Goal: Task Accomplishment & Management: Manage account settings

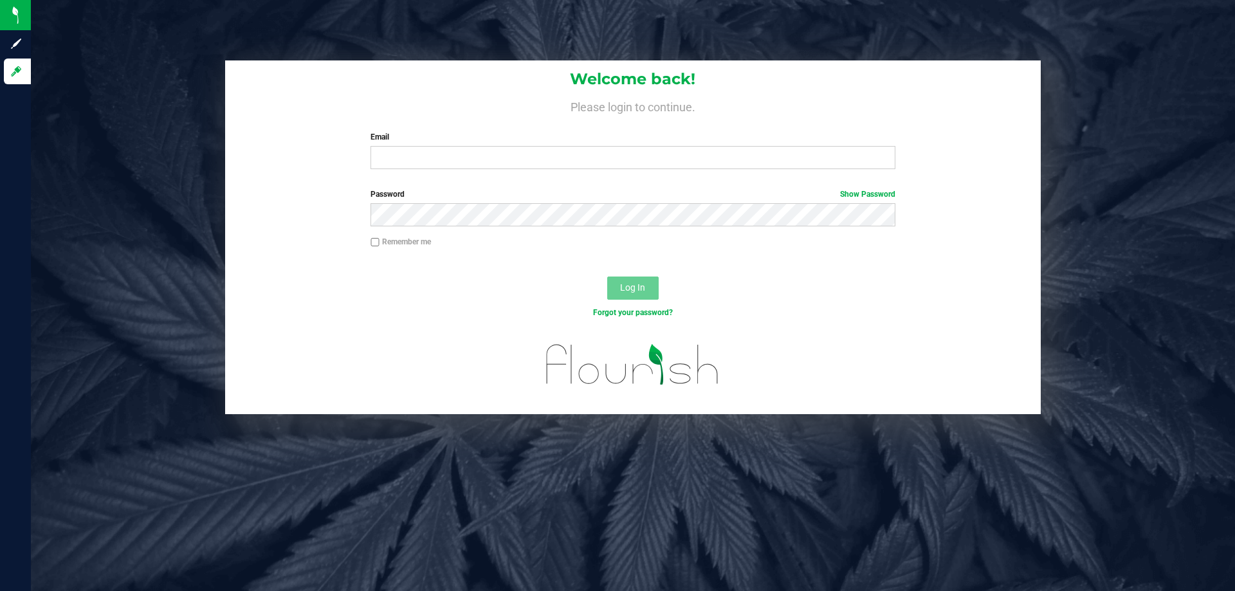
click at [453, 173] on div "Welcome back! Please login to continue. Email Required Please format your email…" at bounding box center [633, 119] width 816 height 119
click at [453, 163] on input "Email" at bounding box center [632, 157] width 524 height 23
type input "F"
type input "[EMAIL_ADDRESS][DOMAIN_NAME]"
click at [607, 277] on button "Log In" at bounding box center [632, 288] width 51 height 23
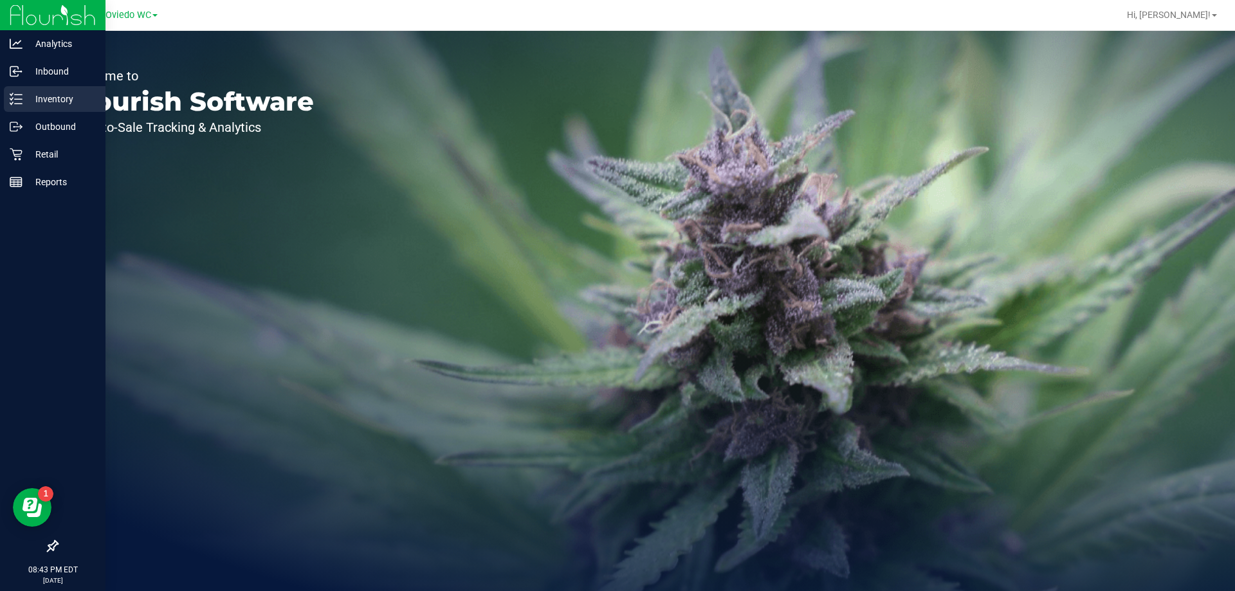
click at [51, 93] on p "Inventory" at bounding box center [61, 98] width 77 height 15
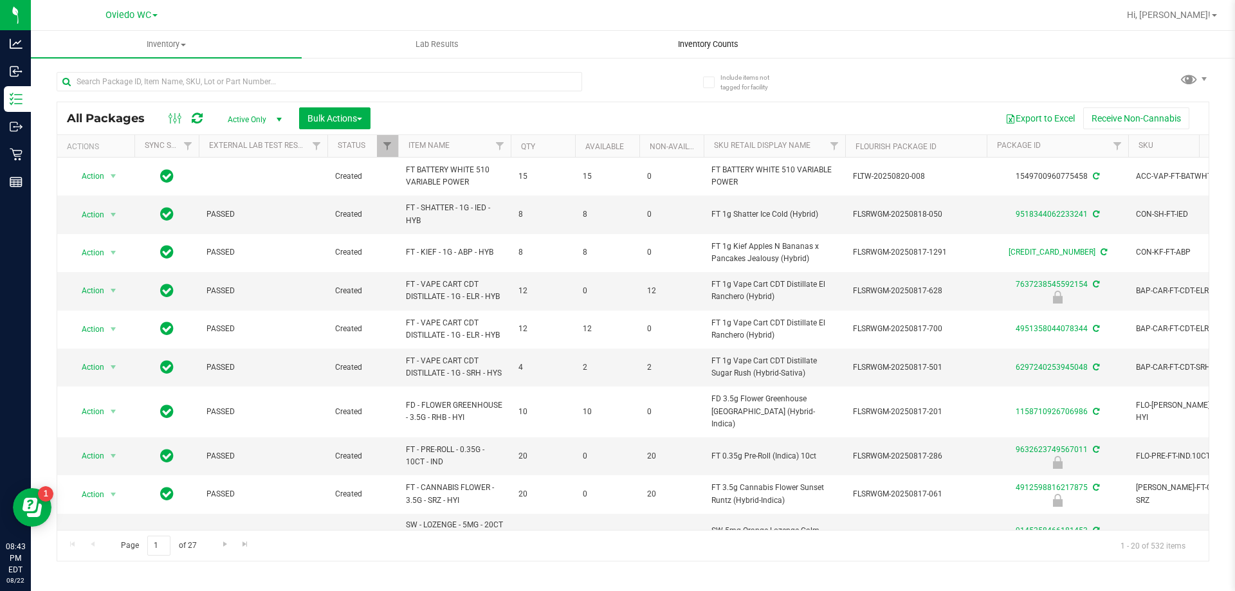
click at [701, 47] on span "Inventory Counts" at bounding box center [708, 45] width 95 height 12
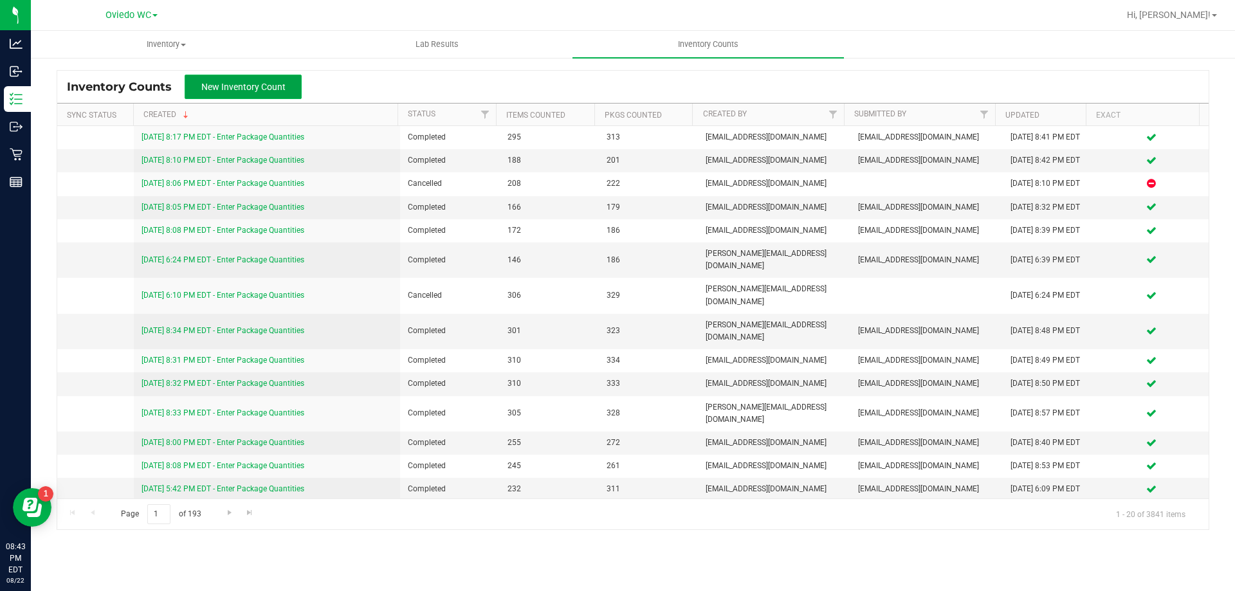
click at [260, 84] on span "New Inventory Count" at bounding box center [243, 87] width 84 height 10
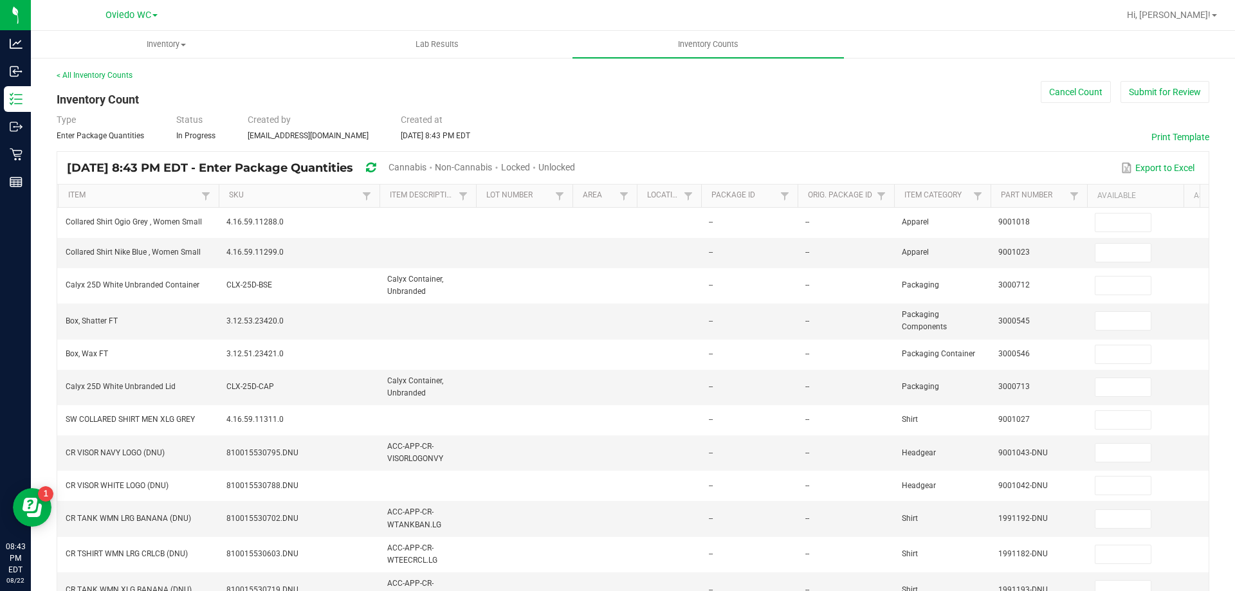
click at [426, 163] on span "Cannabis" at bounding box center [407, 167] width 38 height 10
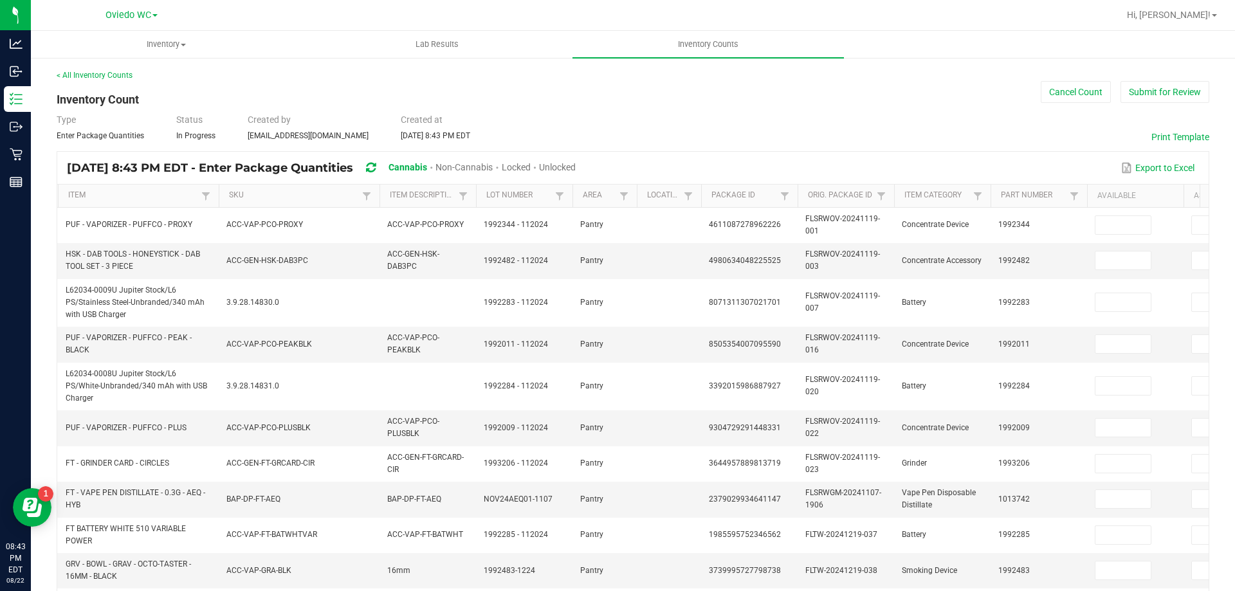
click at [576, 163] on span "Unlocked" at bounding box center [557, 167] width 37 height 10
click at [235, 199] on link "SKU" at bounding box center [293, 195] width 129 height 10
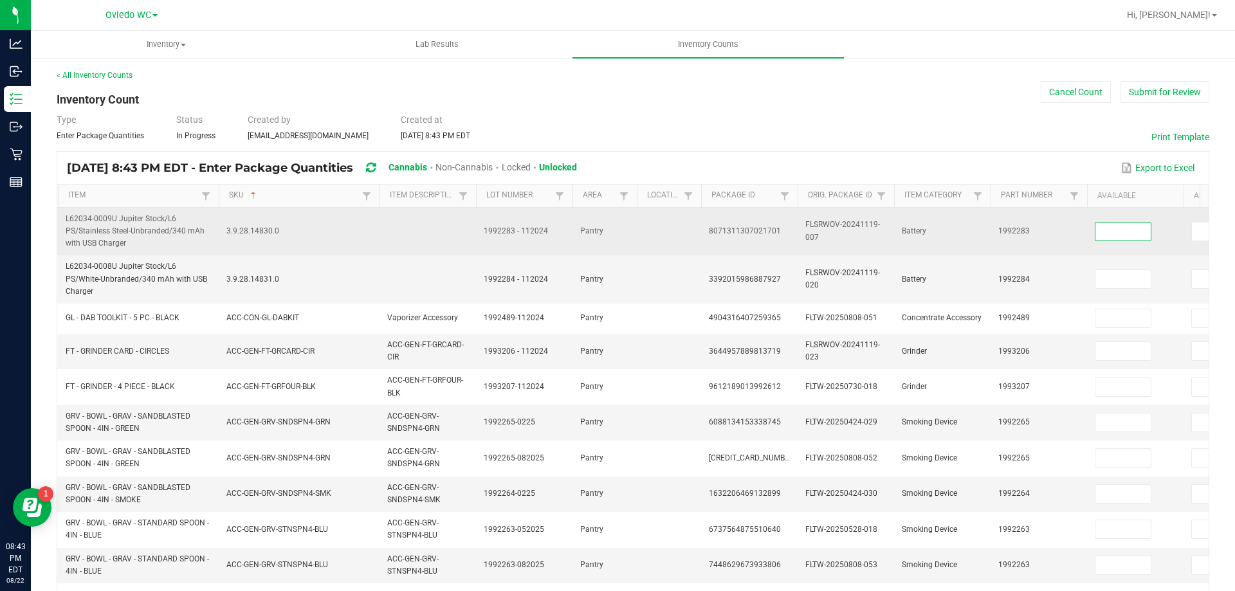
click at [1117, 236] on input at bounding box center [1122, 232] width 55 height 18
type input "0"
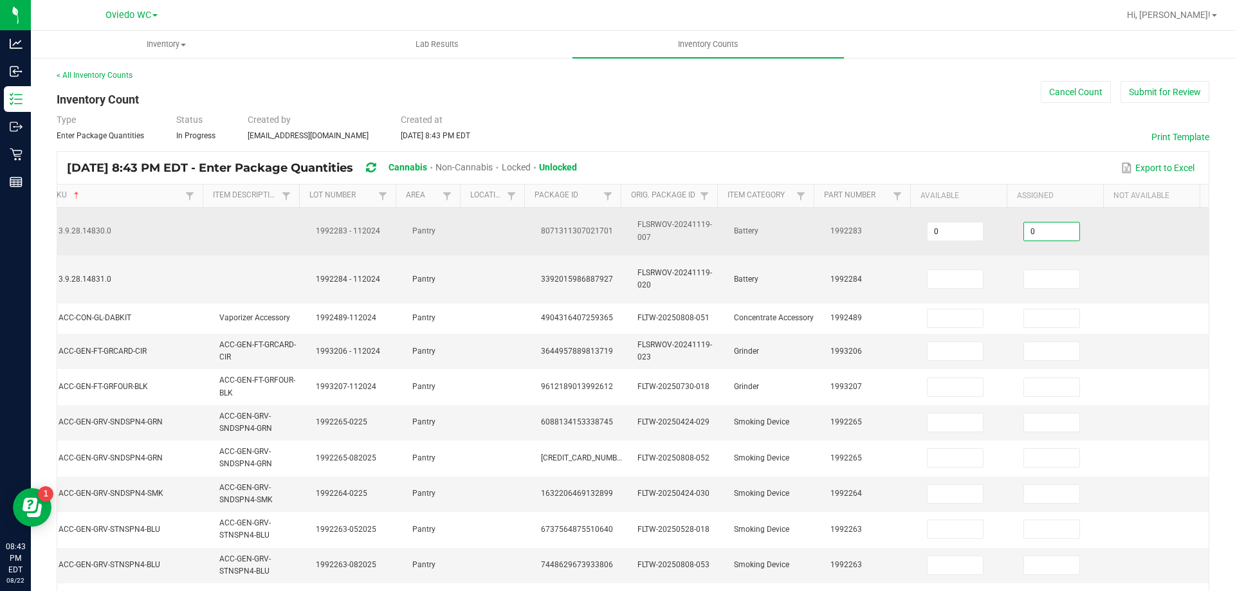
type input "0"
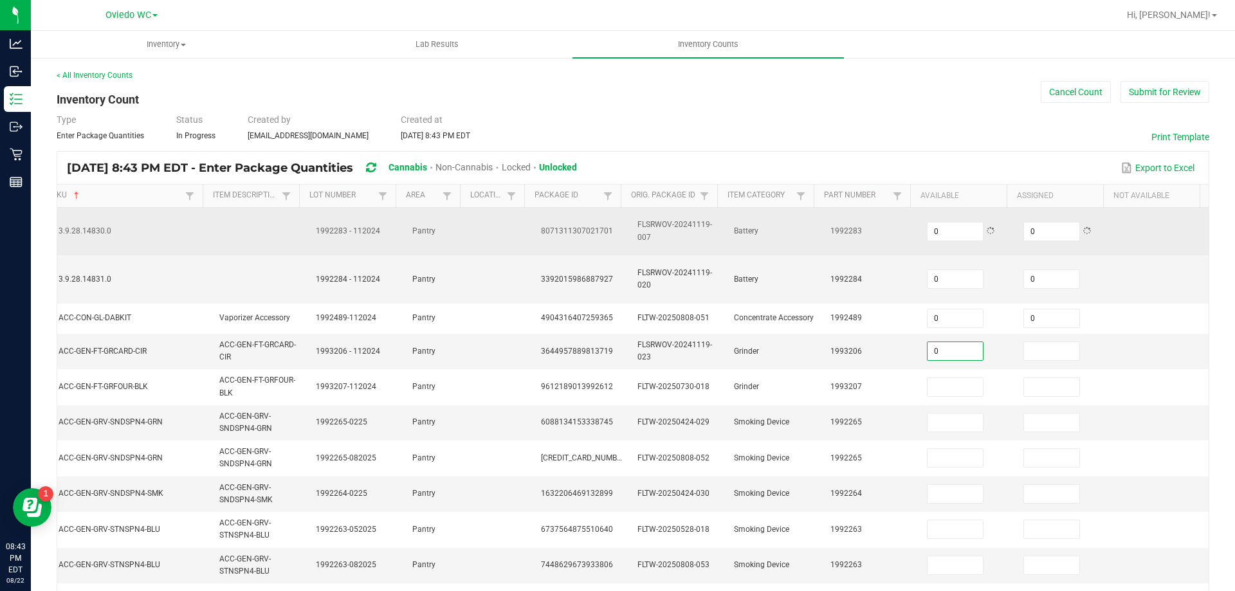
type input "0"
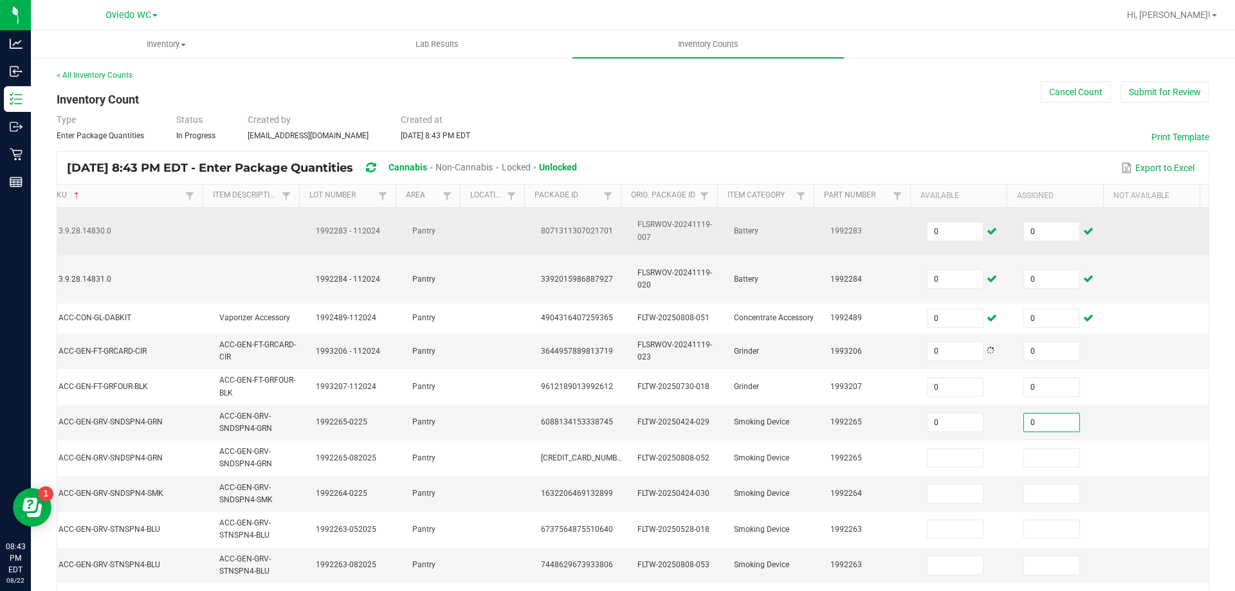
type input "0"
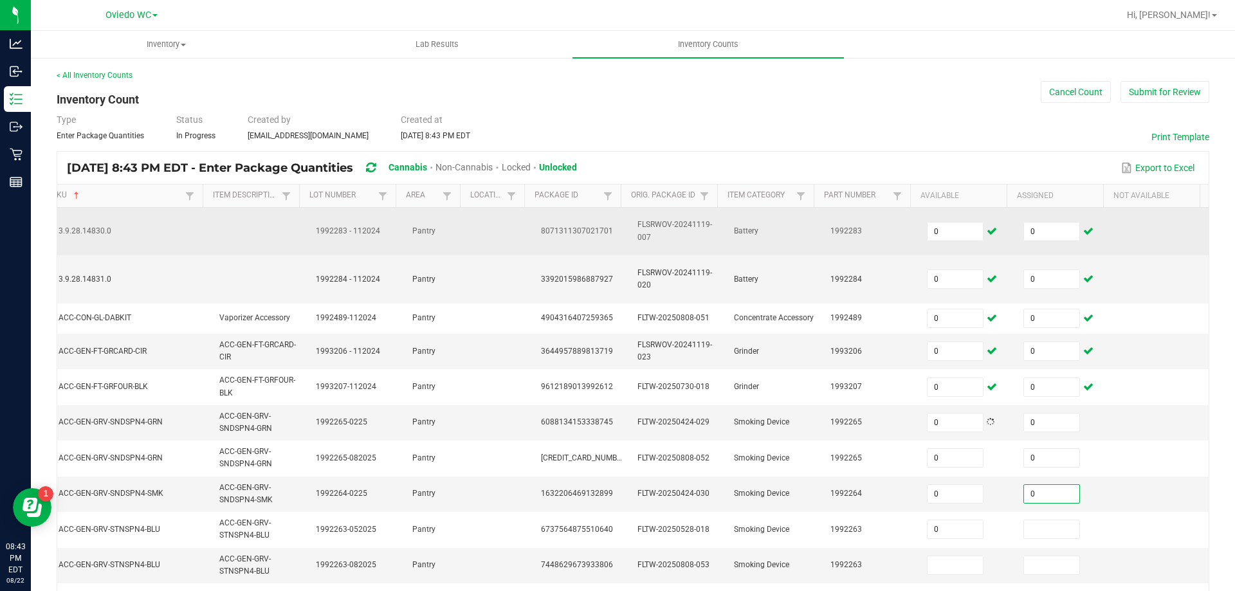
type input "0"
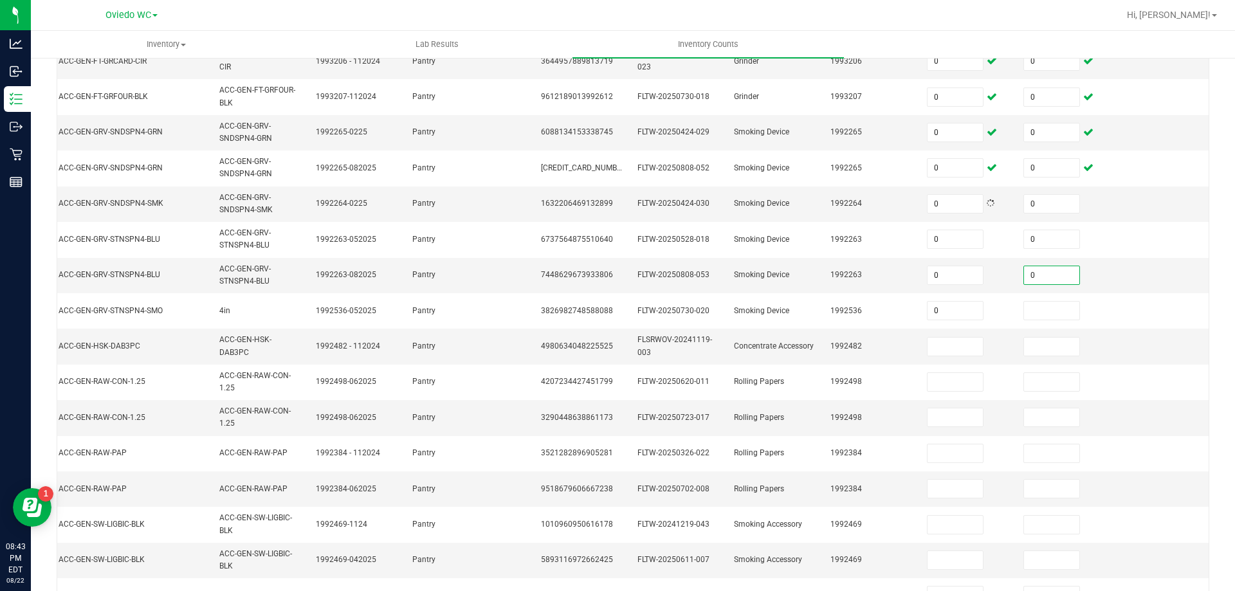
type input "0"
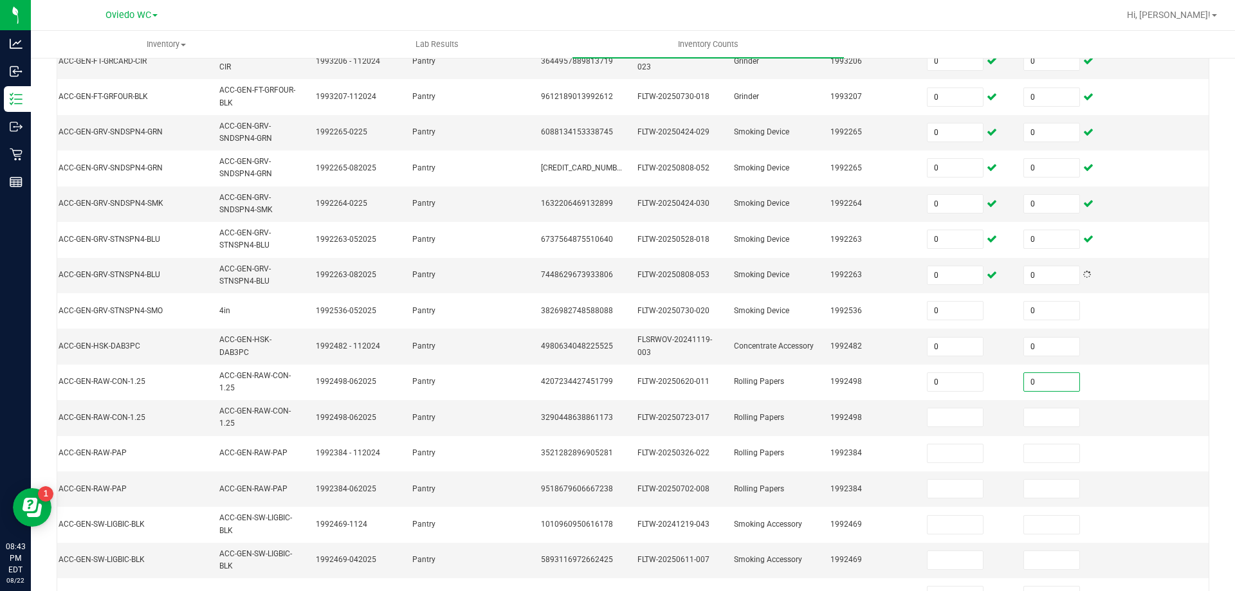
type input "0"
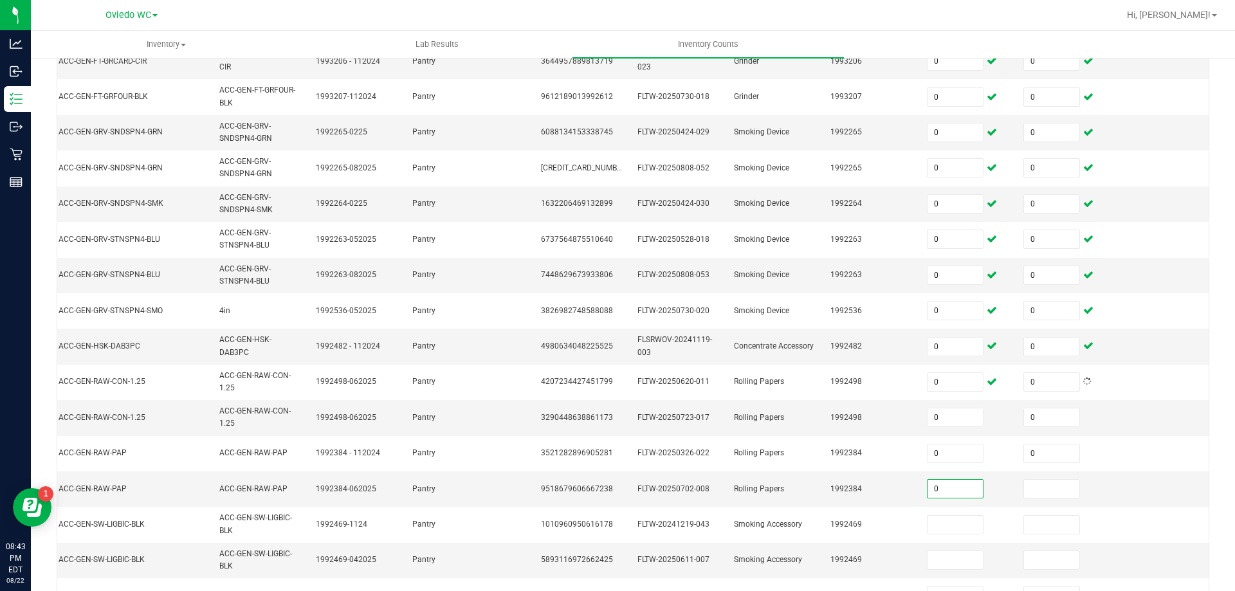
type input "0"
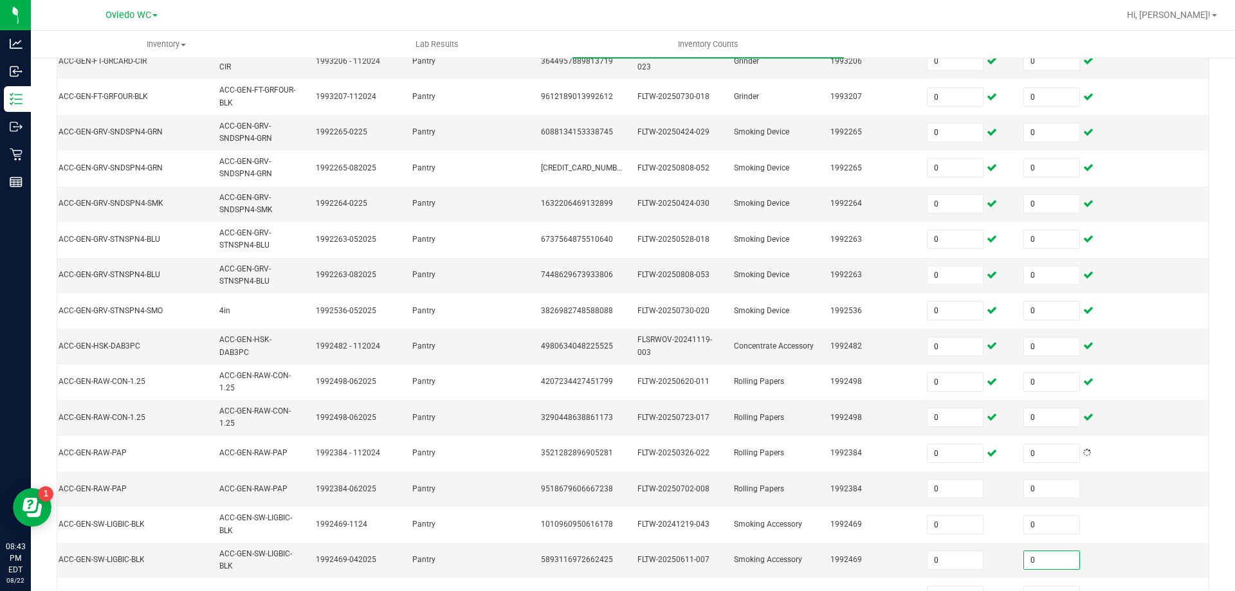
type input "0"
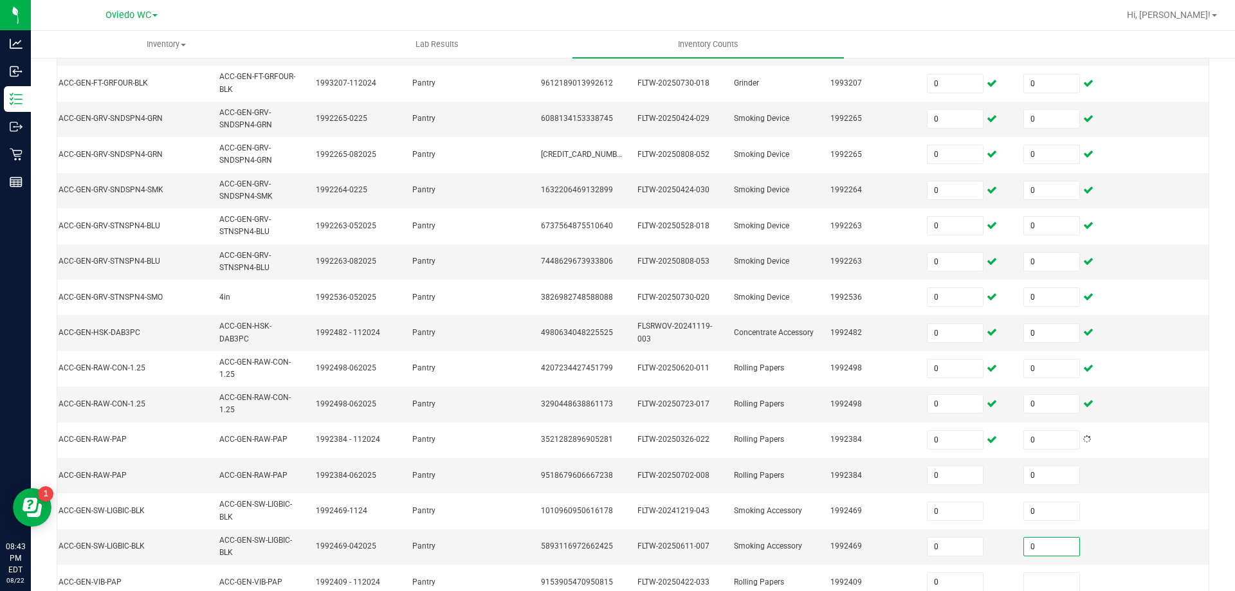
type input "0"
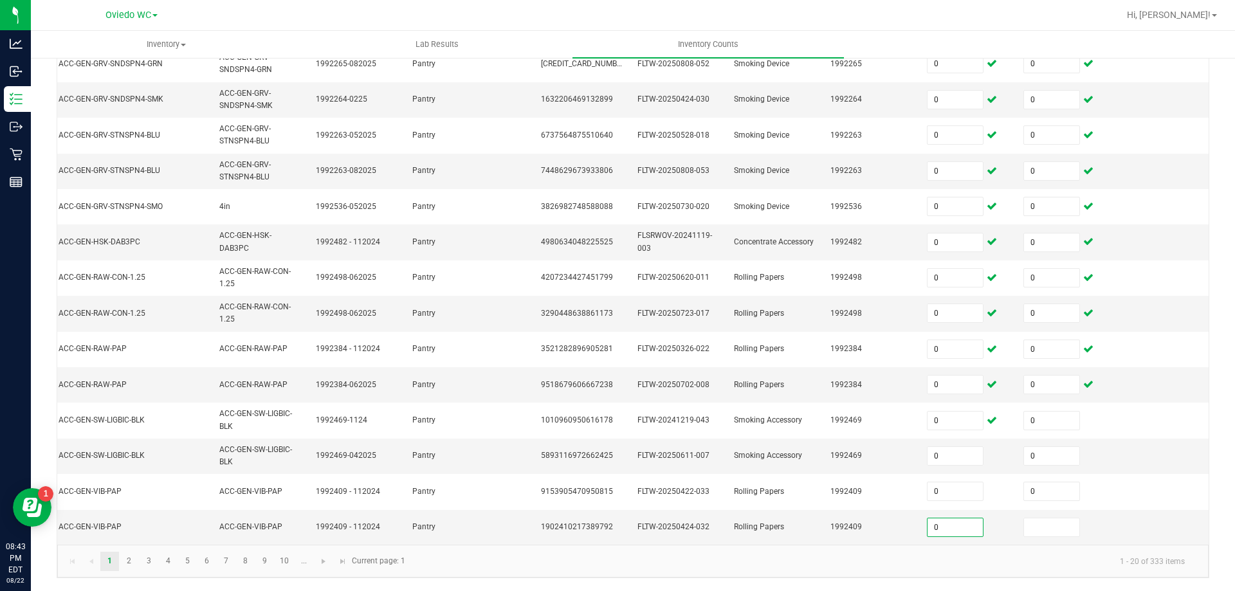
type input "0"
click at [127, 562] on link "2" at bounding box center [129, 561] width 19 height 19
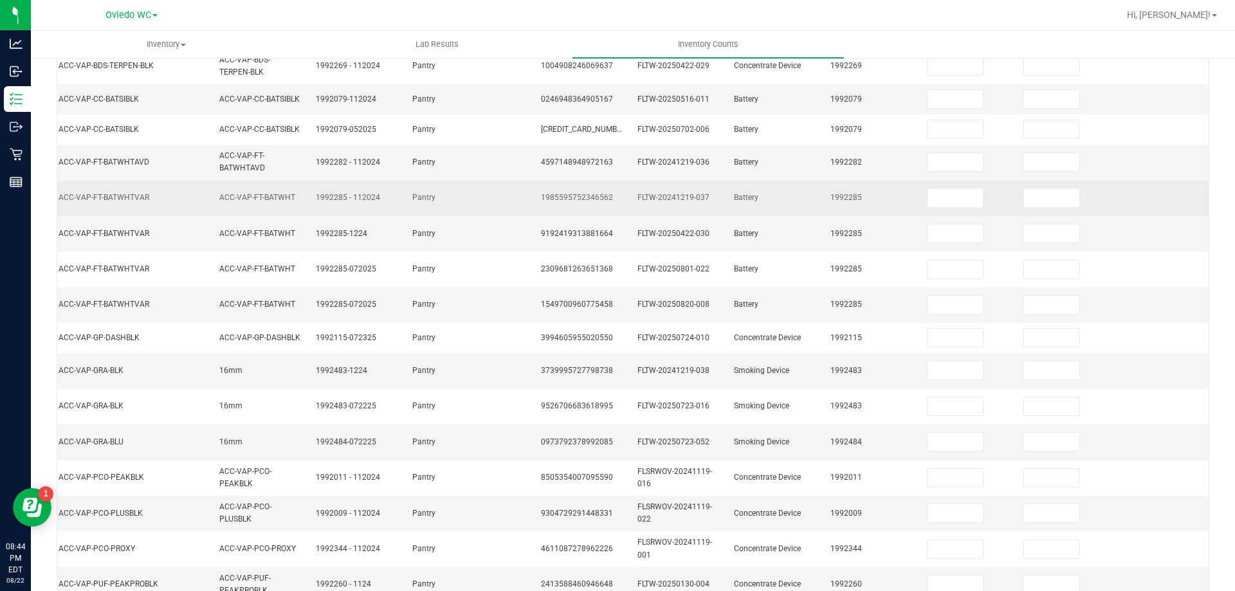
scroll to position [47, 0]
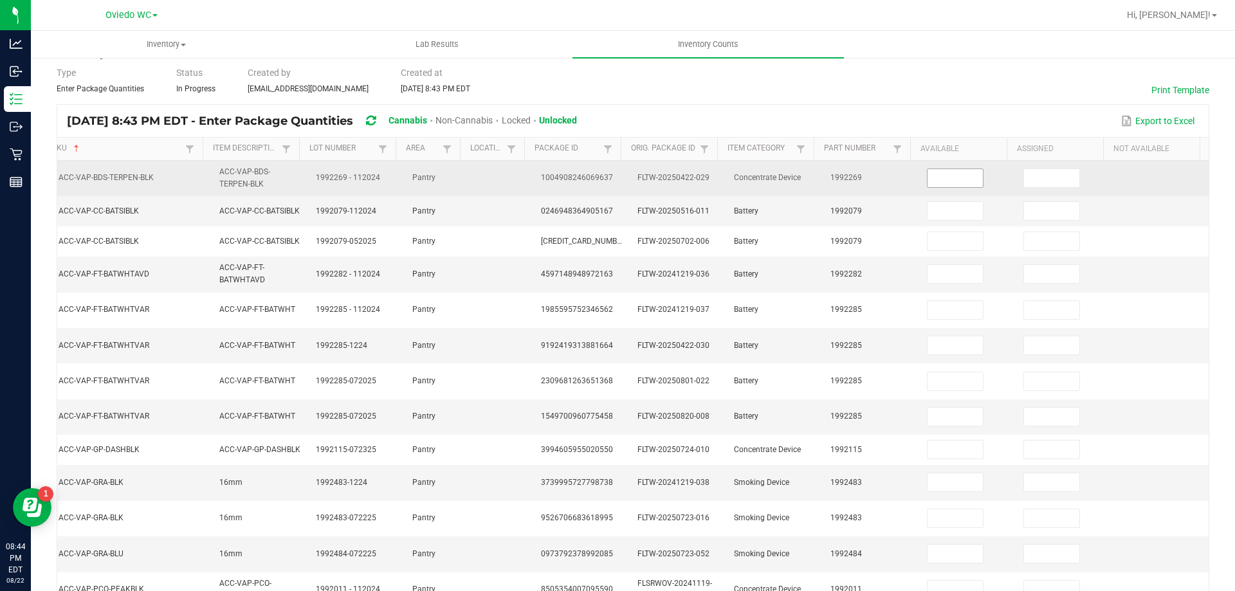
click at [946, 187] on input at bounding box center [955, 178] width 55 height 18
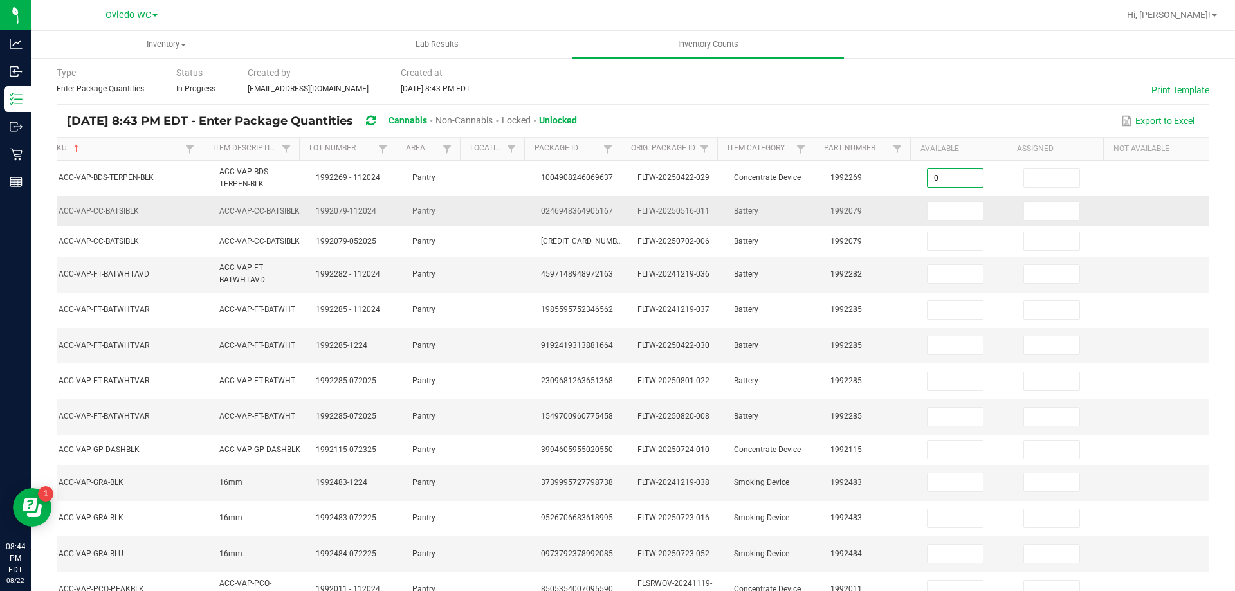
type input "0"
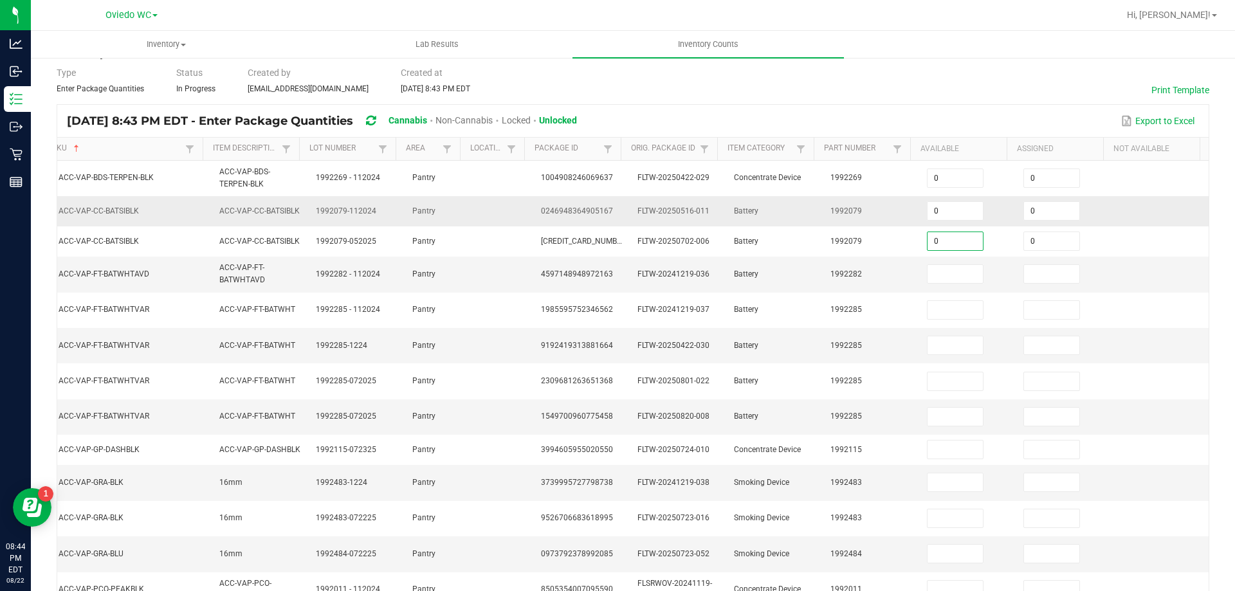
type input "0"
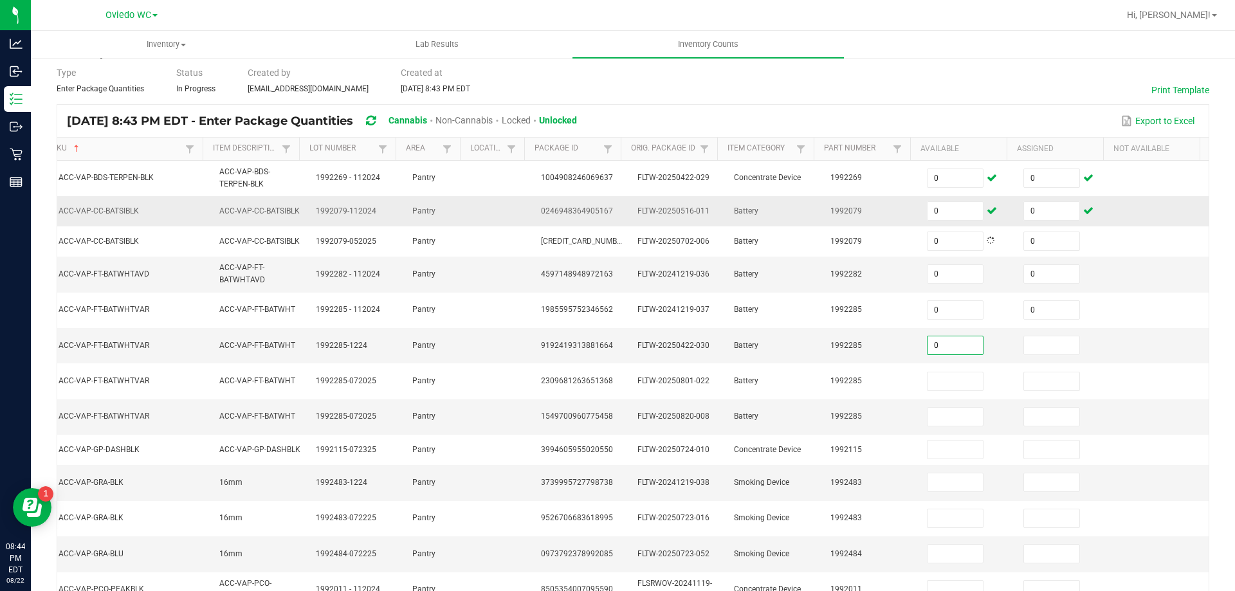
type input "0"
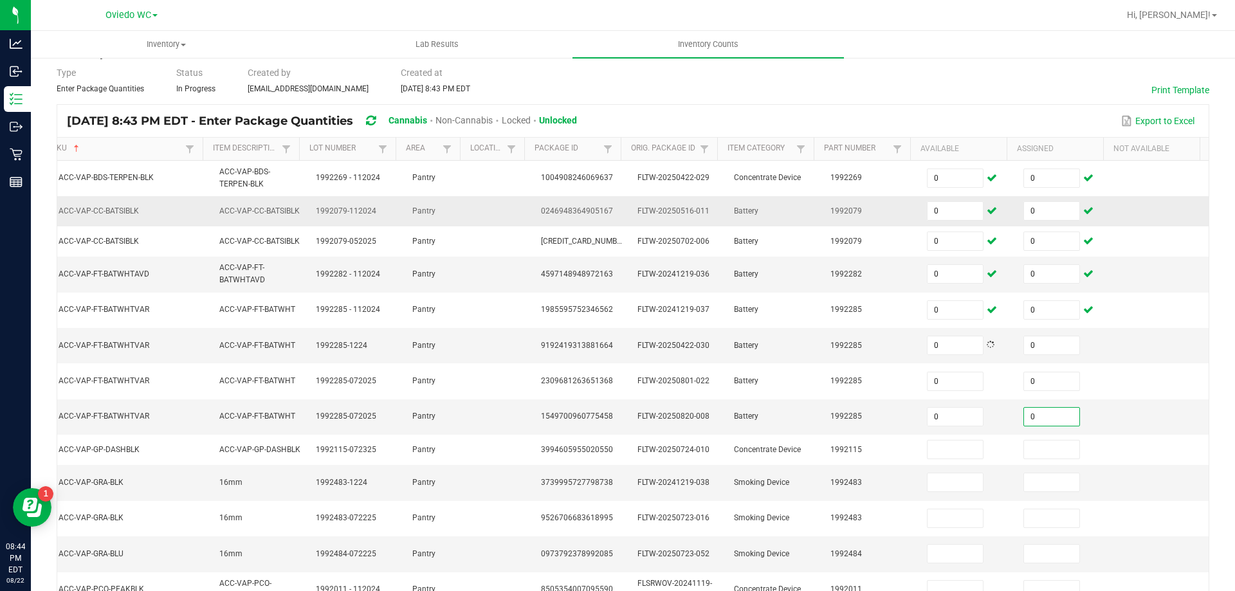
type input "0"
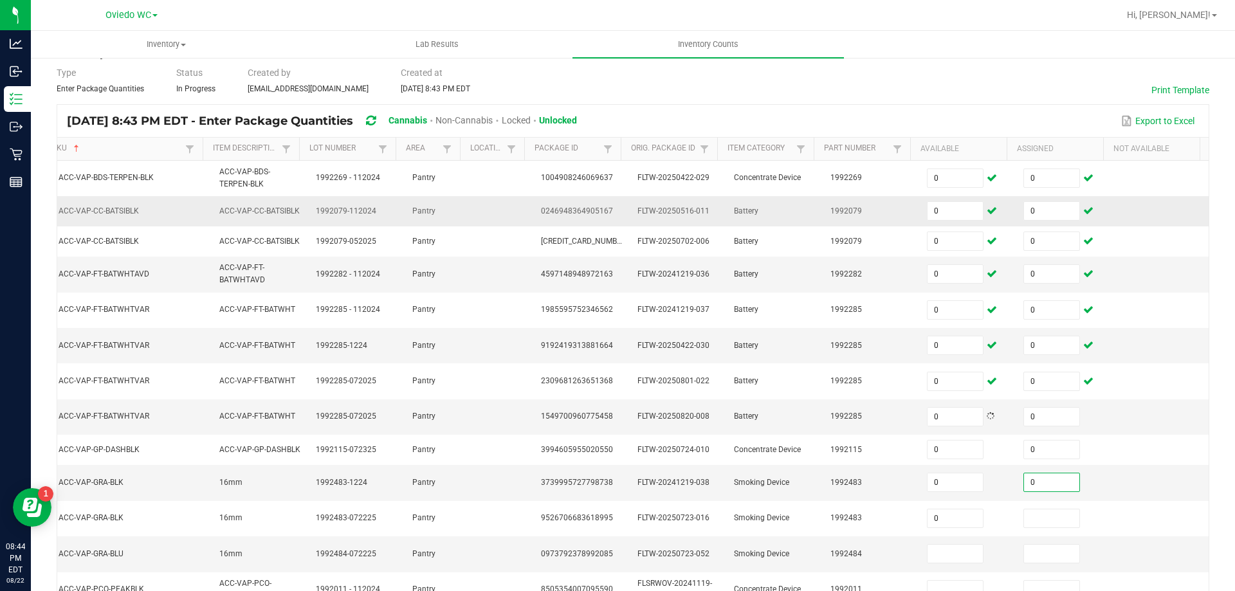
type input "0"
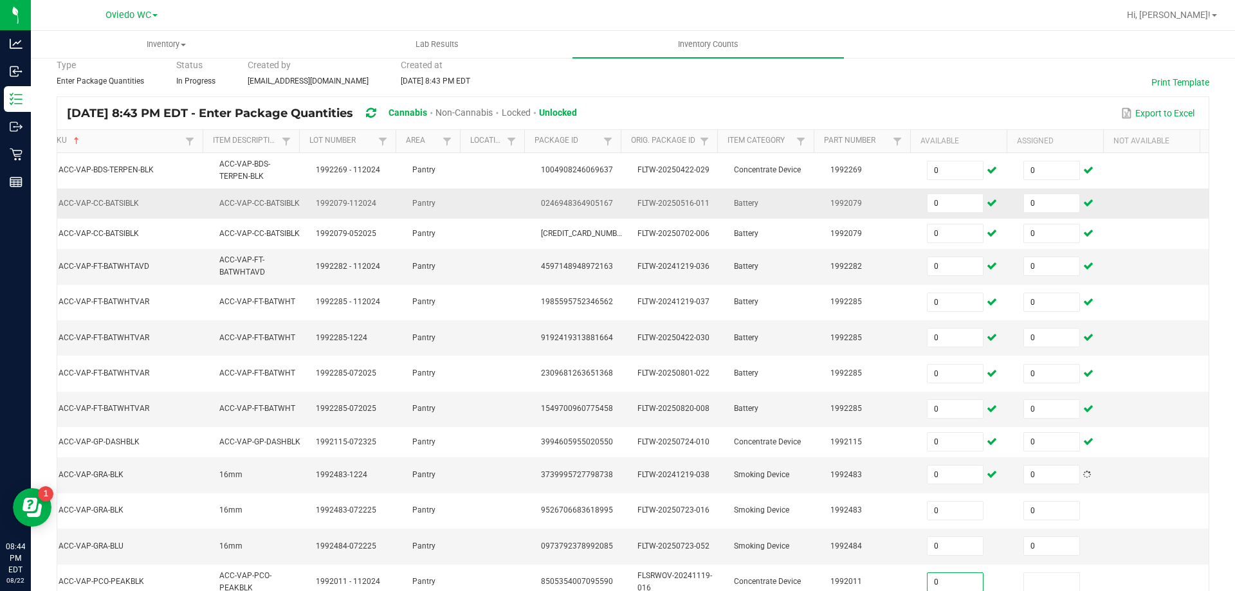
type input "0"
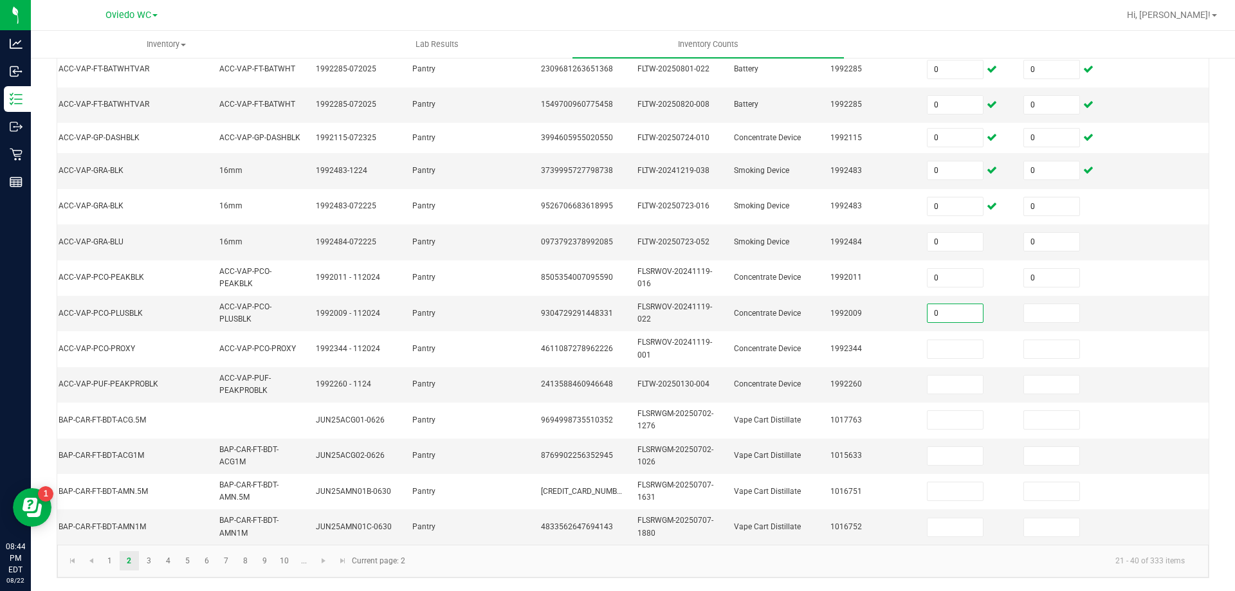
type input "0"
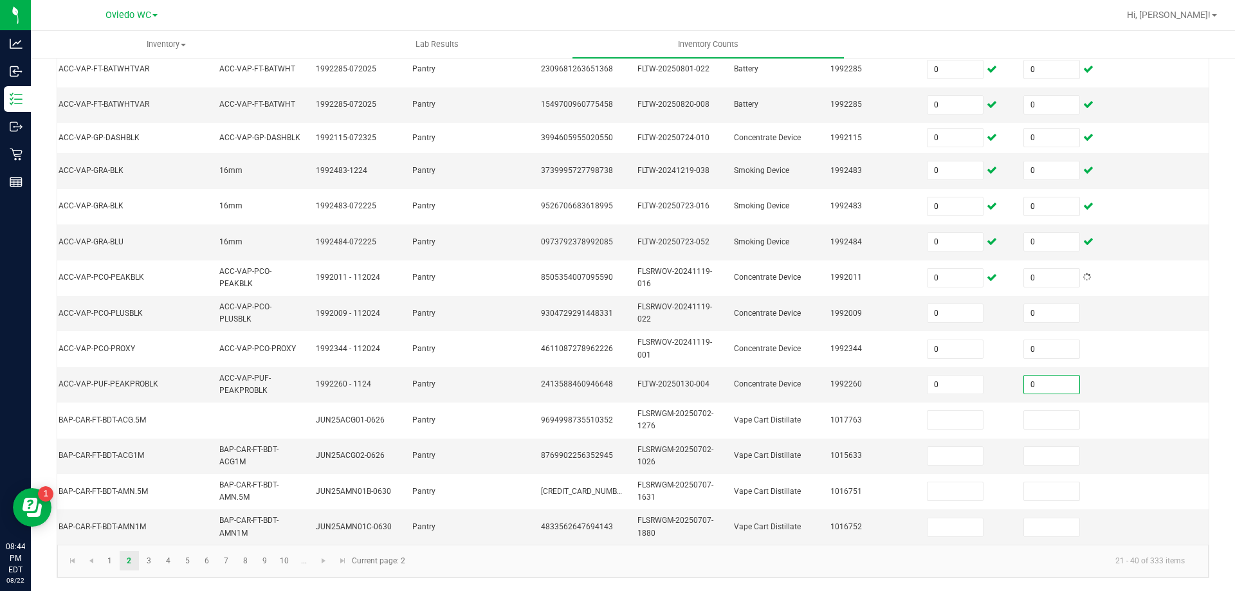
type input "0"
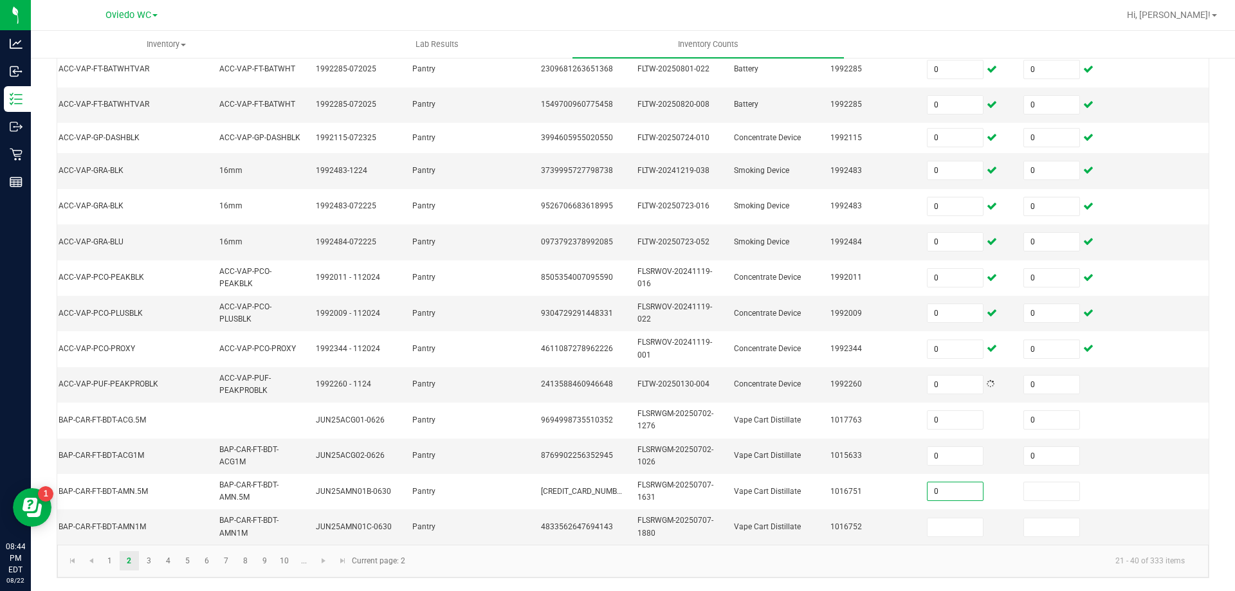
type input "0"
click at [152, 563] on link "3" at bounding box center [149, 560] width 19 height 19
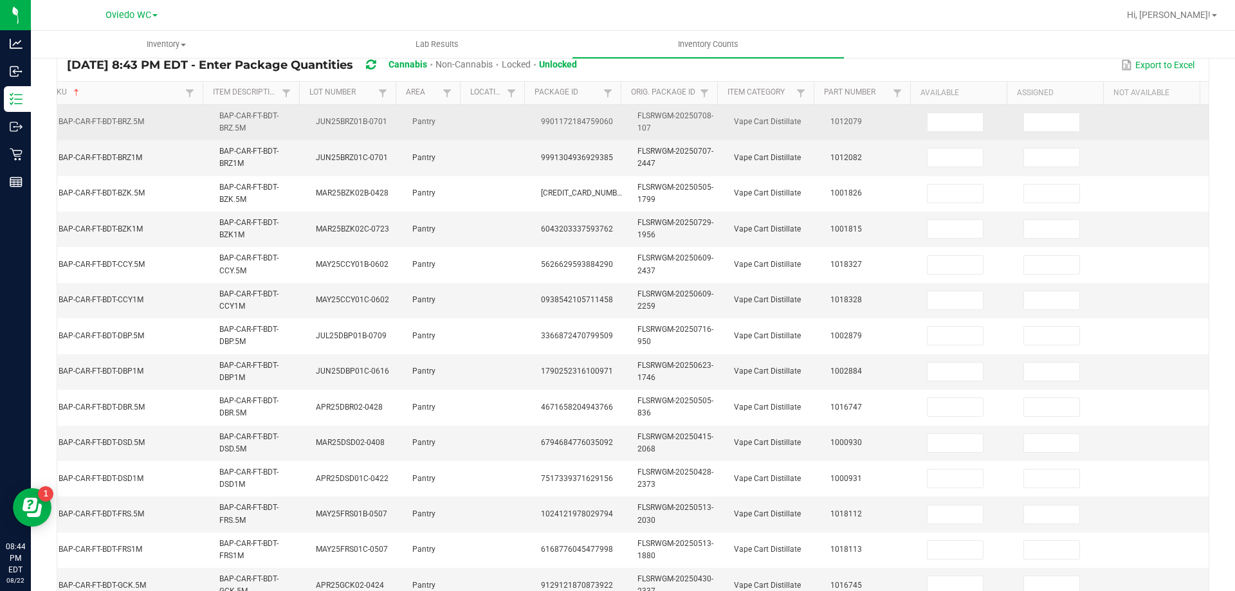
scroll to position [40, 0]
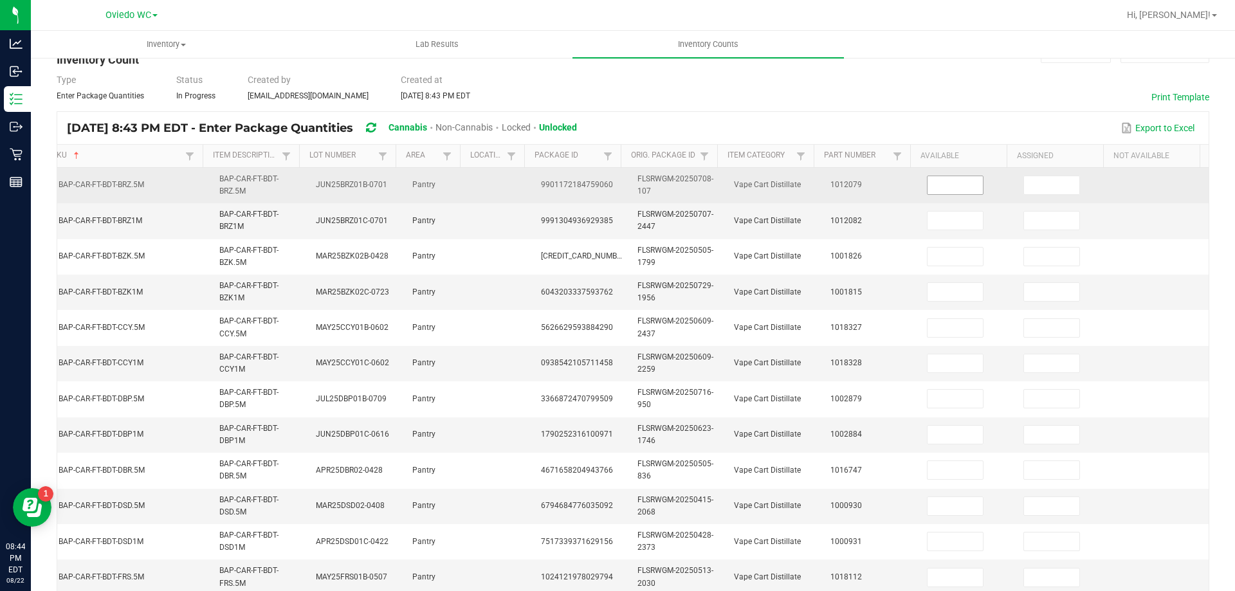
click at [928, 193] on input at bounding box center [955, 185] width 55 height 18
type input "0"
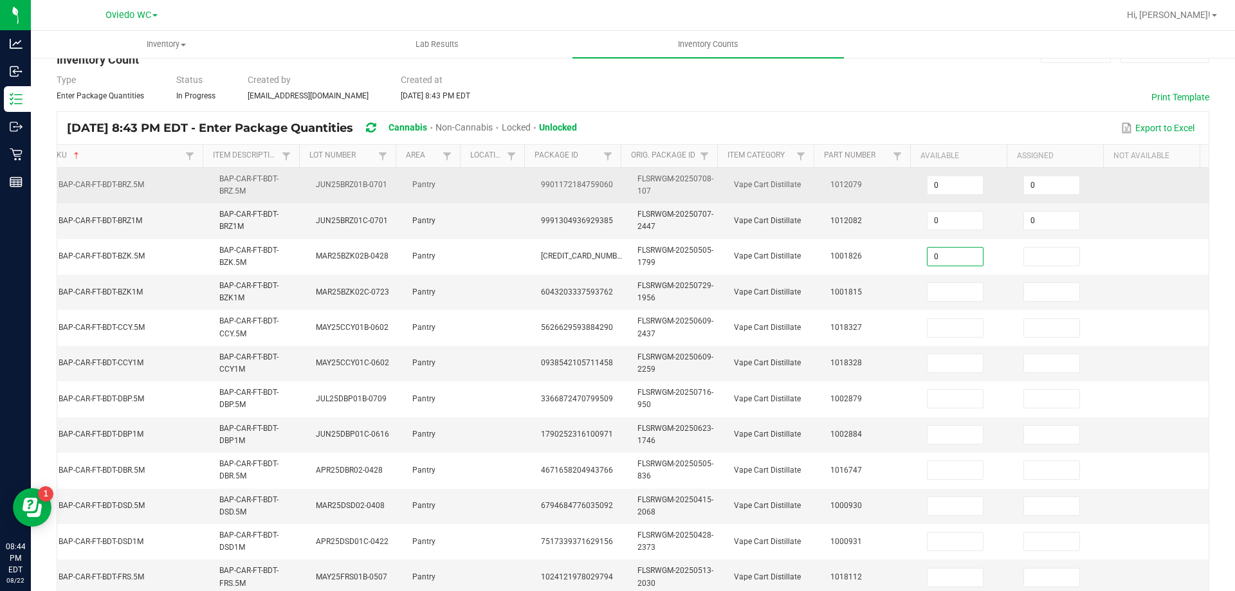
type input "0"
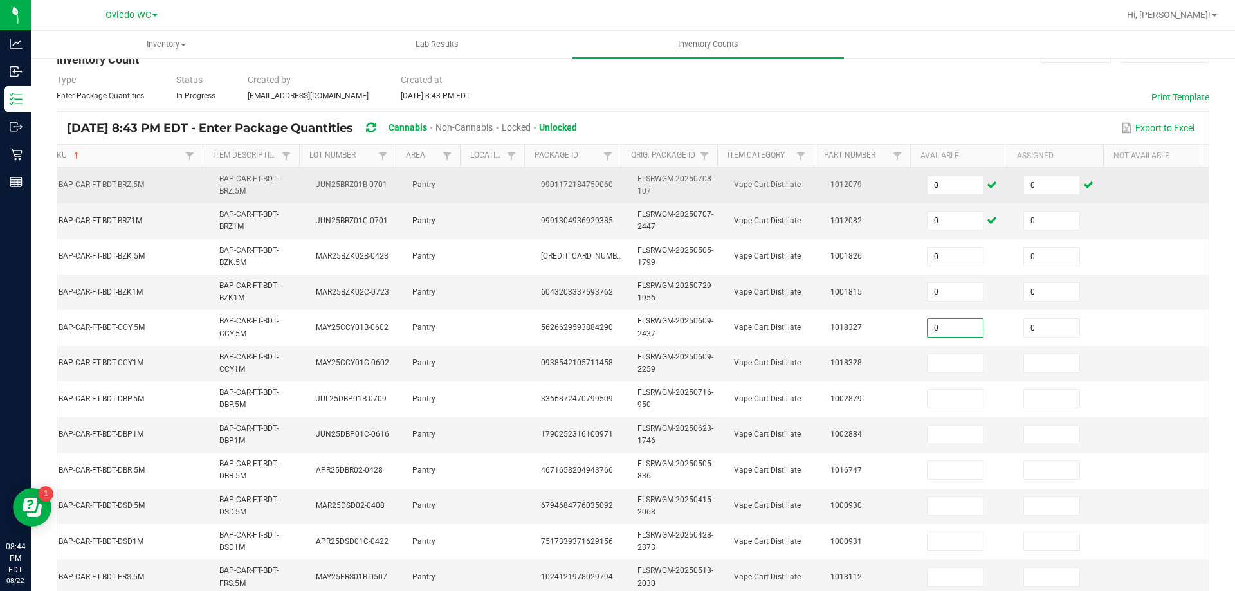
type input "0"
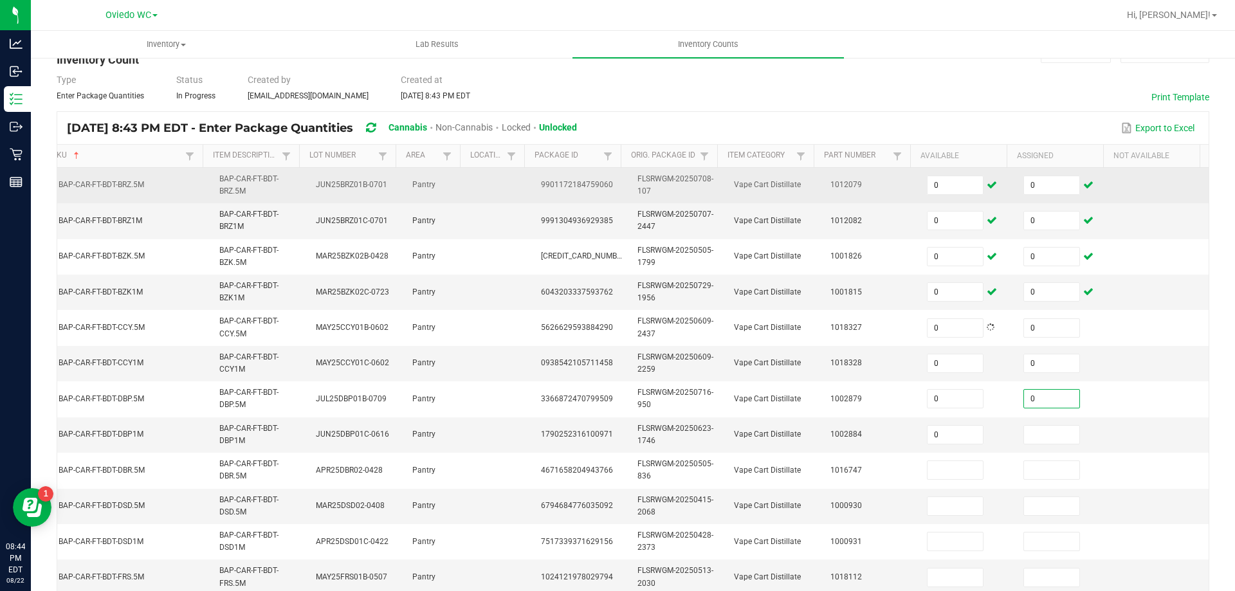
type input "0"
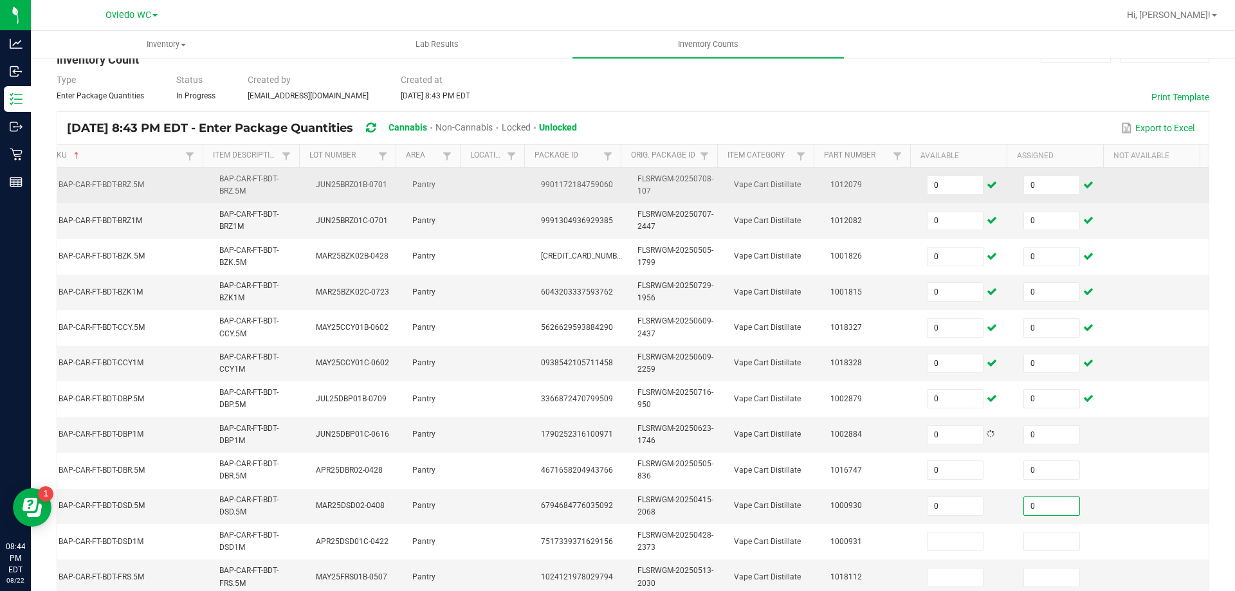
type input "0"
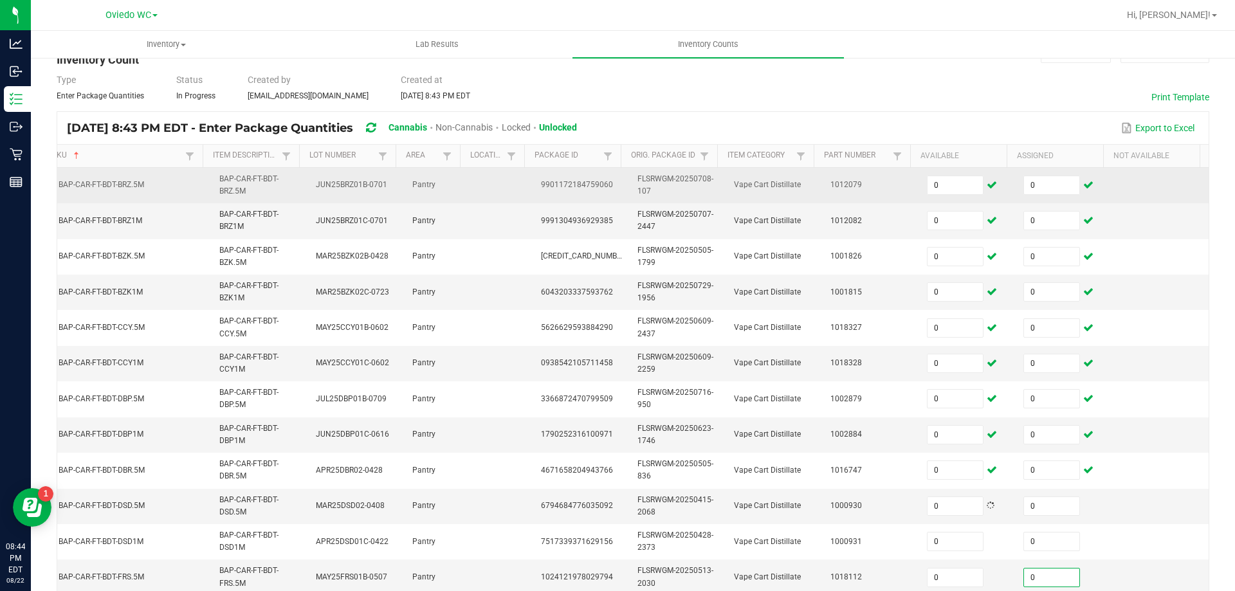
scroll to position [342, 0]
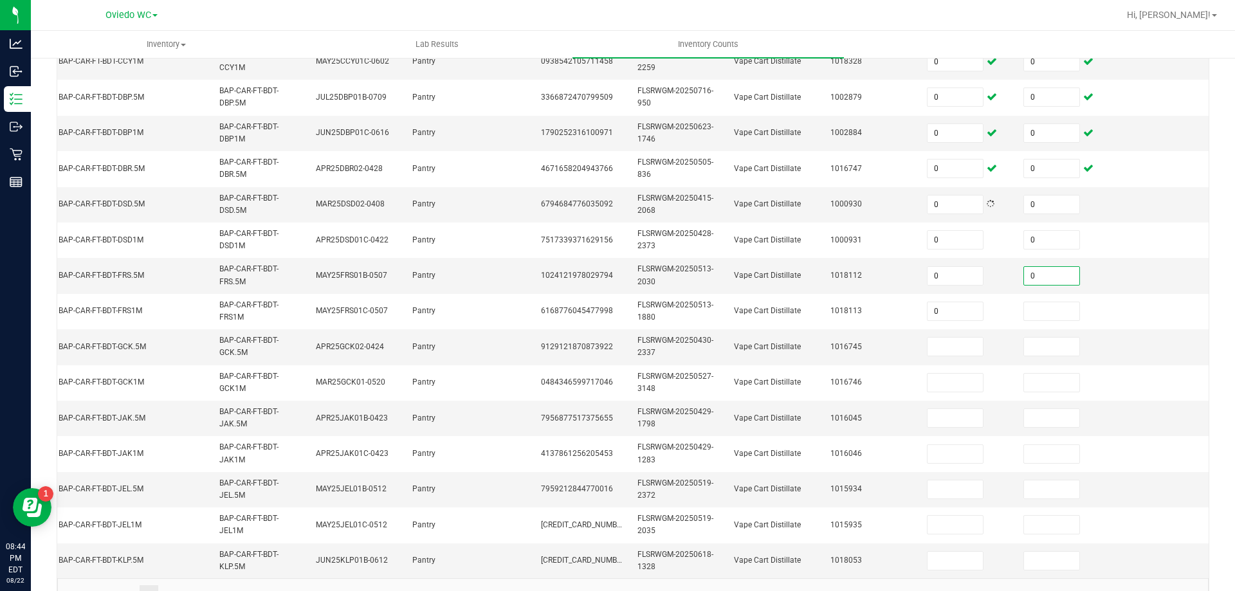
type input "0"
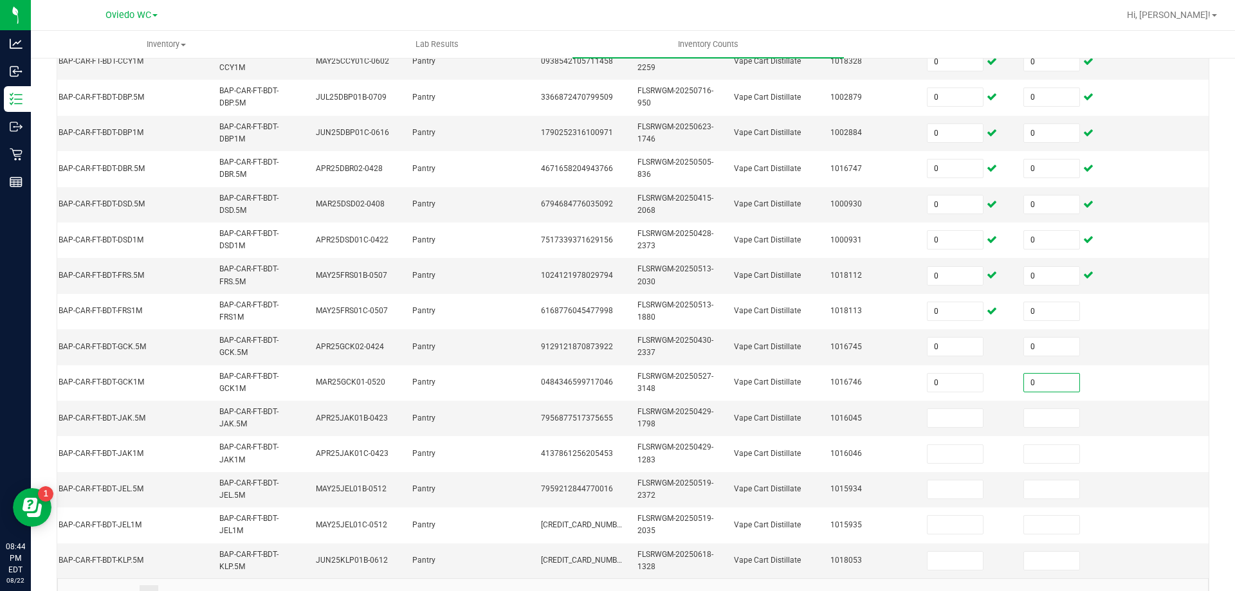
type input "0"
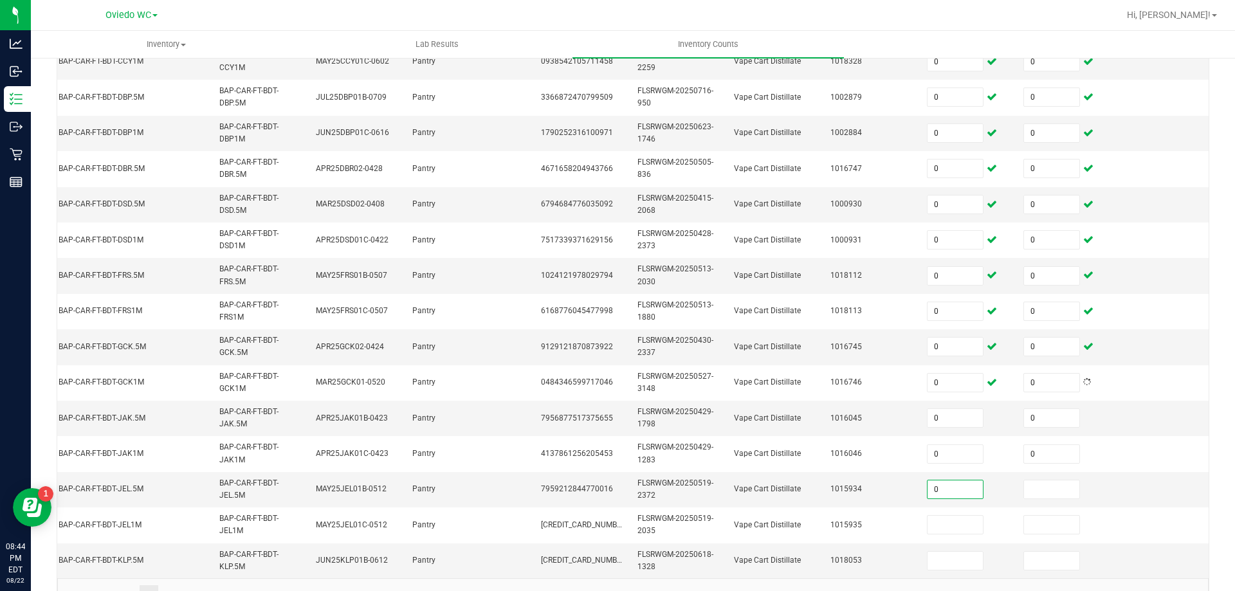
type input "0"
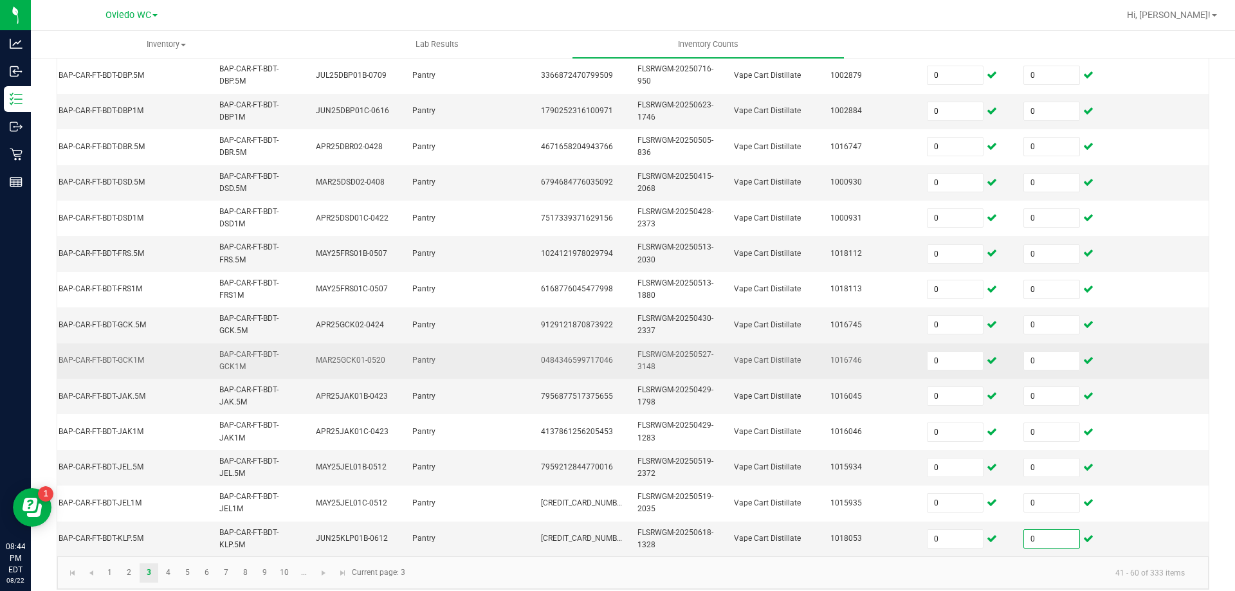
scroll to position [385, 0]
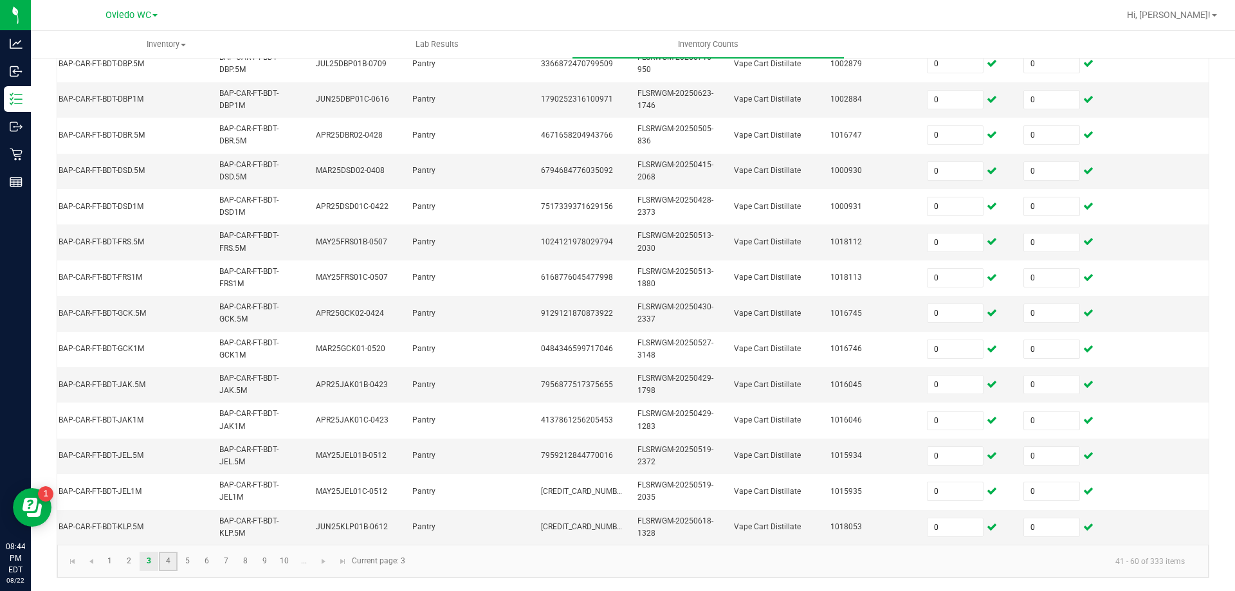
click at [169, 560] on link "4" at bounding box center [168, 561] width 19 height 19
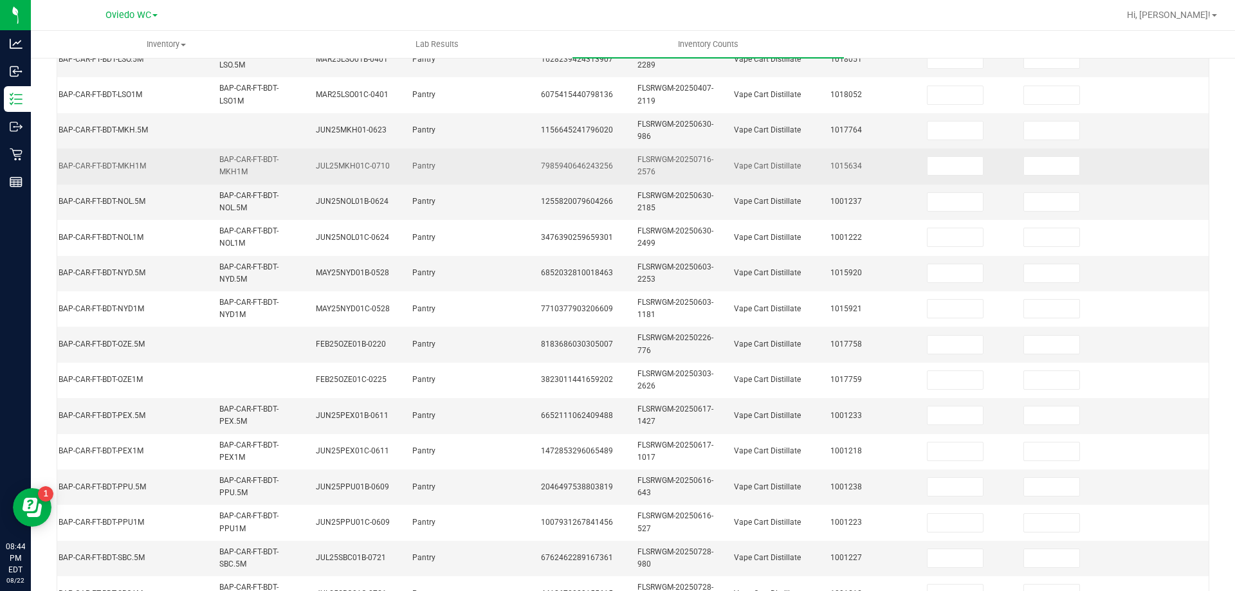
scroll to position [127, 0]
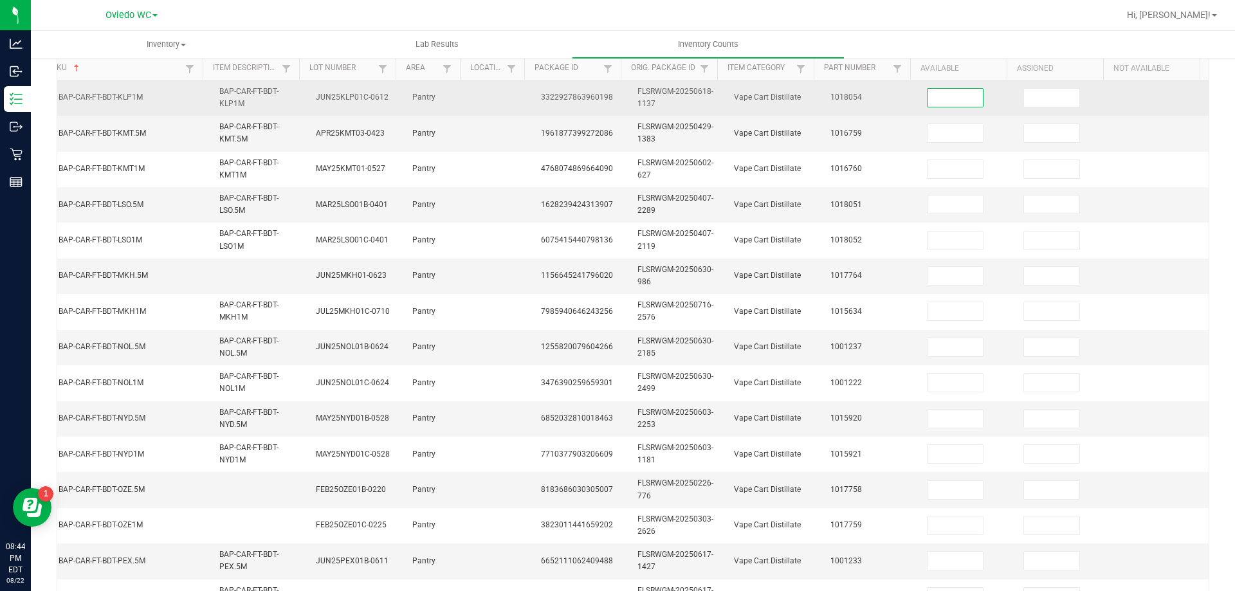
click at [953, 104] on input at bounding box center [955, 98] width 55 height 18
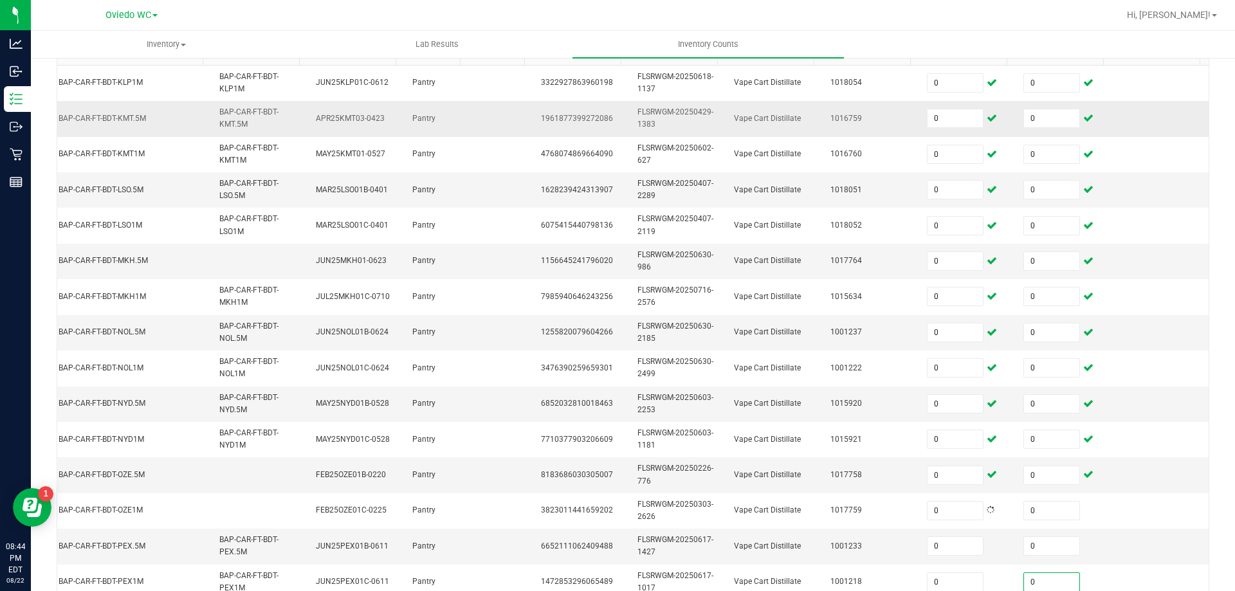
scroll to position [385, 0]
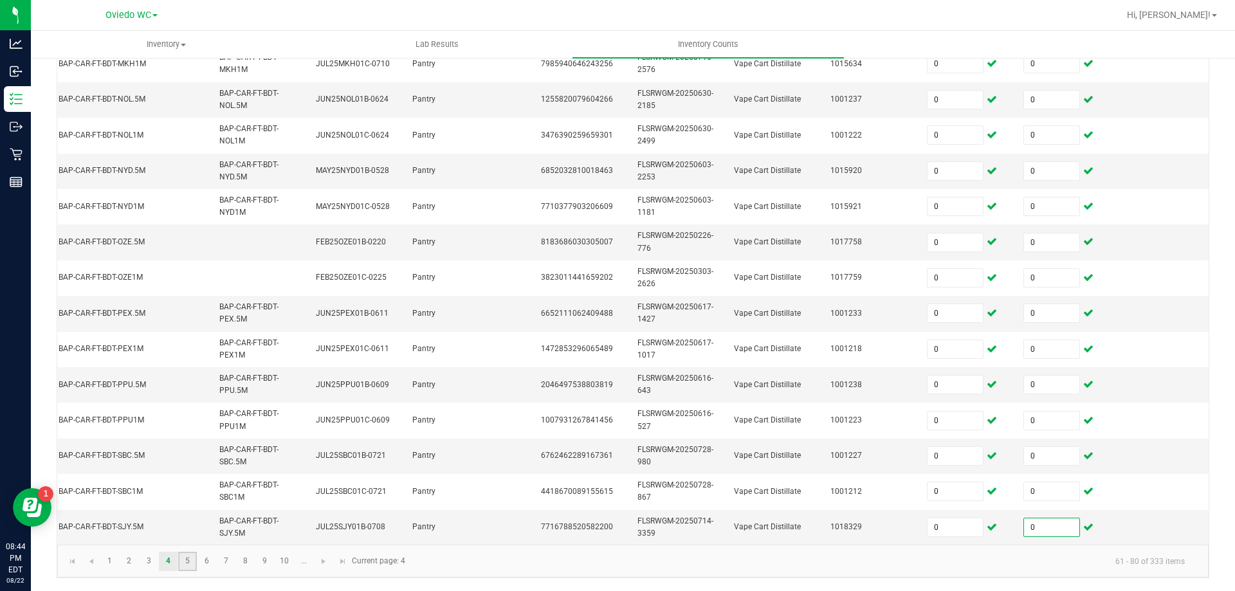
click at [181, 566] on link "5" at bounding box center [187, 561] width 19 height 19
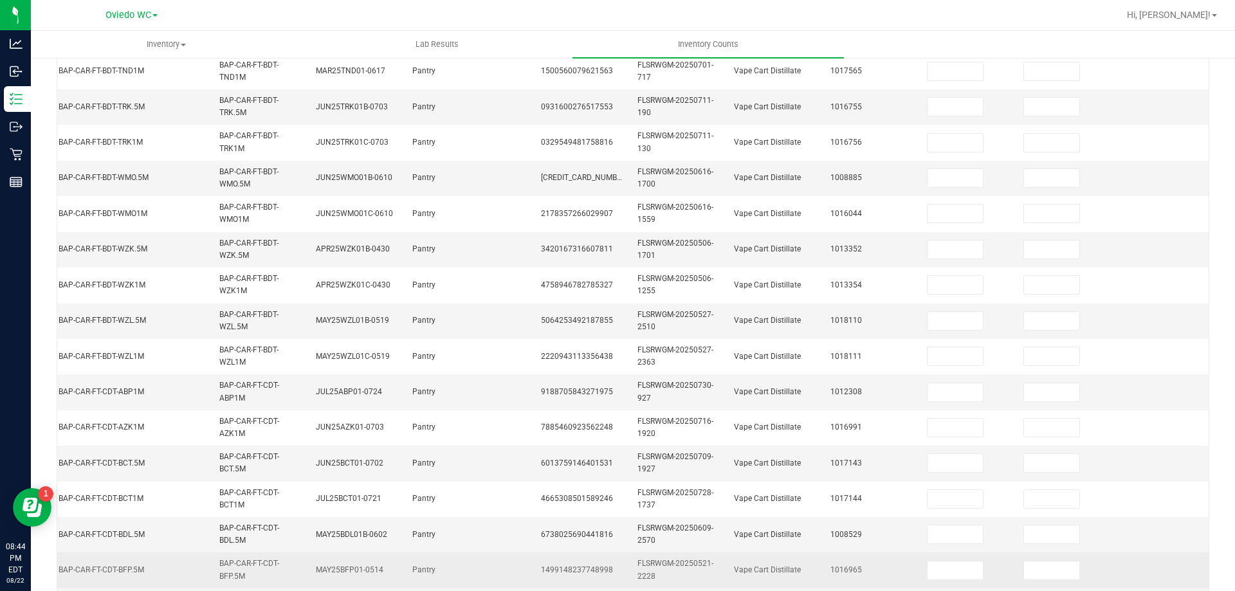
scroll to position [63, 0]
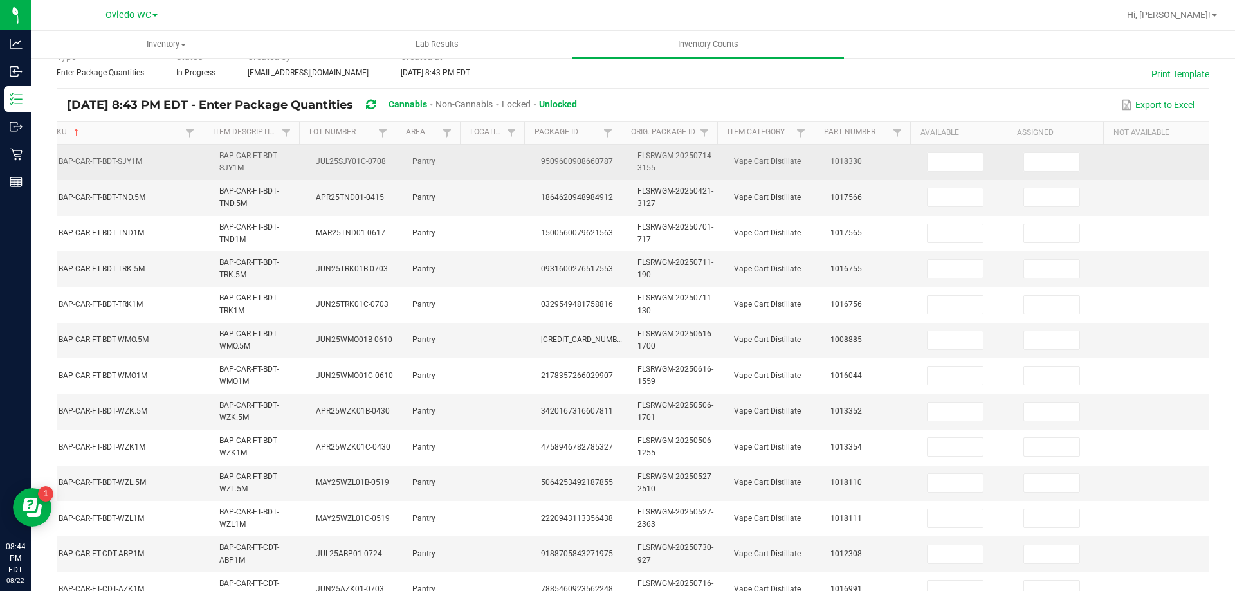
click at [935, 177] on td at bounding box center [967, 162] width 96 height 35
click at [935, 163] on input at bounding box center [955, 162] width 55 height 18
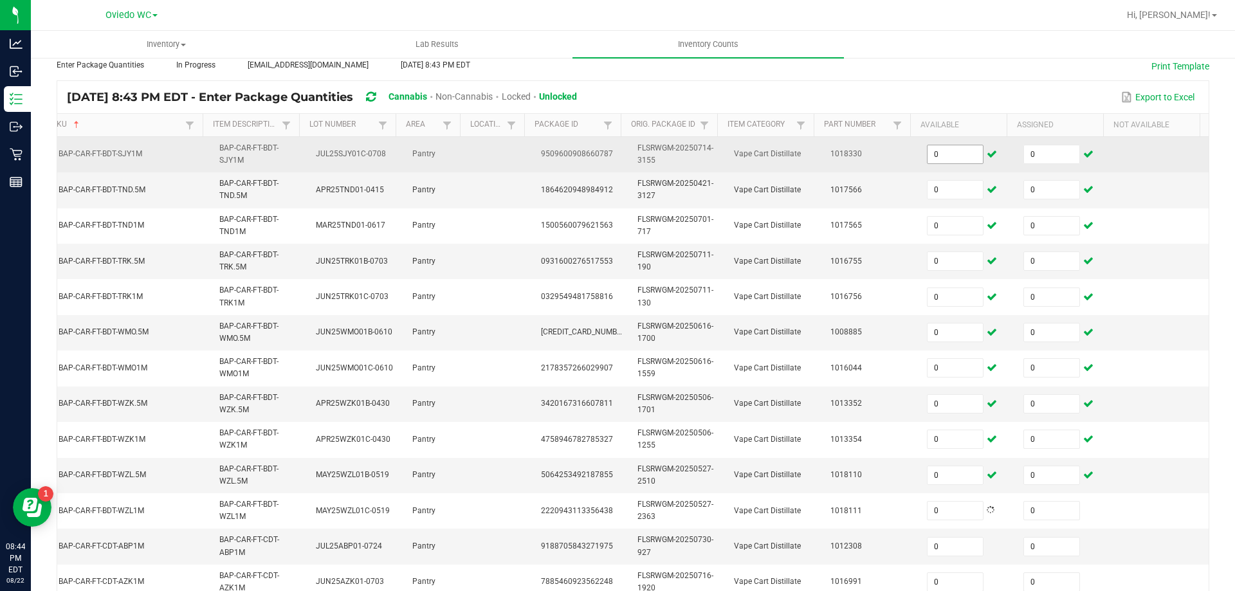
scroll to position [378, 0]
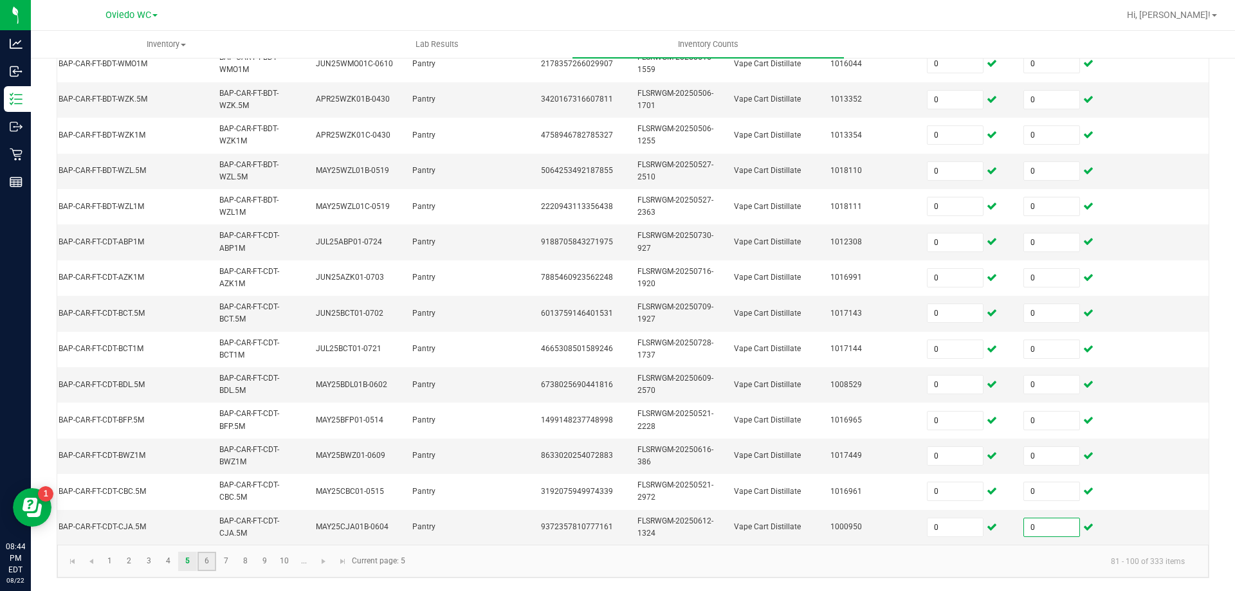
click at [205, 571] on link "6" at bounding box center [206, 561] width 19 height 19
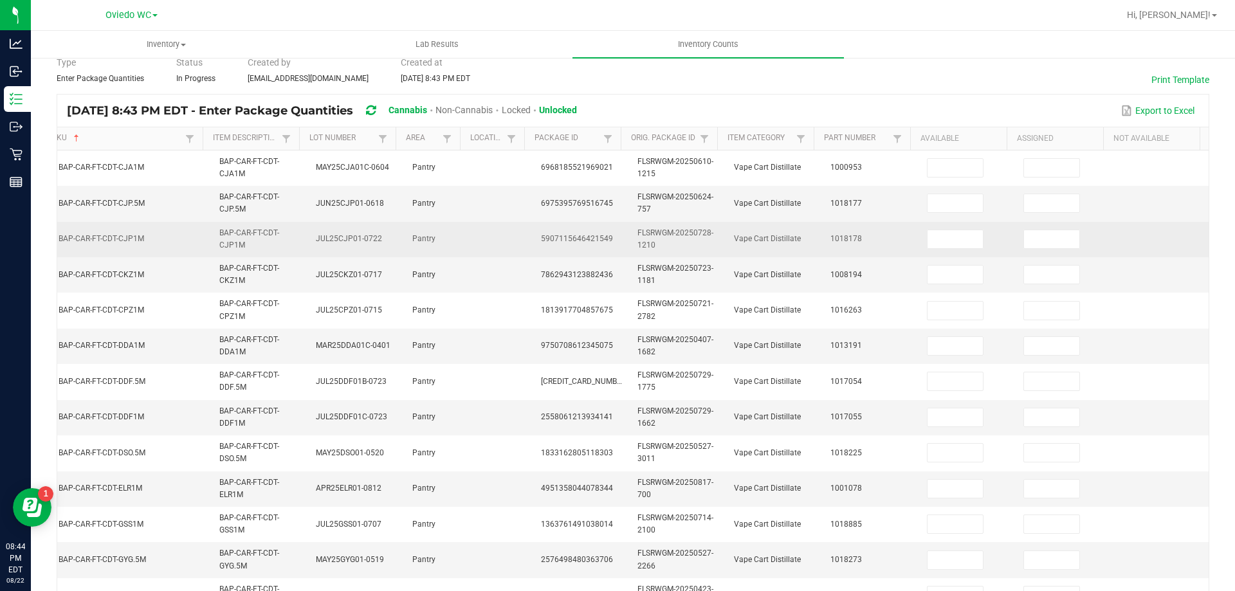
scroll to position [56, 0]
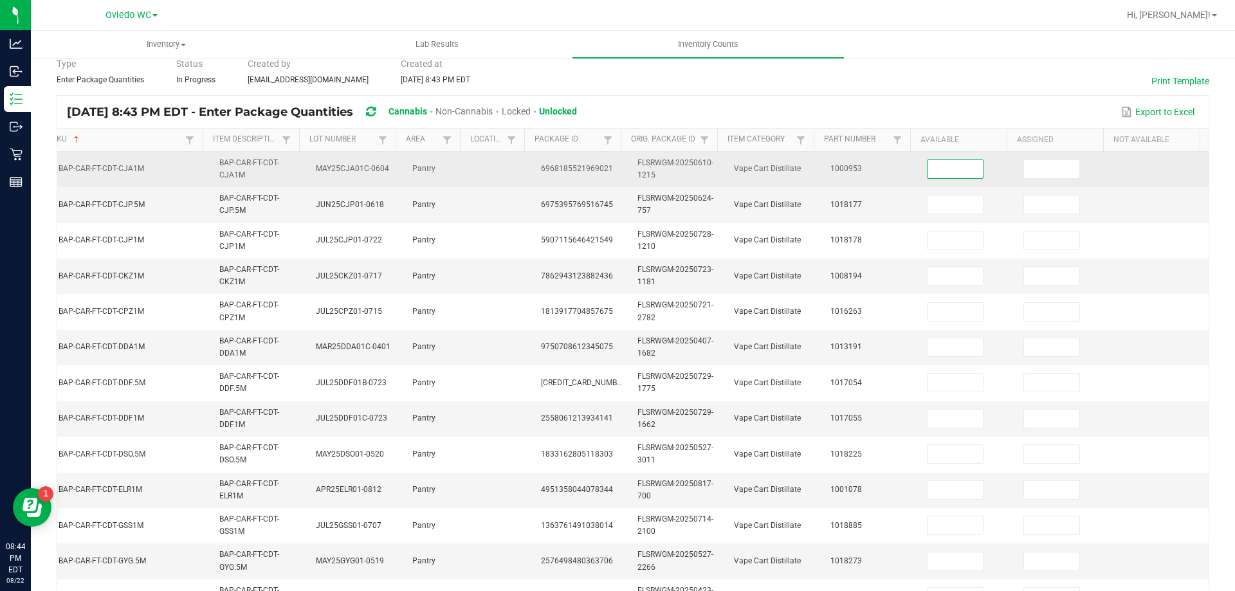
click at [949, 163] on input at bounding box center [955, 169] width 55 height 18
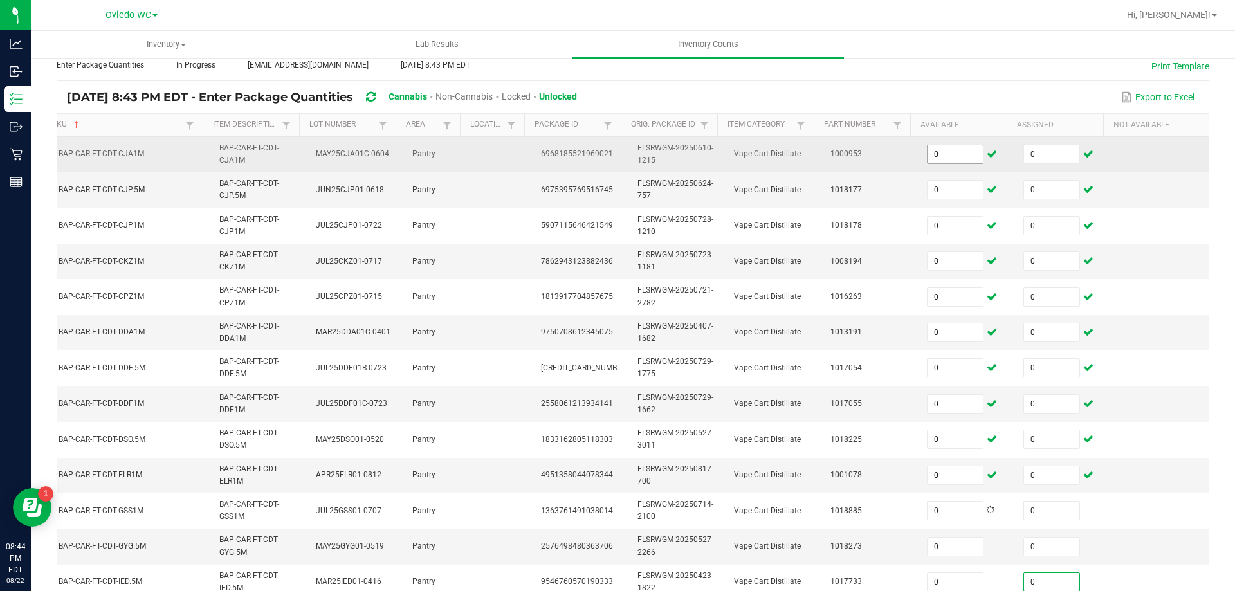
scroll to position [378, 0]
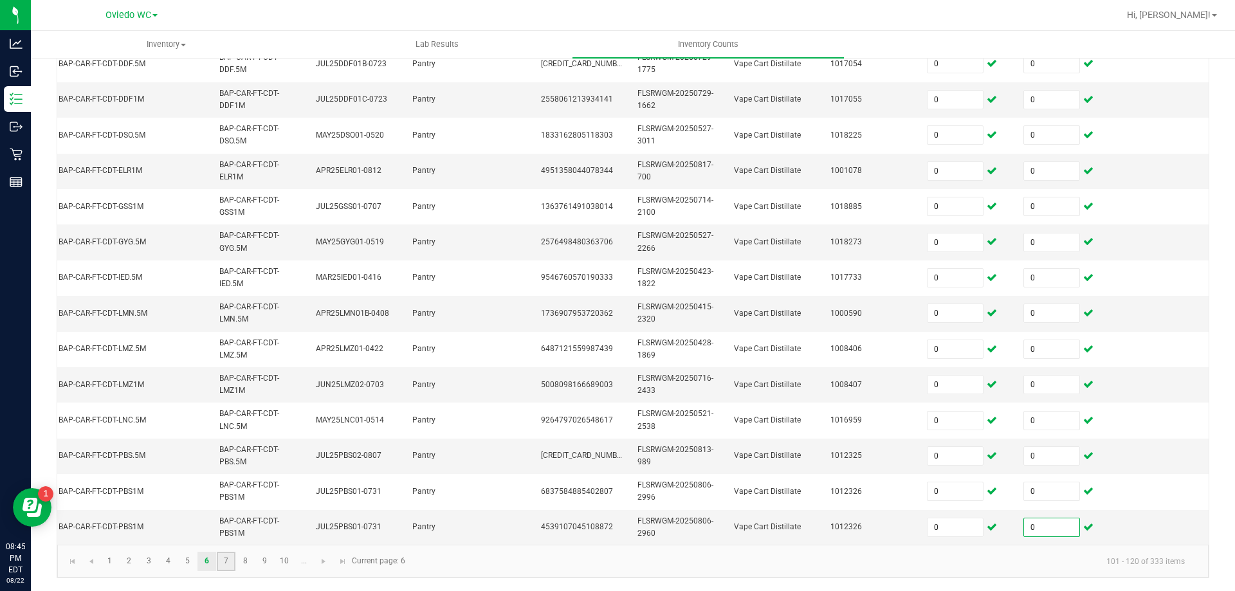
click at [226, 564] on link "7" at bounding box center [226, 561] width 19 height 19
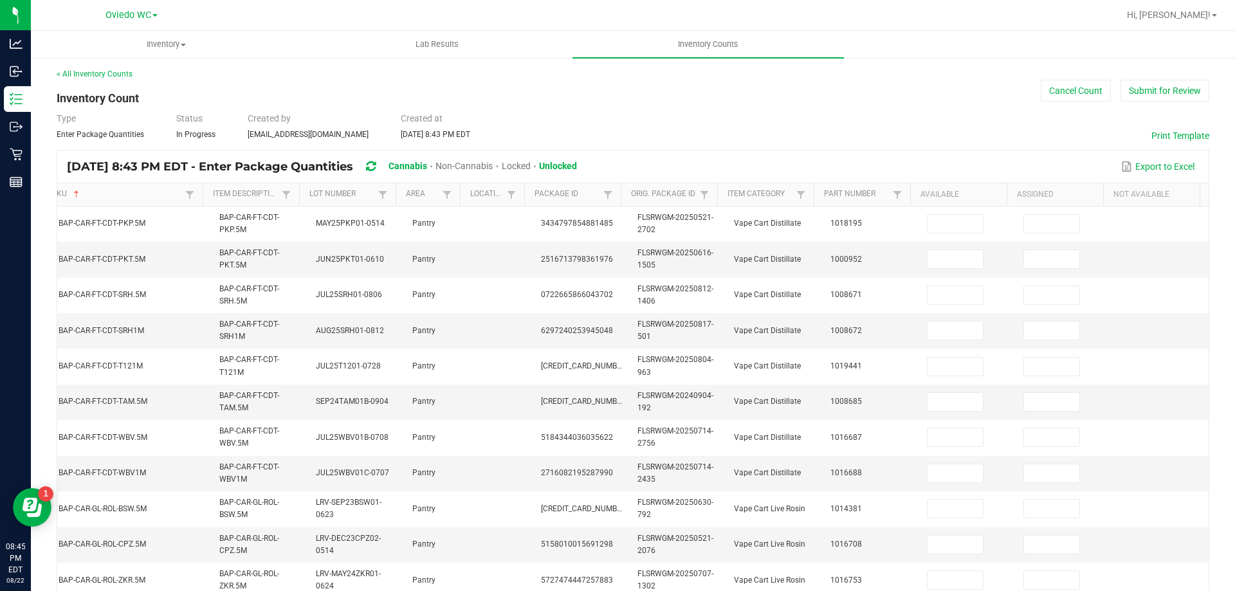
scroll to position [0, 0]
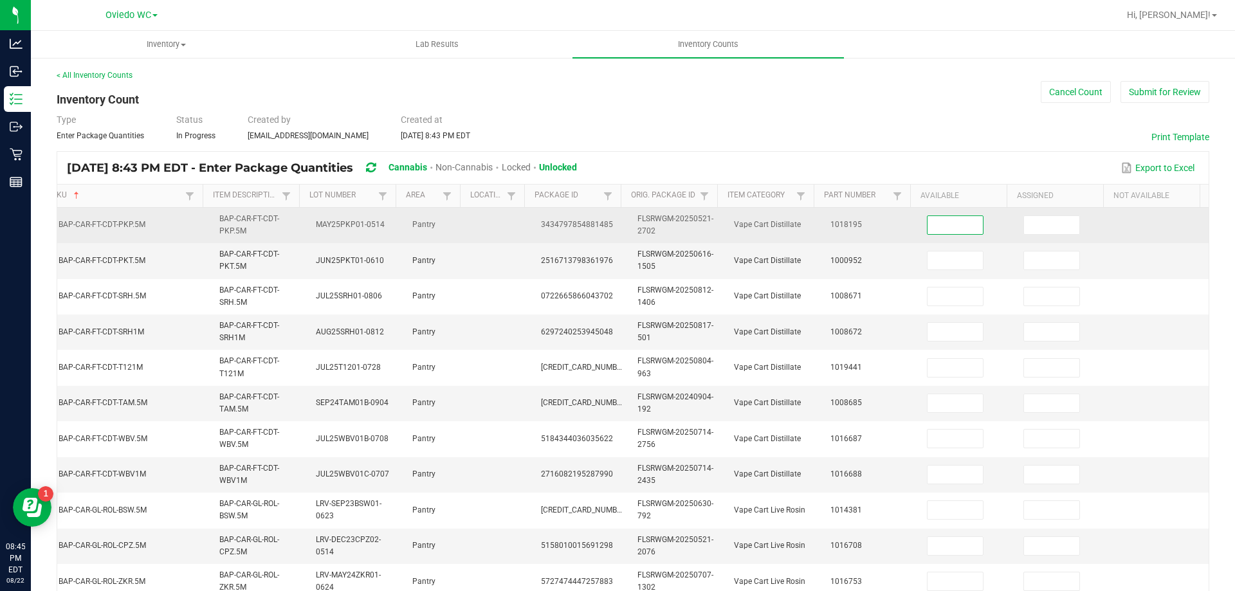
click at [937, 233] on input at bounding box center [955, 225] width 55 height 18
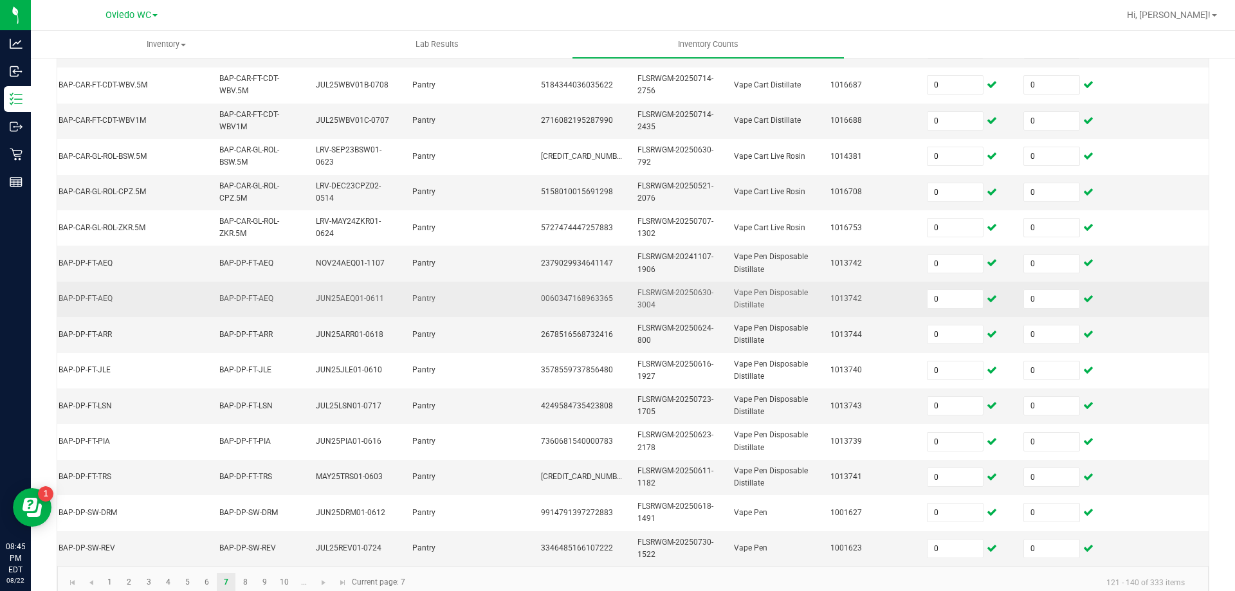
scroll to position [385, 0]
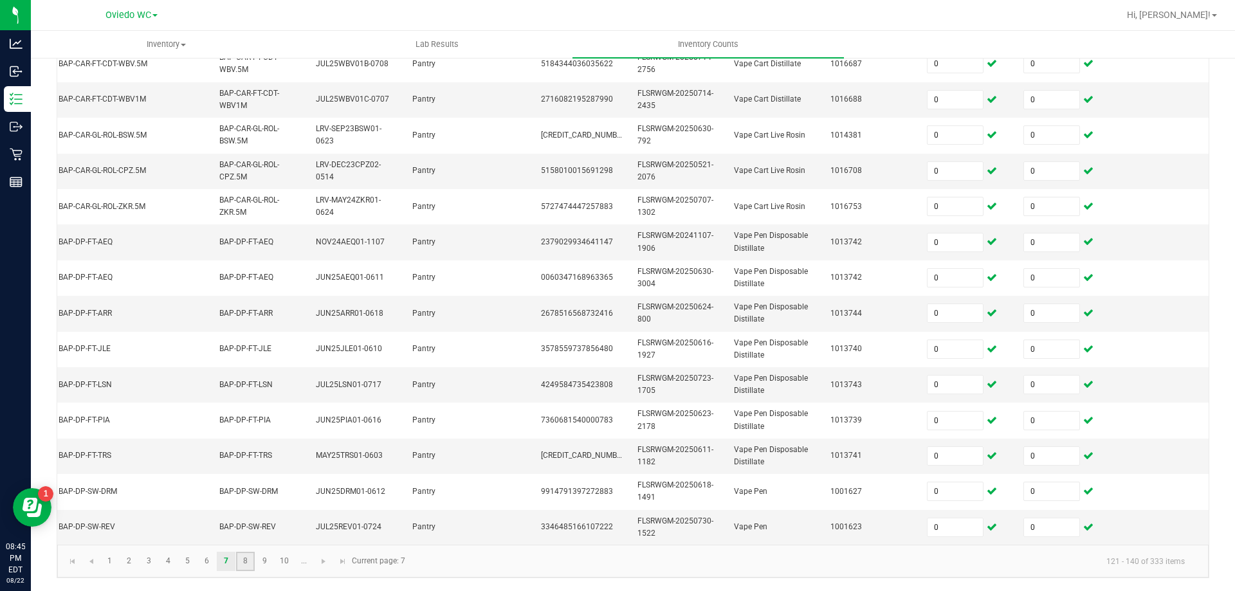
click at [246, 560] on link "8" at bounding box center [245, 561] width 19 height 19
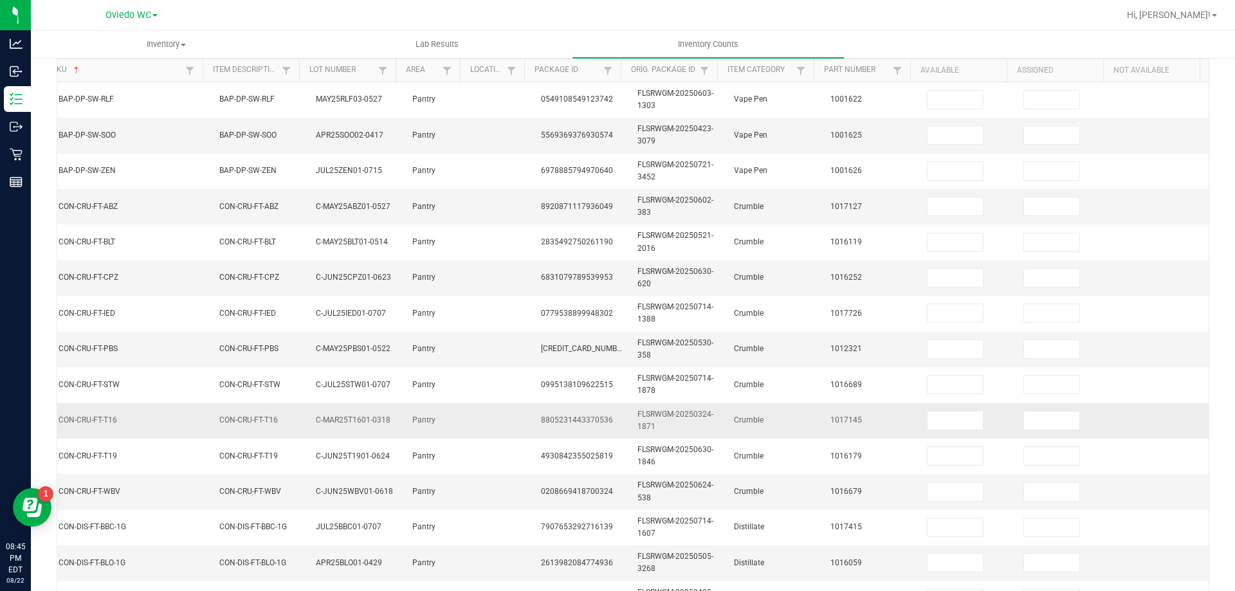
scroll to position [63, 0]
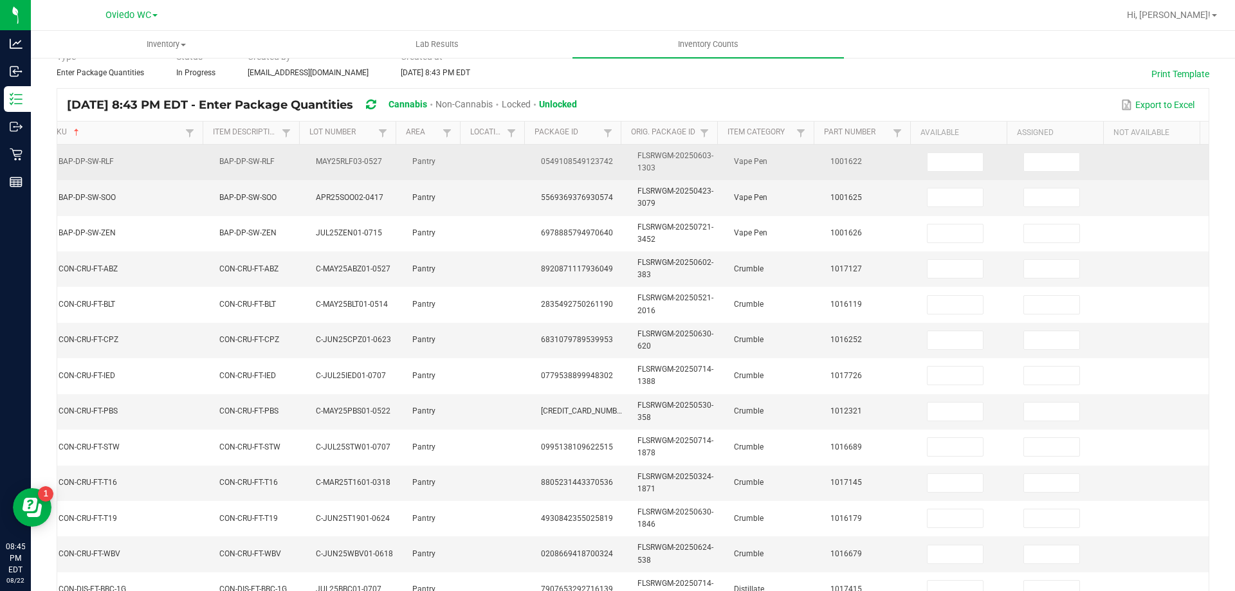
click at [975, 151] on td at bounding box center [967, 162] width 96 height 35
click at [951, 159] on input at bounding box center [955, 162] width 55 height 18
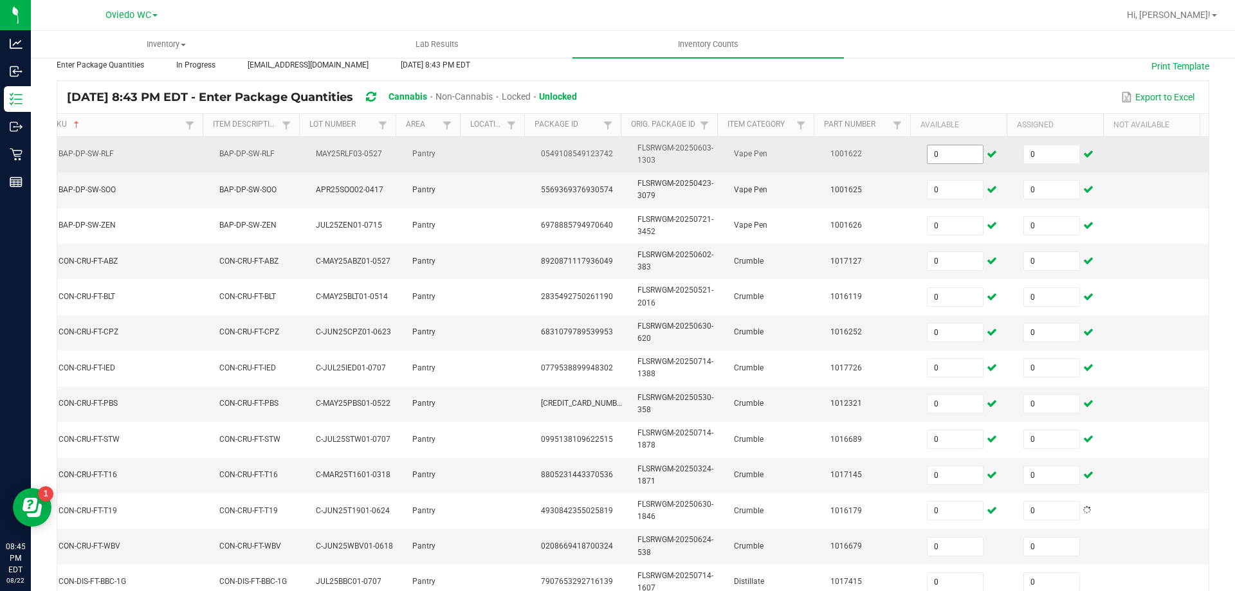
scroll to position [378, 0]
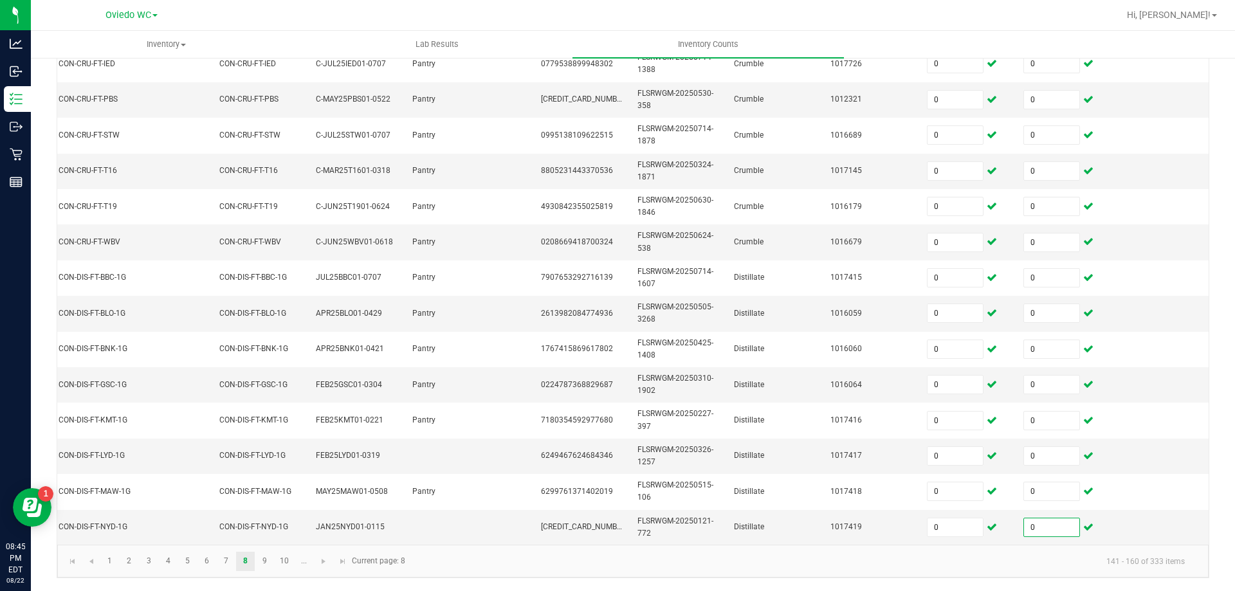
click at [265, 578] on kendo-pager "1 2 3 4 5 6 7 8 9 10 ... 141 - 160 of 333 items Current page: 8" at bounding box center [632, 561] width 1151 height 33
click at [264, 571] on link "9" at bounding box center [264, 561] width 19 height 19
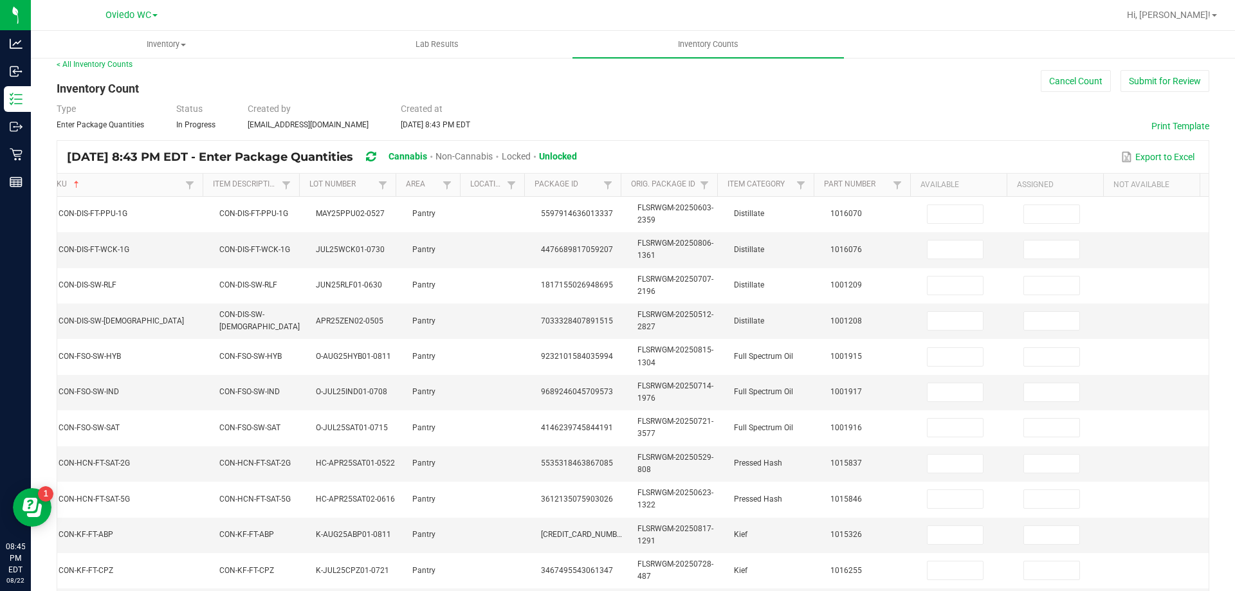
scroll to position [0, 0]
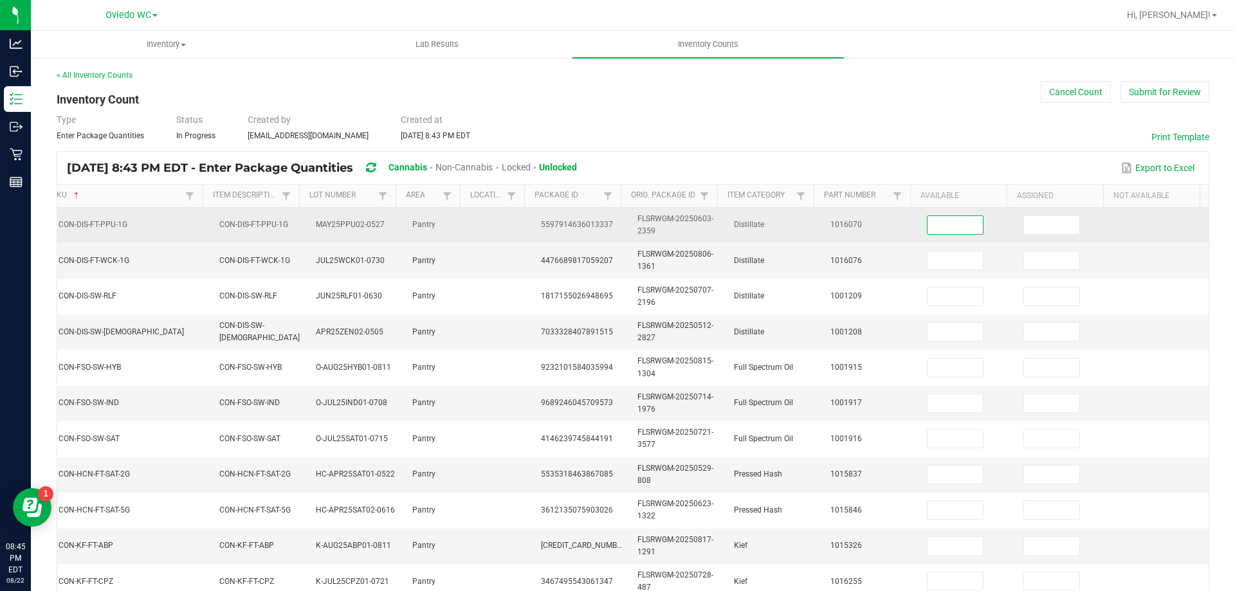
click at [945, 218] on input at bounding box center [955, 225] width 55 height 18
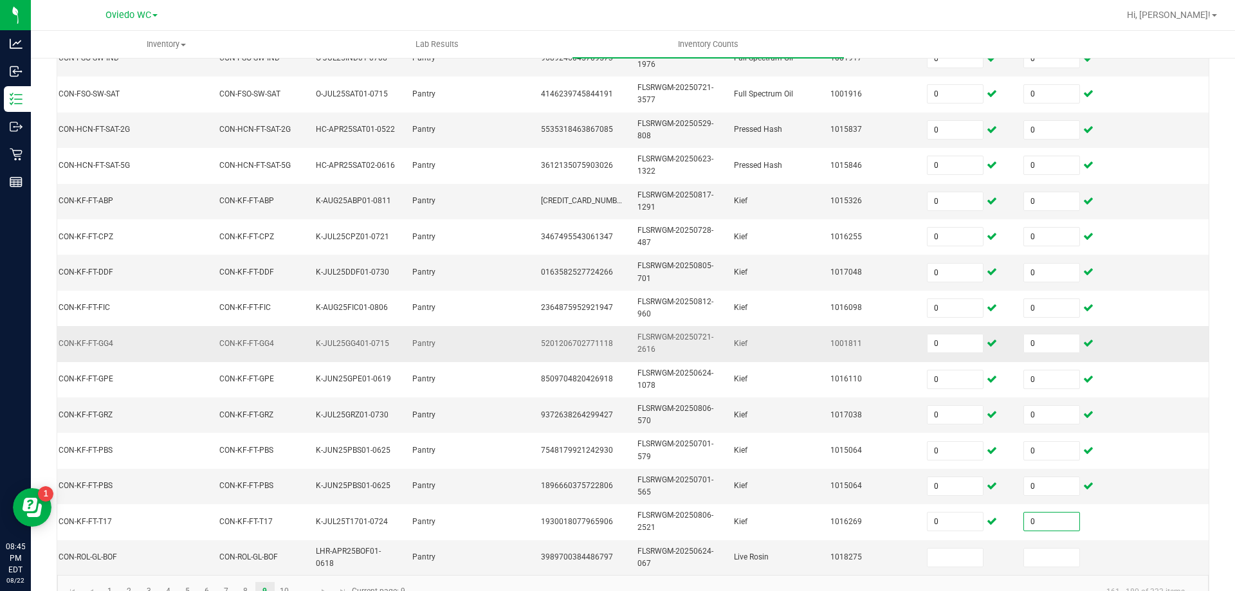
scroll to position [385, 0]
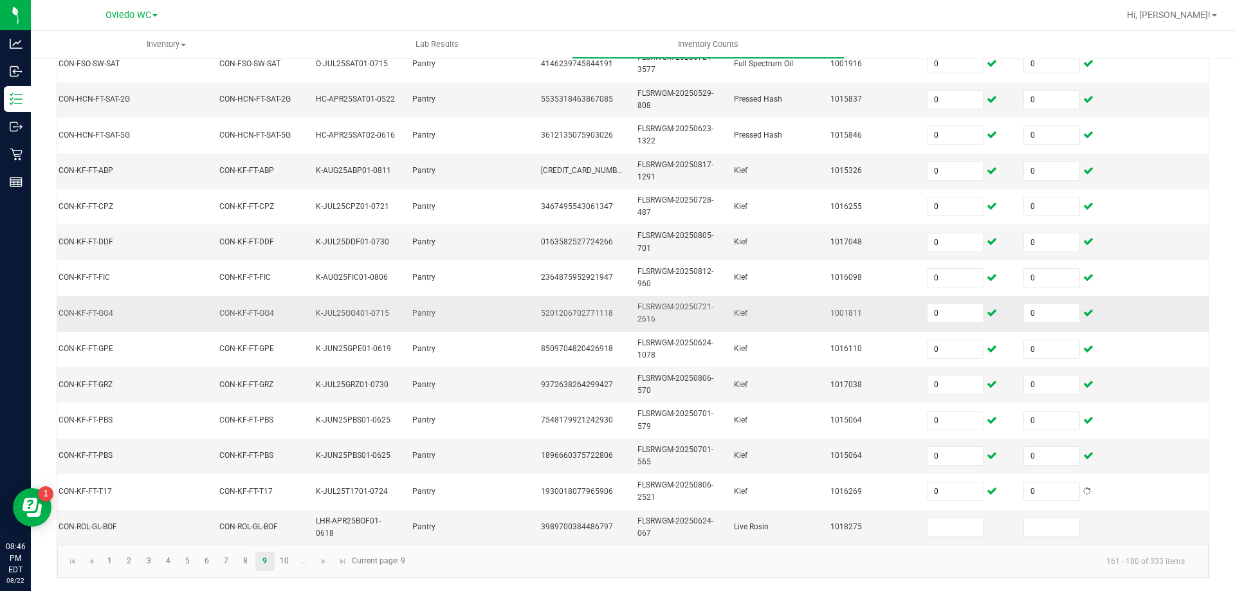
click at [665, 311] on td "FLSRWGM-20250721-2616" at bounding box center [678, 313] width 96 height 35
click at [931, 518] on input at bounding box center [955, 527] width 55 height 18
click at [279, 555] on link "10" at bounding box center [284, 561] width 19 height 19
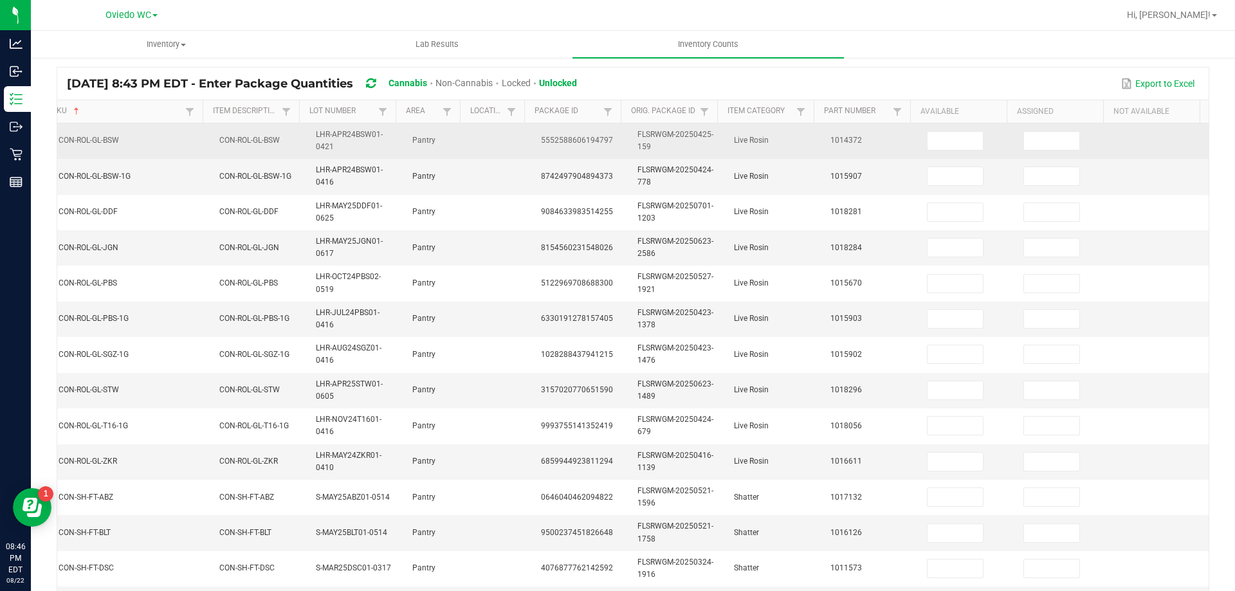
scroll to position [0, 0]
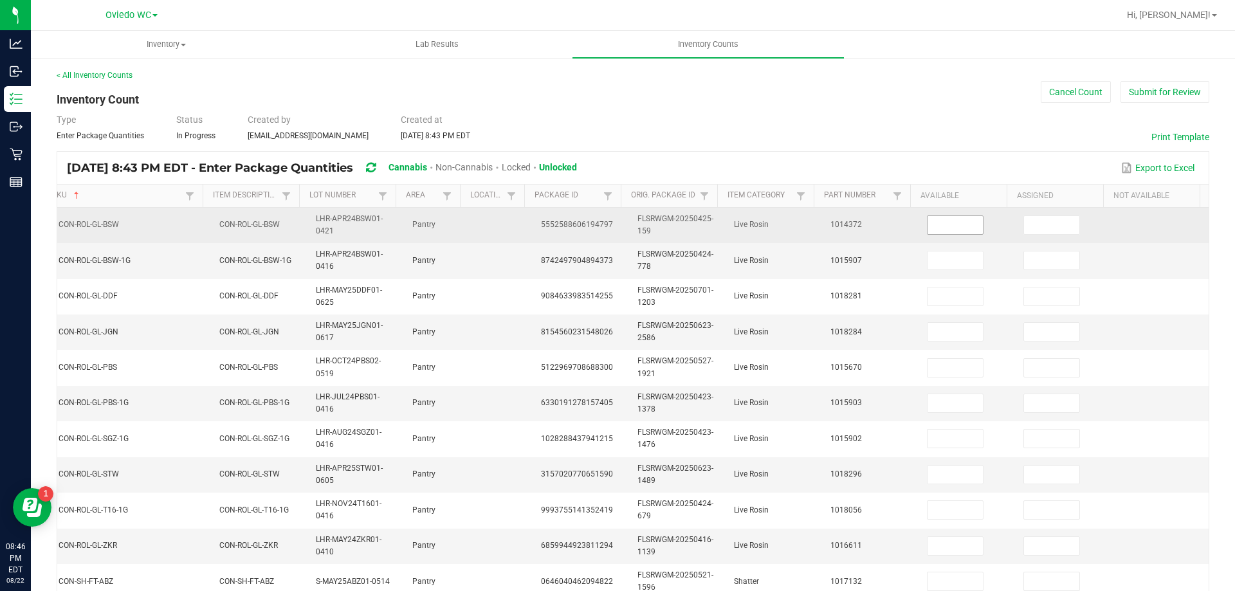
click at [938, 229] on input at bounding box center [955, 225] width 55 height 18
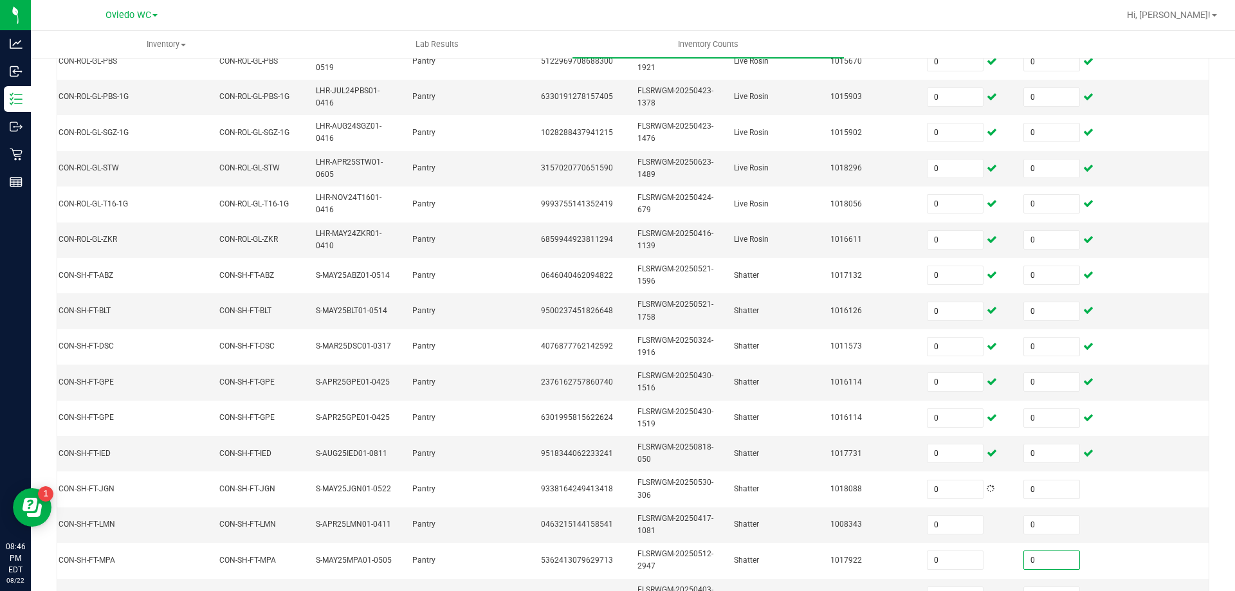
scroll to position [320, 0]
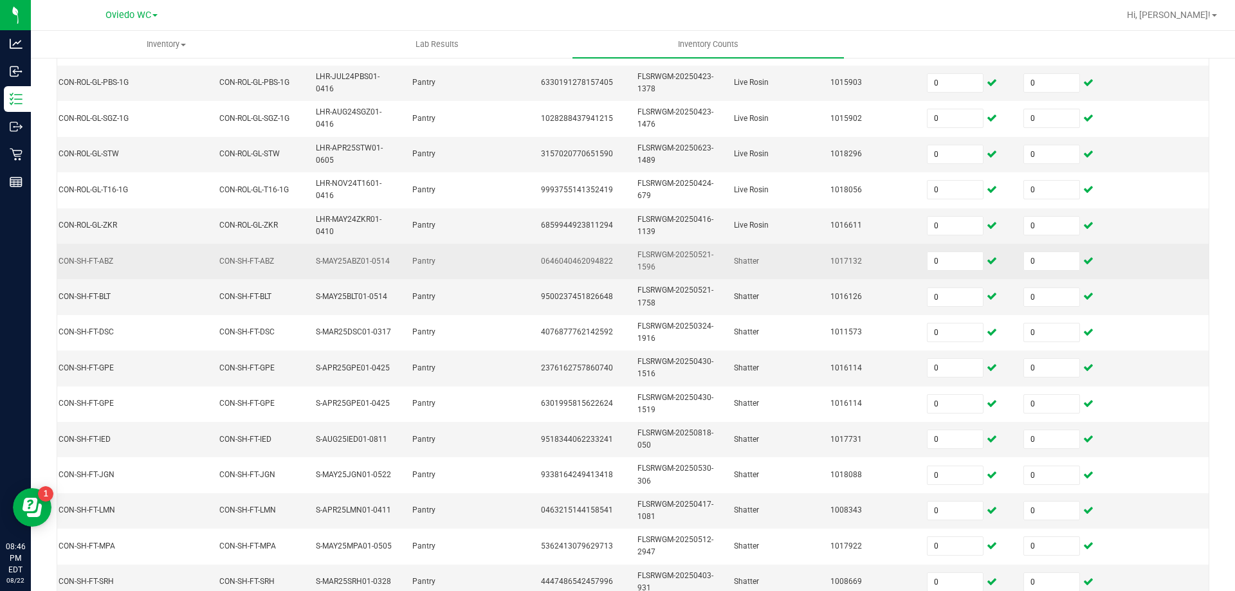
click at [563, 245] on td "0646040462094822" at bounding box center [581, 261] width 96 height 35
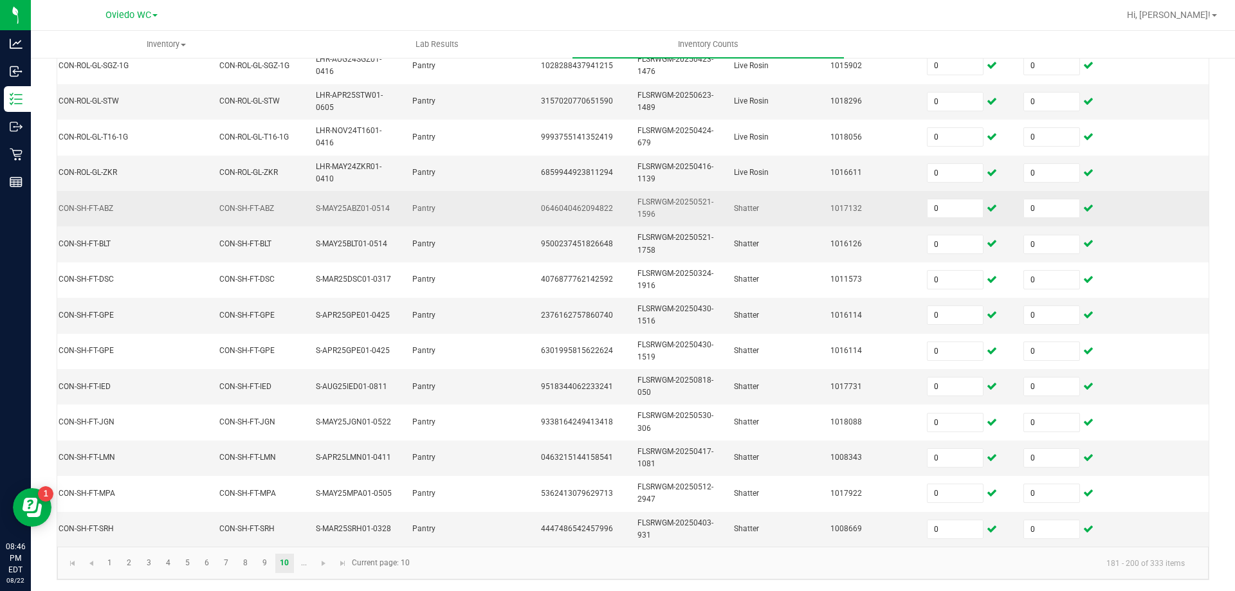
scroll to position [385, 0]
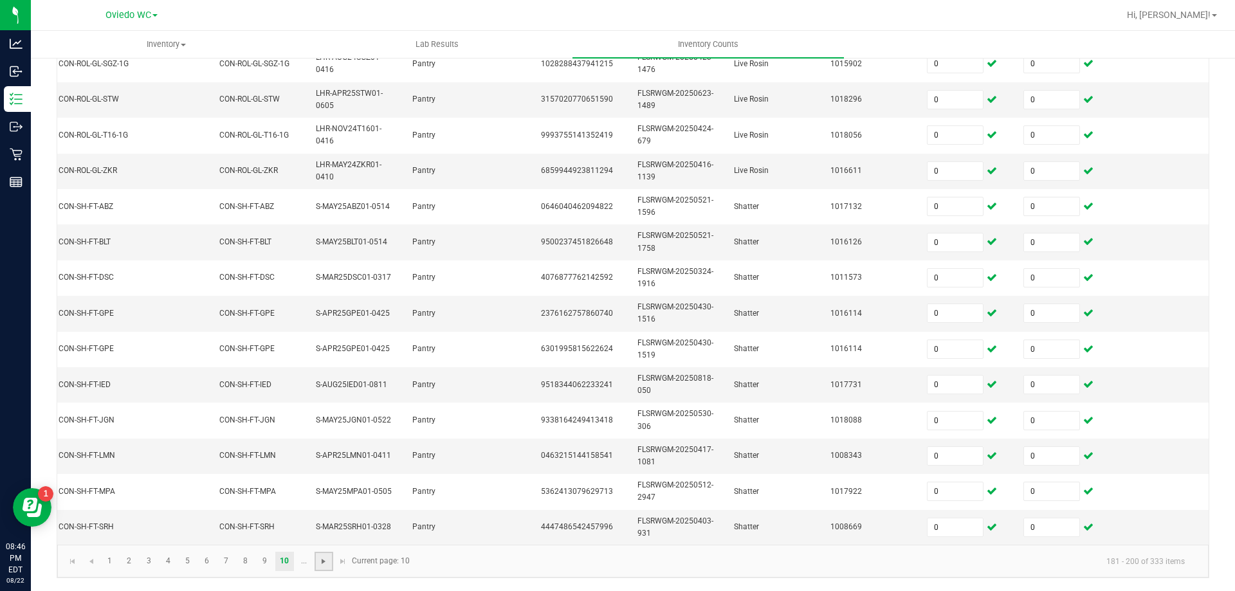
click at [324, 560] on span "Go to the next page" at bounding box center [323, 561] width 10 height 10
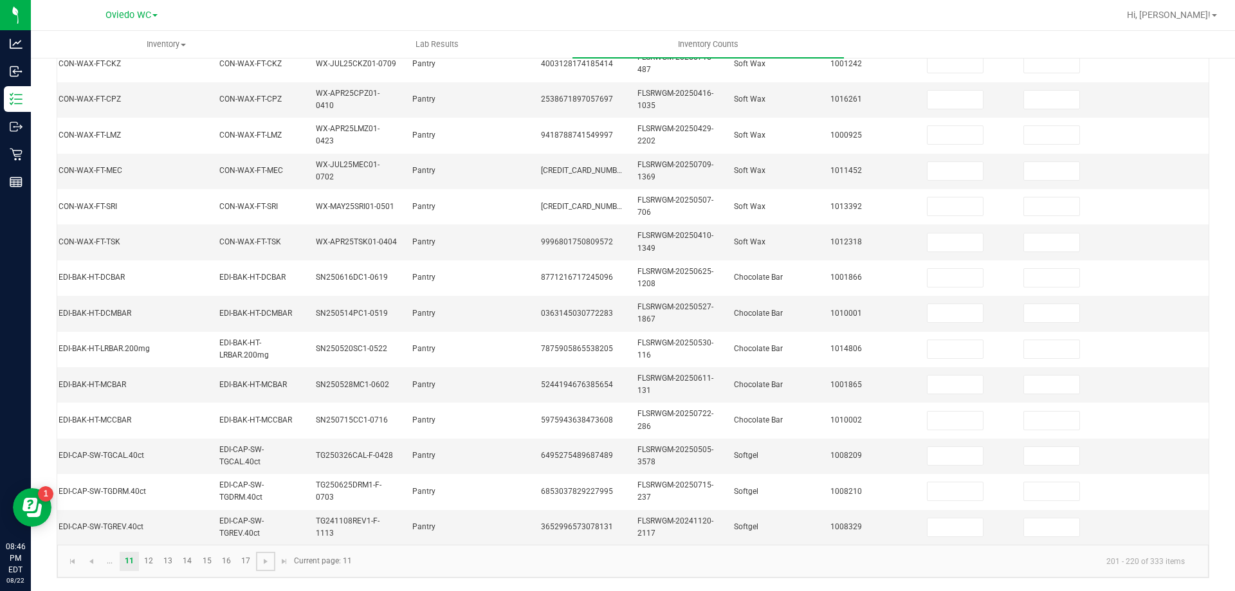
scroll to position [0, 0]
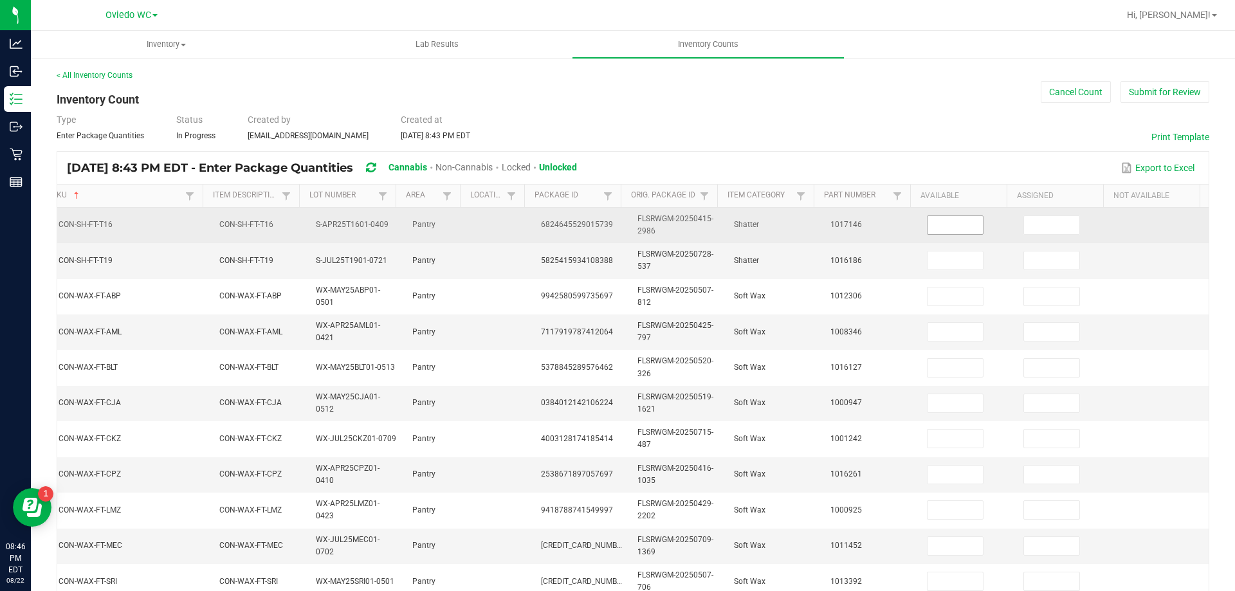
click at [929, 216] on input at bounding box center [955, 225] width 55 height 18
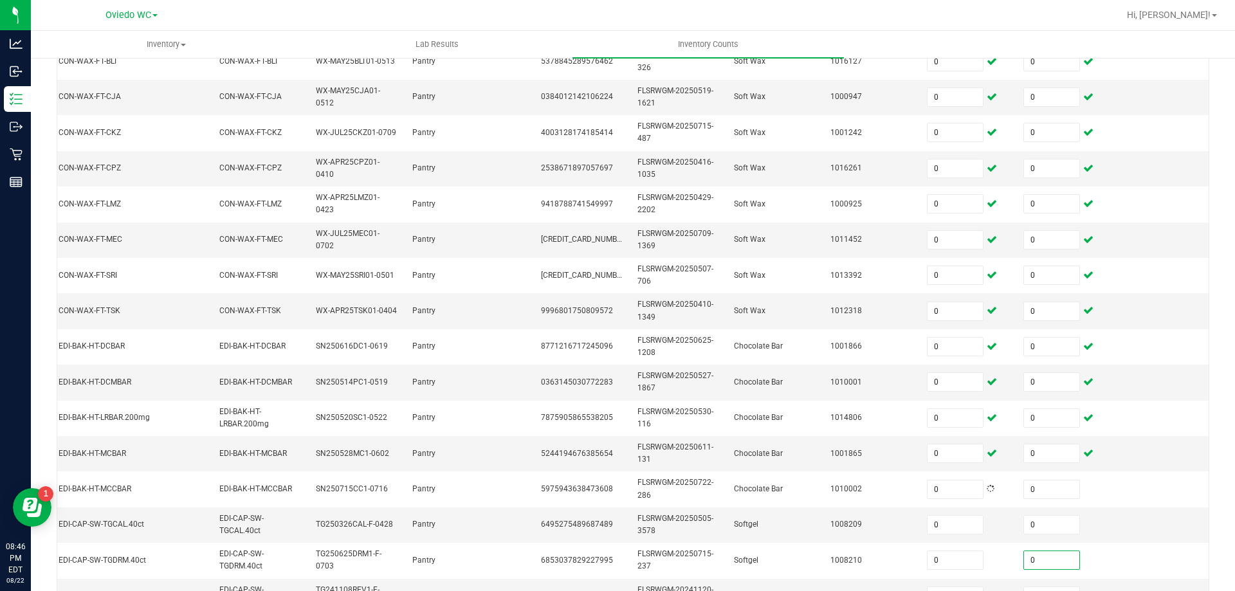
scroll to position [320, 0]
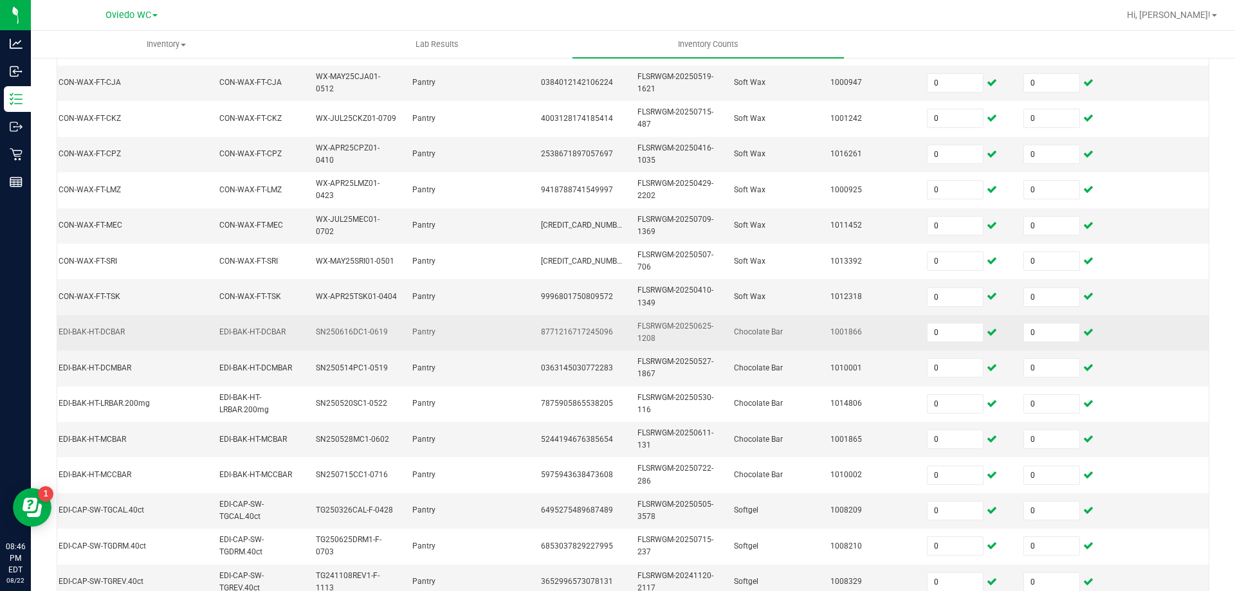
click at [592, 347] on td "8771216717245096" at bounding box center [581, 332] width 96 height 35
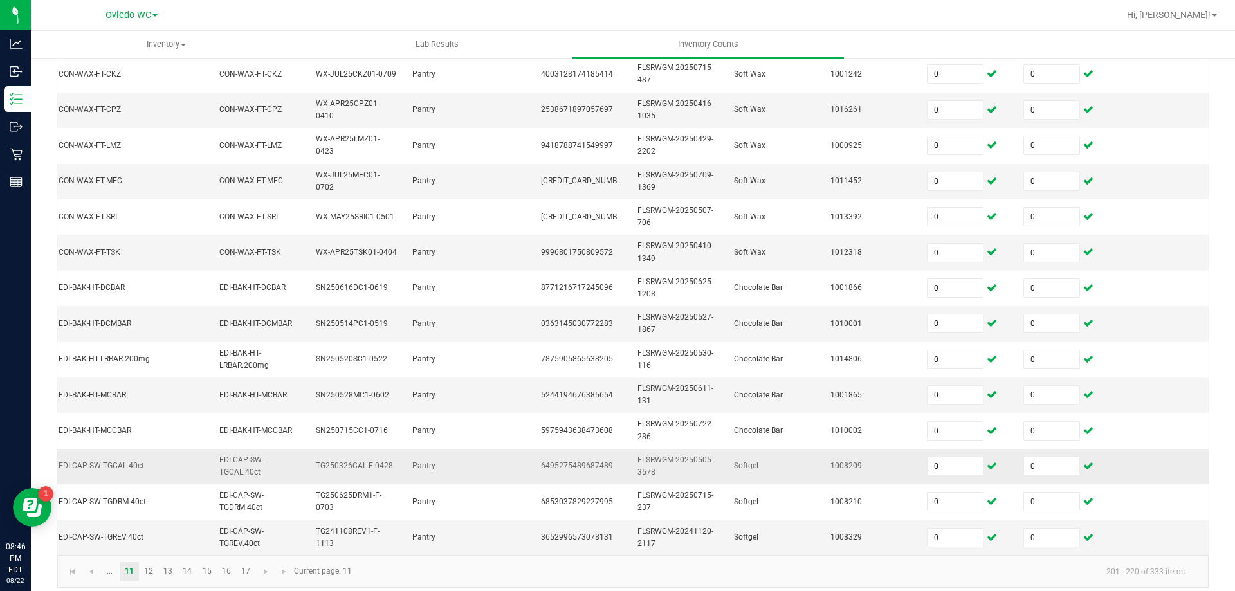
scroll to position [385, 0]
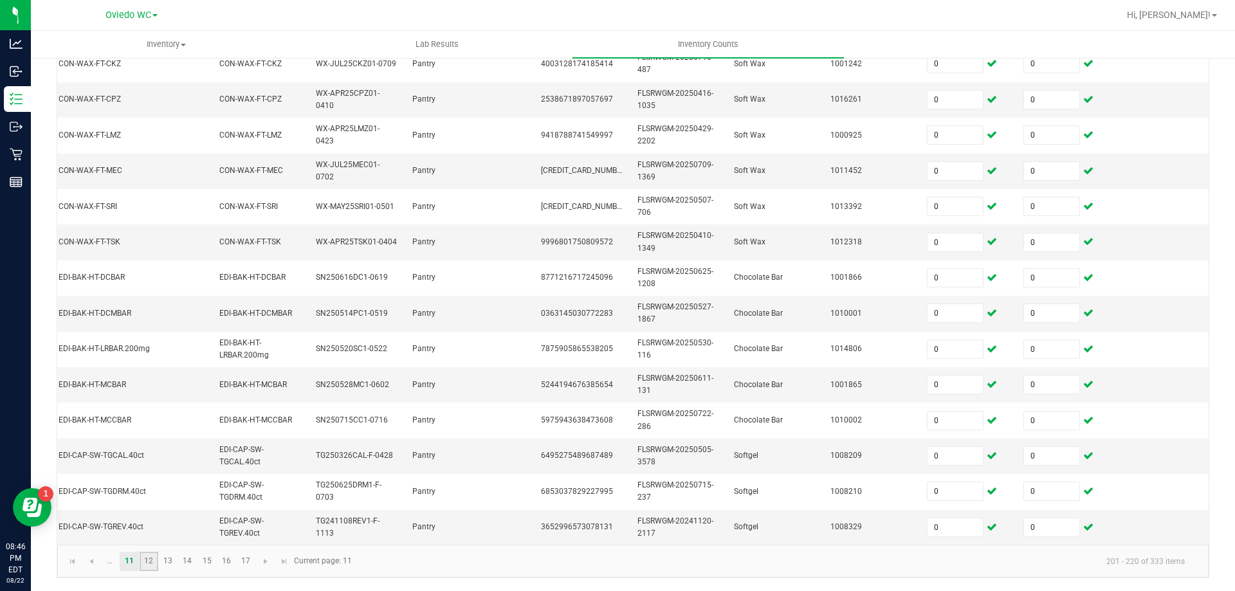
click at [143, 562] on link "12" at bounding box center [149, 561] width 19 height 19
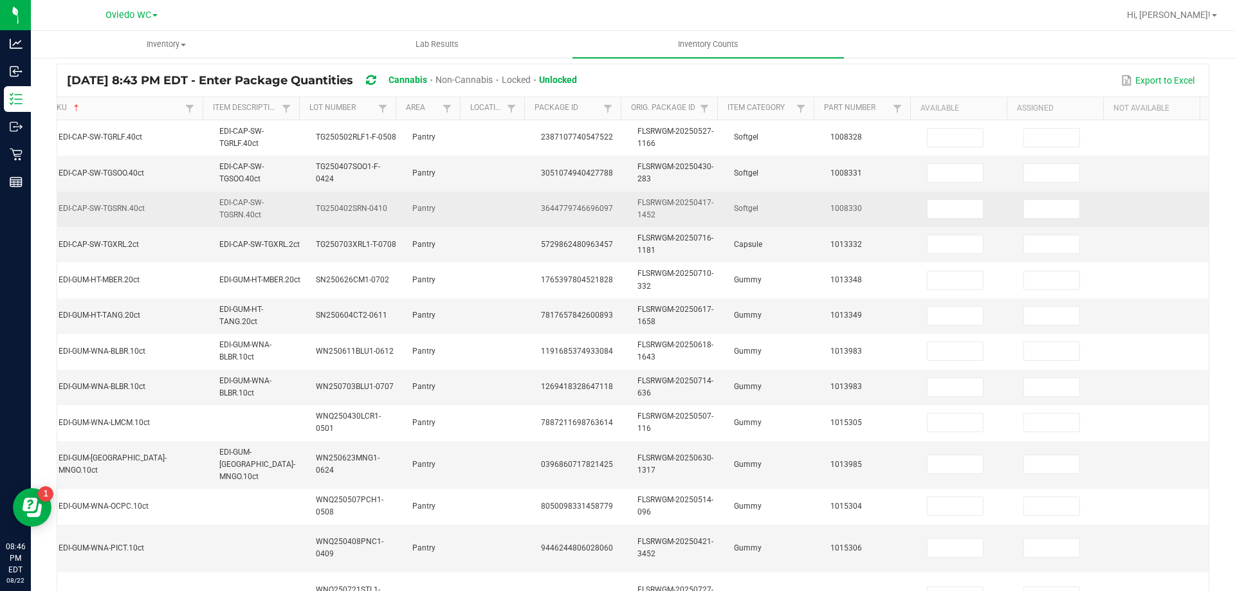
scroll to position [63, 0]
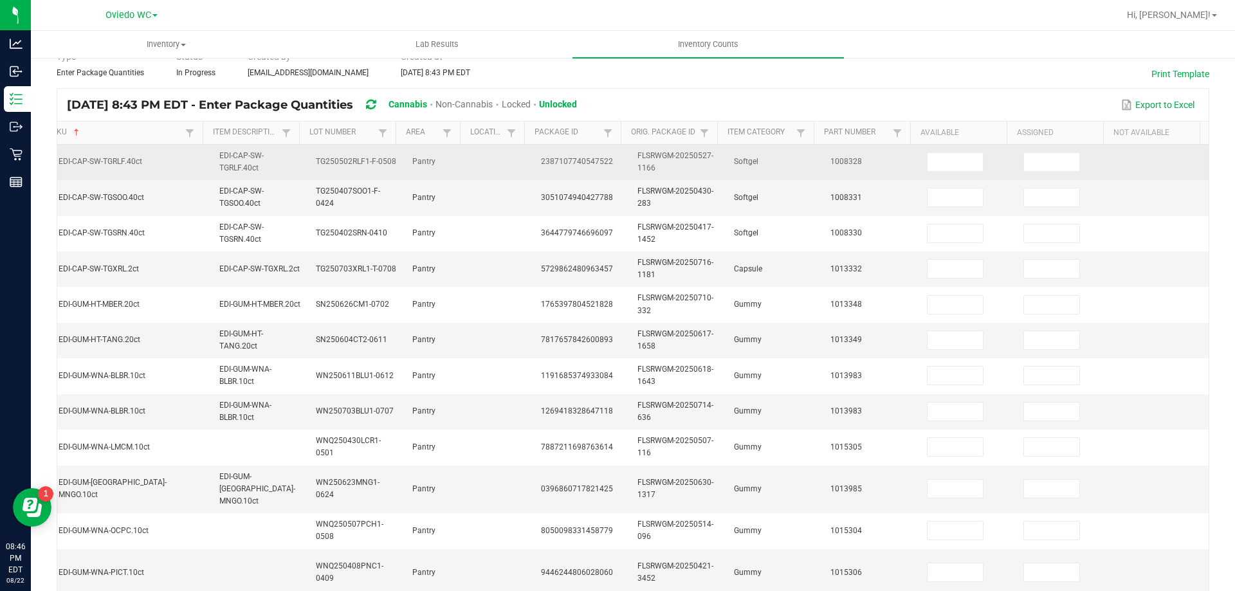
click at [941, 172] on td at bounding box center [967, 162] width 96 height 35
click at [935, 169] on input at bounding box center [955, 162] width 55 height 18
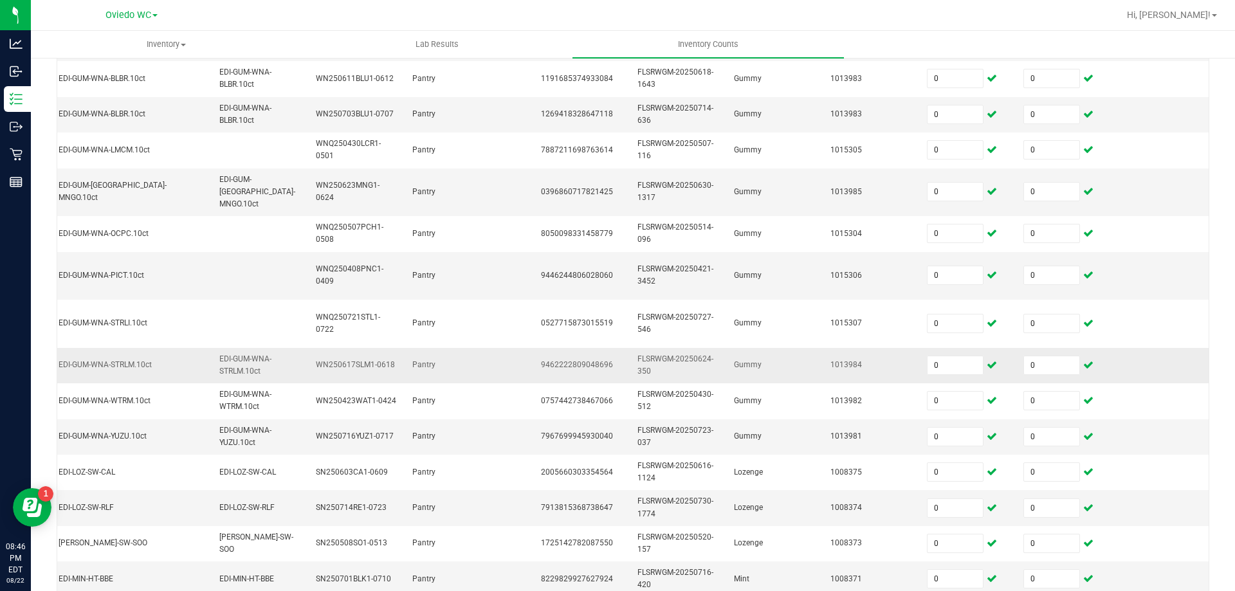
click at [284, 360] on td "EDI-GUM-WNA-STRLM.10ct" at bounding box center [260, 365] width 96 height 35
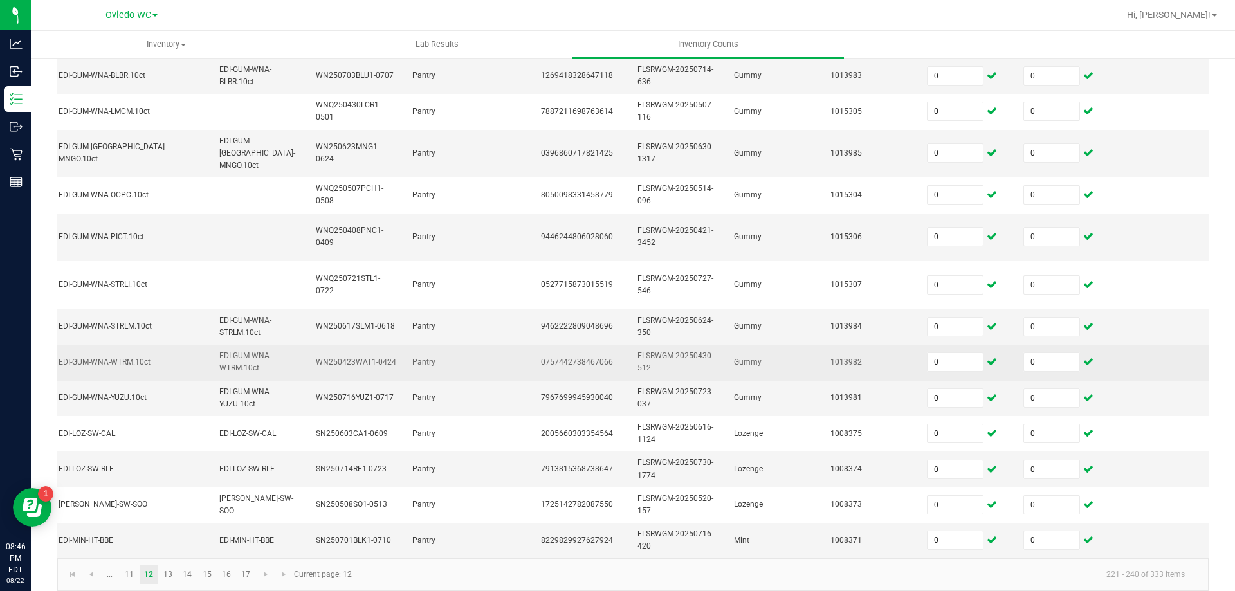
scroll to position [410, 0]
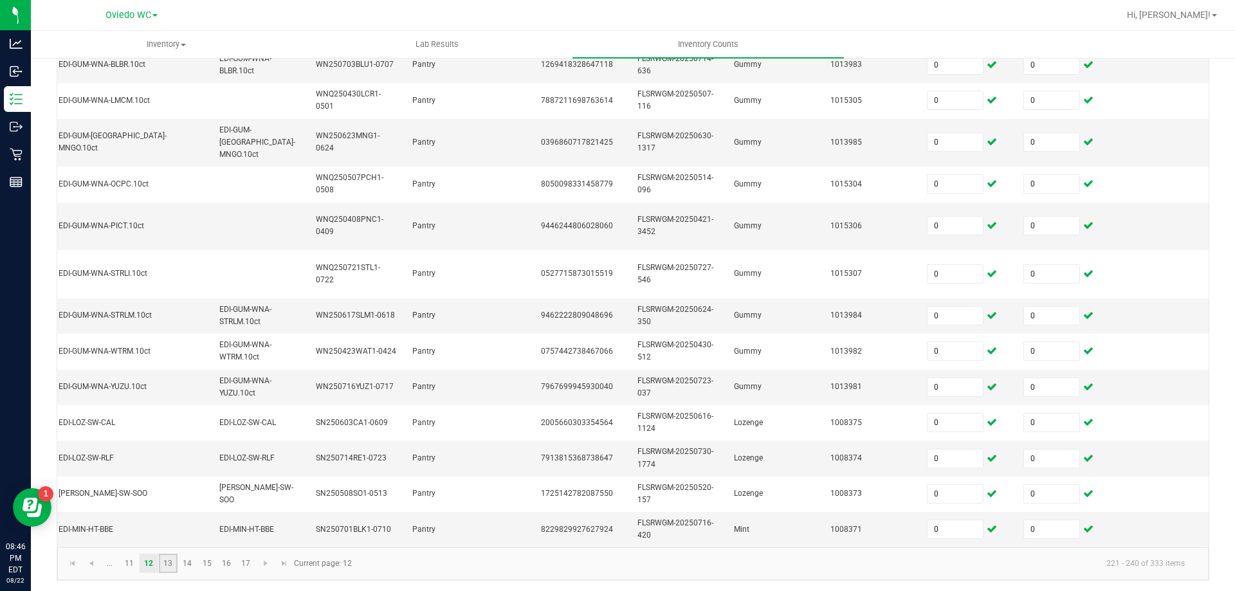
click at [165, 563] on link "13" at bounding box center [168, 563] width 19 height 19
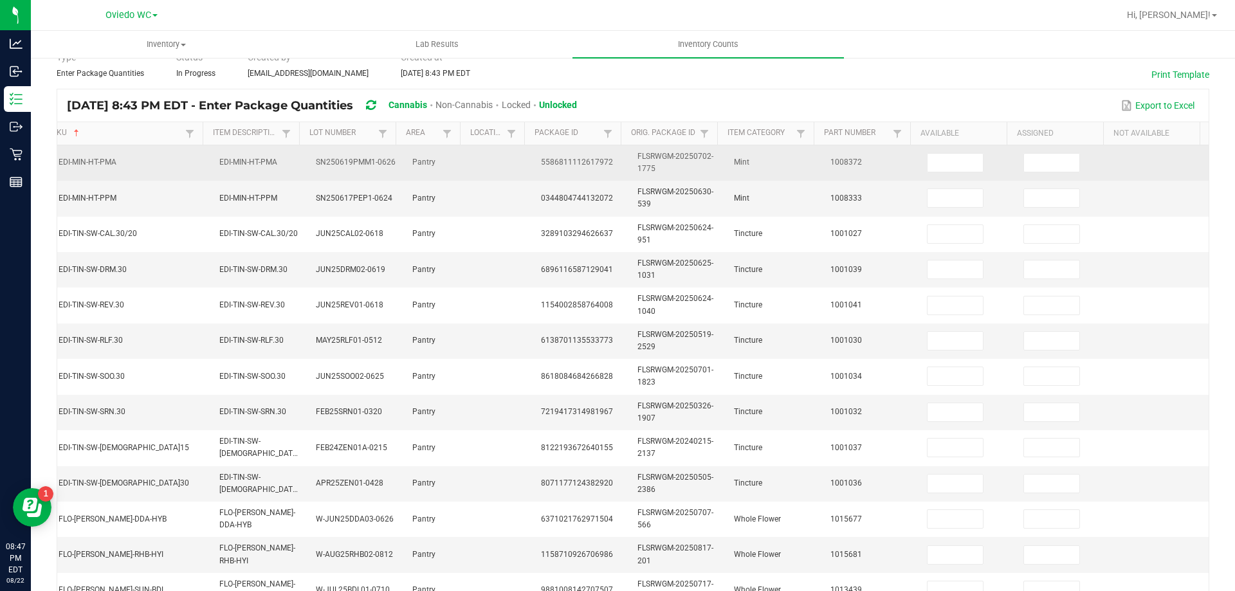
scroll to position [0, 0]
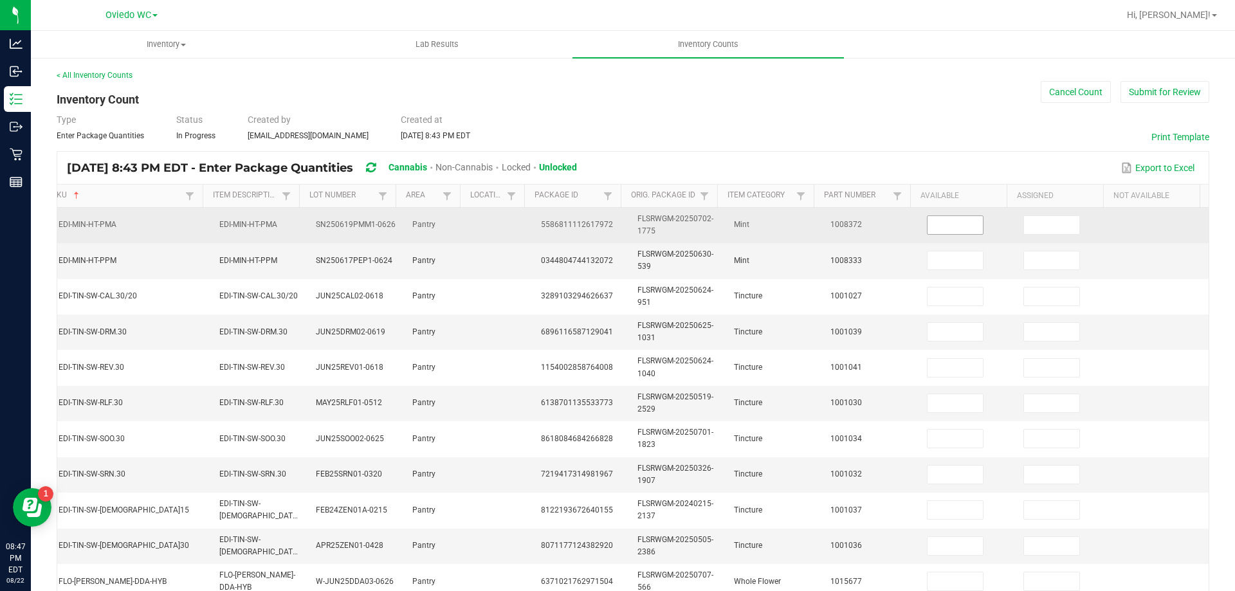
click at [932, 224] on input at bounding box center [955, 225] width 55 height 18
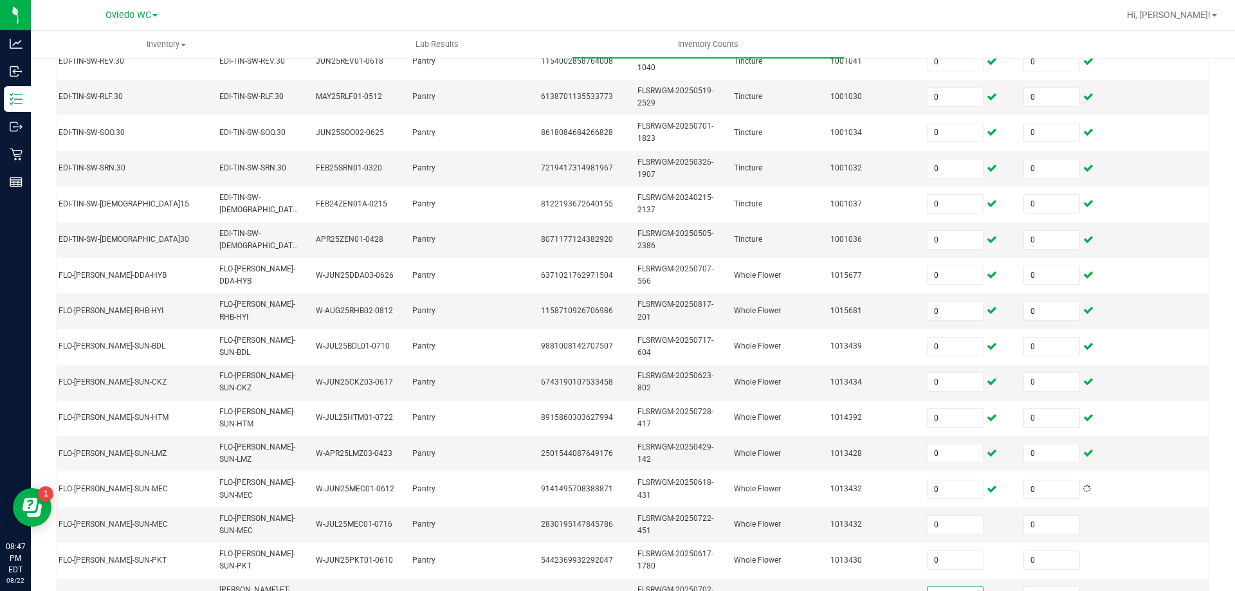
scroll to position [320, 0]
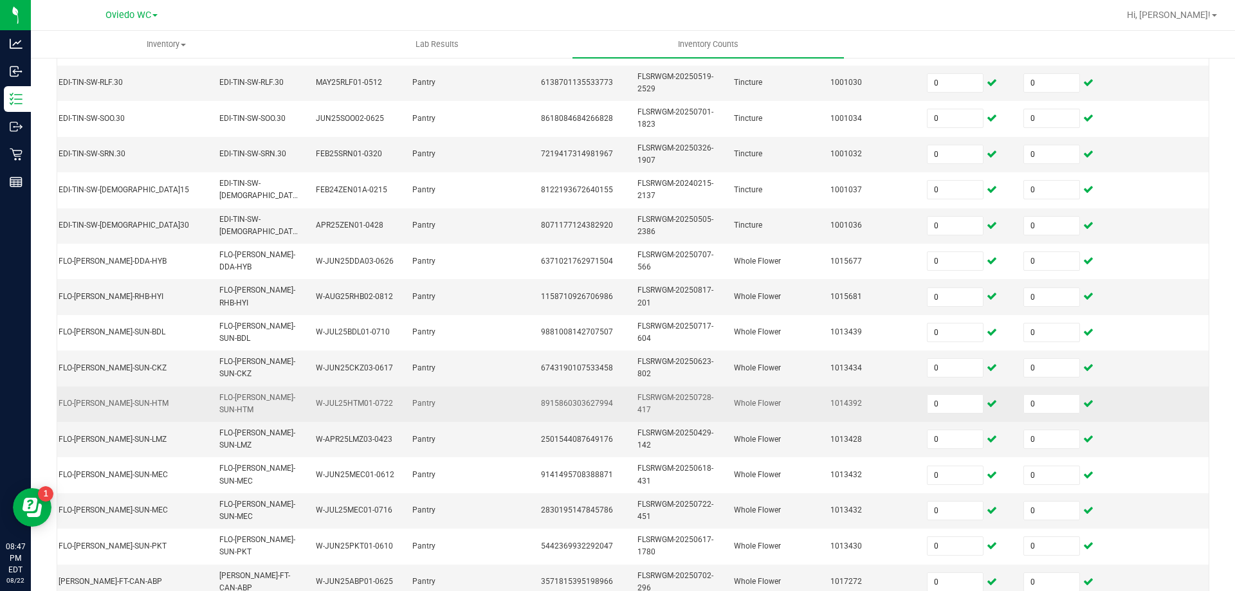
drag, startPoint x: 400, startPoint y: 387, endPoint x: 444, endPoint y: 392, distance: 44.7
click at [417, 388] on td "Pantry" at bounding box center [437, 404] width 64 height 35
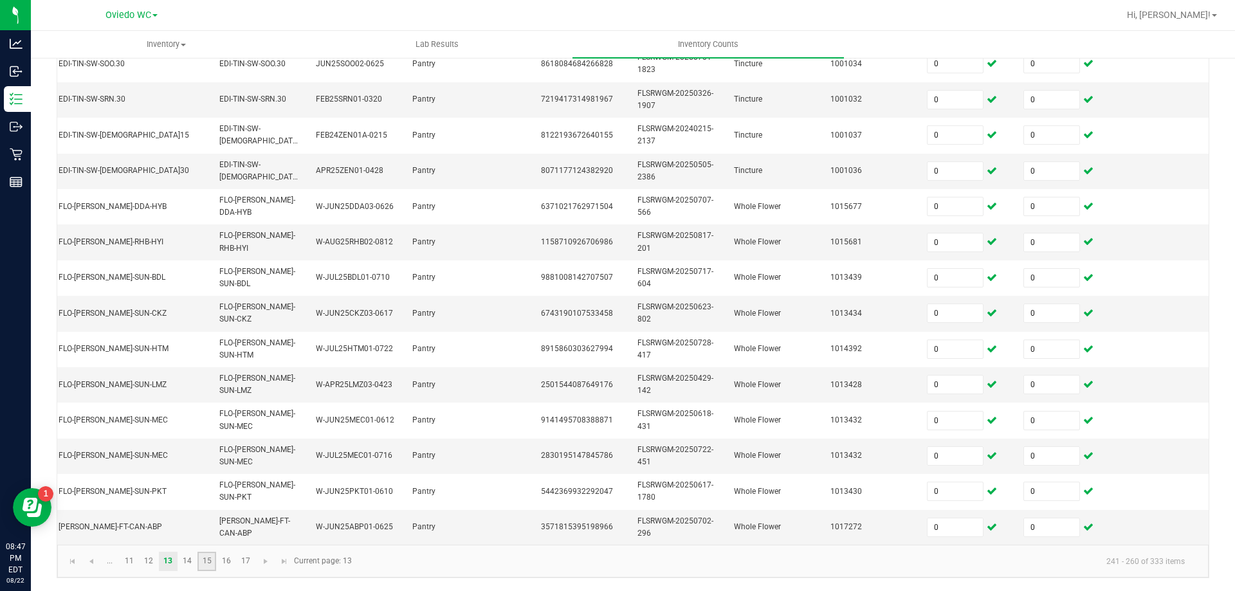
click at [197, 564] on link "15" at bounding box center [206, 561] width 19 height 19
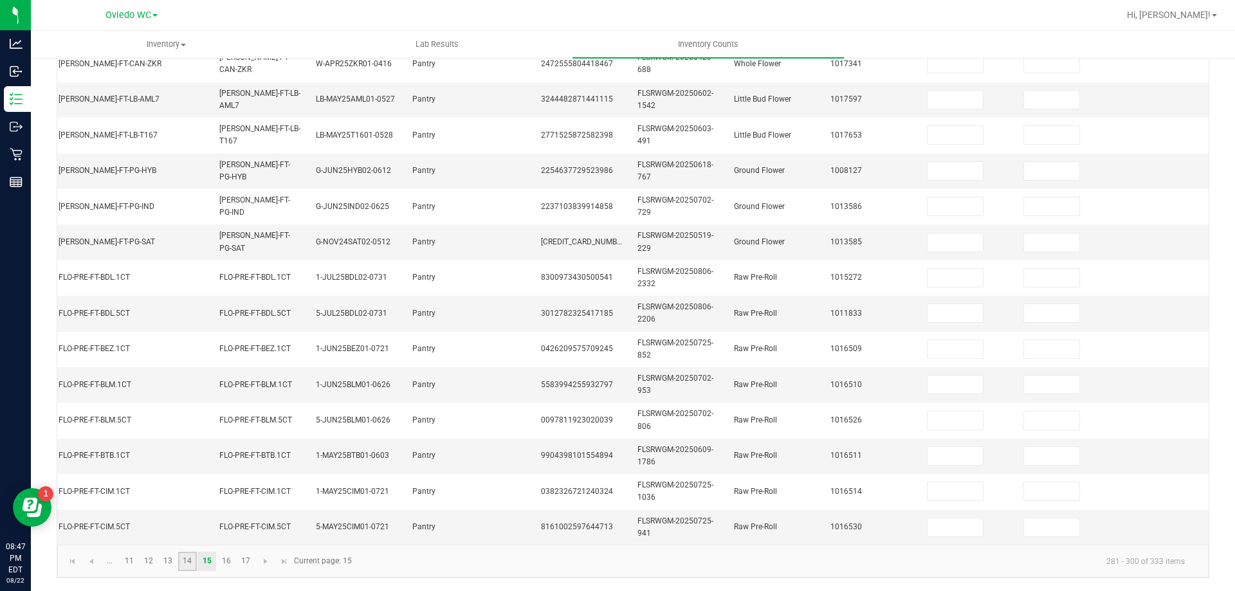
click at [193, 565] on link "14" at bounding box center [187, 561] width 19 height 19
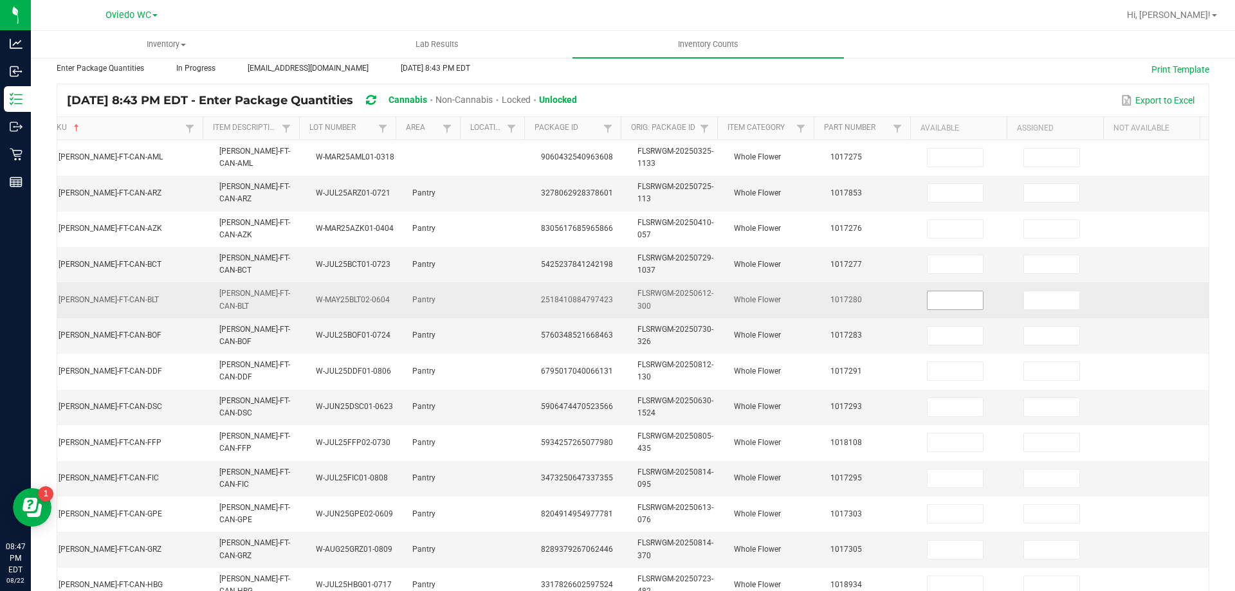
scroll to position [63, 0]
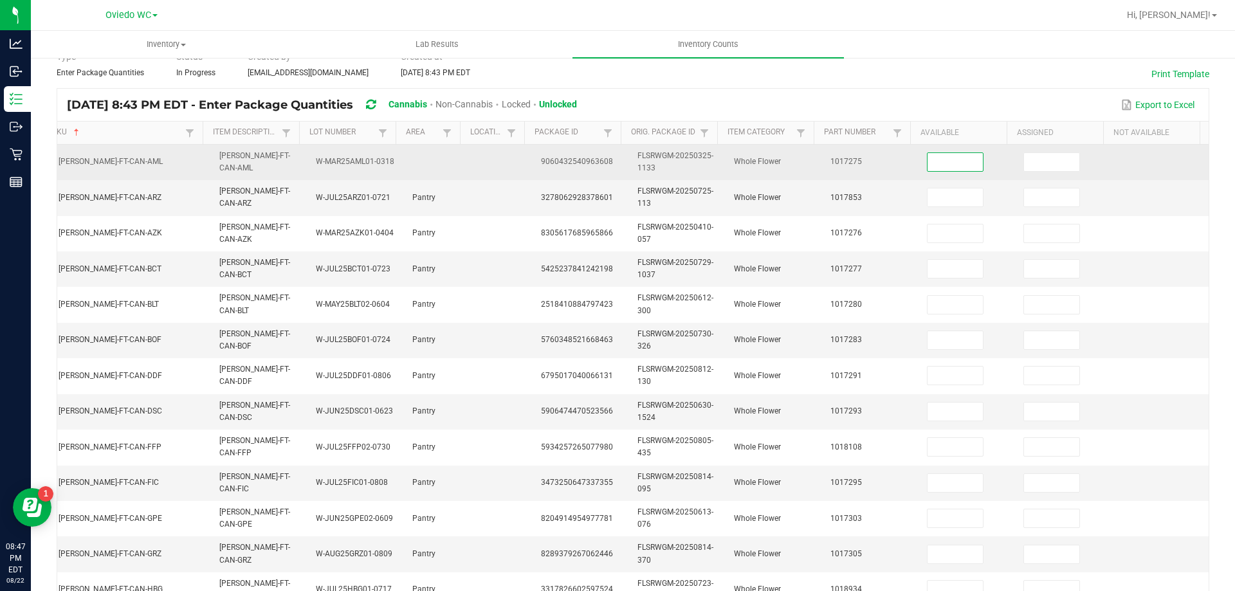
click at [944, 167] on input at bounding box center [955, 162] width 55 height 18
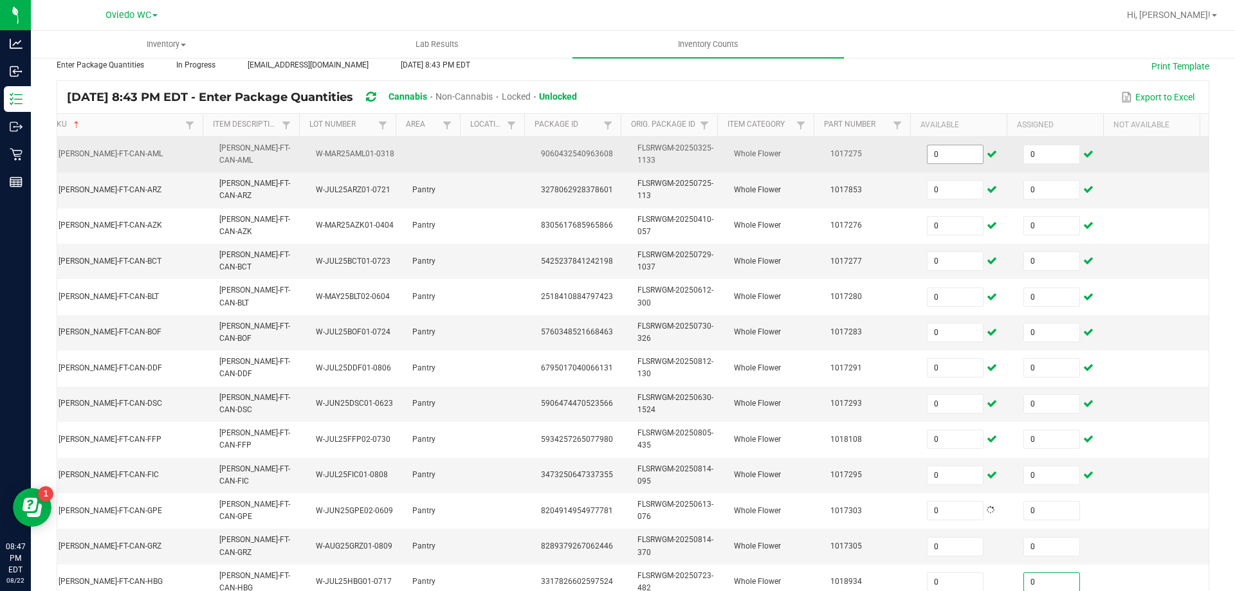
scroll to position [378, 0]
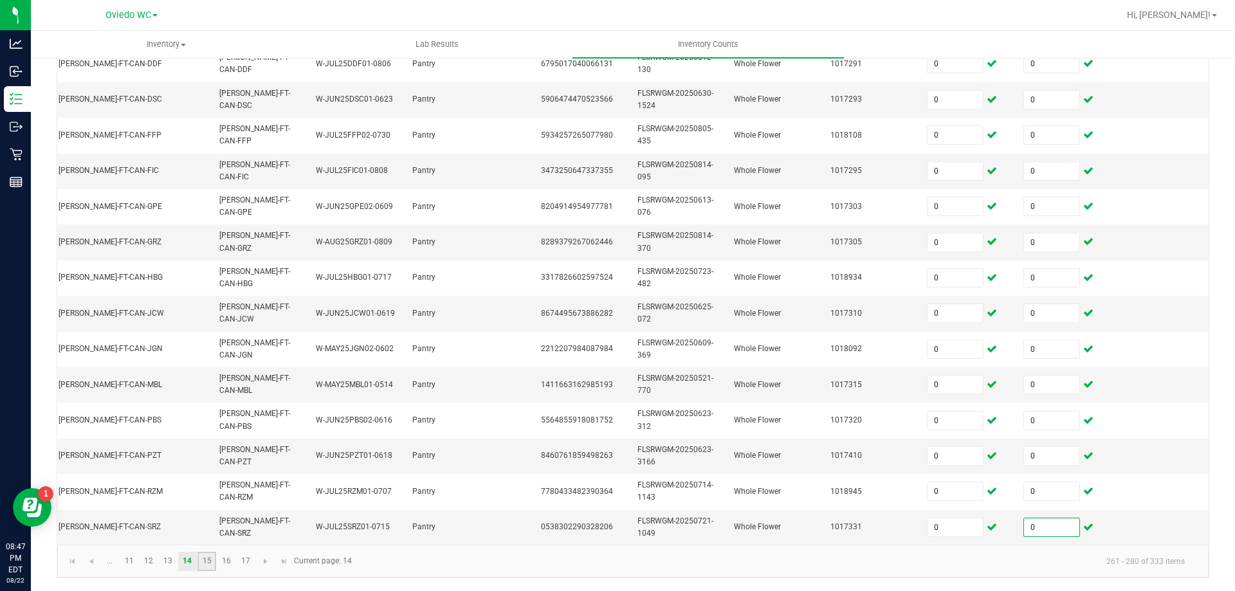
click at [208, 570] on link "15" at bounding box center [206, 561] width 19 height 19
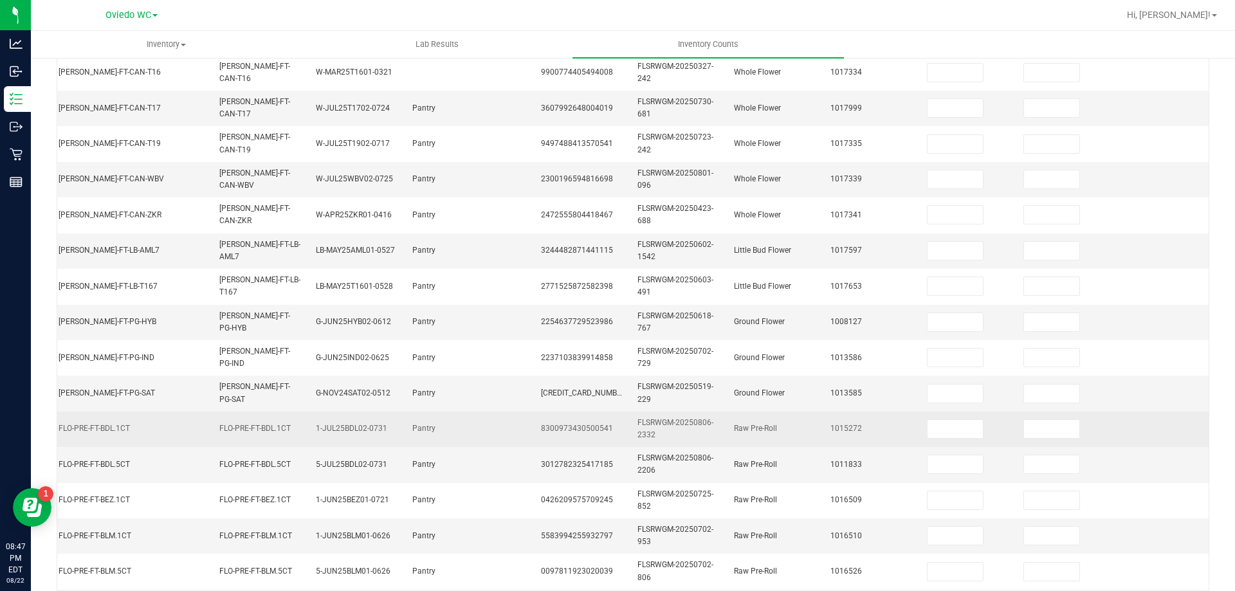
scroll to position [56, 0]
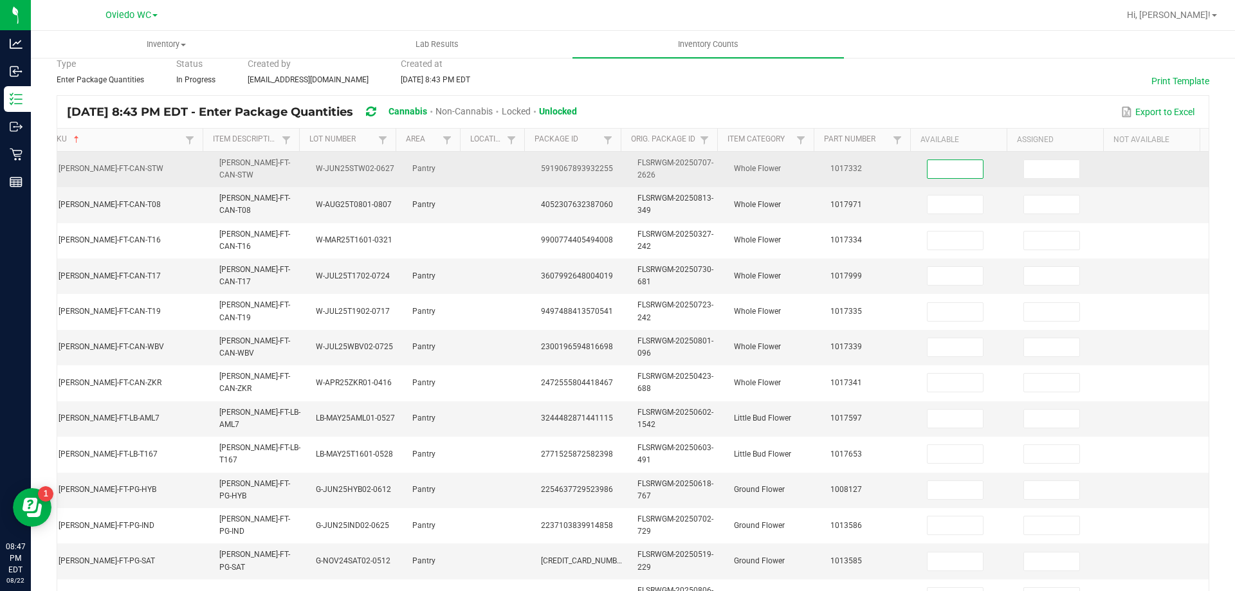
click at [946, 176] on input at bounding box center [955, 169] width 55 height 18
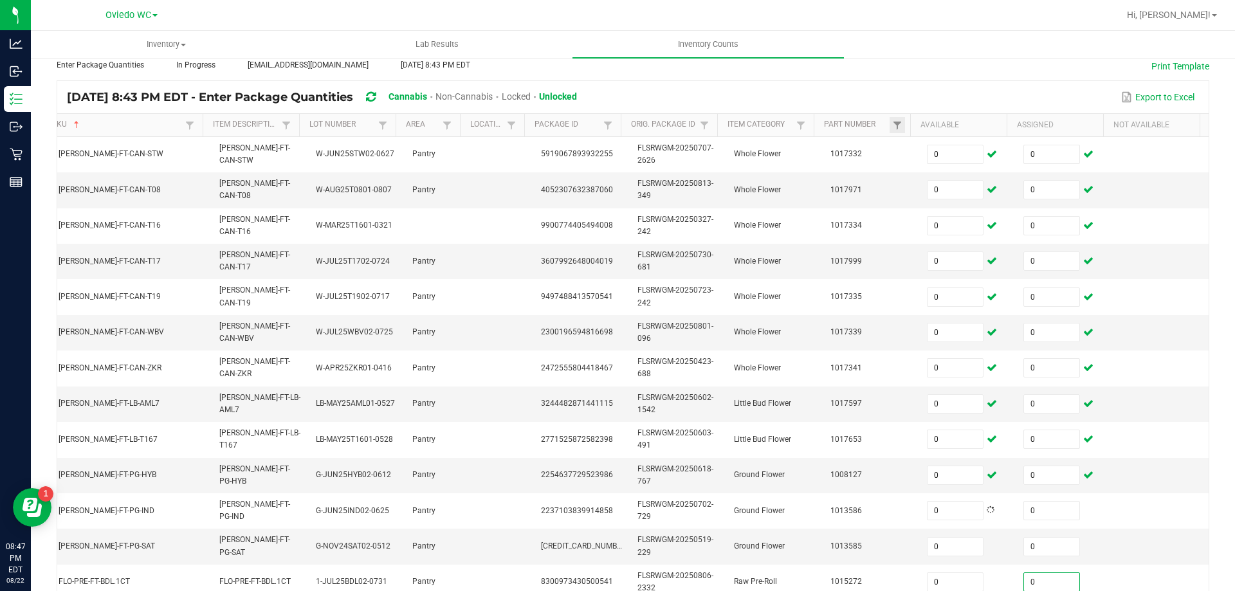
scroll to position [378, 0]
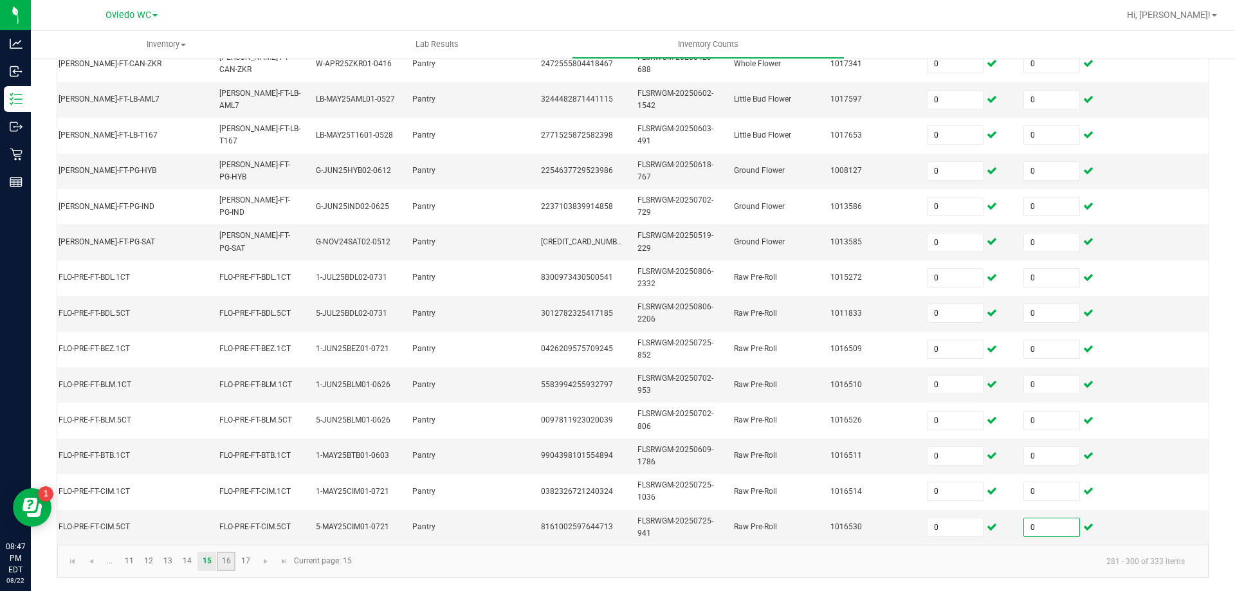
click at [228, 567] on link "16" at bounding box center [226, 561] width 19 height 19
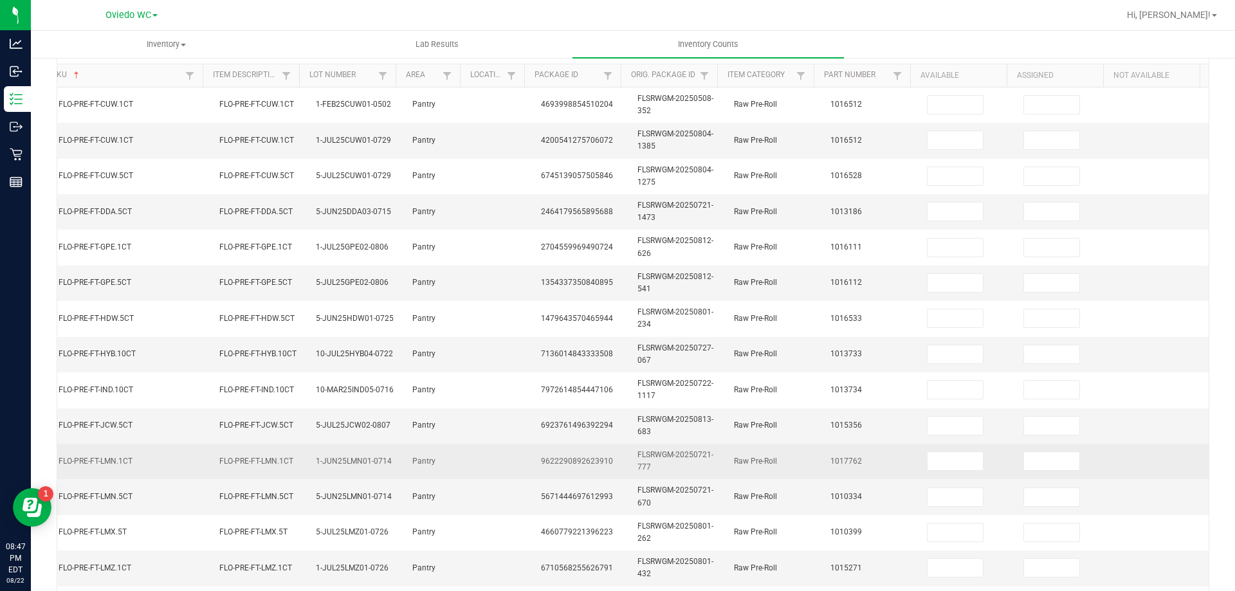
scroll to position [0, 0]
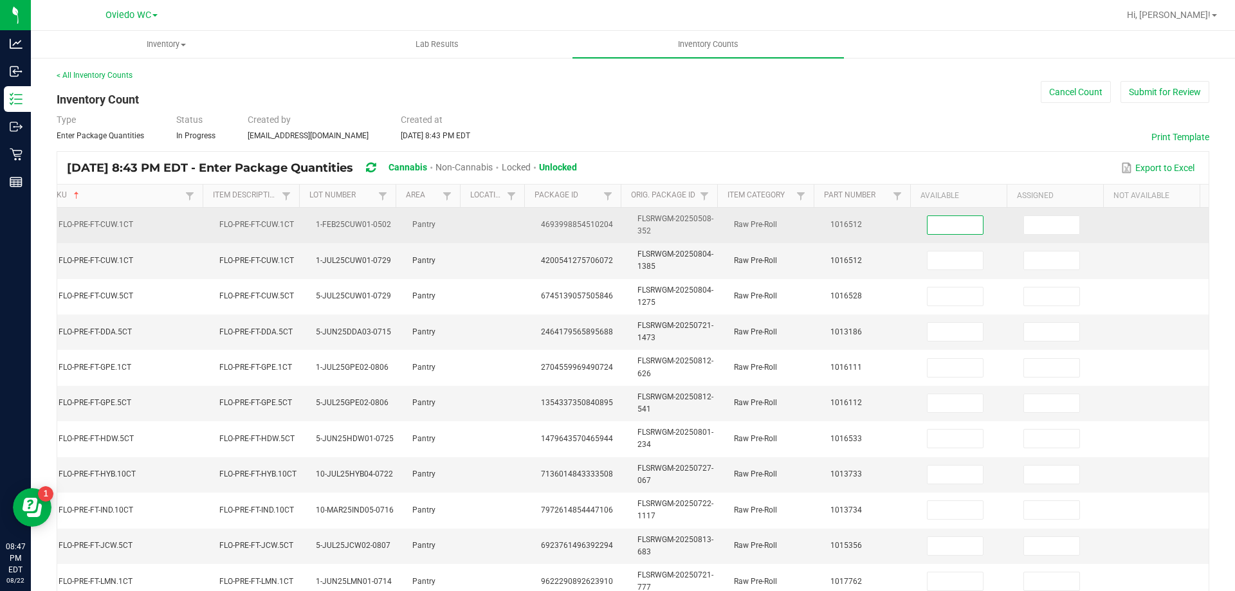
click at [928, 223] on input at bounding box center [955, 225] width 55 height 18
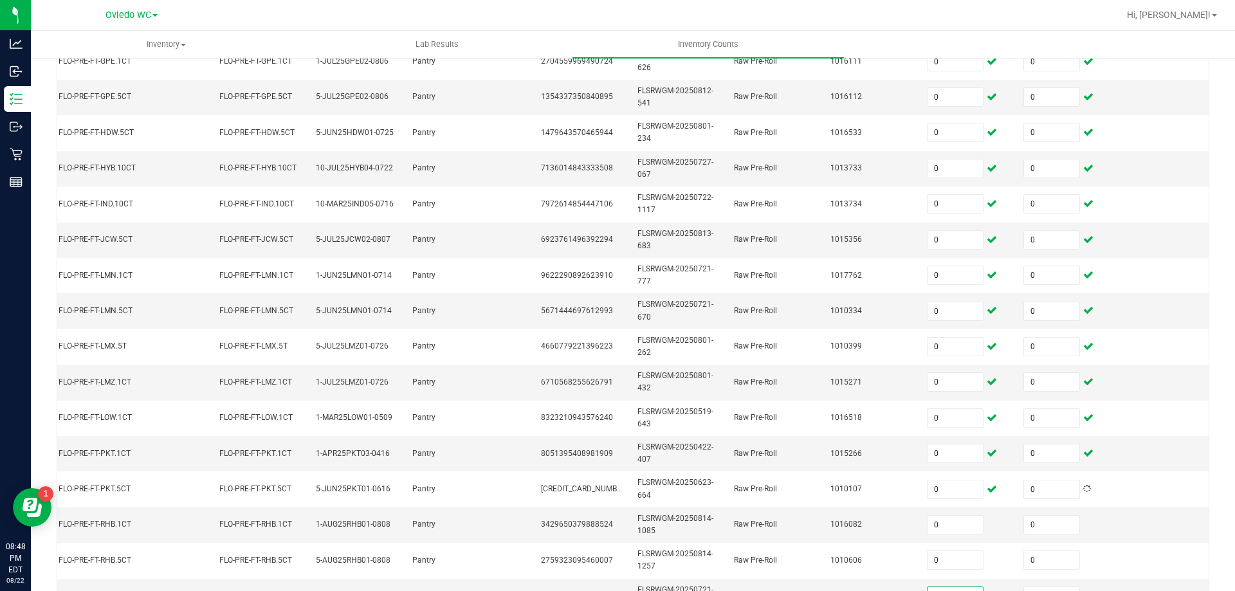
scroll to position [320, 0]
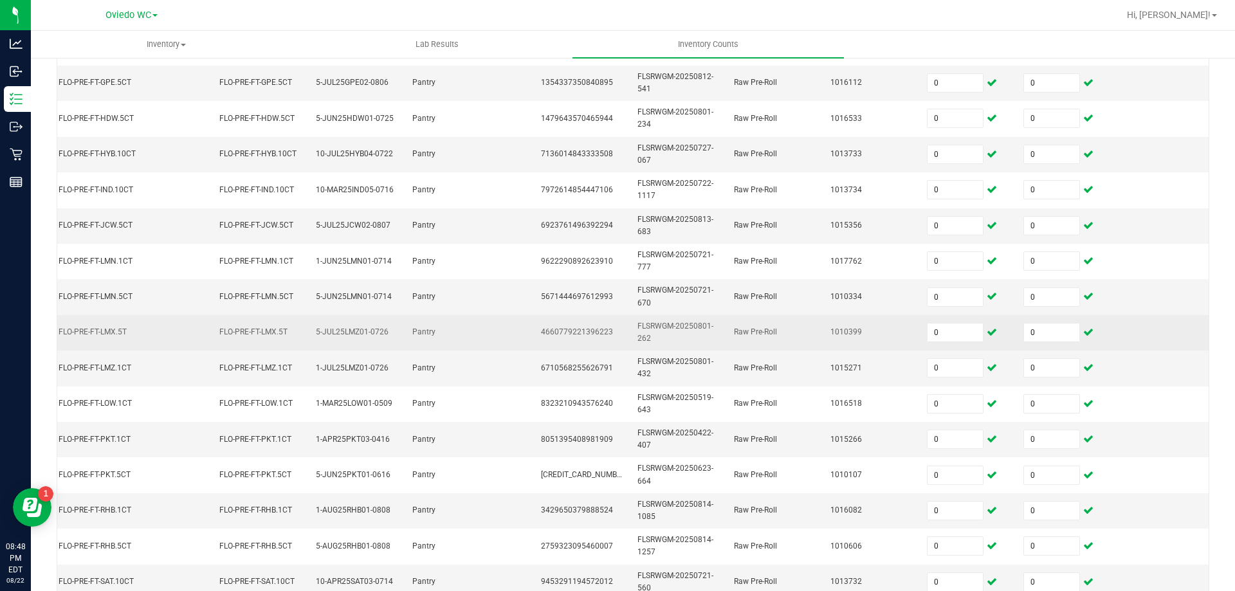
drag, startPoint x: 214, startPoint y: 329, endPoint x: 257, endPoint y: 331, distance: 43.8
click at [225, 331] on span "FLO-PRE-FT-LMX.5T" at bounding box center [253, 331] width 68 height 9
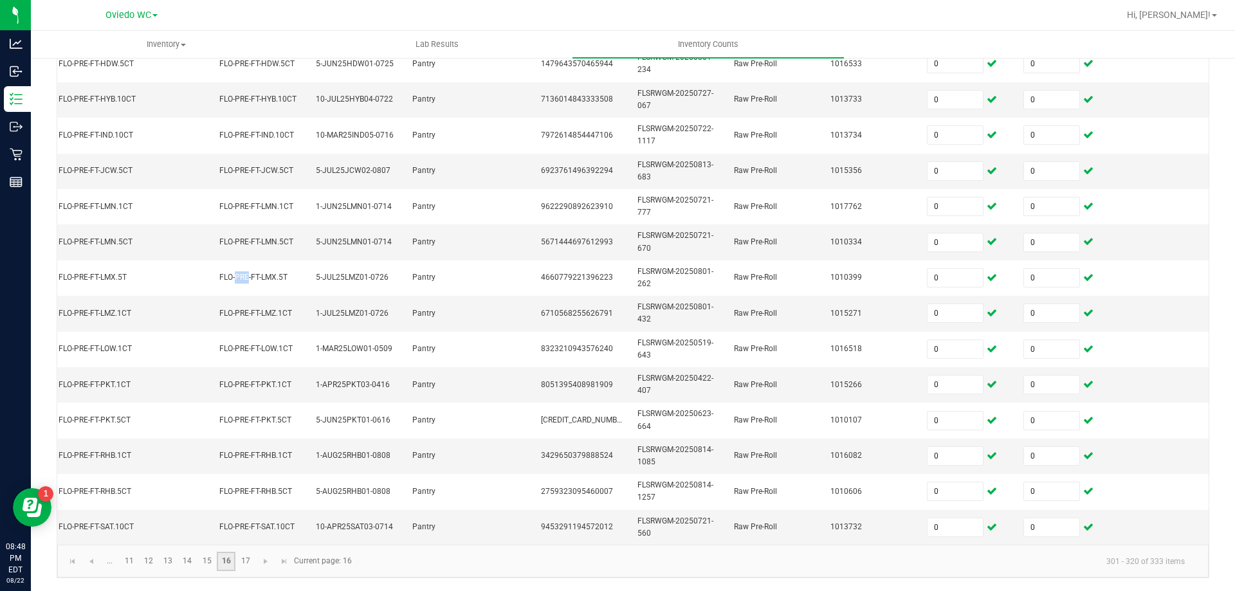
click at [235, 557] on link "16" at bounding box center [226, 561] width 19 height 19
click at [242, 567] on link "17" at bounding box center [245, 561] width 19 height 19
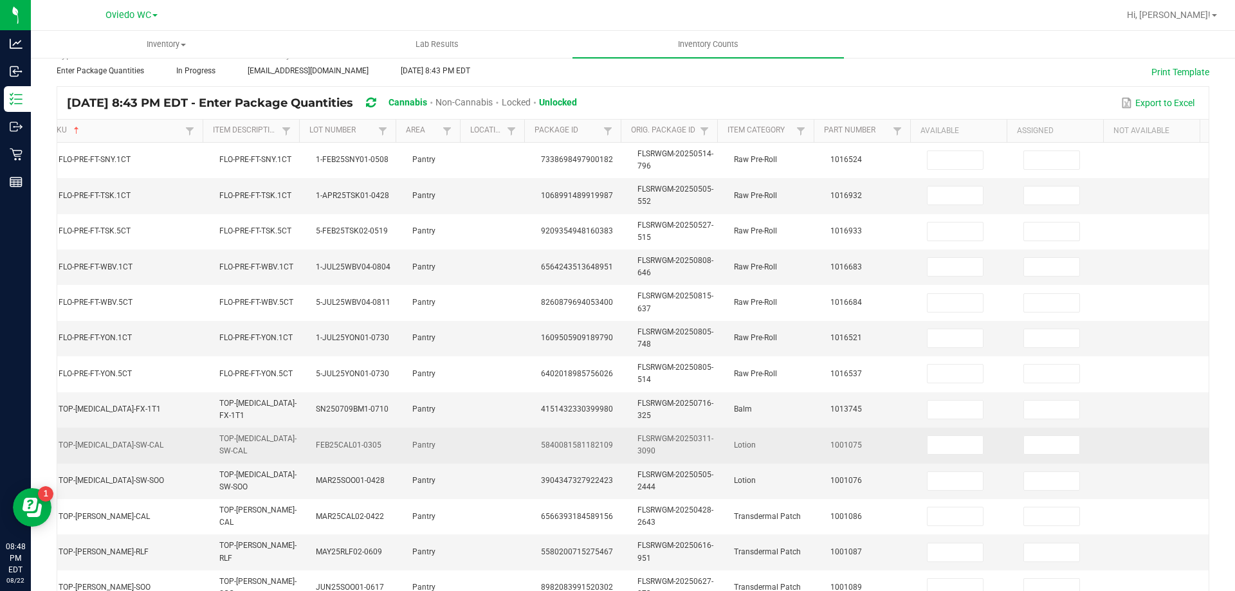
scroll to position [0, 0]
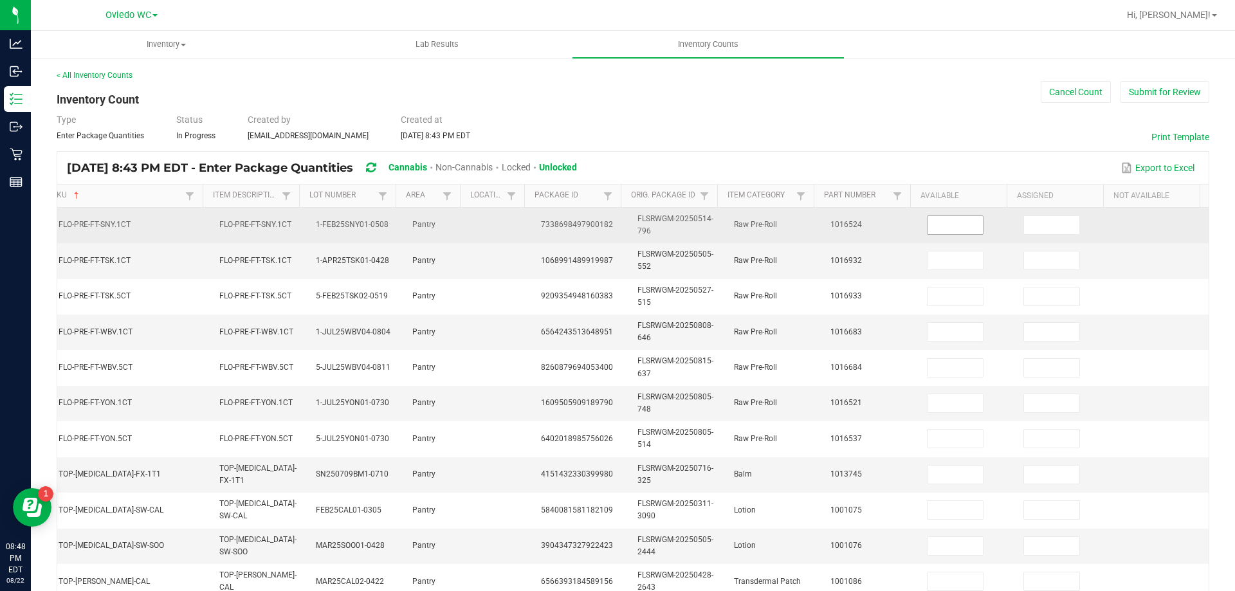
click at [951, 225] on input at bounding box center [955, 225] width 55 height 18
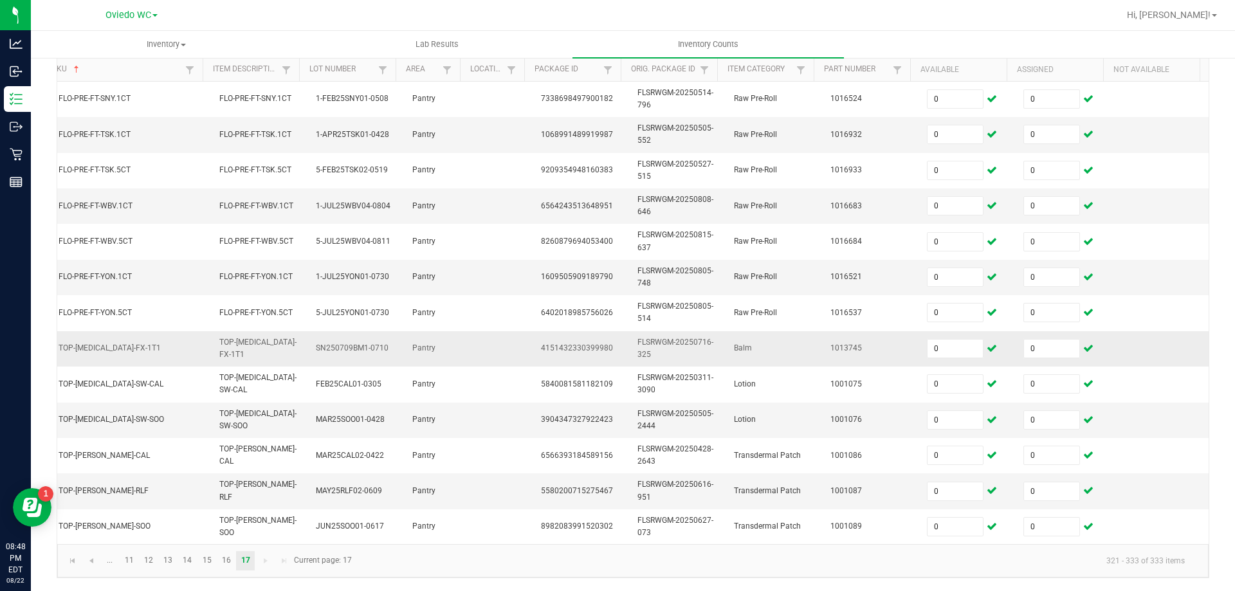
click at [565, 343] on span "4151432330399980" at bounding box center [577, 347] width 72 height 9
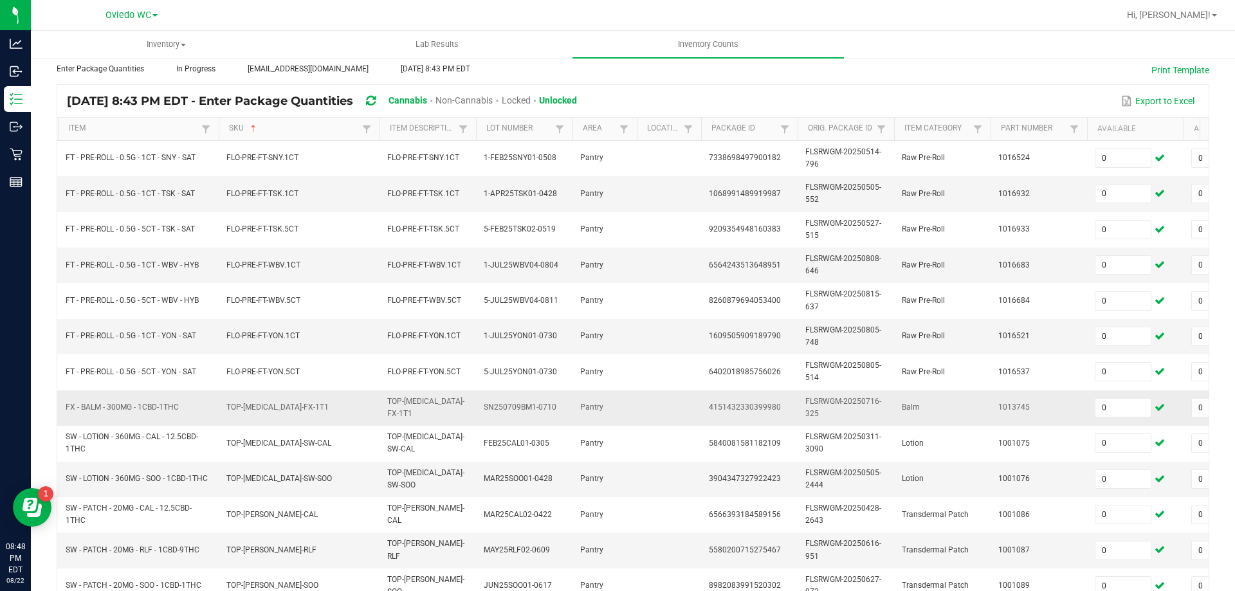
scroll to position [0, 0]
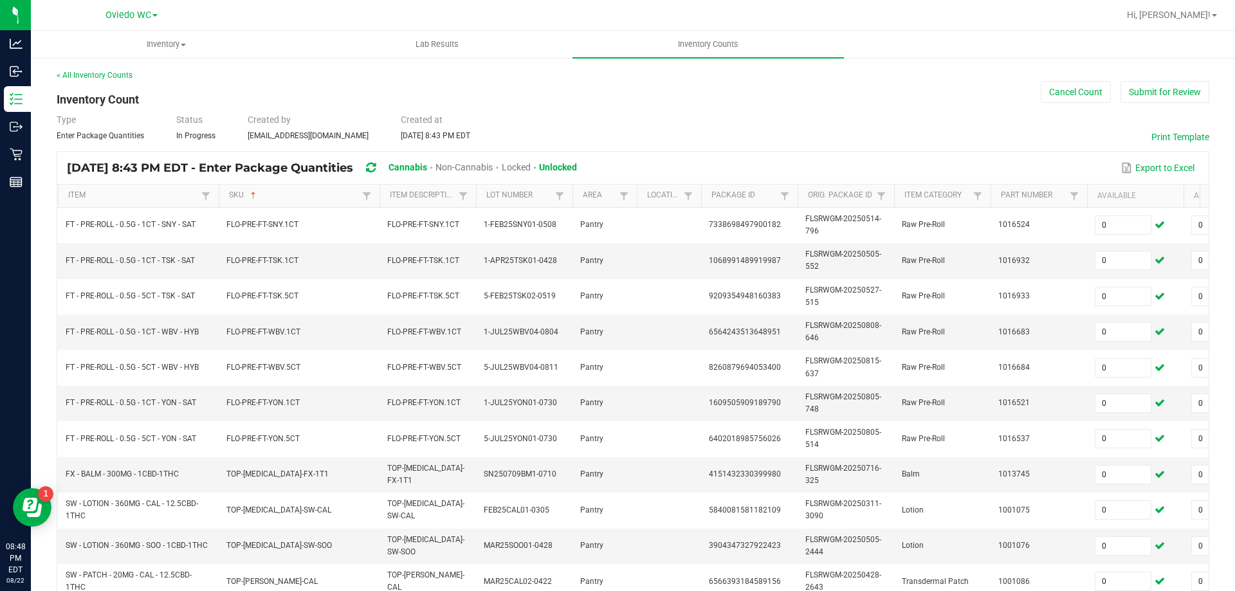
click at [1144, 105] on div "< All Inventory Counts Inventory Count Cancel Count Submit for Review Type Ente…" at bounding box center [633, 386] width 1153 height 635
click at [1147, 95] on button "Submit for Review" at bounding box center [1164, 92] width 89 height 22
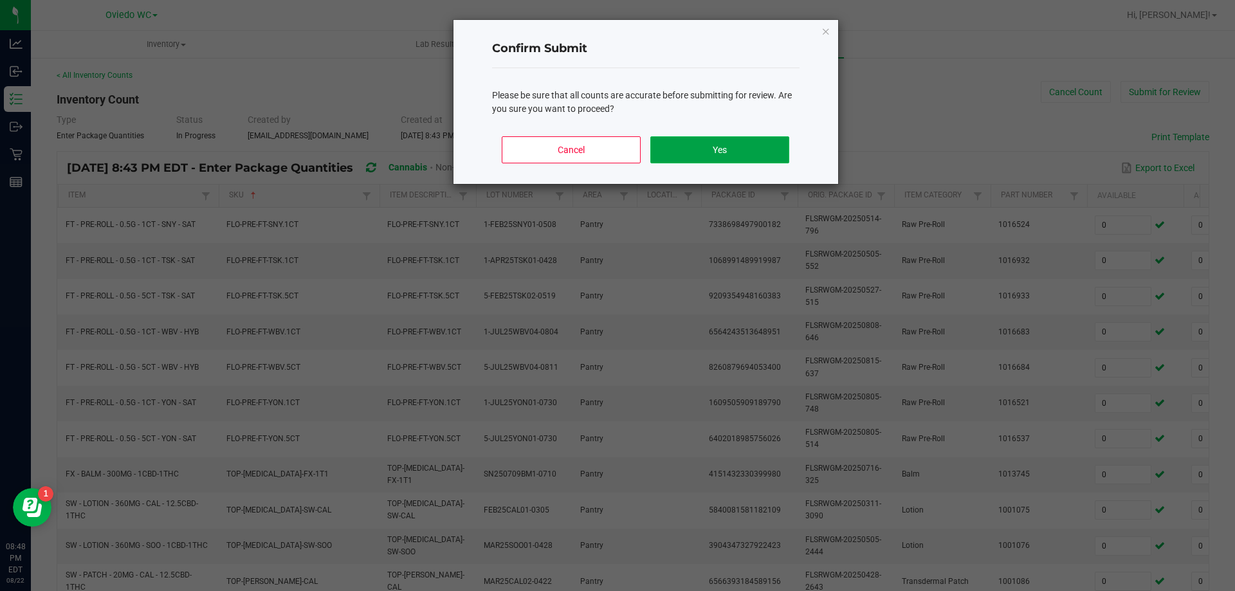
click at [734, 157] on button "Yes" at bounding box center [719, 149] width 138 height 27
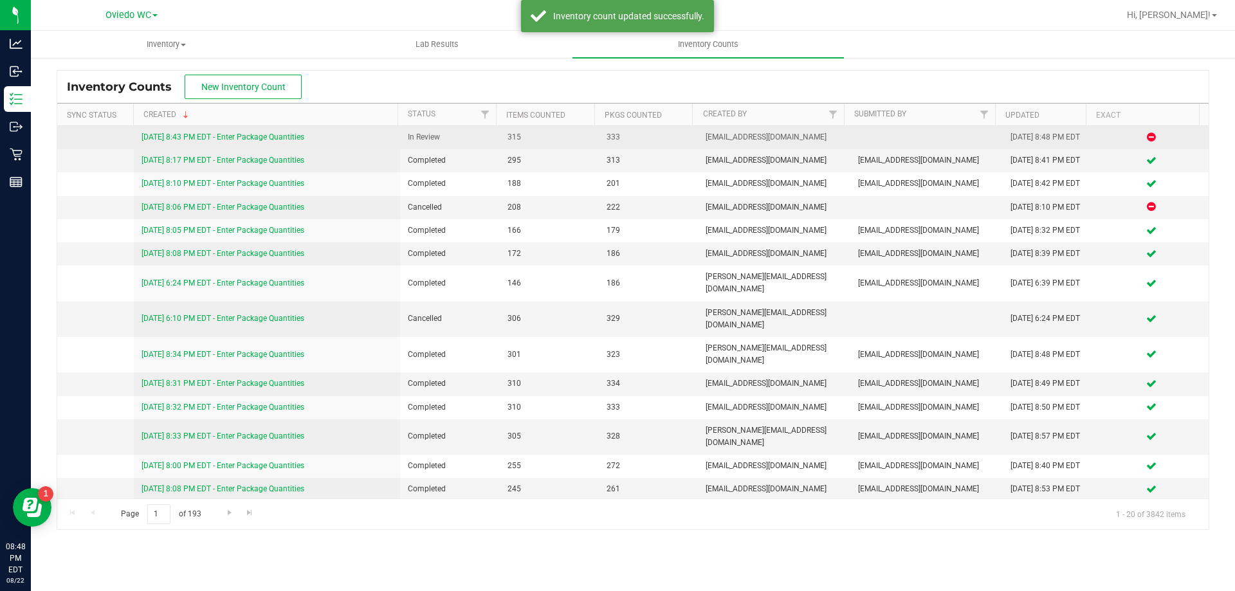
click at [297, 137] on link "8/22/25 8:43 PM EDT - Enter Package Quantities" at bounding box center [223, 137] width 163 height 9
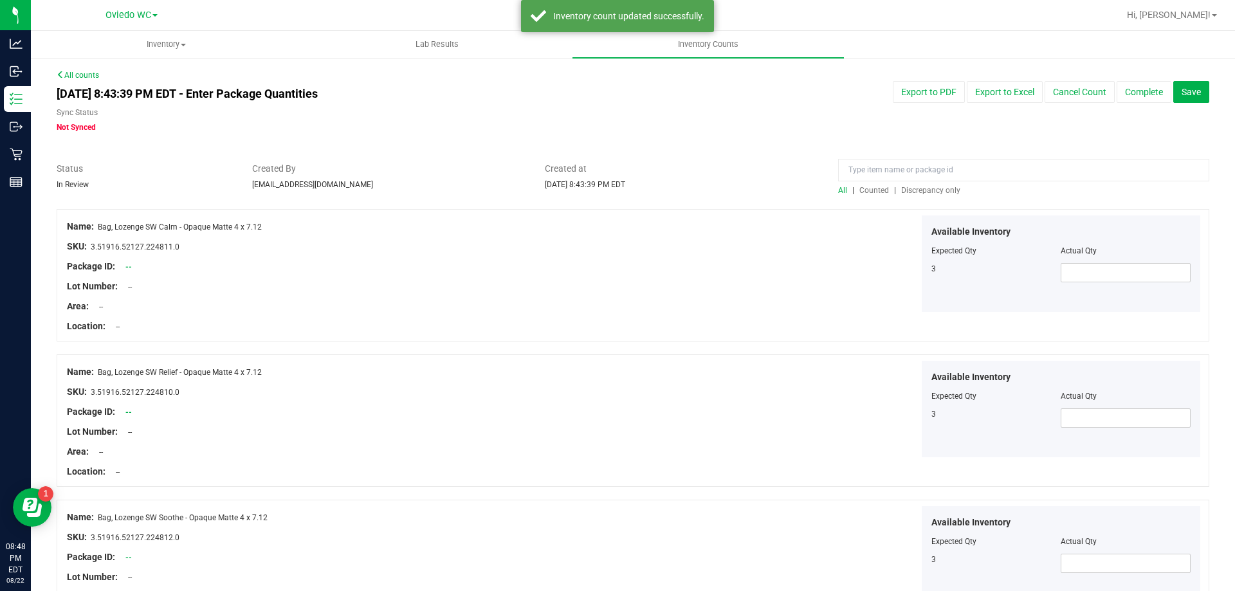
click at [928, 191] on span "Discrepancy only" at bounding box center [930, 190] width 59 height 9
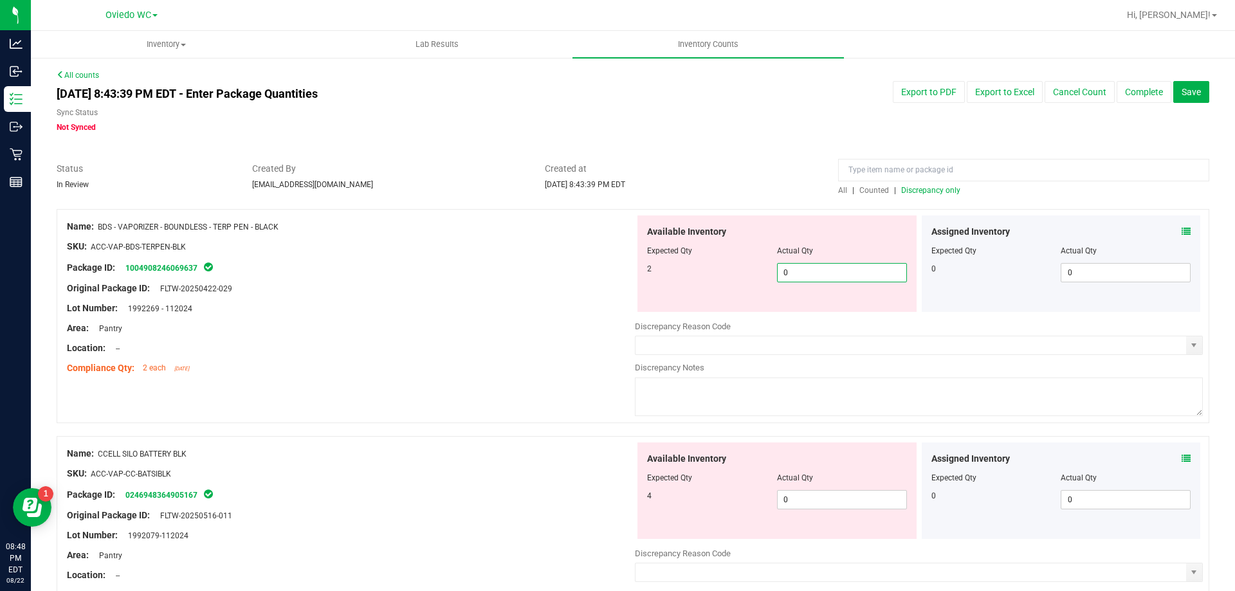
click at [870, 277] on span "0 0" at bounding box center [842, 272] width 130 height 19
click at [870, 277] on input "0" at bounding box center [842, 273] width 129 height 18
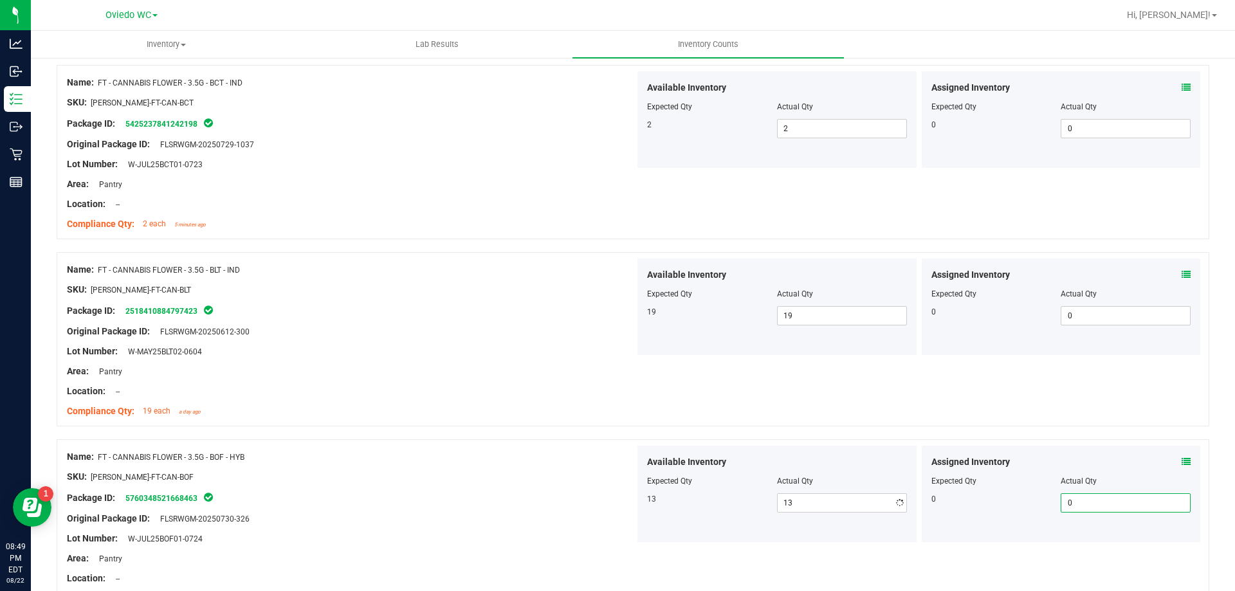
scroll to position [3405, 0]
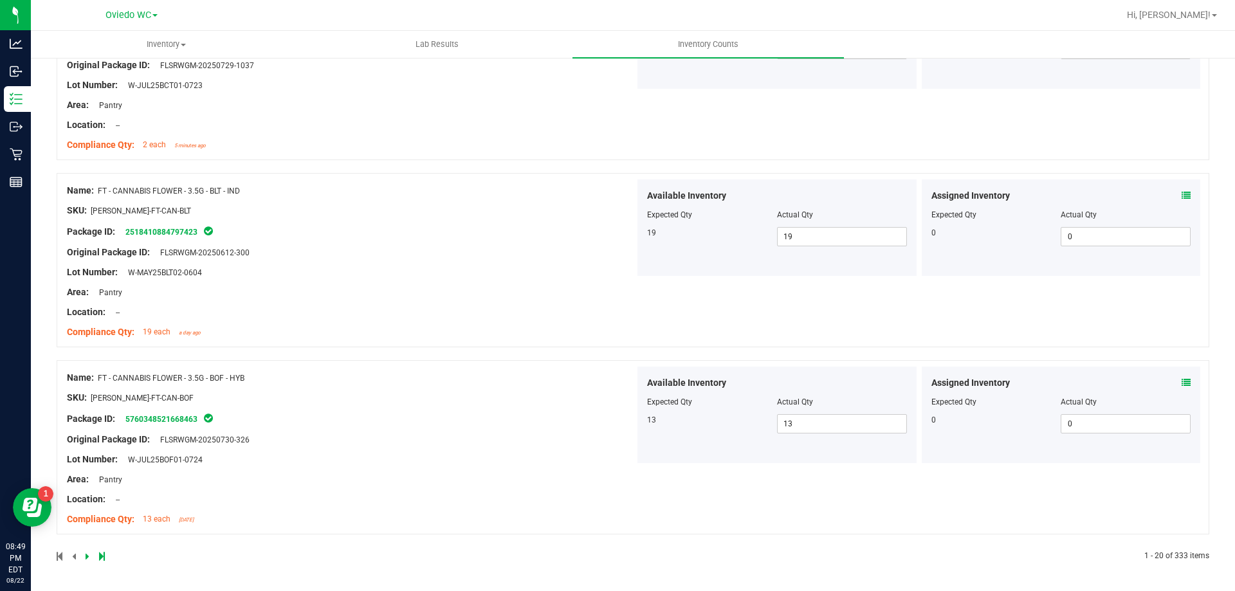
click at [87, 556] on icon at bounding box center [88, 557] width 4 height 8
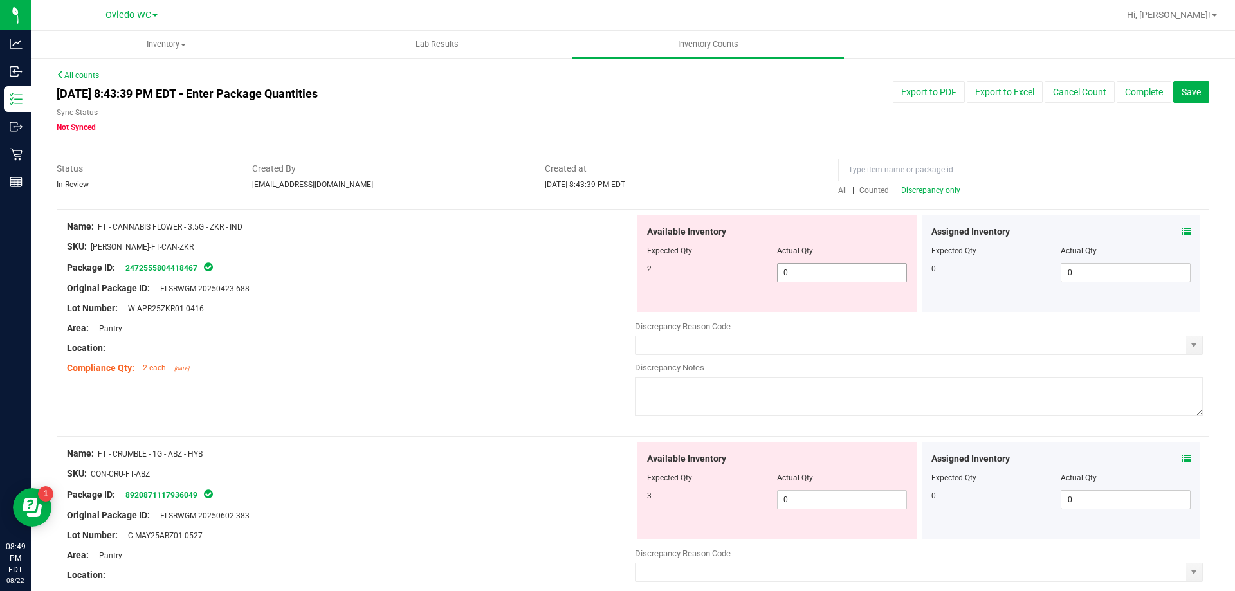
click at [822, 271] on span "0 0" at bounding box center [842, 272] width 130 height 19
click at [822, 271] on input "0" at bounding box center [842, 273] width 129 height 18
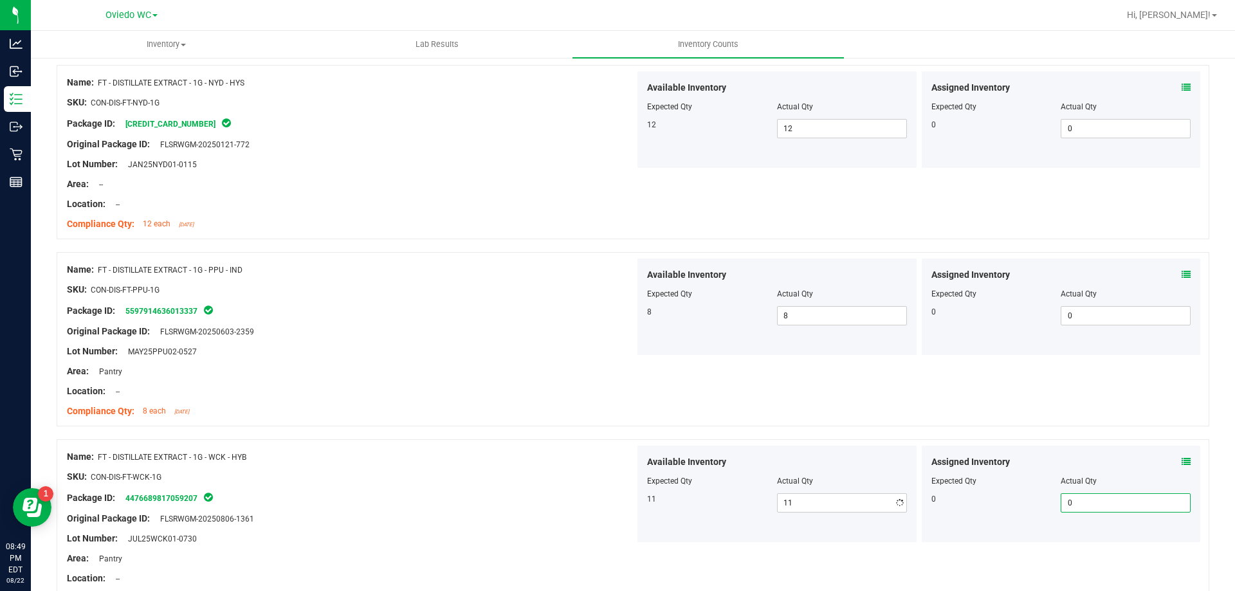
scroll to position [3405, 0]
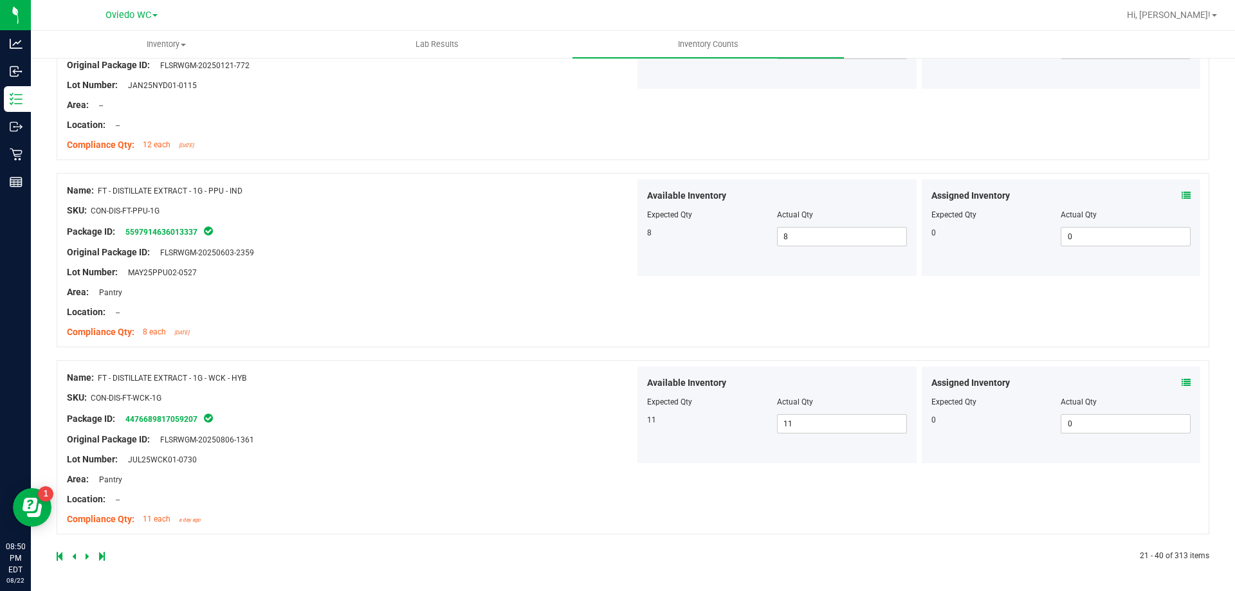
click at [375, 397] on div "SKU: CON-DIS-FT-WCK-1G" at bounding box center [351, 398] width 568 height 14
click at [87, 558] on icon at bounding box center [88, 557] width 4 height 8
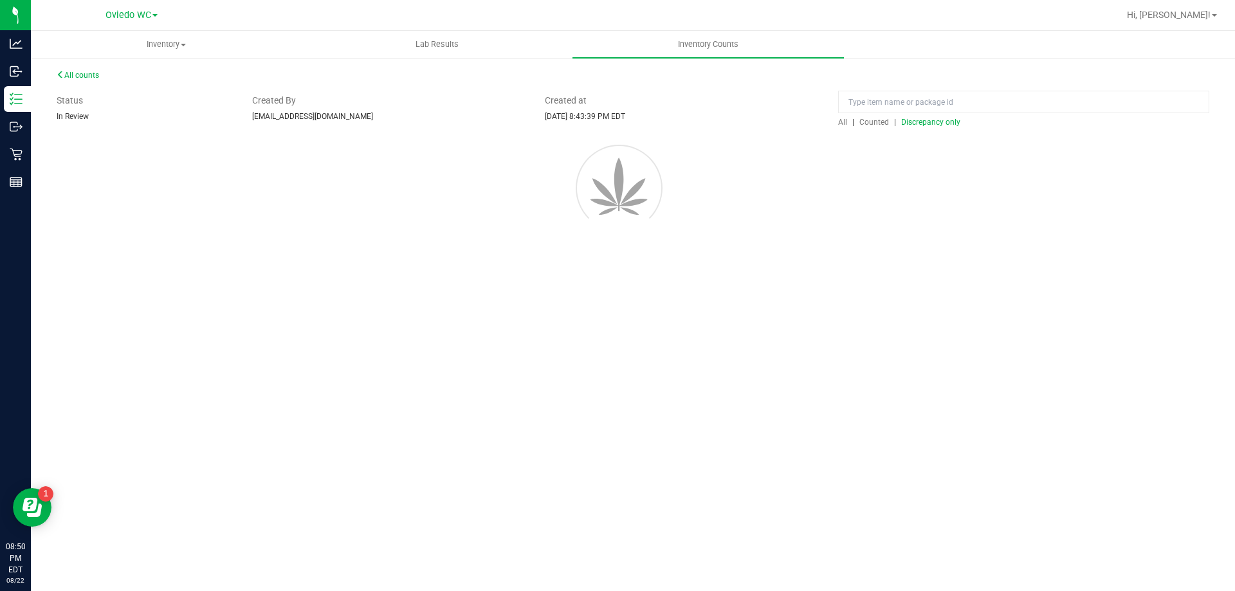
scroll to position [0, 0]
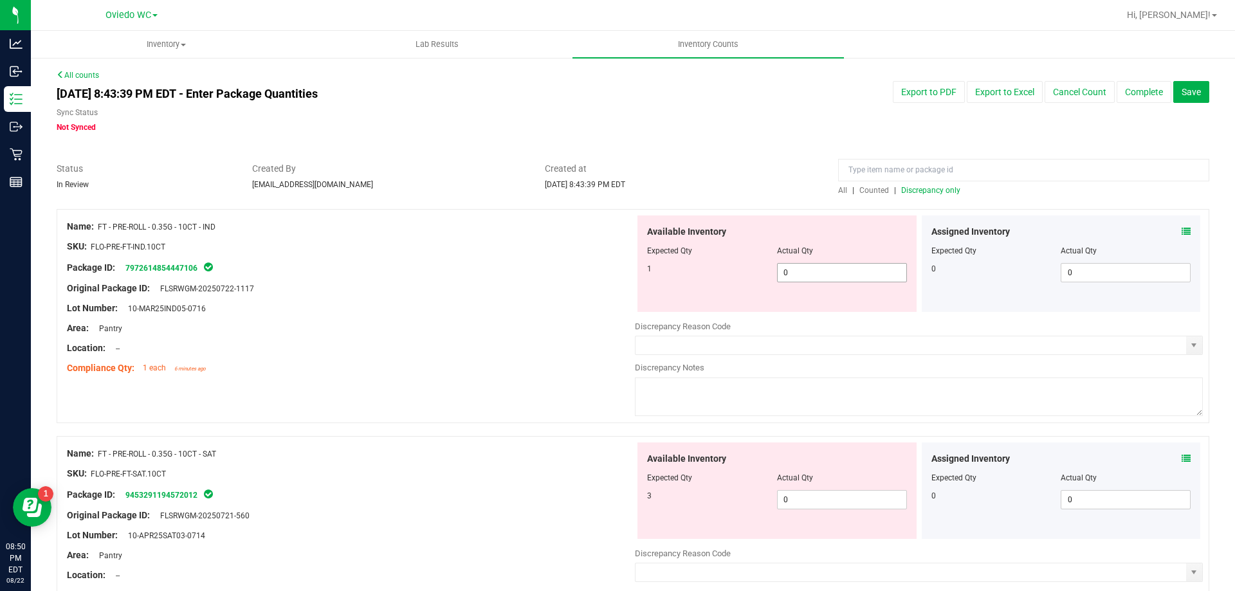
click at [804, 280] on span "0 0" at bounding box center [842, 272] width 130 height 19
click at [804, 280] on input "0" at bounding box center [842, 273] width 129 height 18
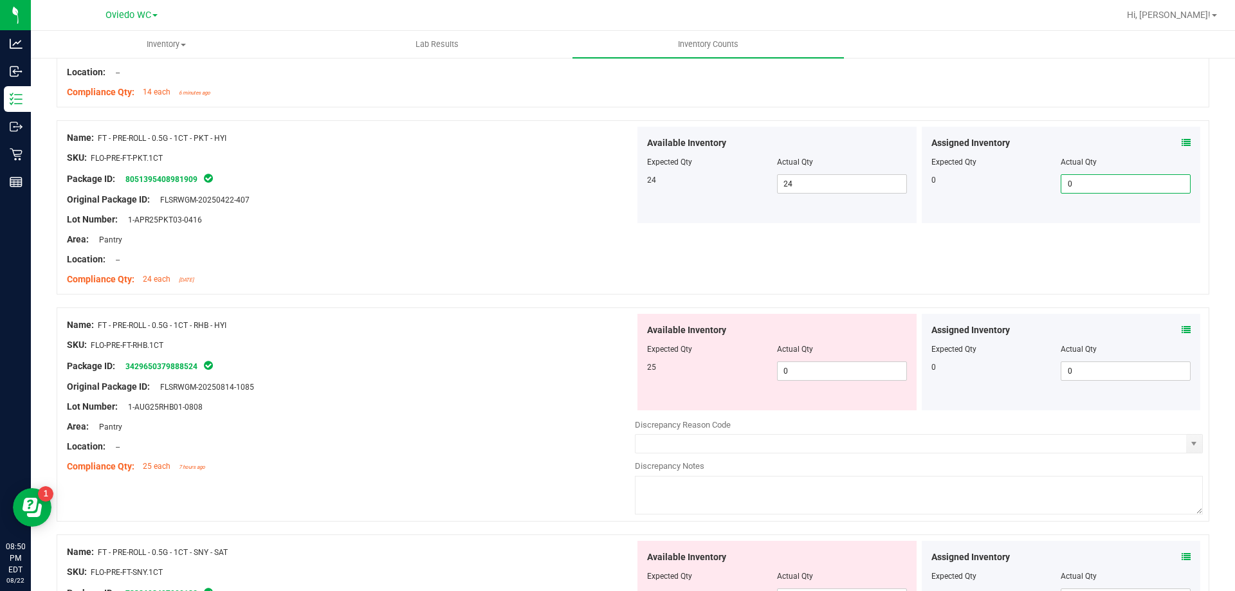
scroll to position [2653, 0]
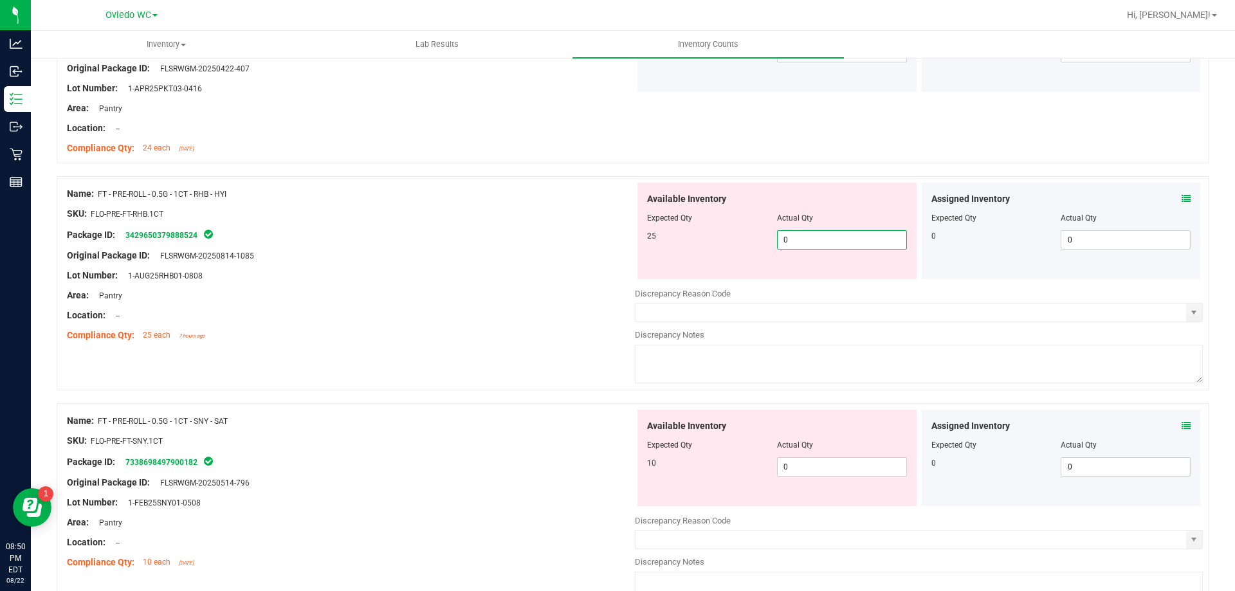
click at [798, 233] on span "0 0" at bounding box center [842, 239] width 130 height 19
click at [798, 233] on input "0" at bounding box center [842, 240] width 129 height 18
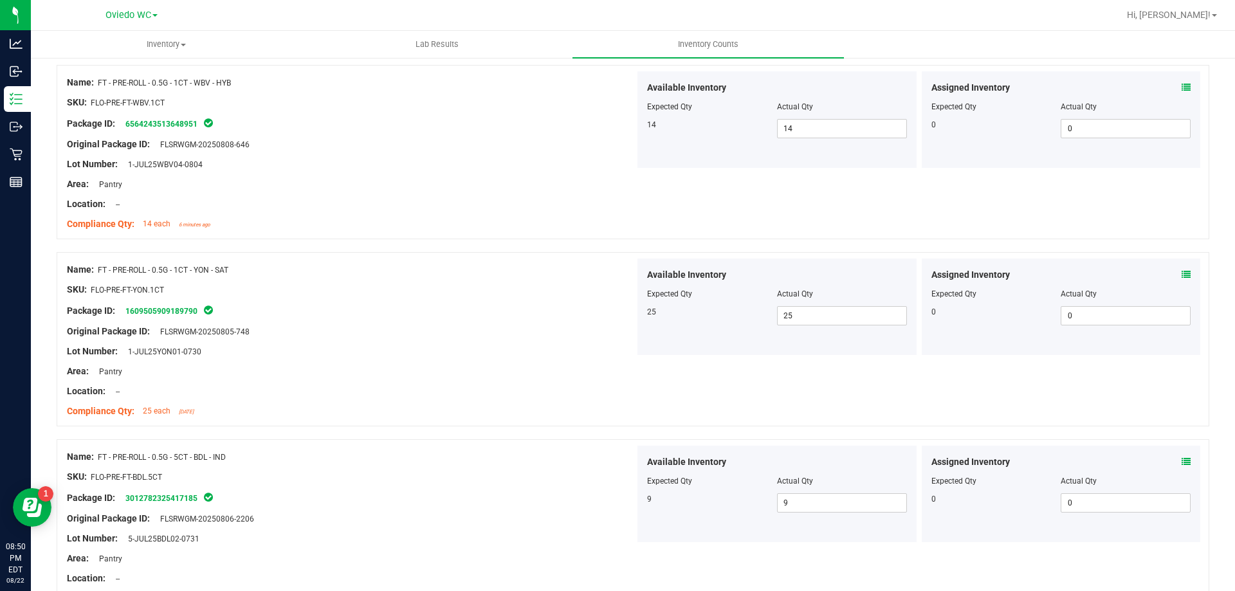
scroll to position [3405, 0]
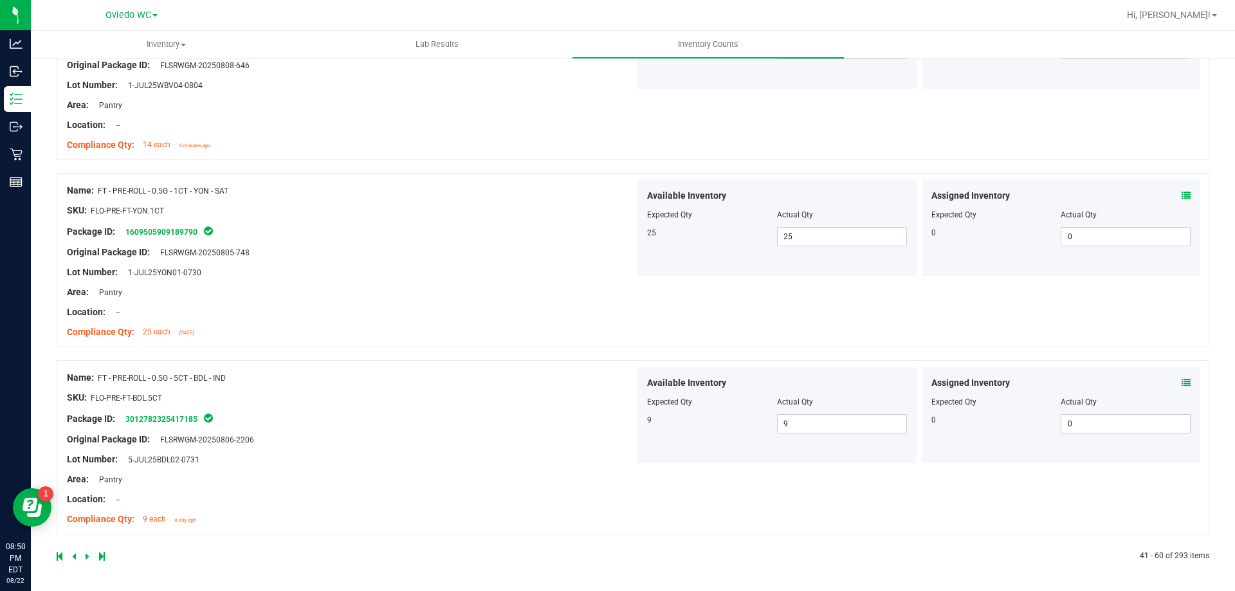
click at [282, 312] on div "Location: --" at bounding box center [351, 313] width 568 height 14
click at [87, 558] on icon at bounding box center [88, 557] width 4 height 8
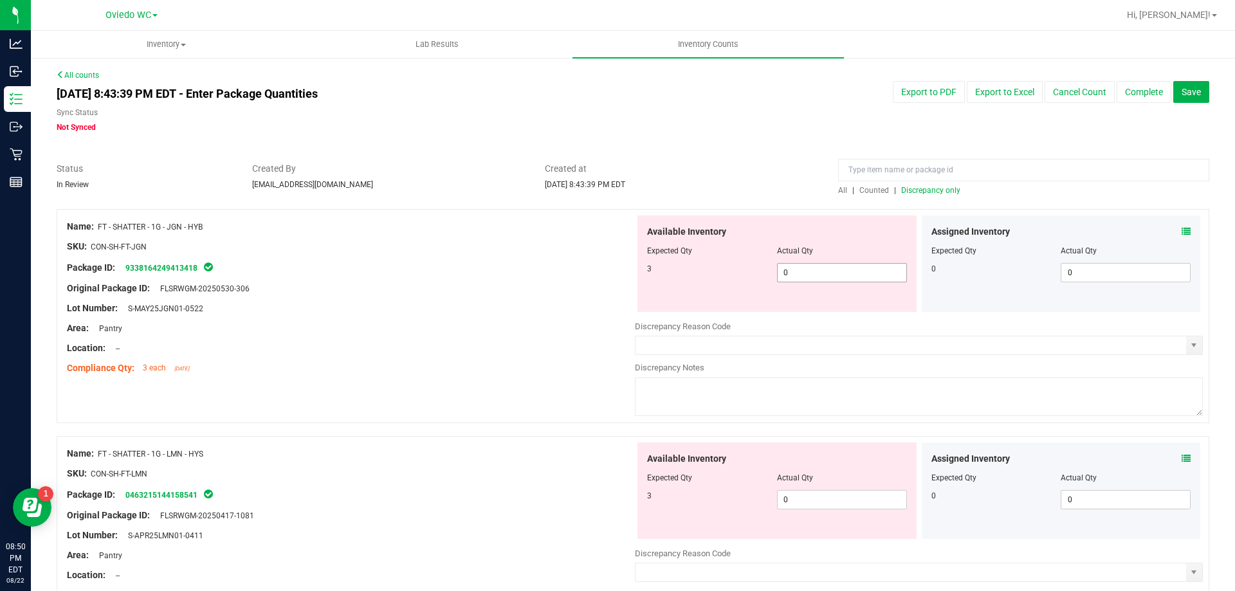
click at [800, 268] on span "0 0" at bounding box center [842, 272] width 130 height 19
click at [800, 268] on input "0" at bounding box center [842, 273] width 129 height 18
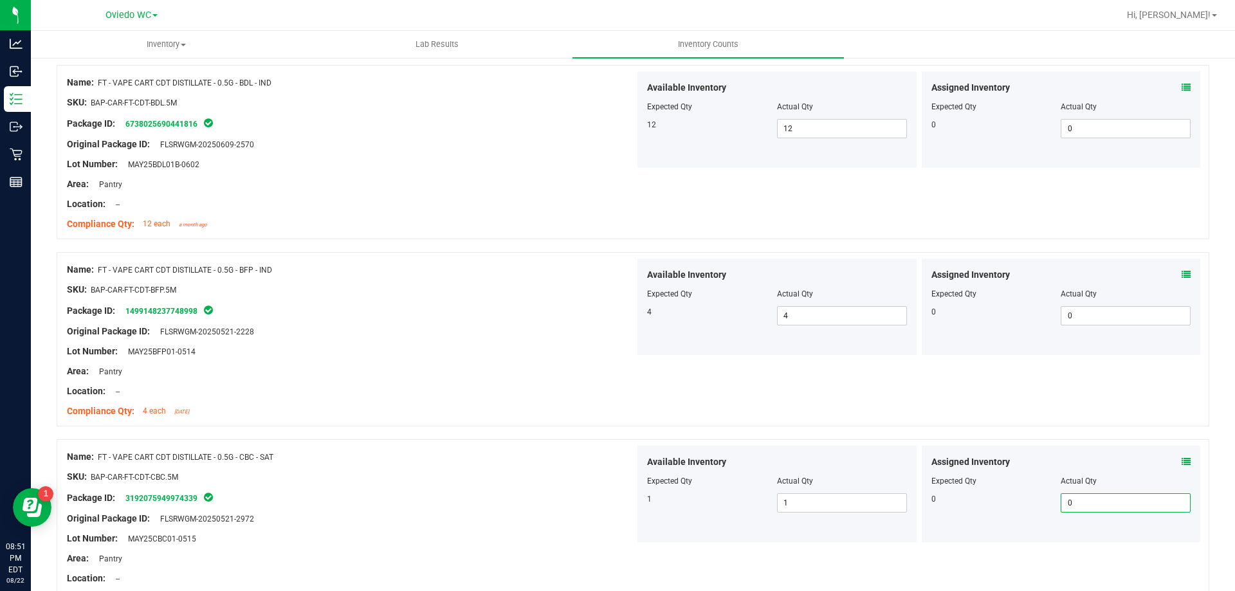
scroll to position [3405, 0]
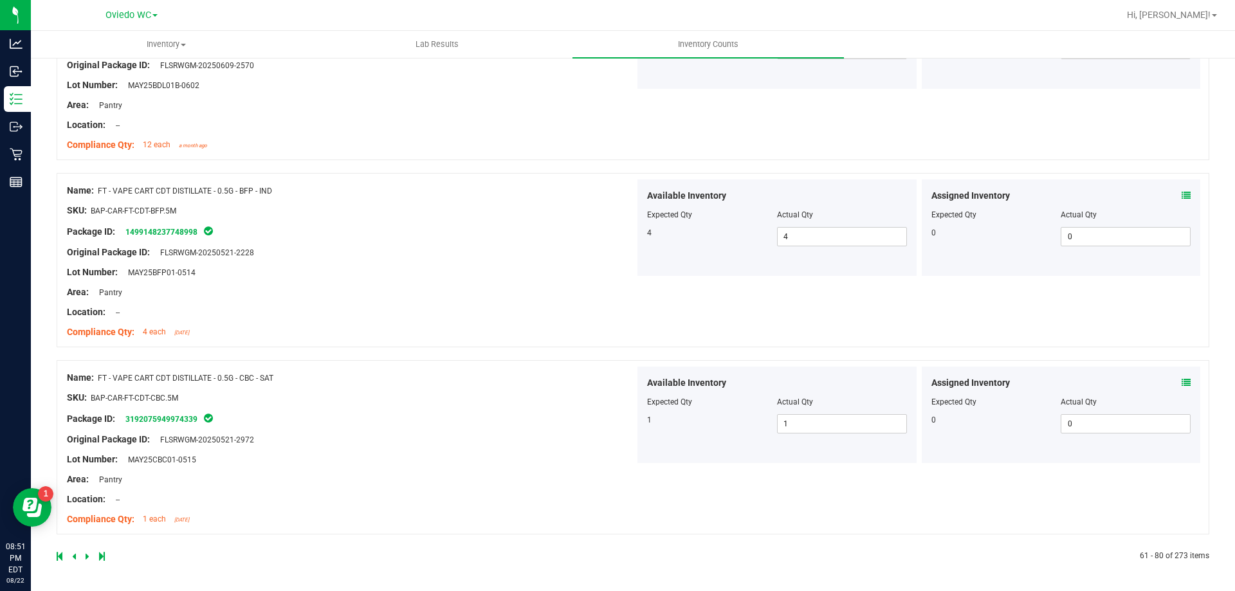
click at [481, 312] on div "Location: --" at bounding box center [351, 313] width 568 height 14
click at [82, 555] on div at bounding box center [345, 557] width 576 height 12
click at [86, 557] on icon at bounding box center [88, 557] width 4 height 8
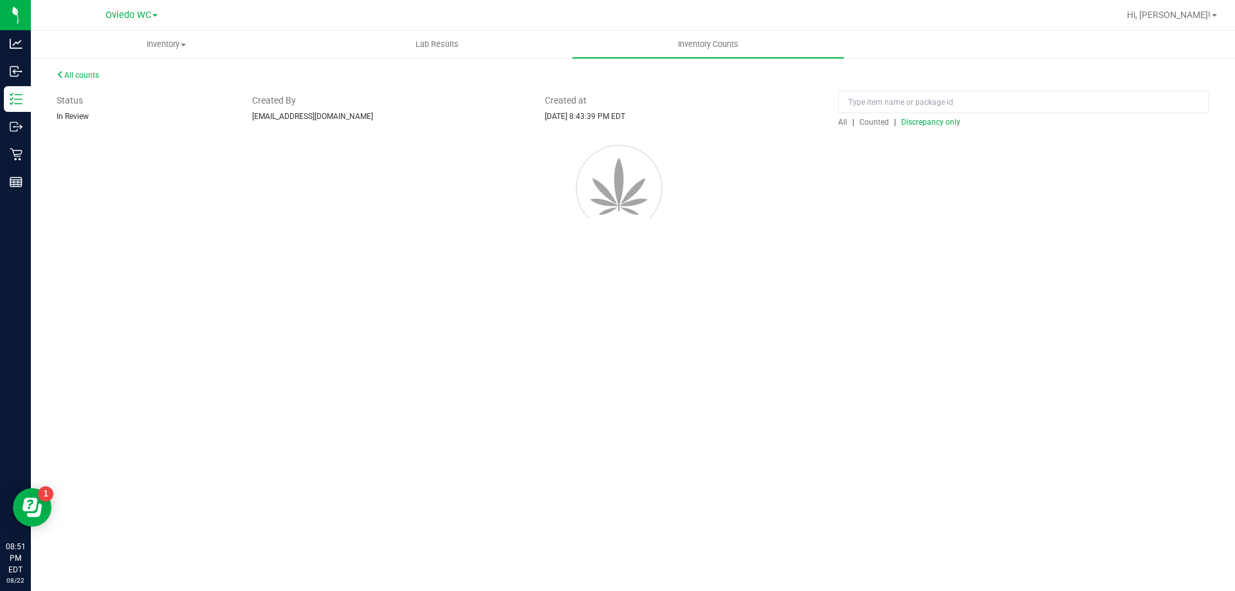
scroll to position [0, 0]
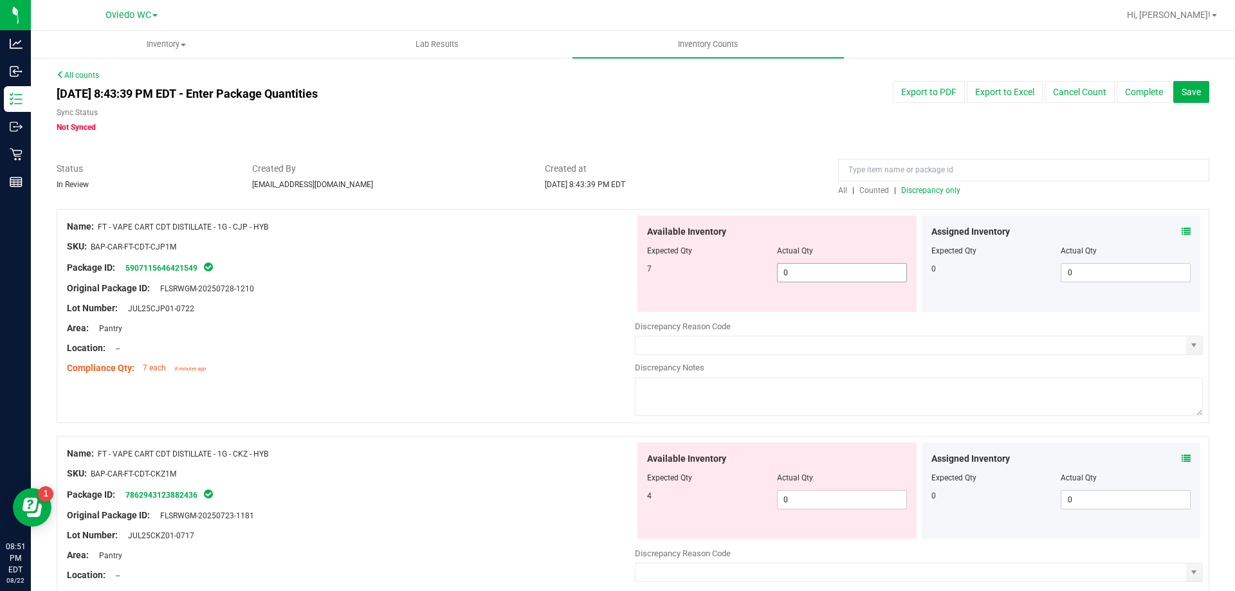
click at [807, 280] on span "0 0" at bounding box center [842, 272] width 130 height 19
click at [807, 280] on input "0" at bounding box center [842, 273] width 129 height 18
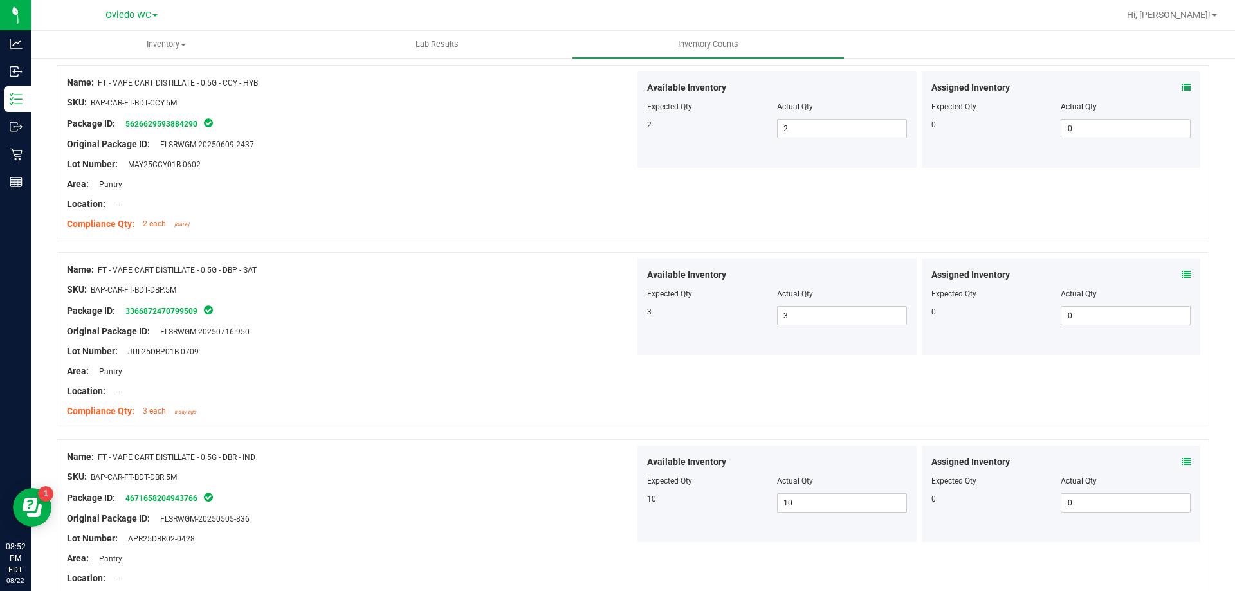
scroll to position [3405, 0]
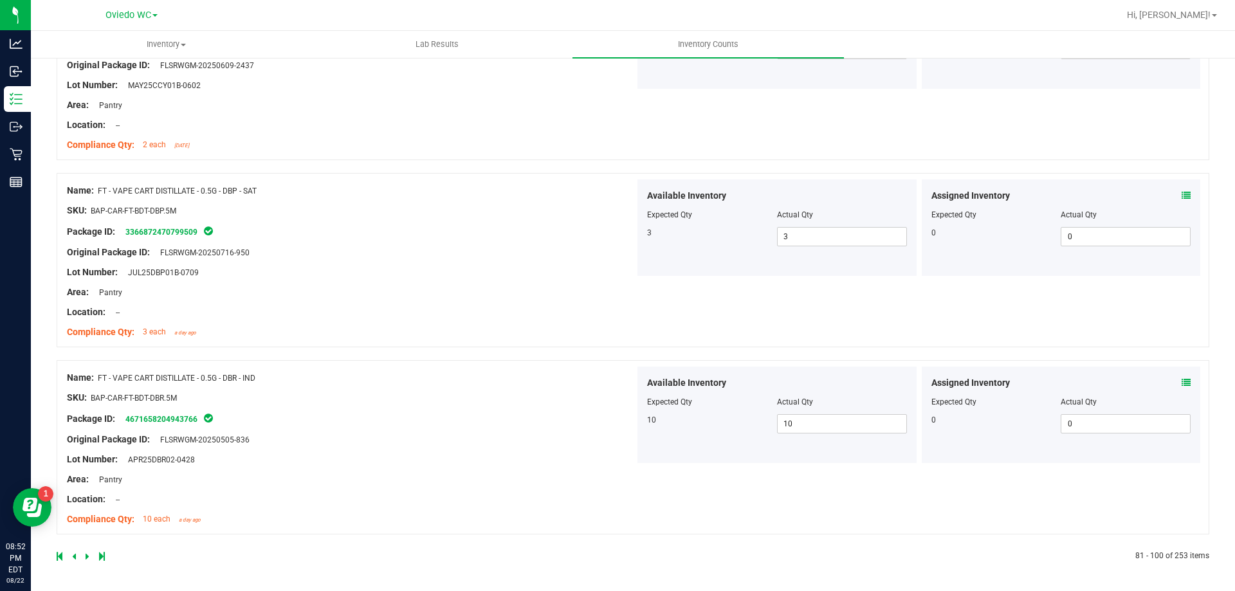
drag, startPoint x: 494, startPoint y: 275, endPoint x: 486, endPoint y: 275, distance: 8.4
click at [493, 275] on div "Lot Number: JUL25DBP01B-0709" at bounding box center [351, 273] width 568 height 14
click at [86, 556] on icon at bounding box center [88, 557] width 4 height 8
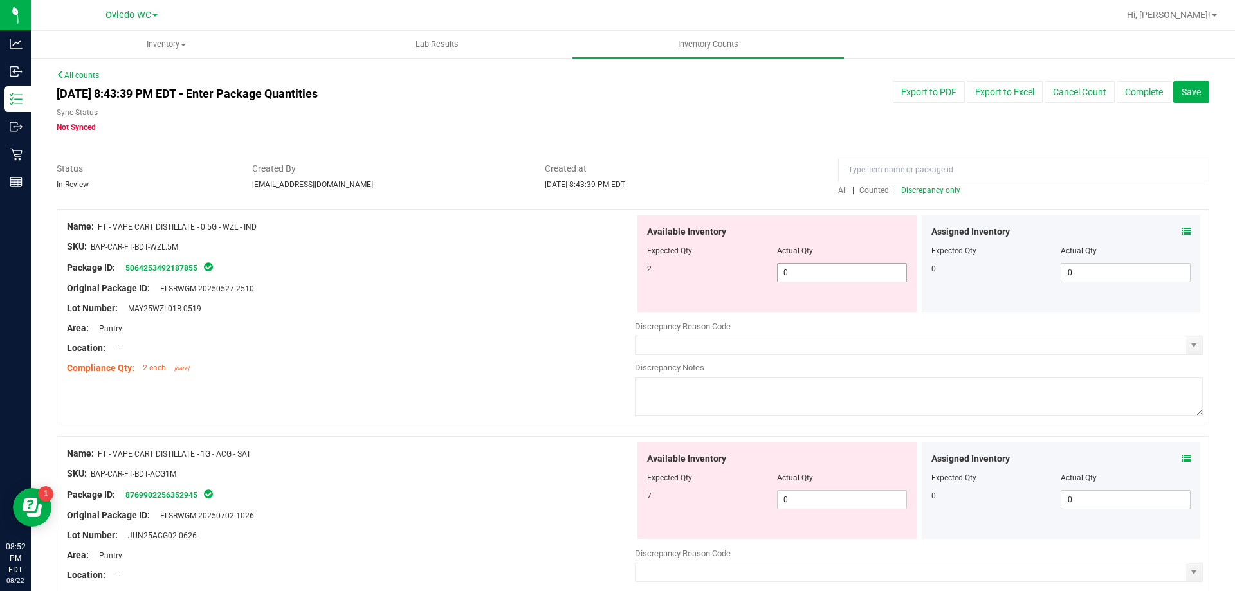
click at [839, 270] on span "0 0" at bounding box center [842, 272] width 130 height 19
click at [839, 270] on input "0" at bounding box center [842, 273] width 129 height 18
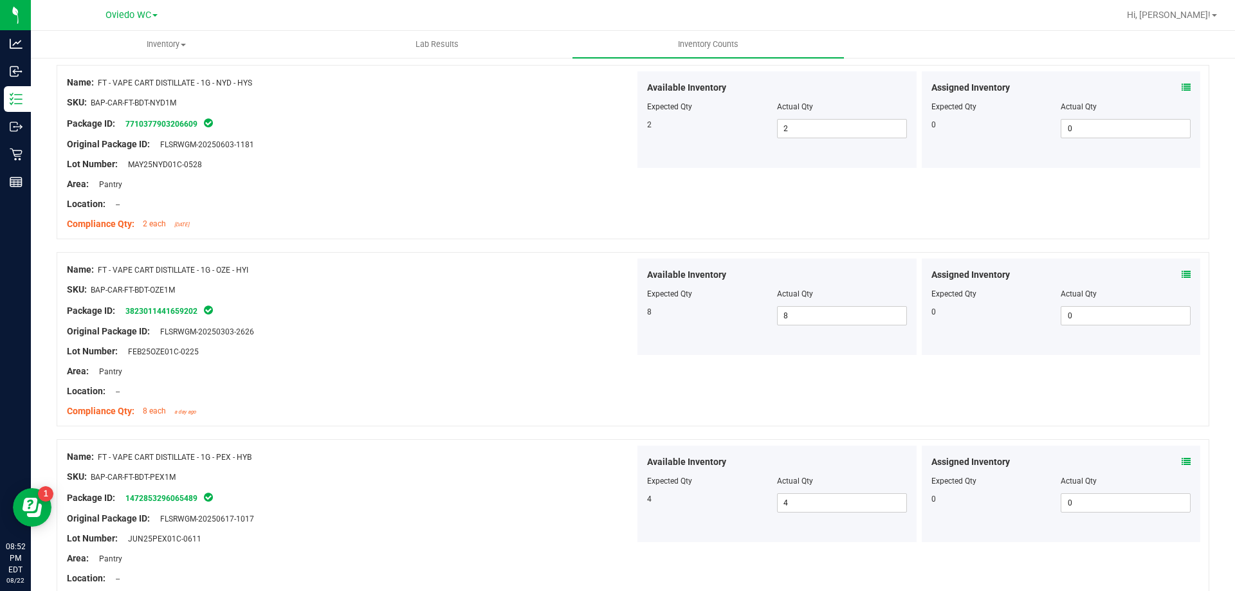
scroll to position [3405, 0]
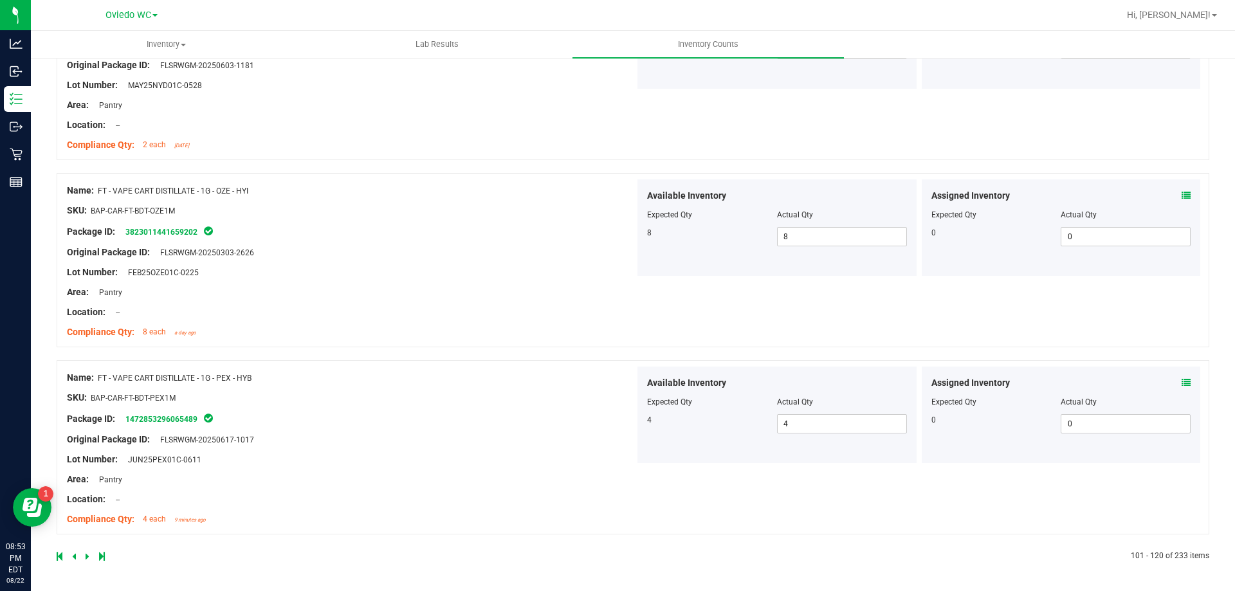
click at [344, 409] on div at bounding box center [351, 408] width 568 height 6
click at [86, 553] on icon at bounding box center [88, 557] width 4 height 8
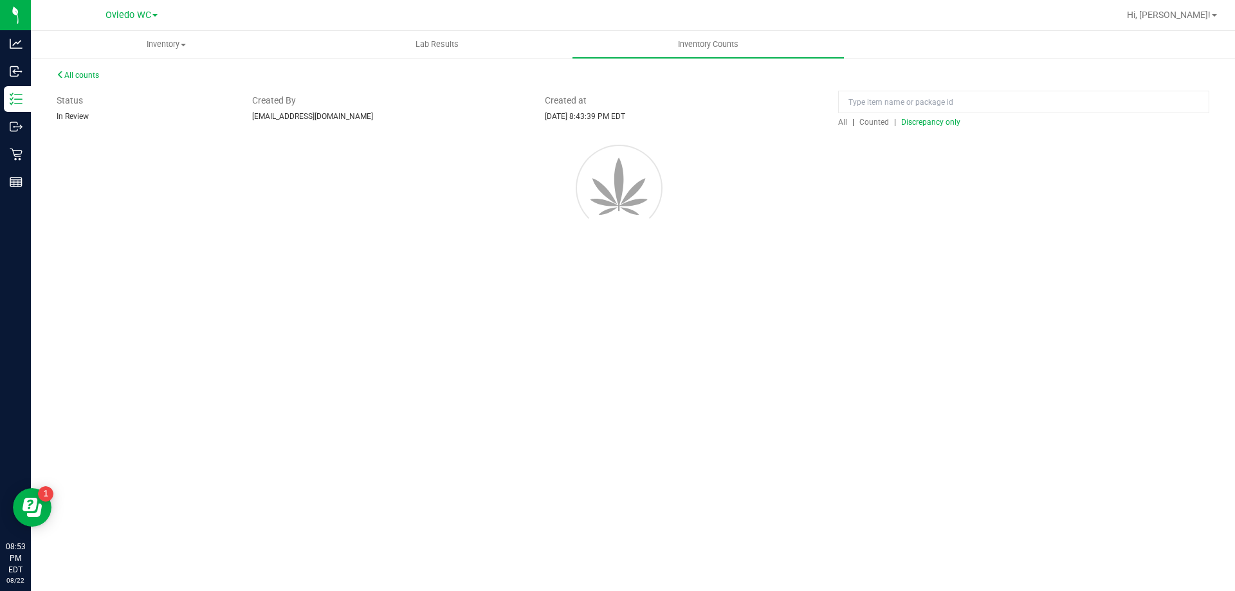
scroll to position [0, 0]
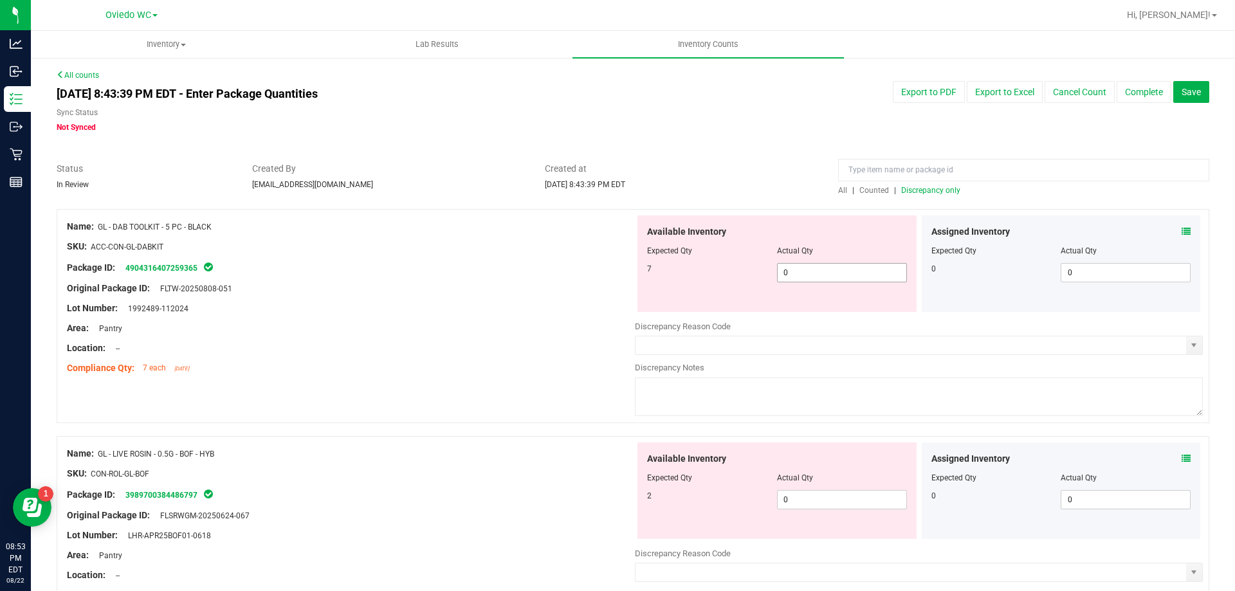
click at [803, 270] on span "0 0" at bounding box center [842, 272] width 130 height 19
click at [803, 270] on input "0" at bounding box center [842, 273] width 129 height 18
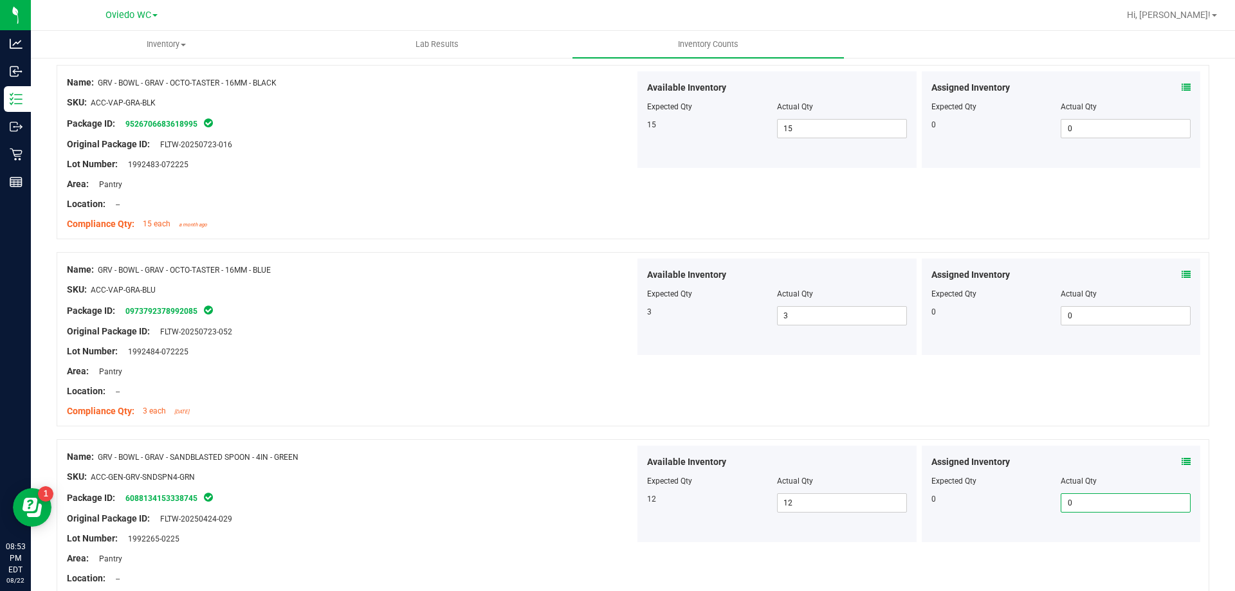
scroll to position [3405, 0]
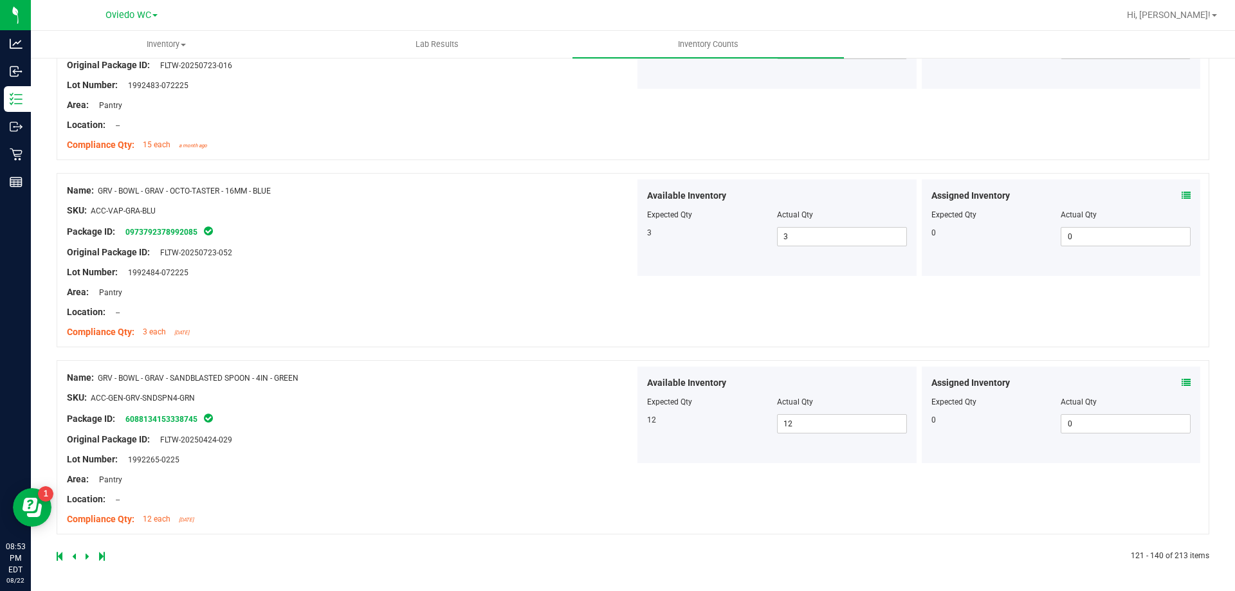
click at [439, 356] on div at bounding box center [633, 353] width 1153 height 13
click at [86, 559] on icon at bounding box center [88, 557] width 4 height 8
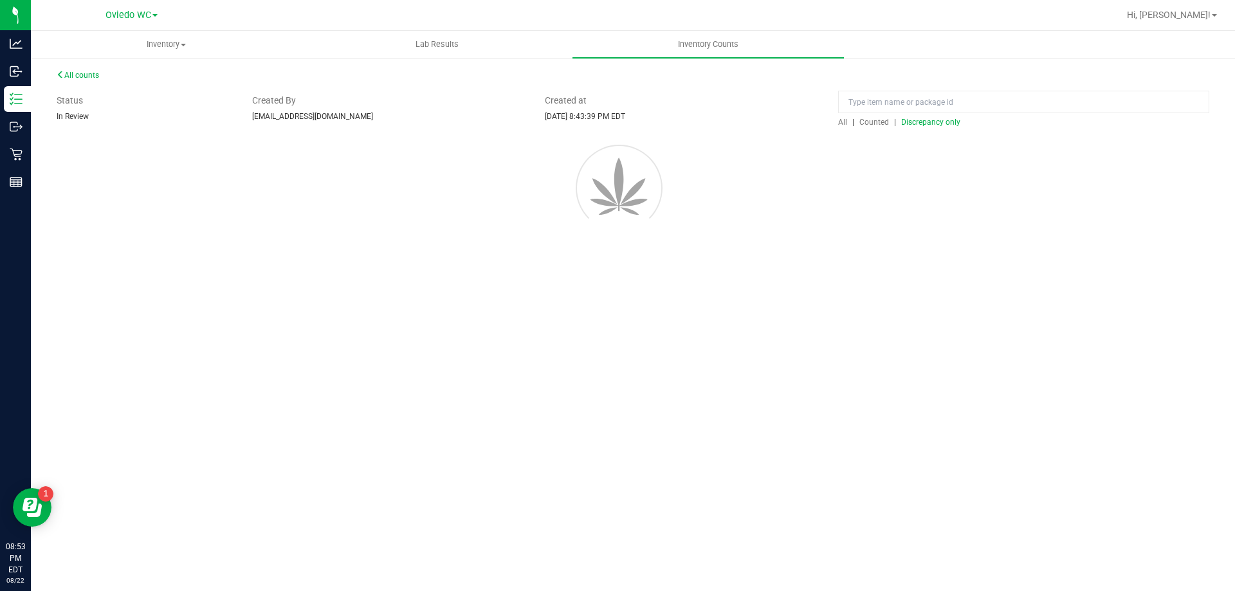
scroll to position [0, 0]
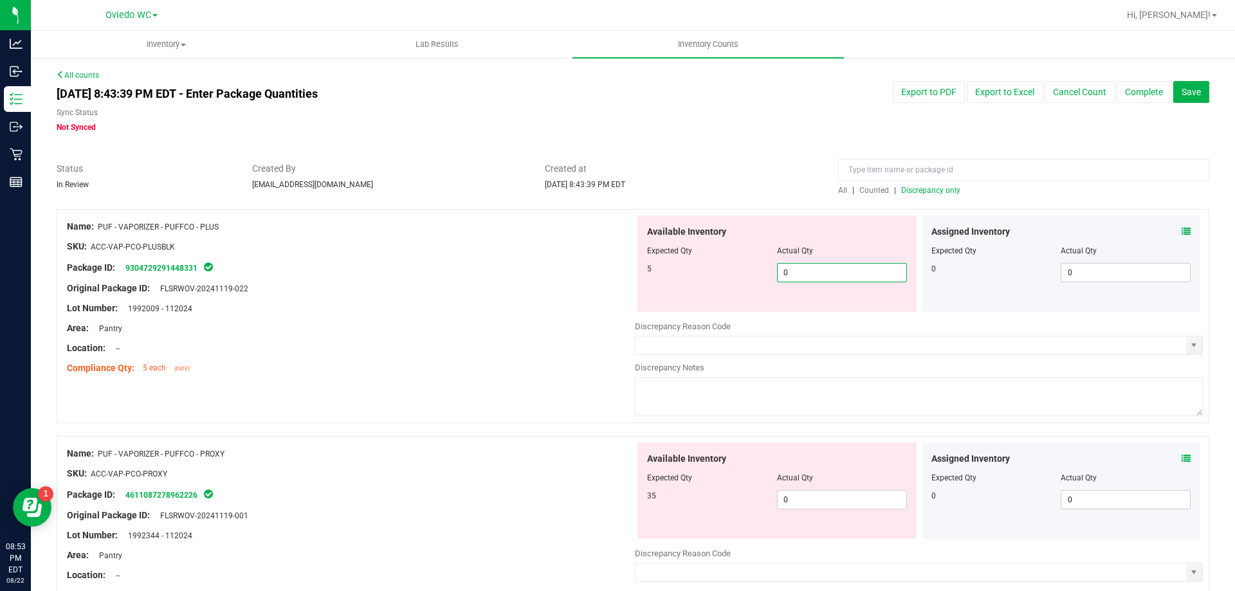
click at [809, 273] on span "0 0" at bounding box center [842, 272] width 130 height 19
click at [809, 273] on input "0" at bounding box center [842, 273] width 129 height 18
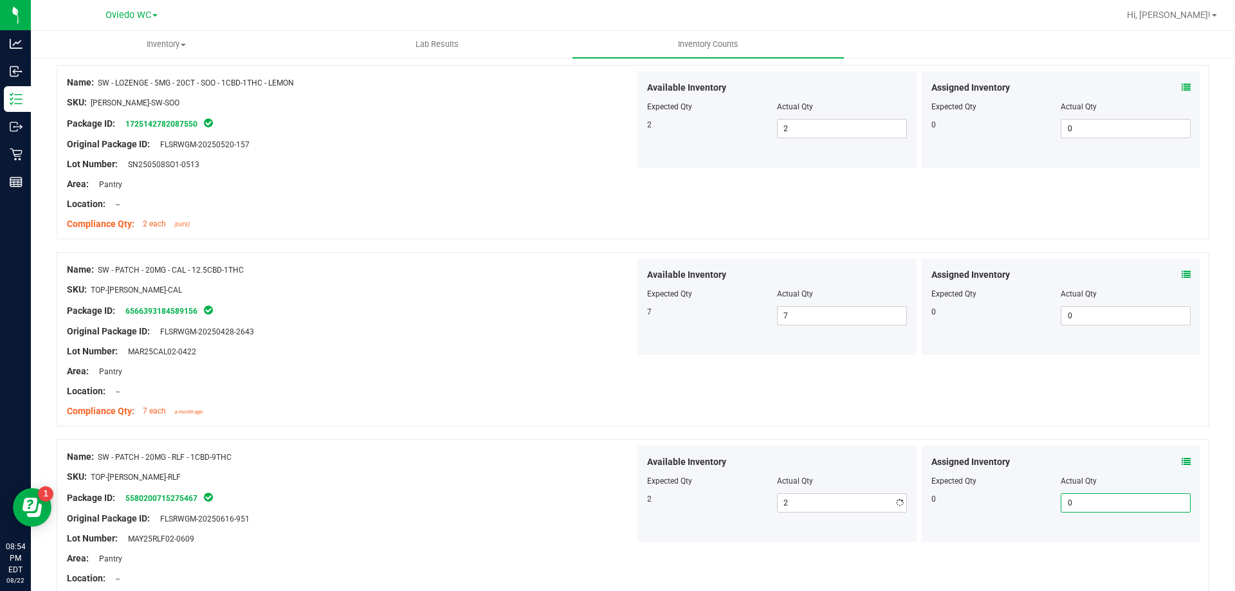
scroll to position [3405, 0]
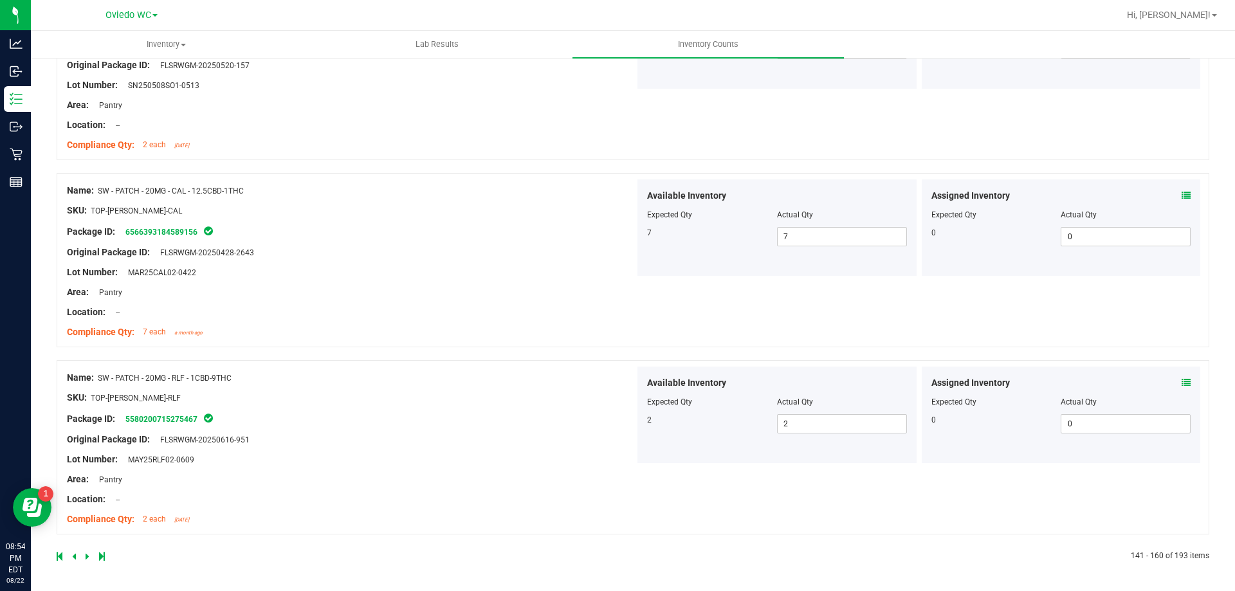
click at [324, 282] on div at bounding box center [351, 282] width 568 height 6
click at [88, 558] on icon at bounding box center [88, 557] width 4 height 8
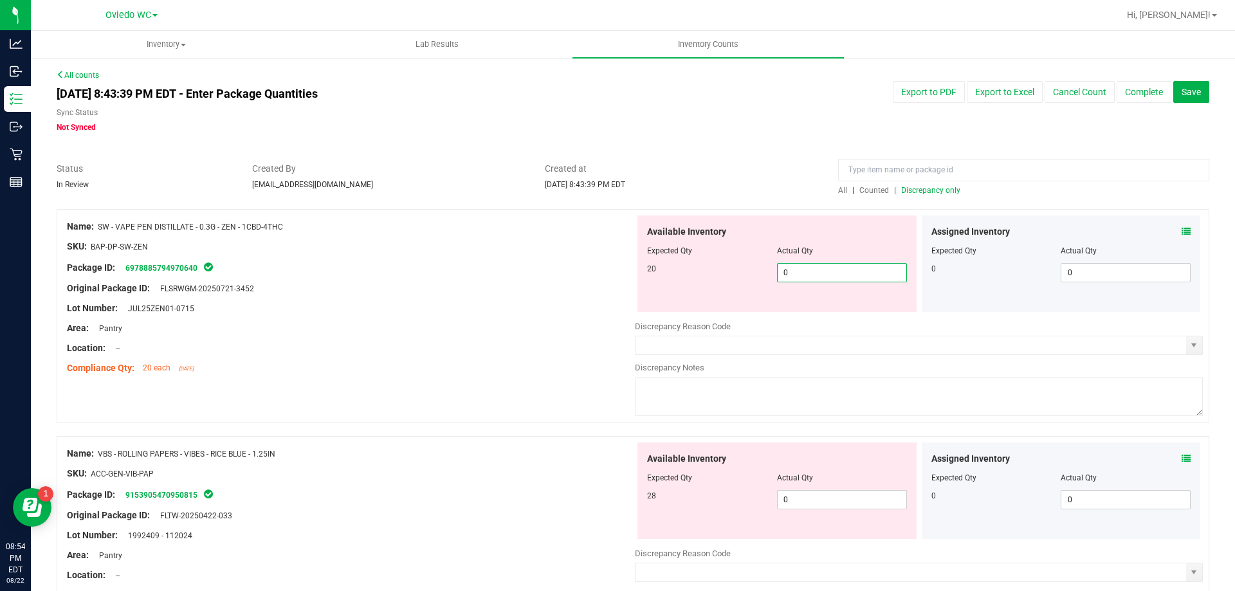
click at [819, 281] on span "0 0" at bounding box center [842, 272] width 130 height 19
click at [819, 281] on input "0" at bounding box center [842, 273] width 129 height 18
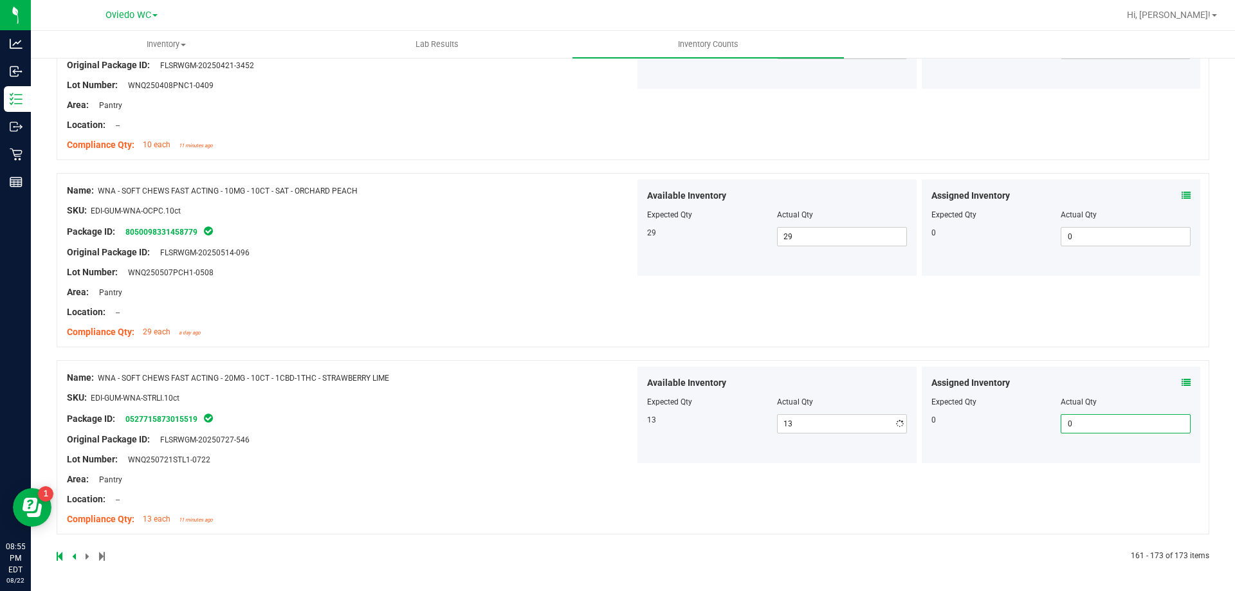
scroll to position [2095, 0]
click at [381, 405] on div at bounding box center [351, 408] width 568 height 6
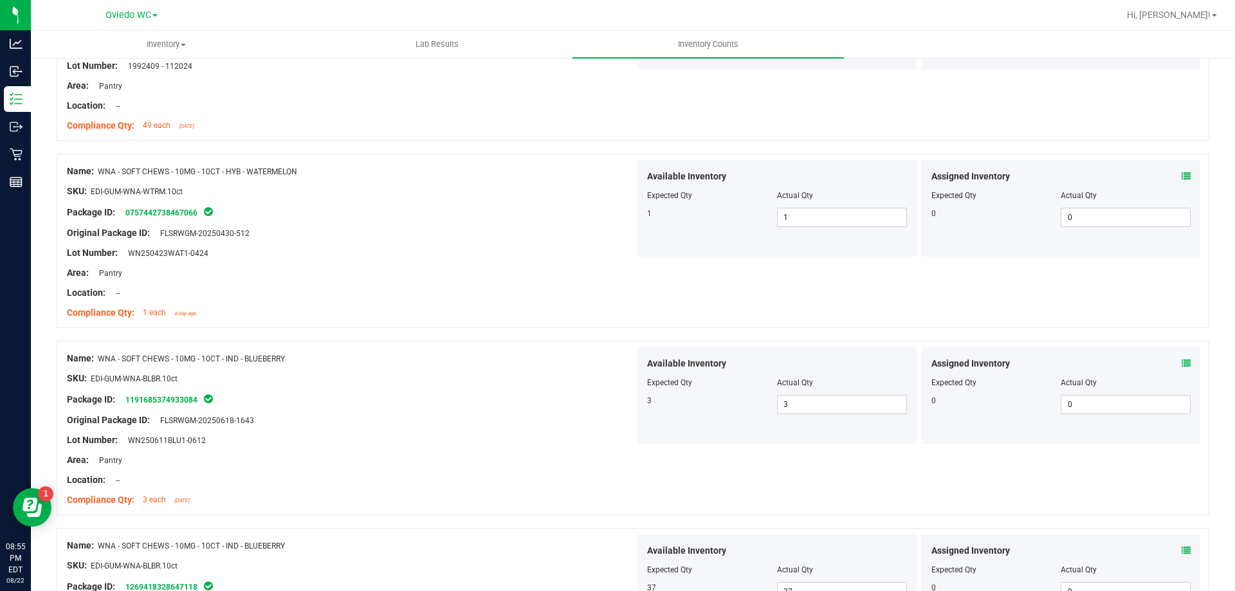
scroll to position [0, 0]
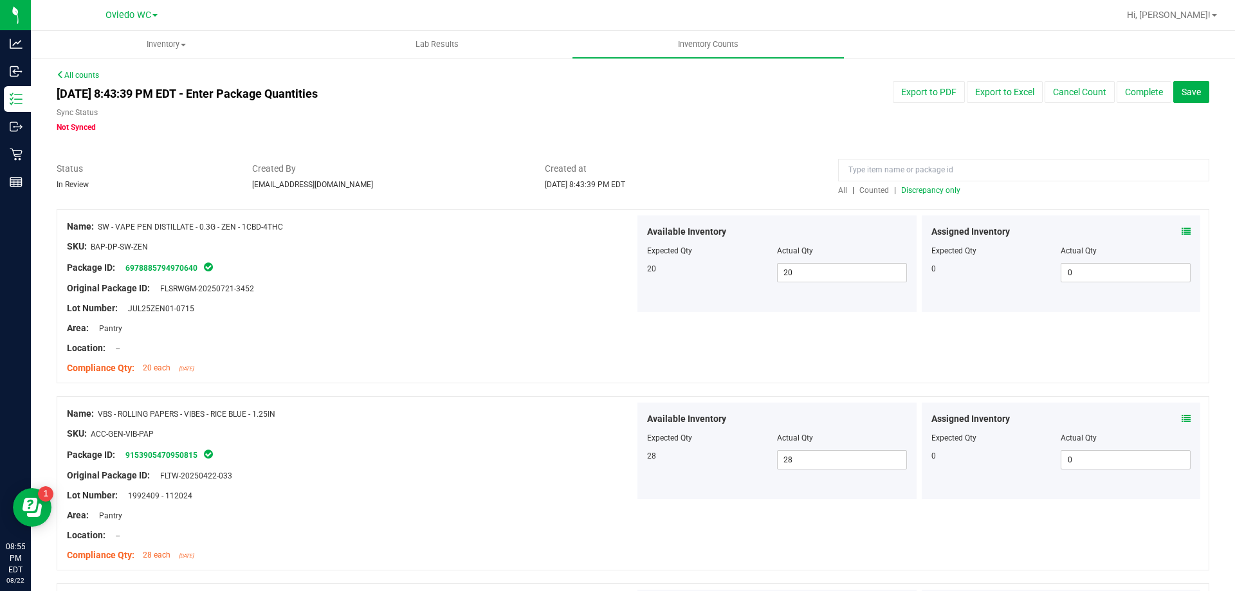
click at [929, 187] on span "Discrepancy only" at bounding box center [930, 190] width 59 height 9
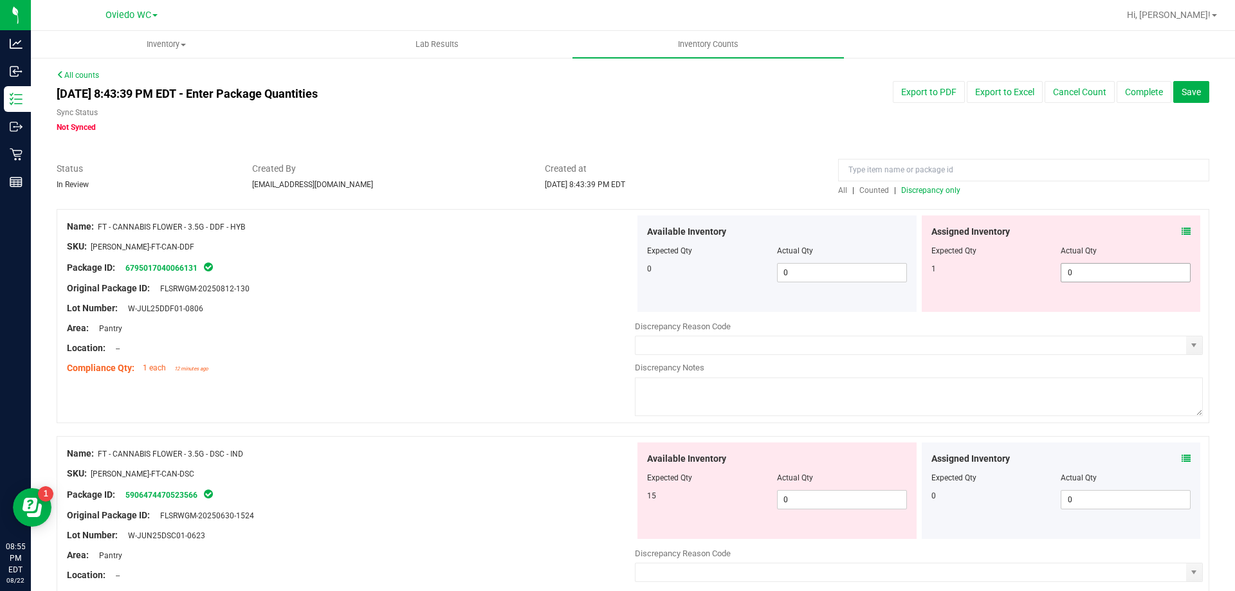
click at [1076, 265] on span "0 0" at bounding box center [1126, 272] width 130 height 19
click at [1076, 265] on input "0" at bounding box center [1125, 273] width 129 height 18
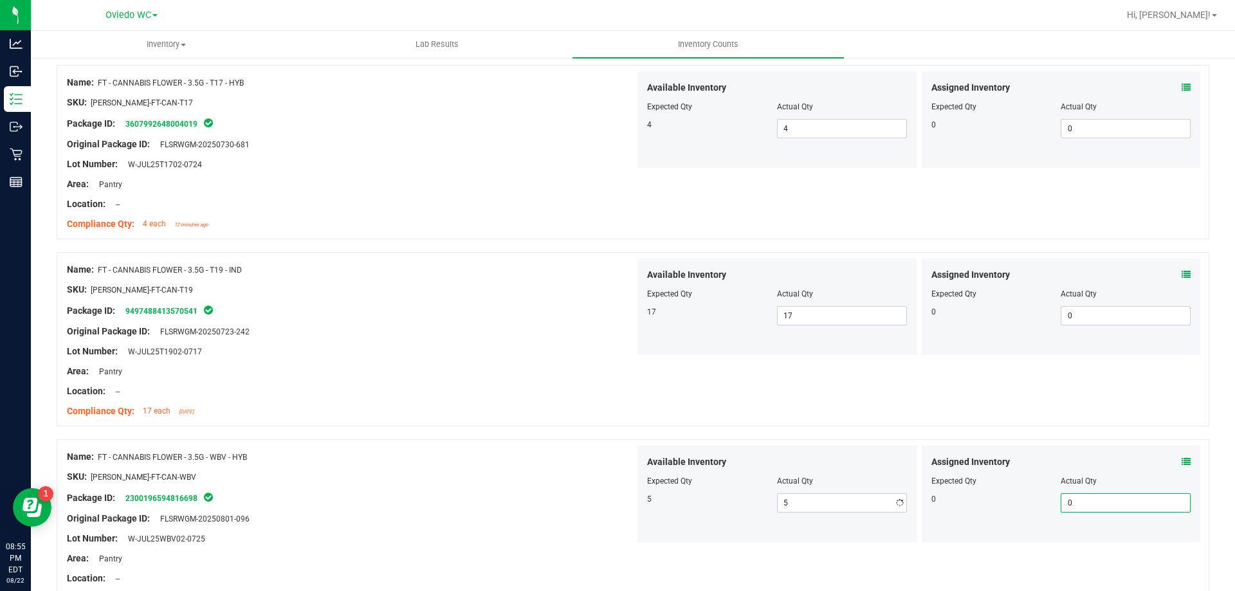
scroll to position [3385, 0]
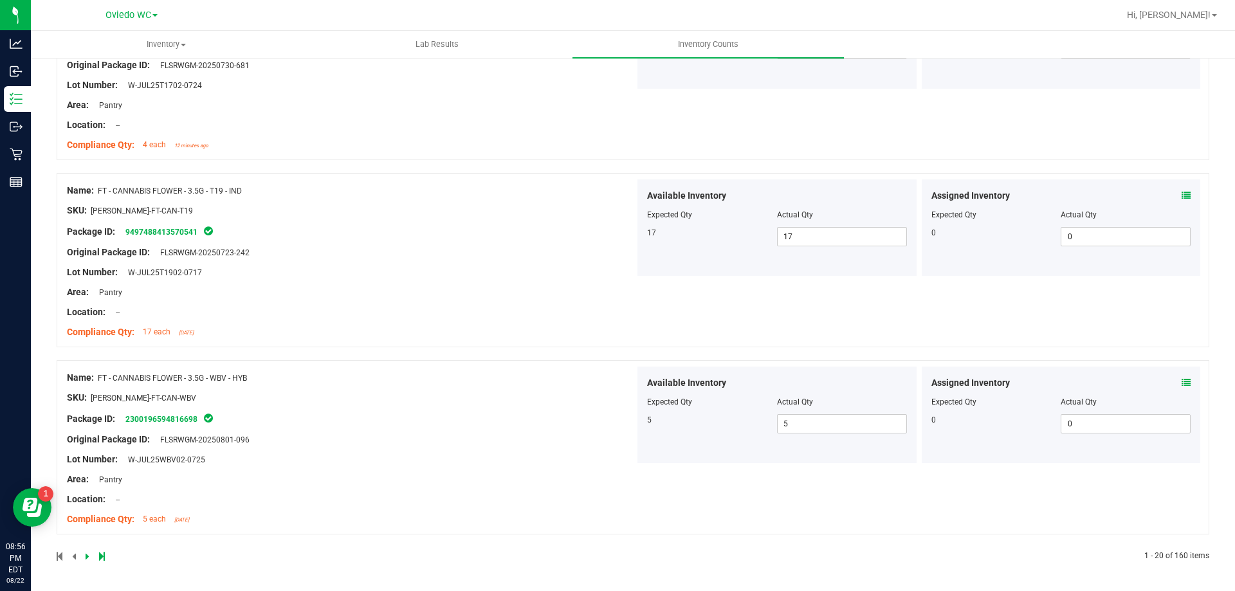
click at [469, 341] on div "Name: FT - CANNABIS FLOWER - 3.5G - T19 - IND SKU: FLO-BUD-FT-CAN-T19 Package I…" at bounding box center [351, 261] width 568 height 164
click at [88, 556] on icon at bounding box center [88, 557] width 4 height 8
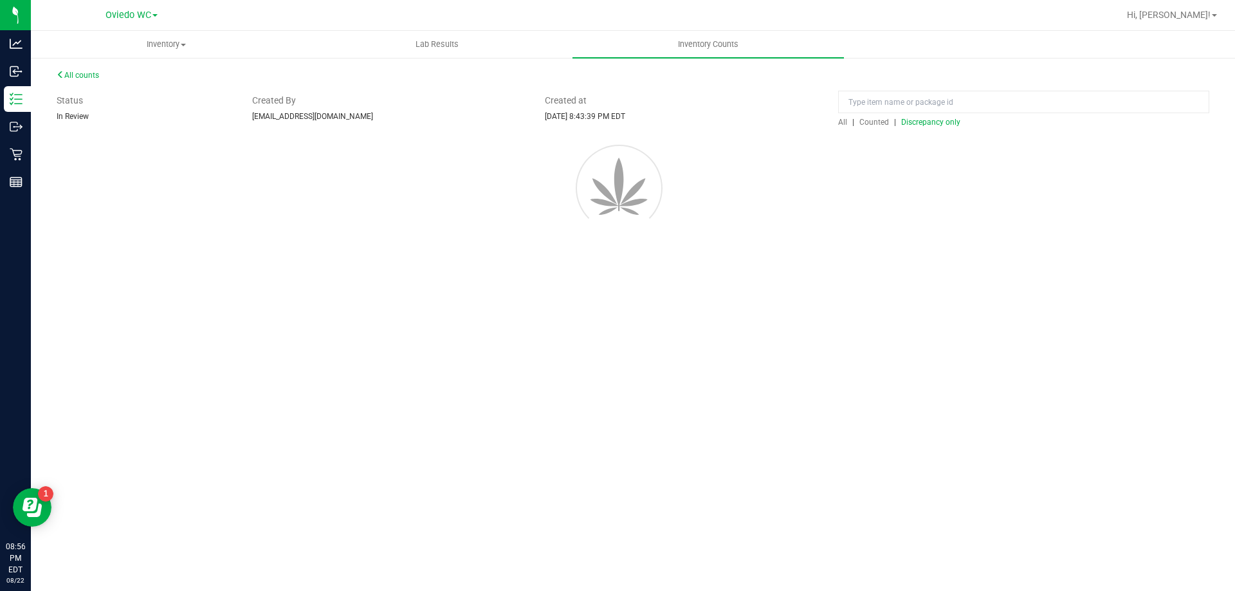
scroll to position [0, 0]
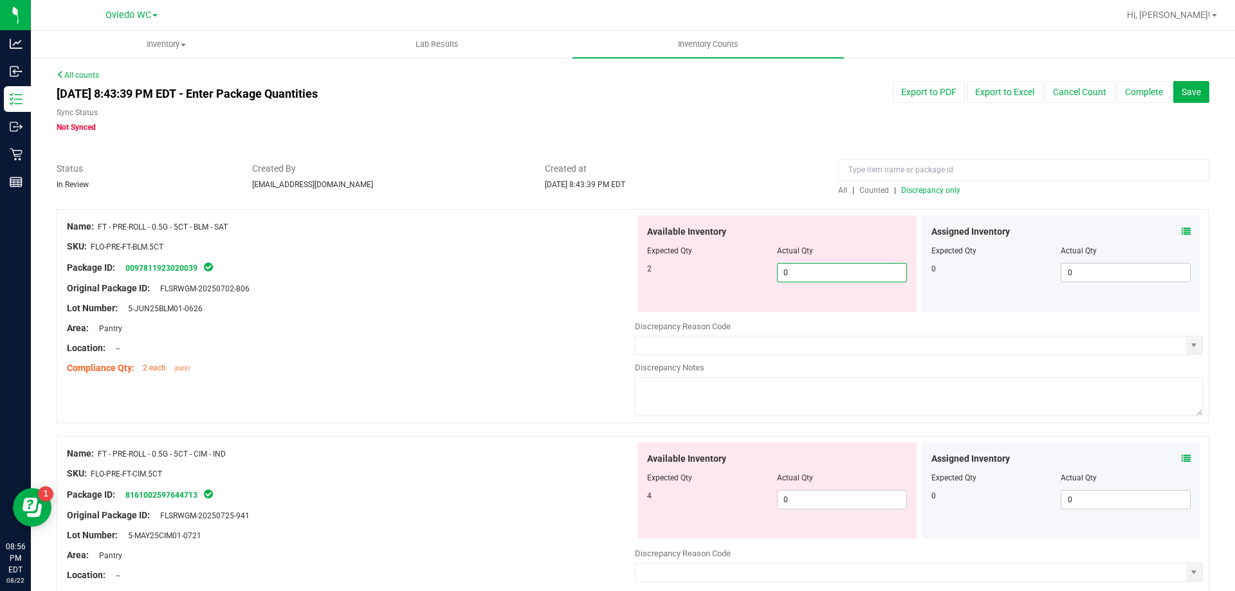
click at [824, 265] on span "0 0" at bounding box center [842, 272] width 130 height 19
click at [824, 265] on input "0" at bounding box center [842, 273] width 129 height 18
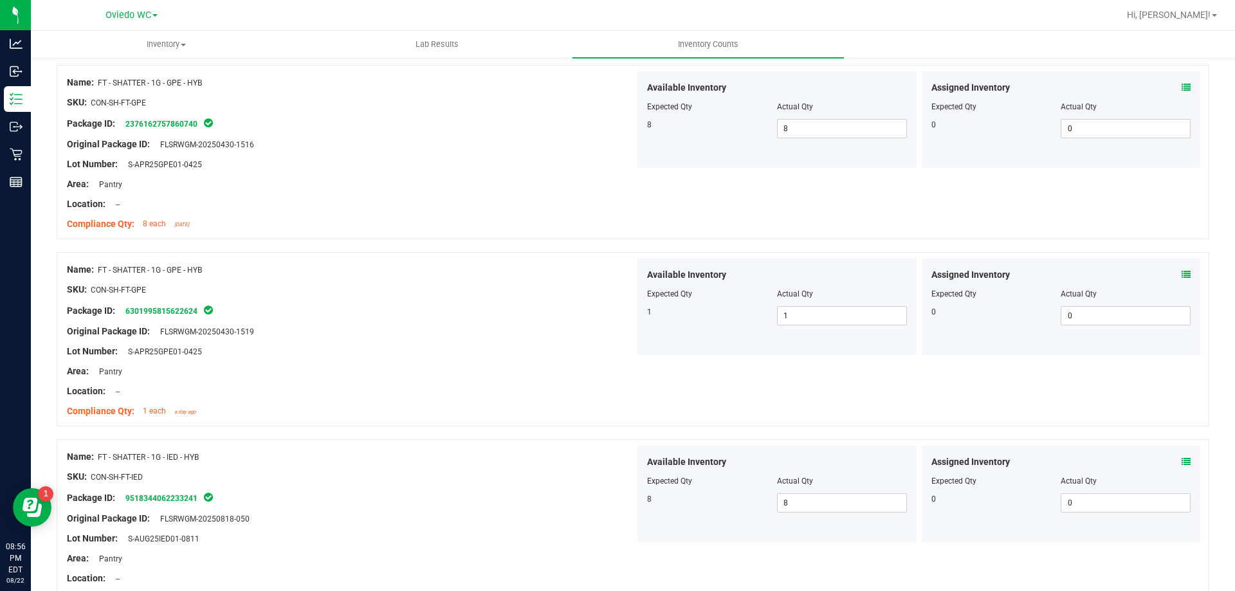
scroll to position [3405, 0]
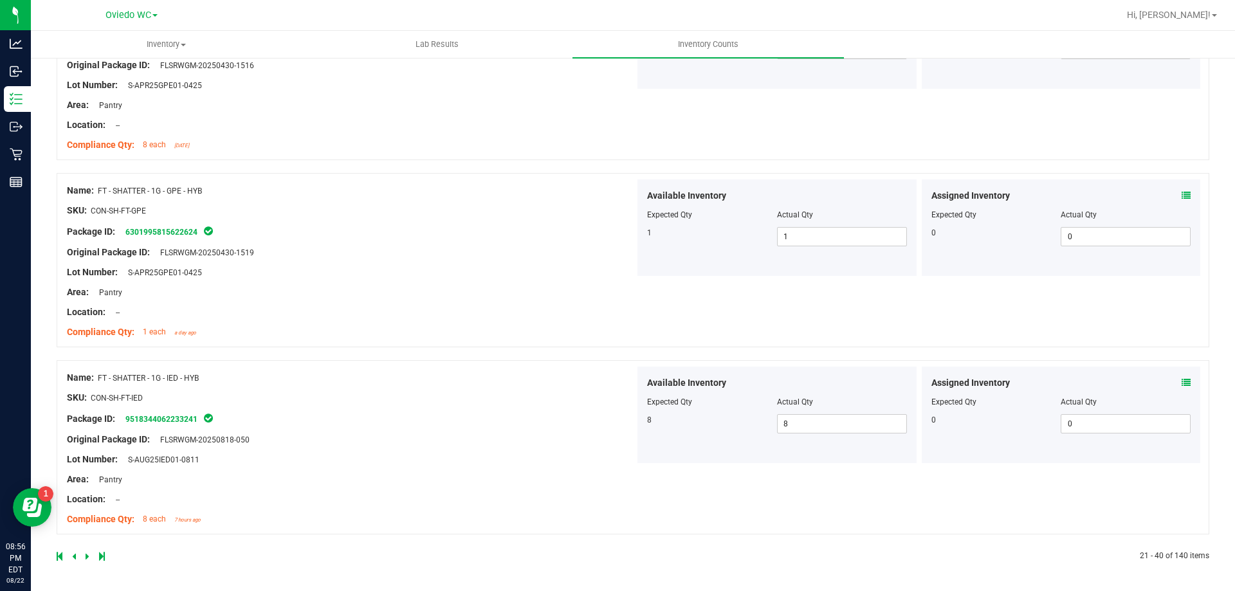
click at [339, 479] on div "Area: Pantry" at bounding box center [351, 480] width 568 height 14
click at [86, 553] on icon at bounding box center [88, 557] width 4 height 8
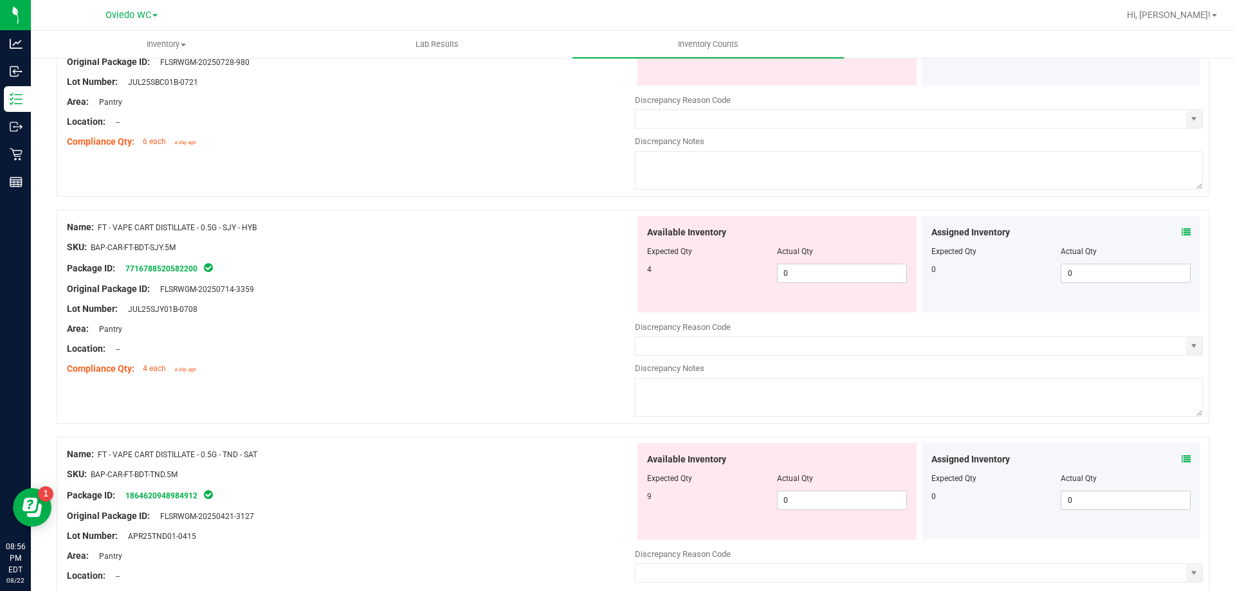
scroll to position [0, 0]
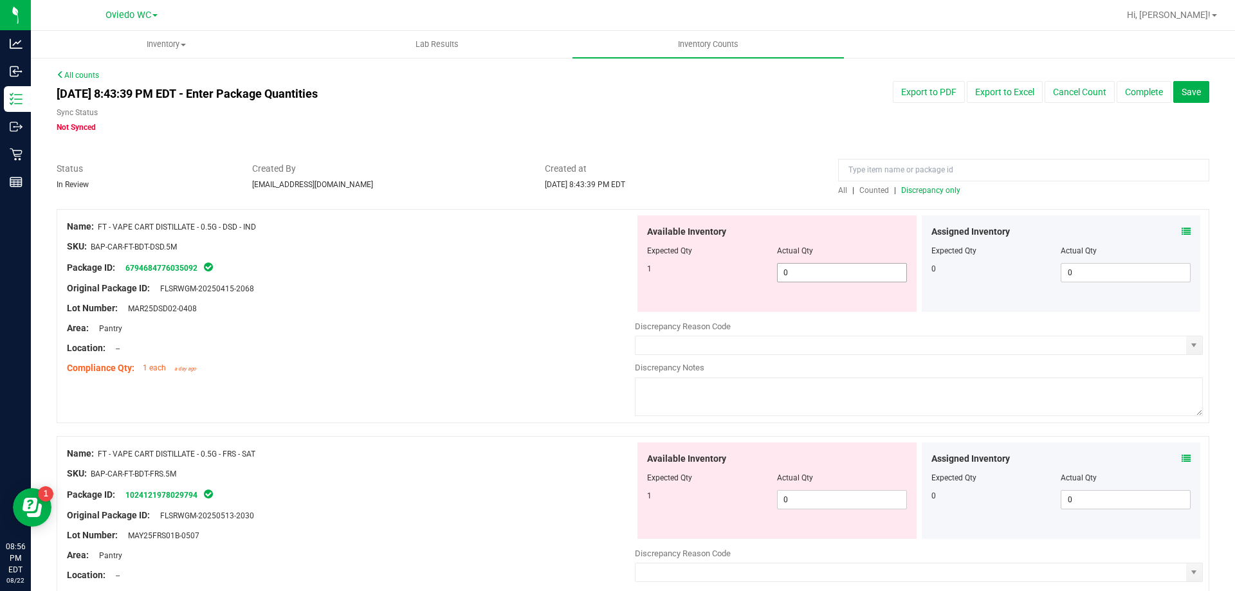
click at [832, 275] on span "0 0" at bounding box center [842, 272] width 130 height 19
click at [832, 275] on input "0" at bounding box center [842, 273] width 129 height 18
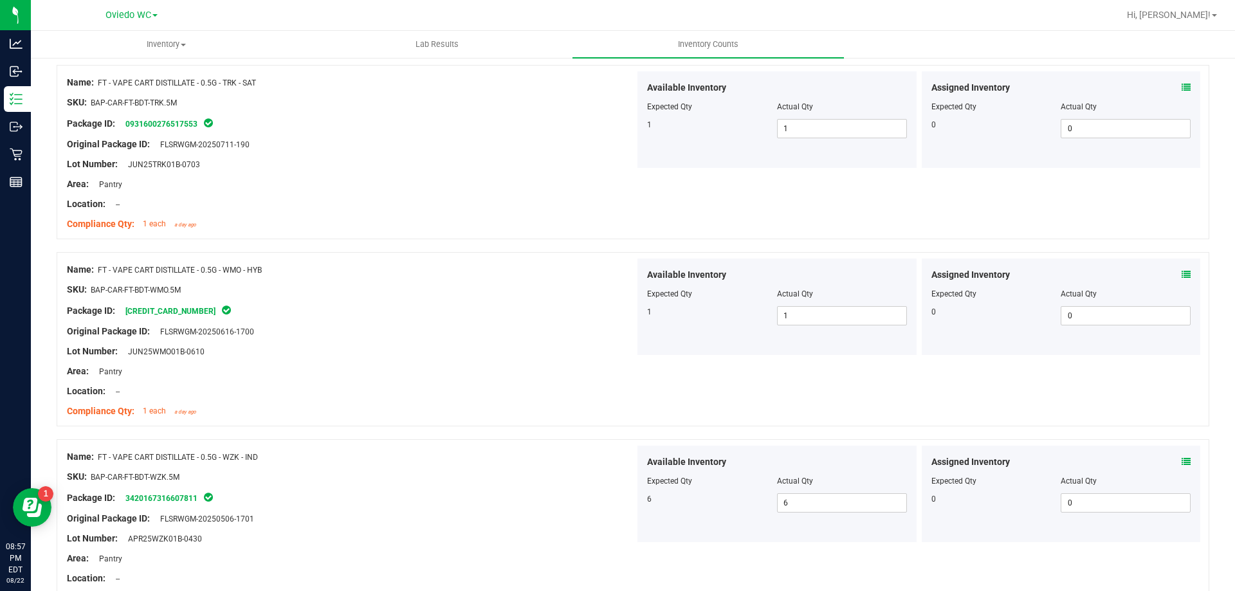
scroll to position [3405, 0]
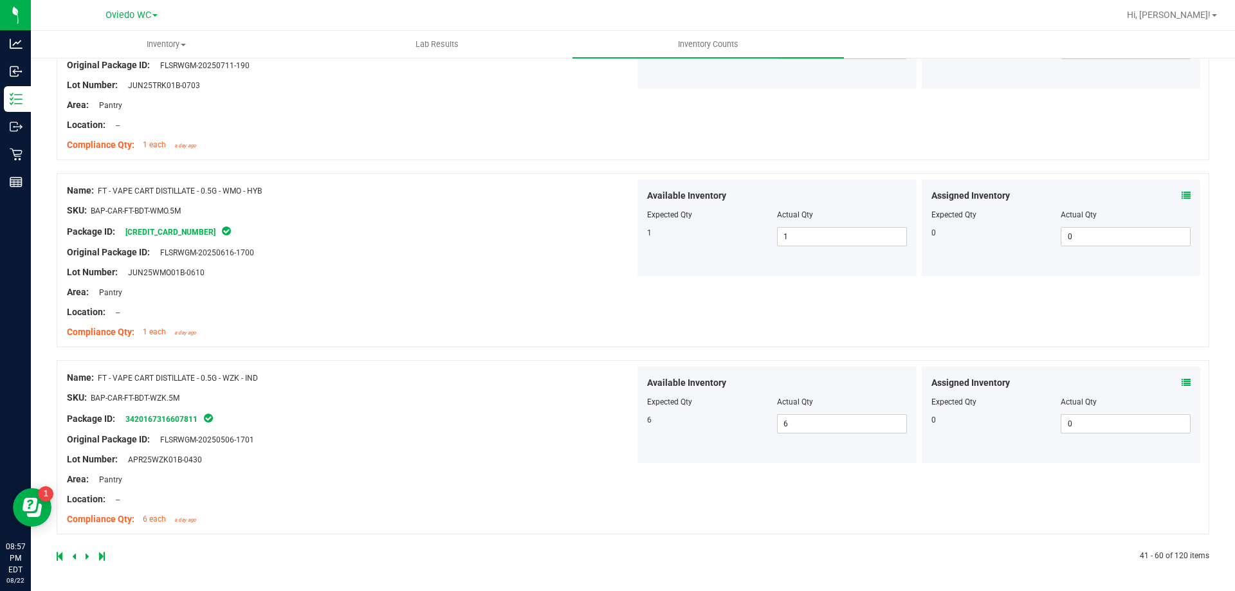
click at [415, 262] on div at bounding box center [351, 262] width 568 height 6
click at [87, 558] on icon at bounding box center [88, 557] width 4 height 8
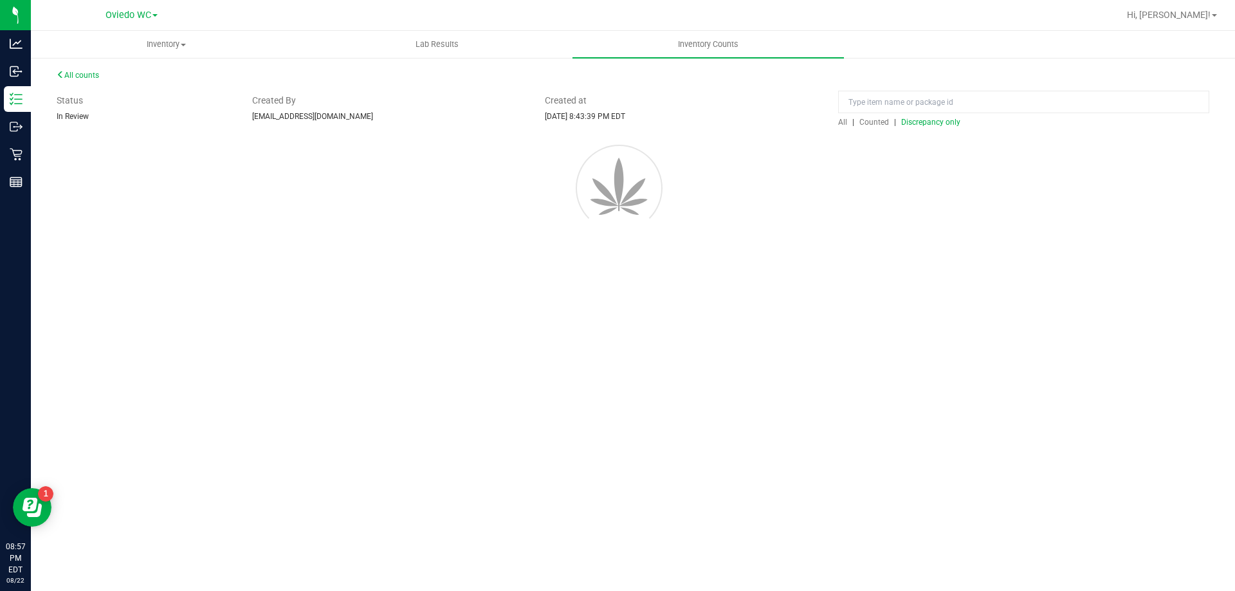
scroll to position [0, 0]
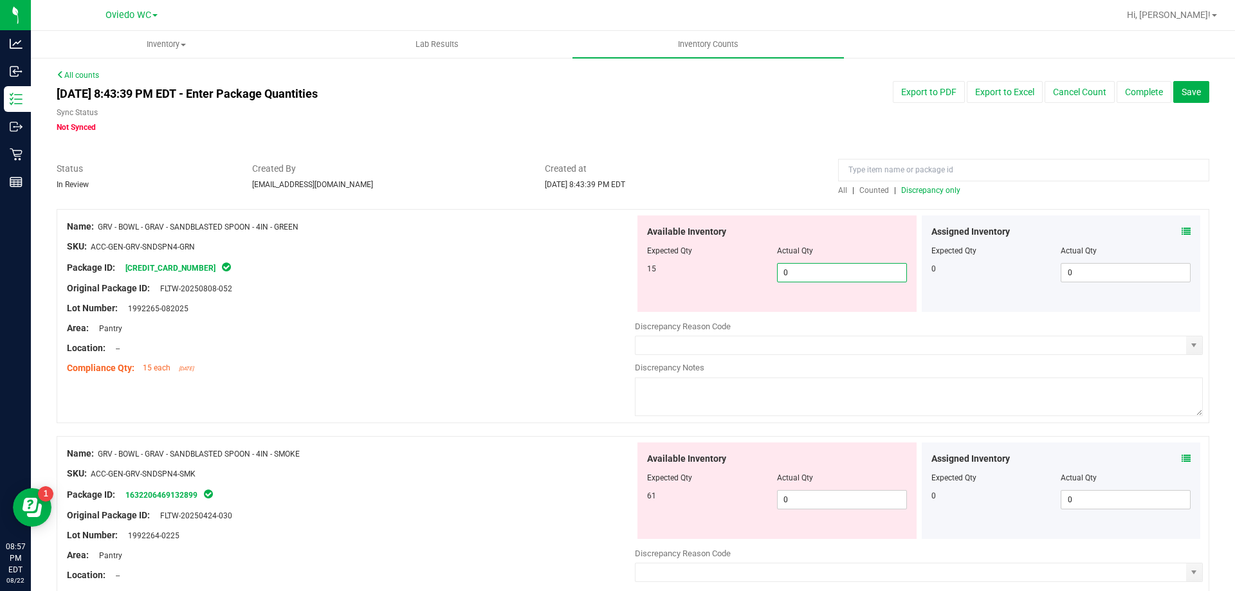
click at [799, 276] on span "0 0" at bounding box center [842, 272] width 130 height 19
click at [799, 276] on input "0" at bounding box center [842, 273] width 129 height 18
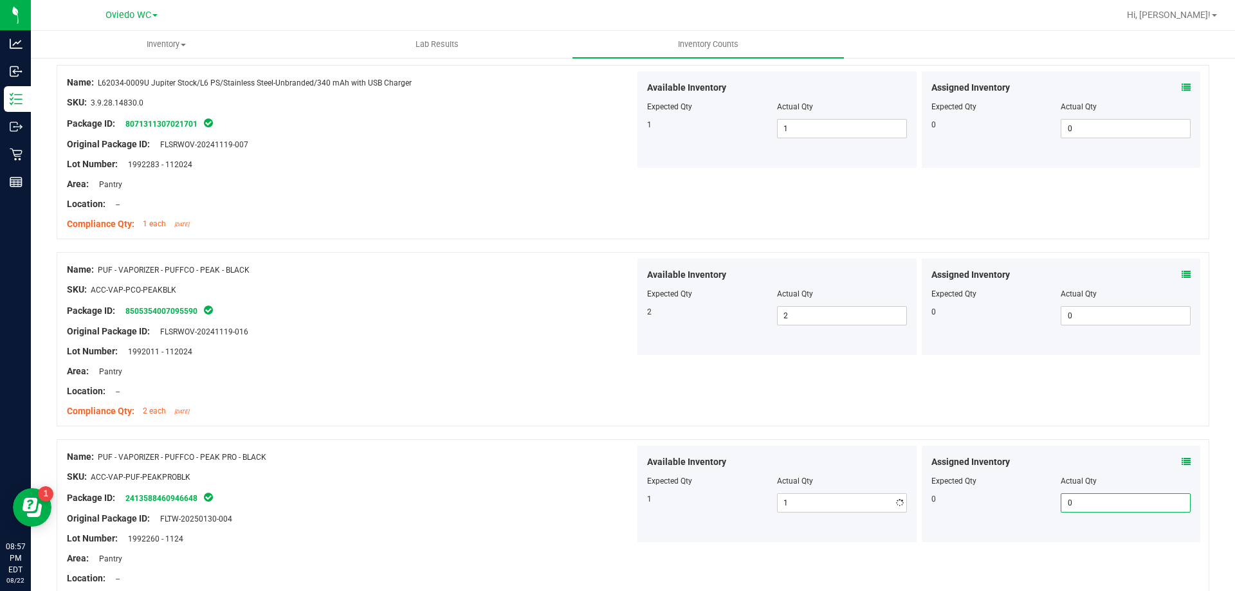
scroll to position [3405, 0]
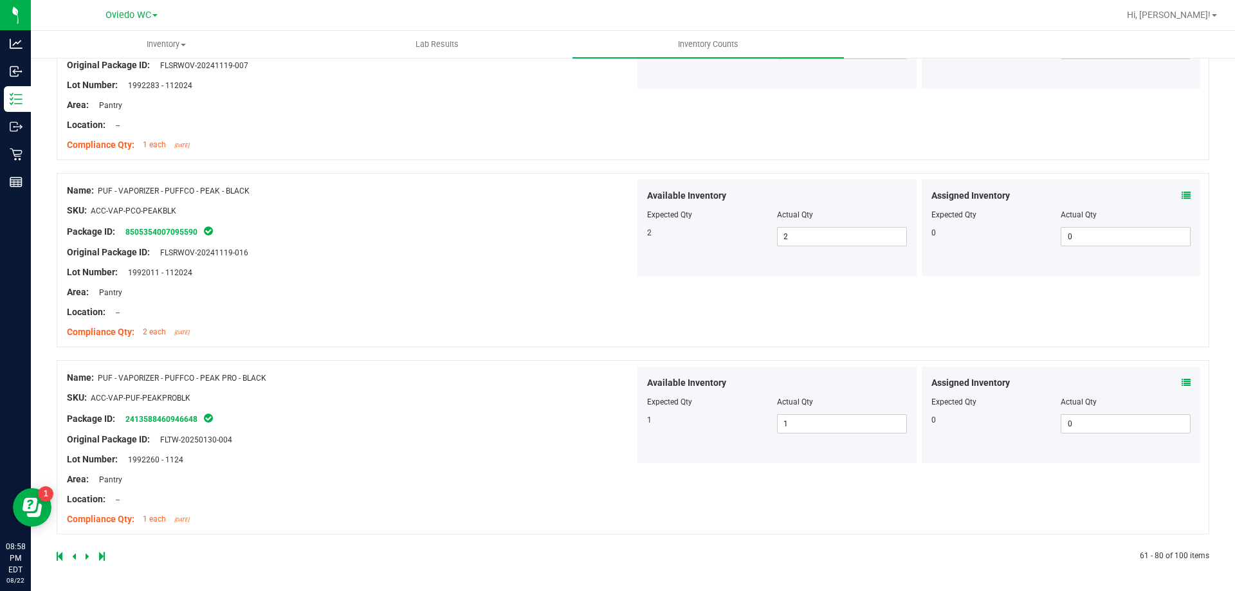
click at [326, 398] on div "Name: PUF - VAPORIZER - PUFFCO - PEAK PRO - BLACK SKU: ACC-VAP-PUF-PEAKPROBLK P…" at bounding box center [351, 449] width 568 height 164
click at [88, 557] on icon at bounding box center [88, 557] width 4 height 8
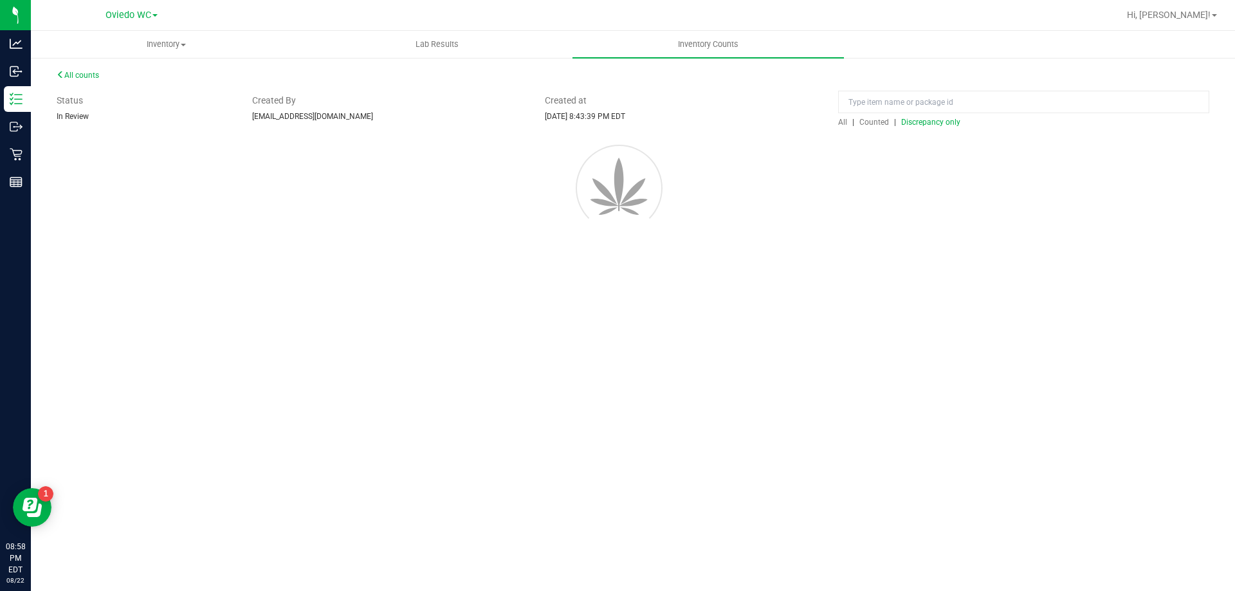
scroll to position [0, 0]
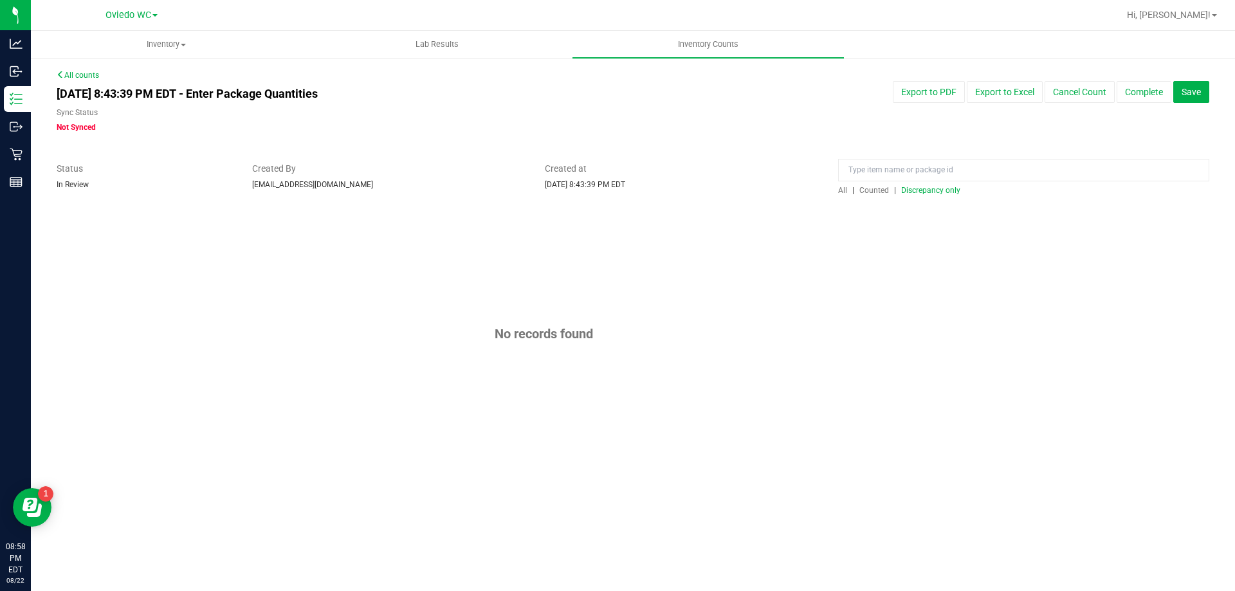
click at [928, 186] on span "Discrepancy only" at bounding box center [930, 190] width 59 height 9
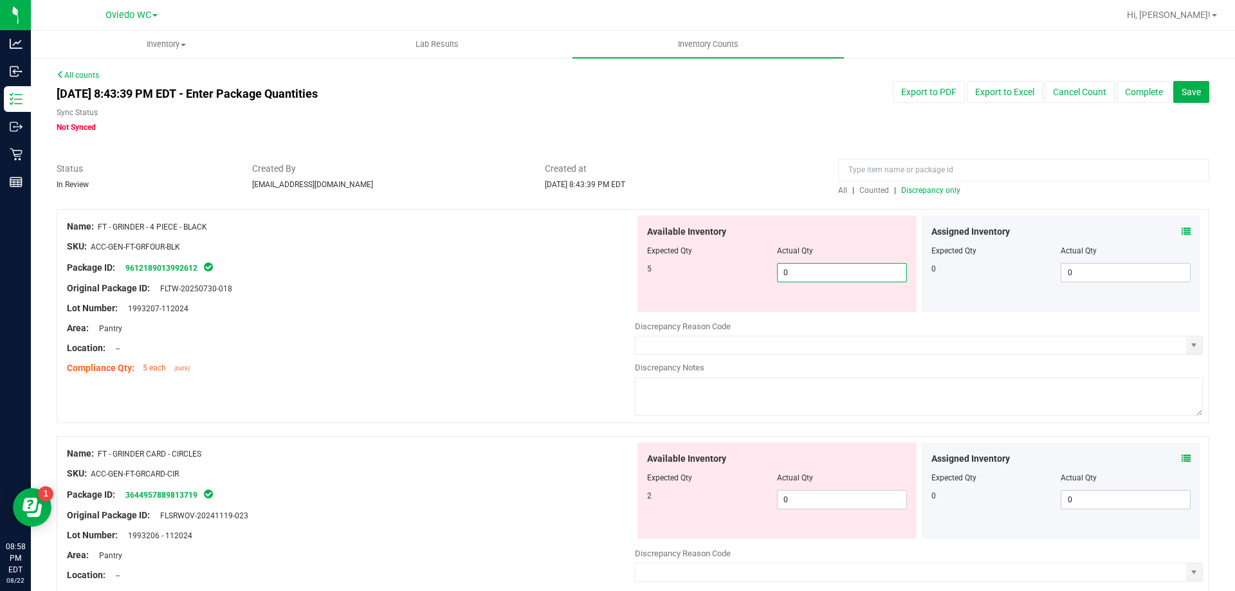
click at [787, 270] on span "0 0" at bounding box center [842, 272] width 130 height 19
click at [787, 270] on input "0" at bounding box center [842, 273] width 129 height 18
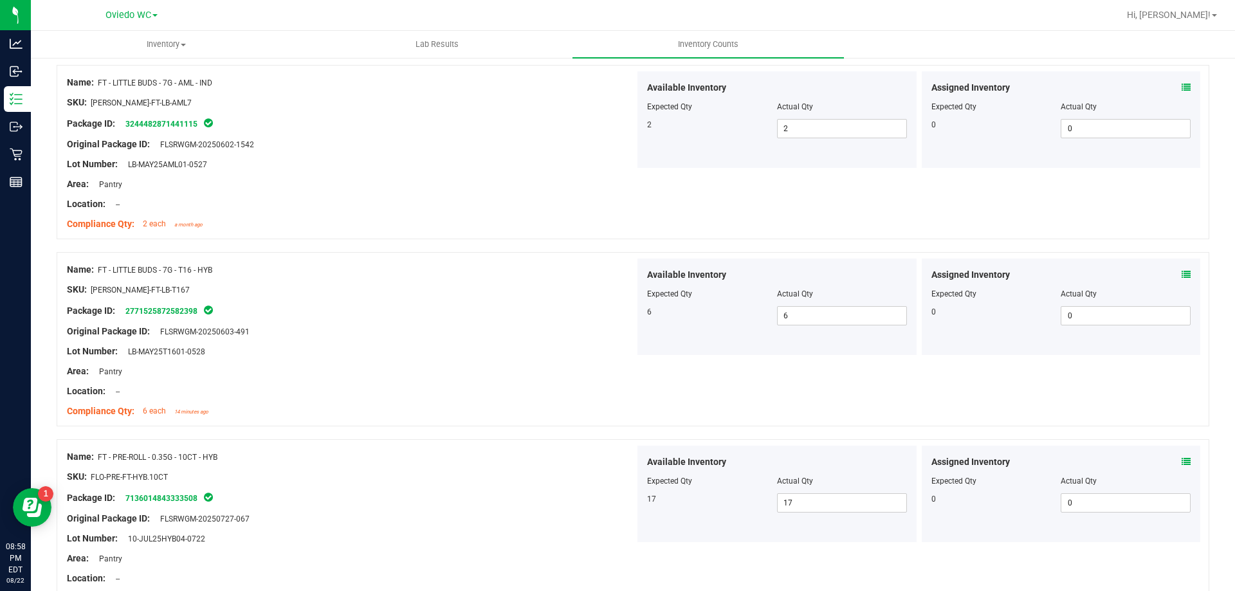
scroll to position [3385, 0]
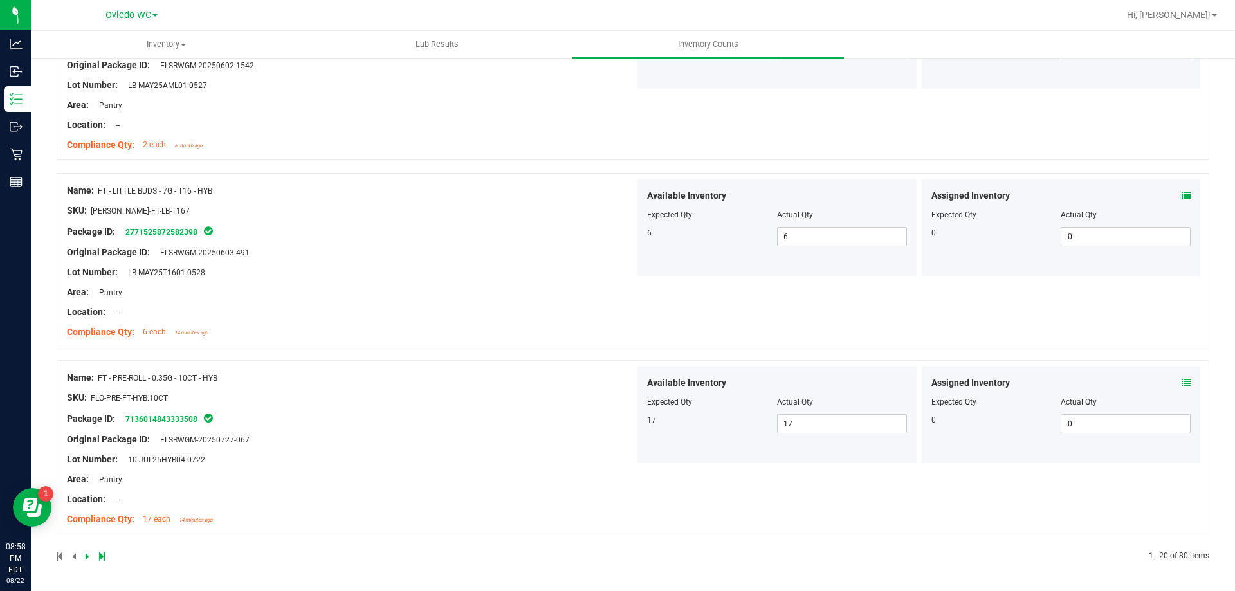
click at [326, 420] on div "Package ID: 7136014843333508" at bounding box center [351, 418] width 568 height 15
click at [89, 554] on link at bounding box center [89, 556] width 6 height 9
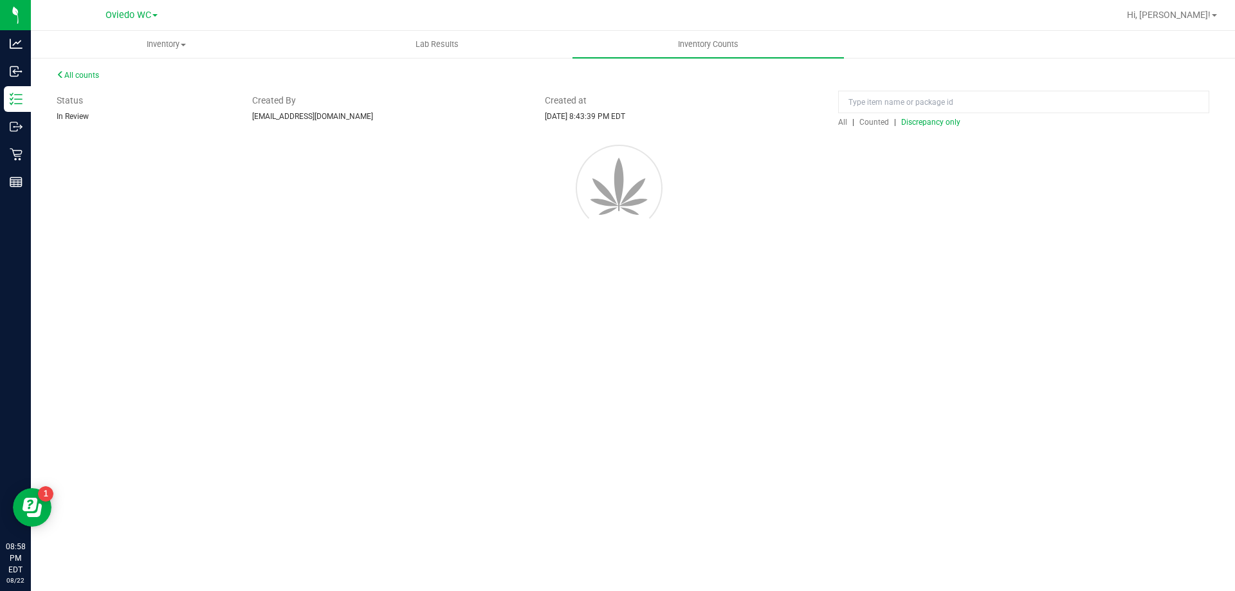
scroll to position [0, 0]
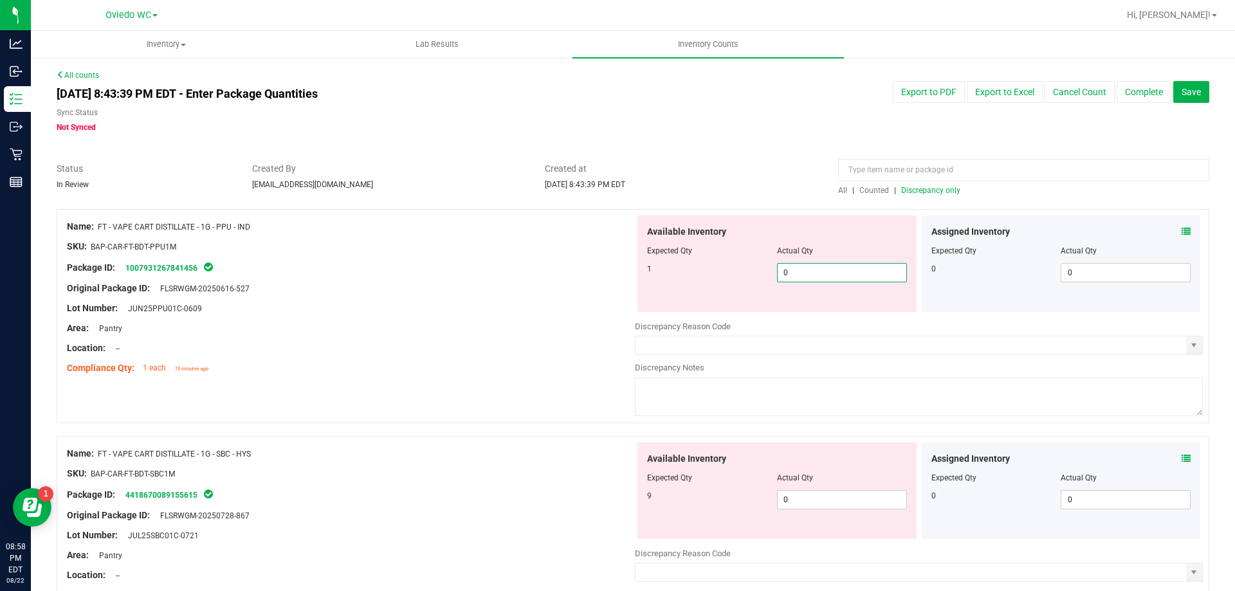
drag, startPoint x: 813, startPoint y: 268, endPoint x: 801, endPoint y: 306, distance: 40.5
click at [813, 268] on span "0 0" at bounding box center [842, 272] width 130 height 19
click at [809, 279] on input "0" at bounding box center [842, 273] width 129 height 18
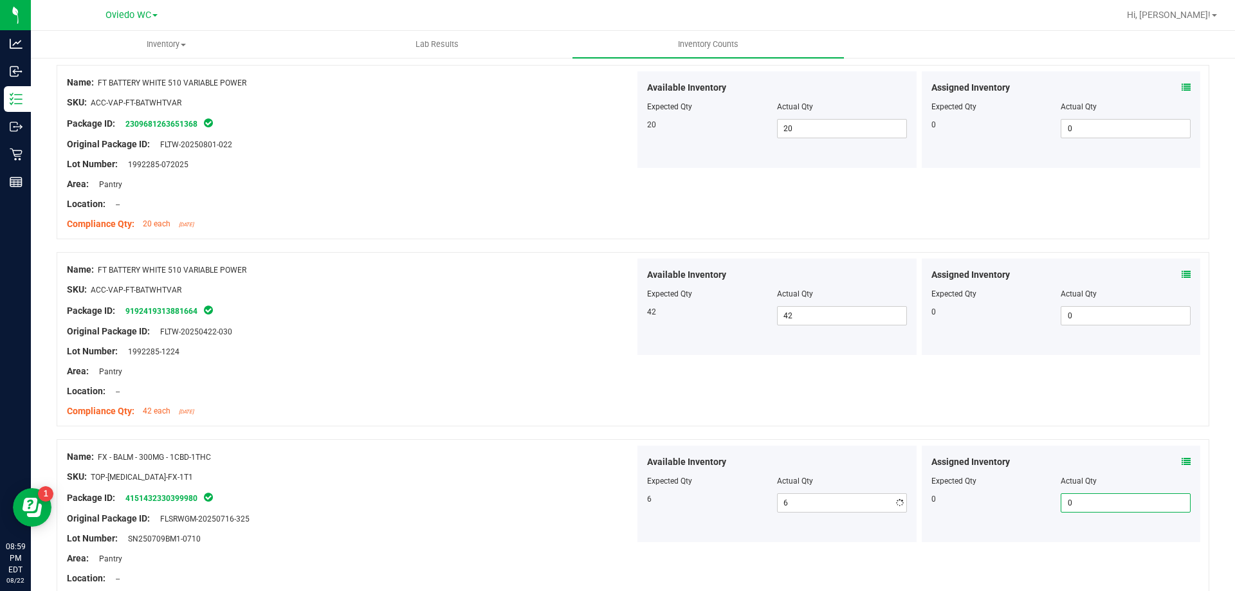
scroll to position [3385, 0]
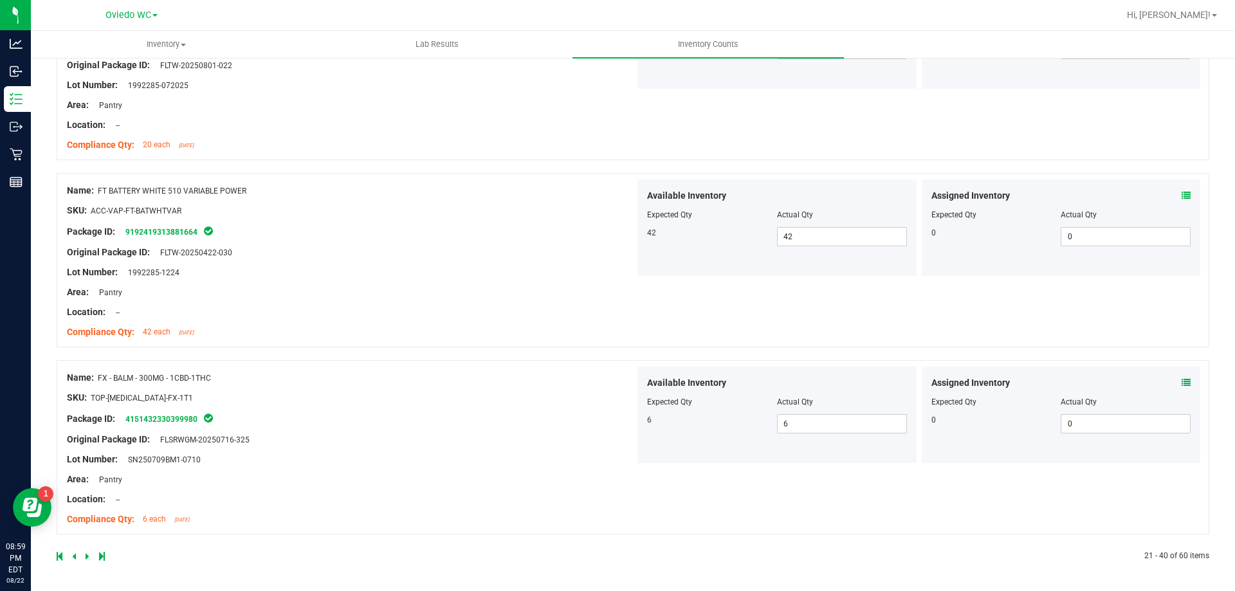
click at [479, 462] on div "Lot Number: SN250709BM1-0710" at bounding box center [351, 460] width 568 height 14
click at [87, 553] on icon at bounding box center [88, 557] width 4 height 8
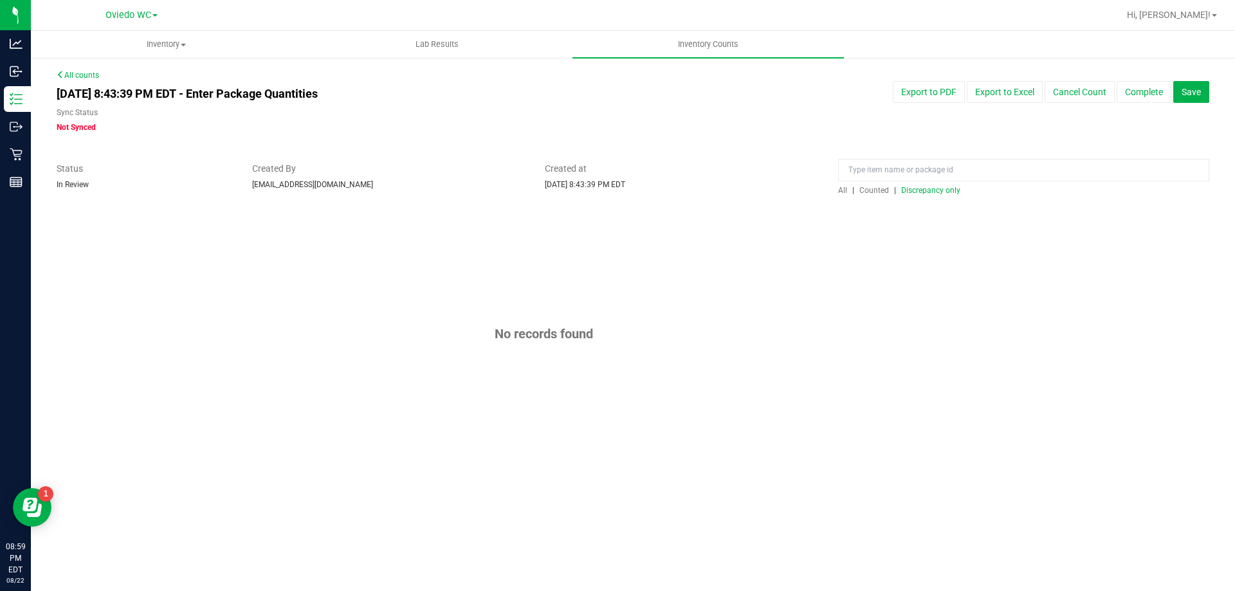
click at [958, 185] on div "All | Counted | Discrepancy only" at bounding box center [1023, 191] width 371 height 12
click at [951, 190] on span "Discrepancy only" at bounding box center [930, 190] width 59 height 9
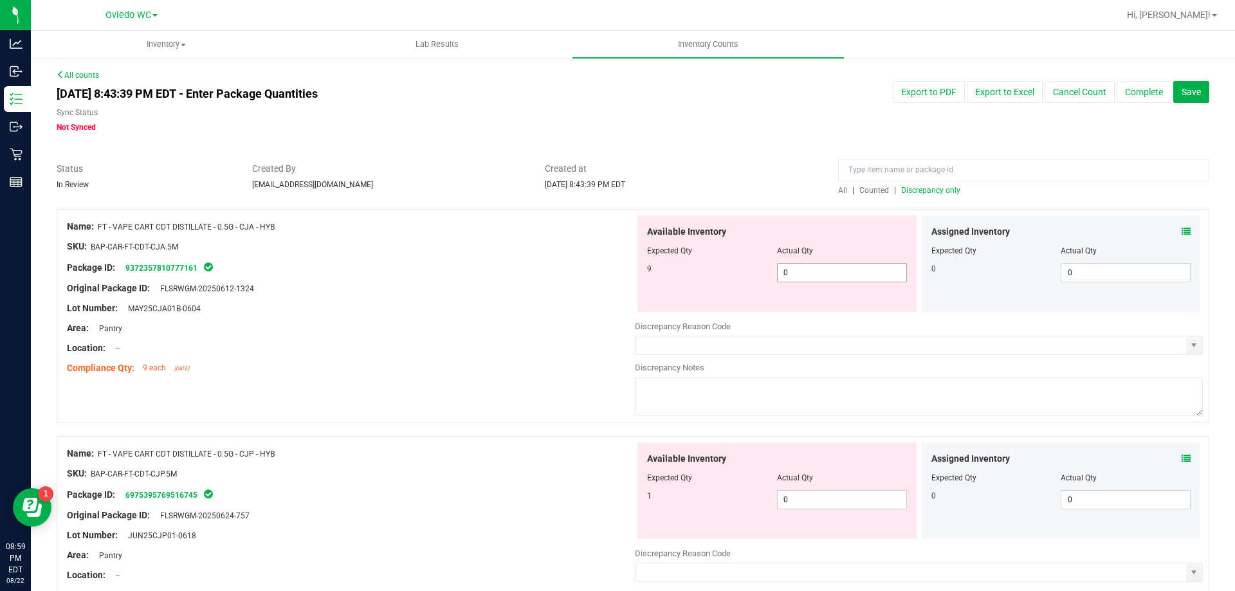
click at [823, 264] on span "0 0" at bounding box center [842, 272] width 130 height 19
click at [823, 264] on input "0" at bounding box center [842, 273] width 129 height 18
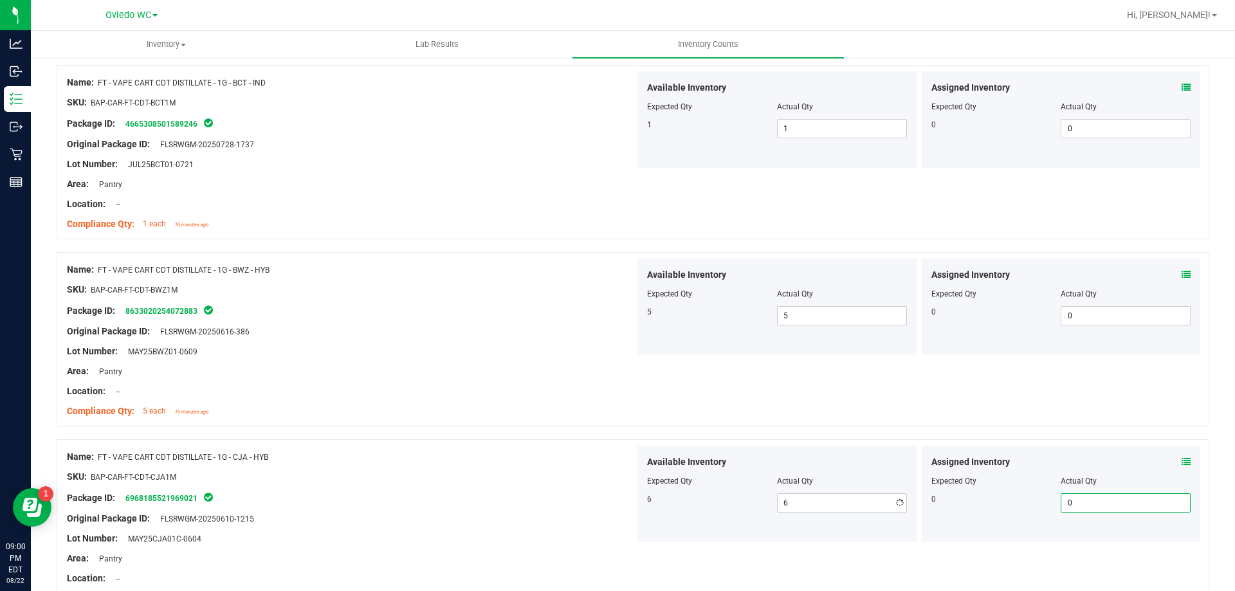
scroll to position [3405, 0]
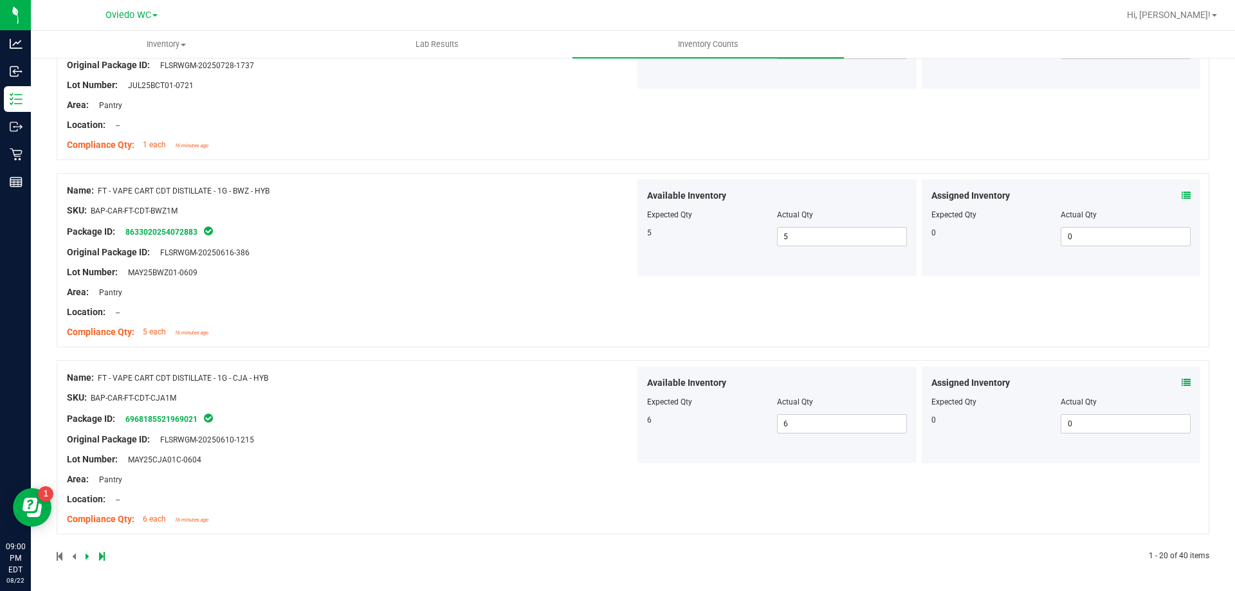
click at [446, 316] on div "Location: --" at bounding box center [351, 313] width 568 height 14
click at [87, 556] on icon at bounding box center [88, 557] width 4 height 8
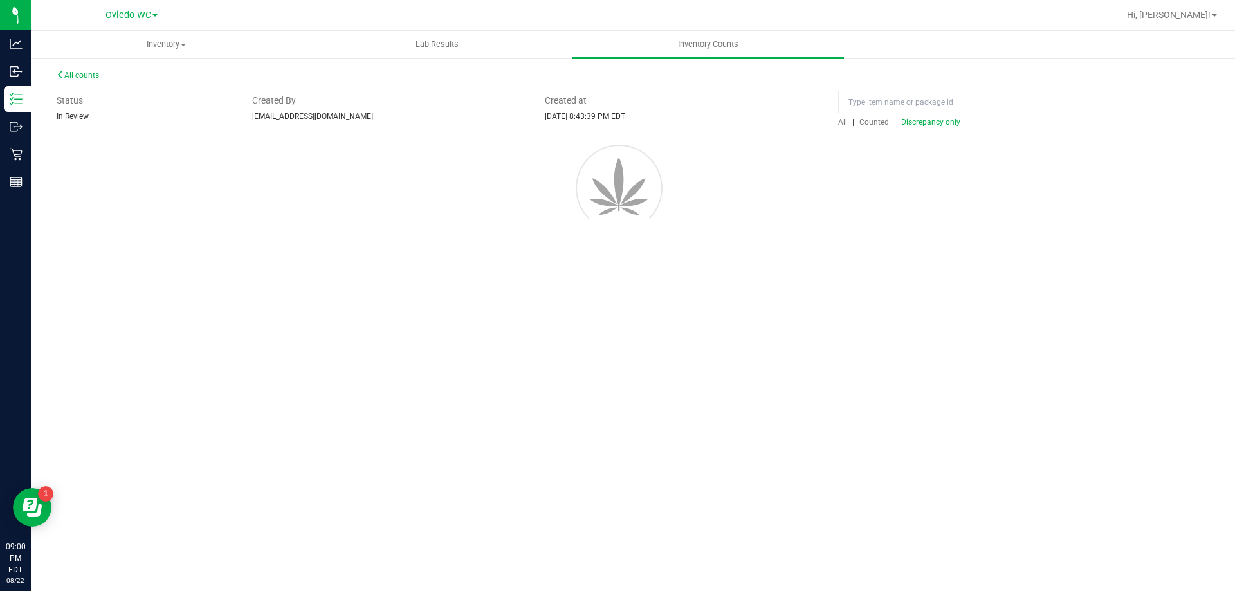
scroll to position [0, 0]
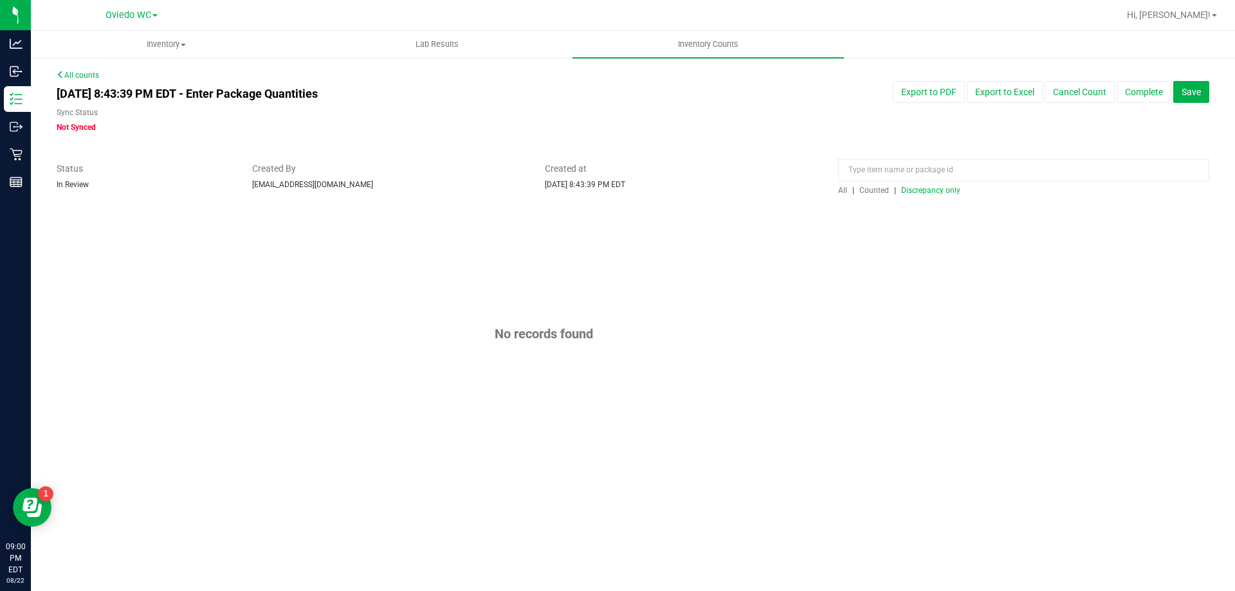
click at [913, 191] on span "Discrepancy only" at bounding box center [930, 190] width 59 height 9
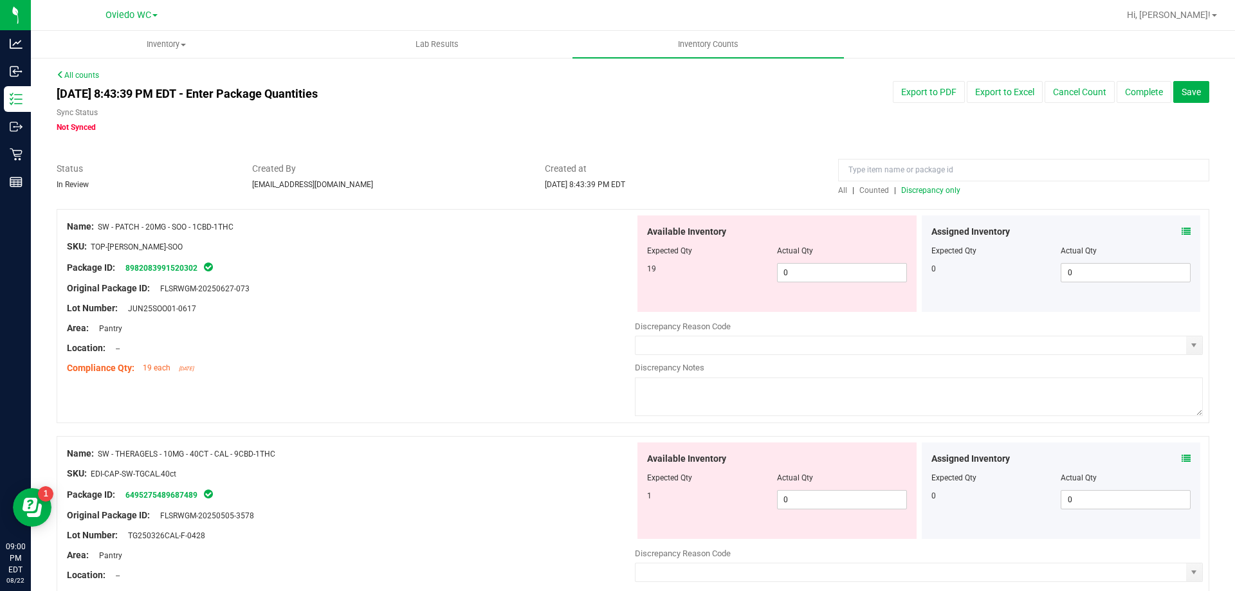
click at [769, 268] on div "19" at bounding box center [712, 269] width 130 height 12
click at [784, 268] on span "0 0" at bounding box center [842, 272] width 130 height 19
click at [785, 271] on input "0" at bounding box center [842, 273] width 129 height 18
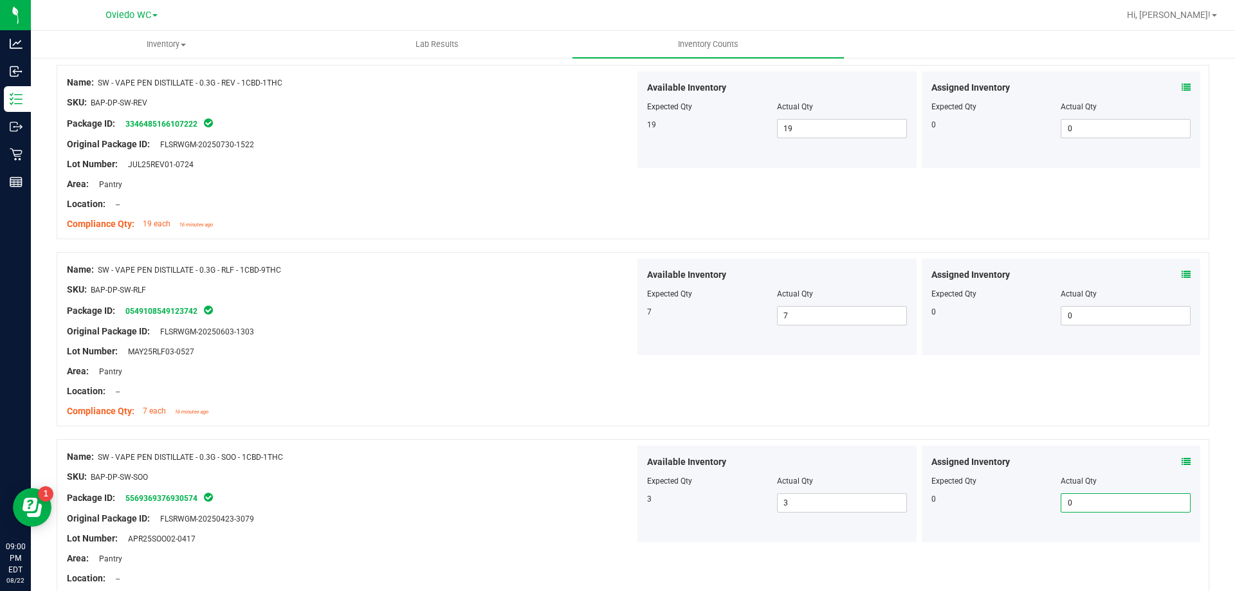
scroll to position [3405, 0]
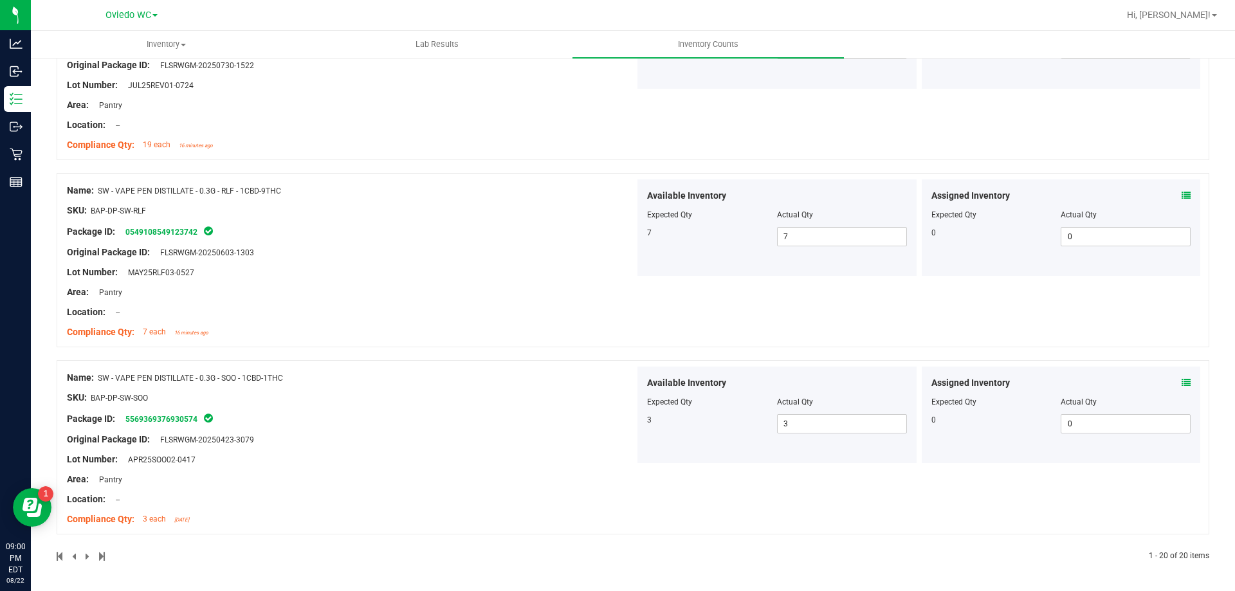
click at [529, 273] on div "Lot Number: MAY25RLF03-0527" at bounding box center [351, 273] width 568 height 14
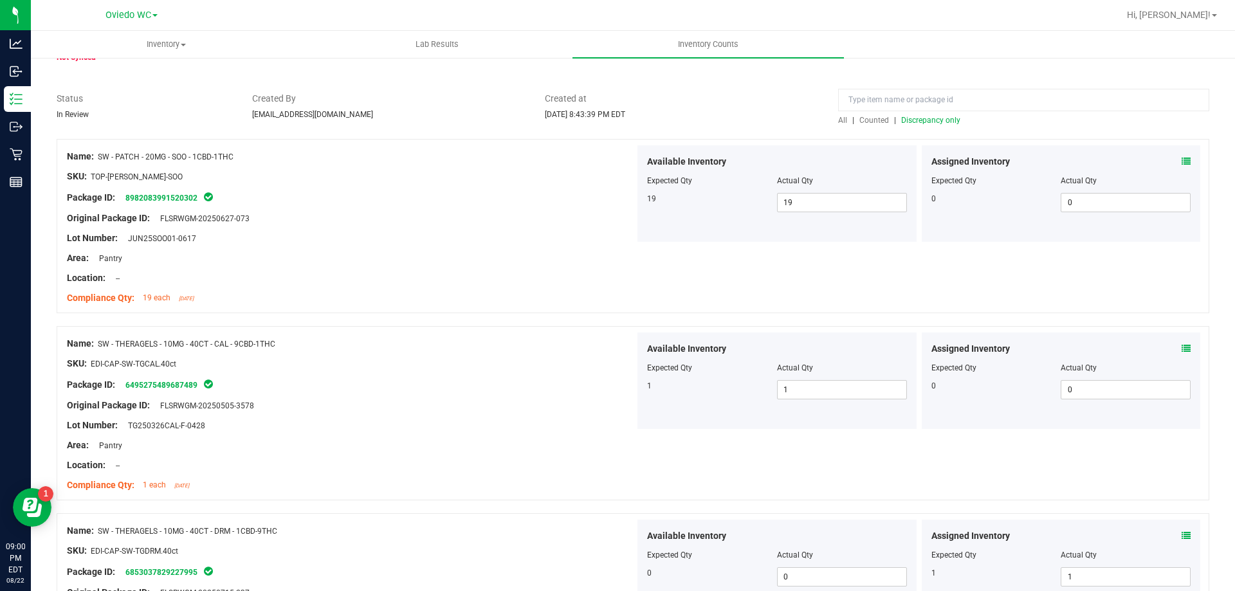
scroll to position [0, 0]
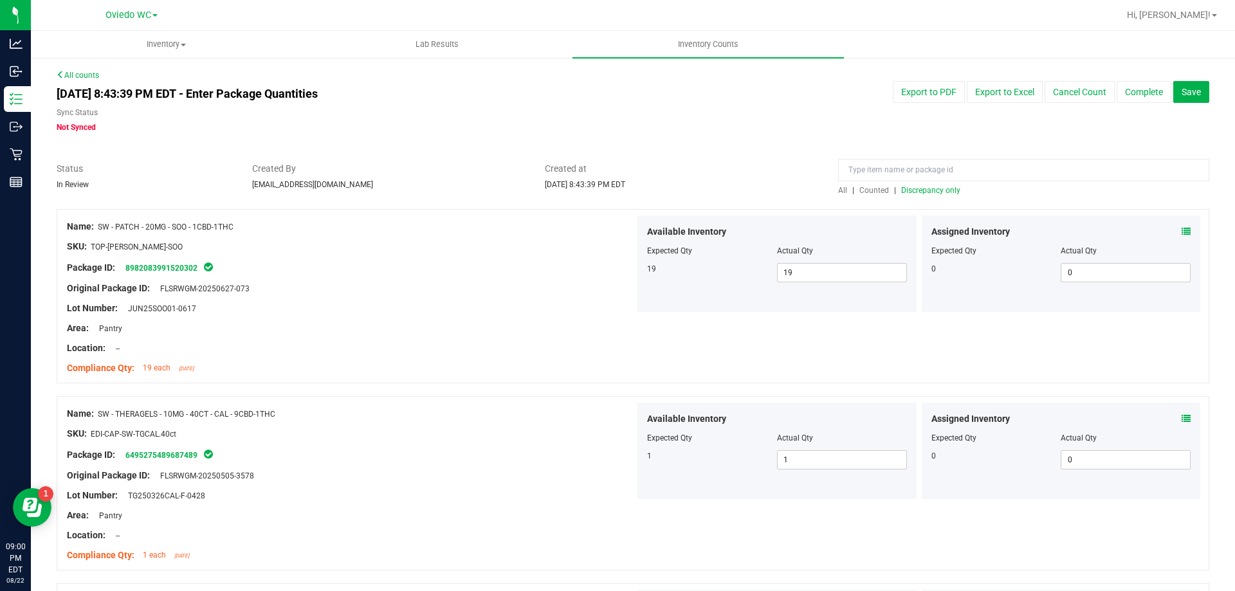
click at [922, 188] on span "Discrepancy only" at bounding box center [930, 190] width 59 height 9
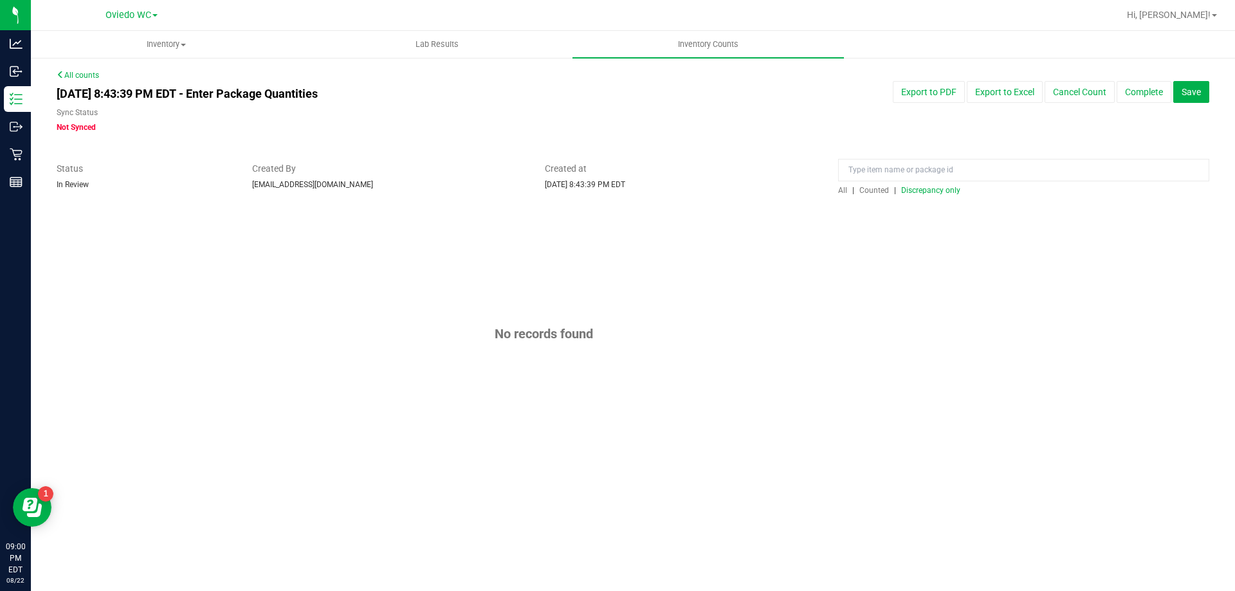
click at [904, 190] on span "Discrepancy only" at bounding box center [930, 190] width 59 height 9
click at [1207, 96] on button "Save" at bounding box center [1191, 92] width 36 height 22
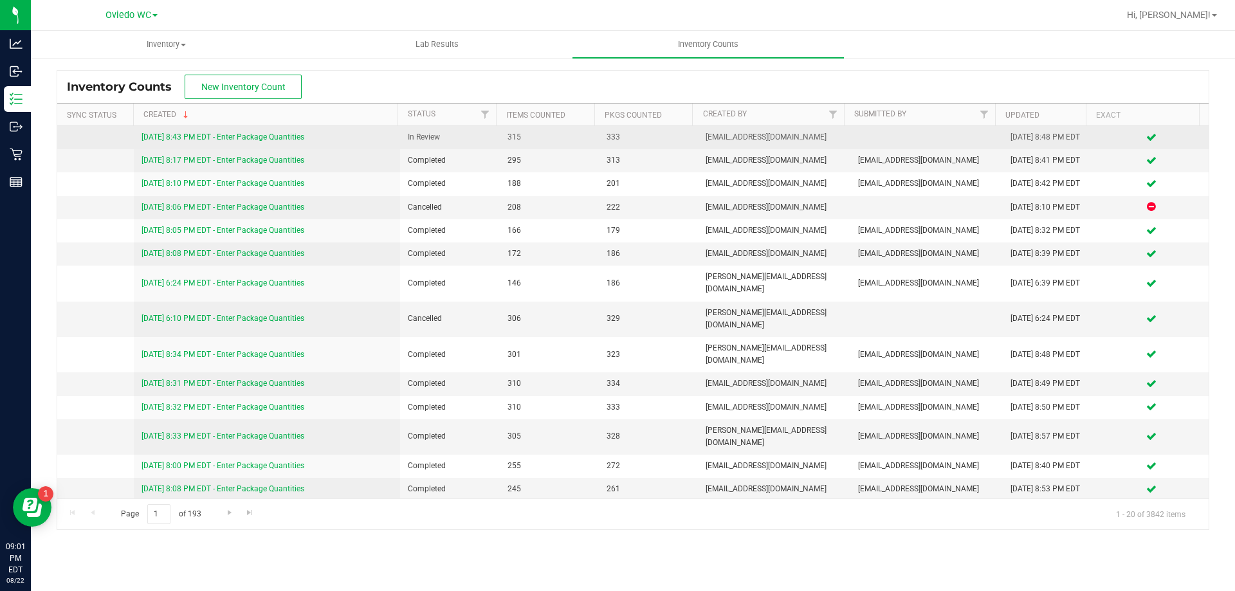
click at [290, 138] on link "8/22/25 8:43 PM EDT - Enter Package Quantities" at bounding box center [223, 137] width 163 height 9
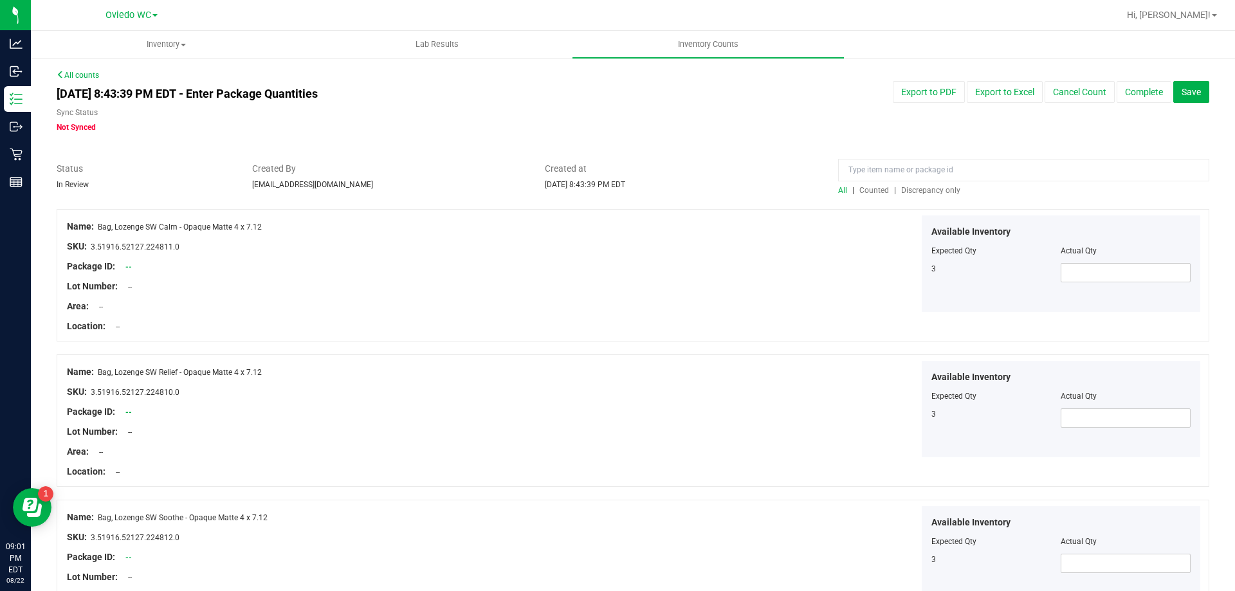
click at [908, 188] on span "Discrepancy only" at bounding box center [930, 190] width 59 height 9
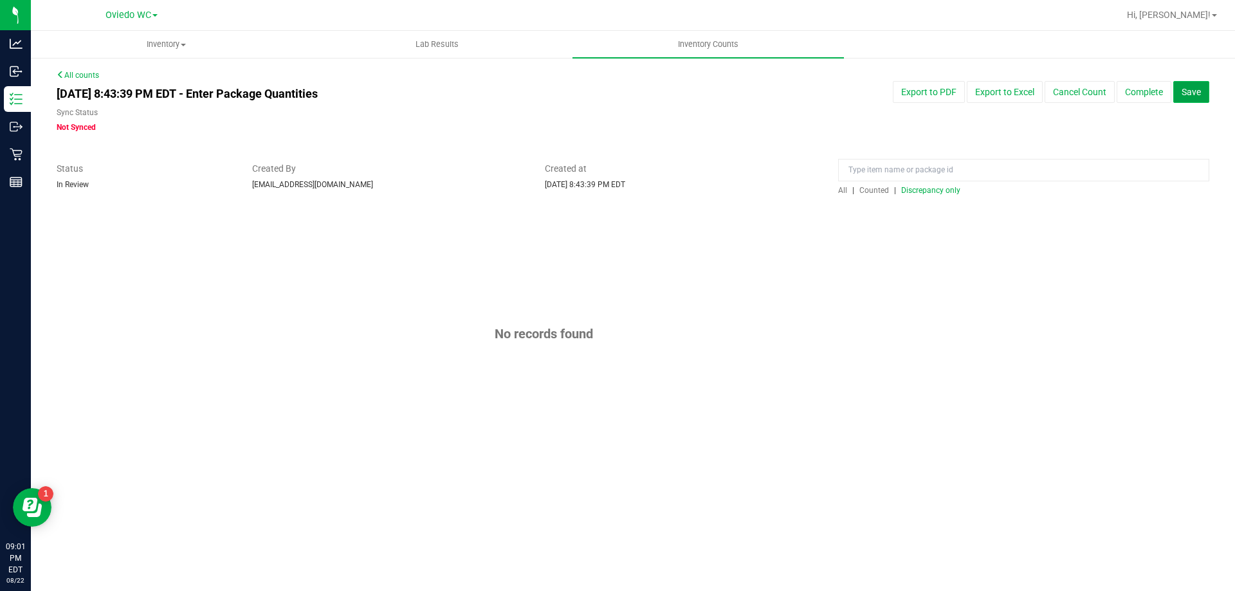
click at [1198, 92] on span "Save" at bounding box center [1191, 92] width 19 height 10
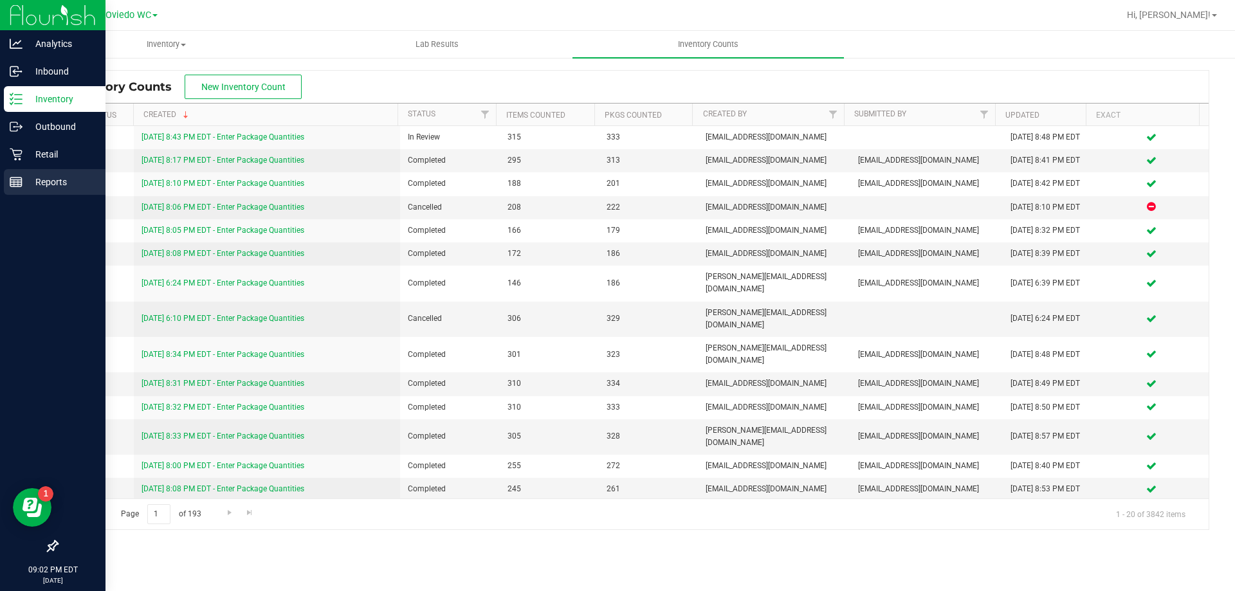
click at [24, 190] on div "Reports" at bounding box center [55, 182] width 102 height 26
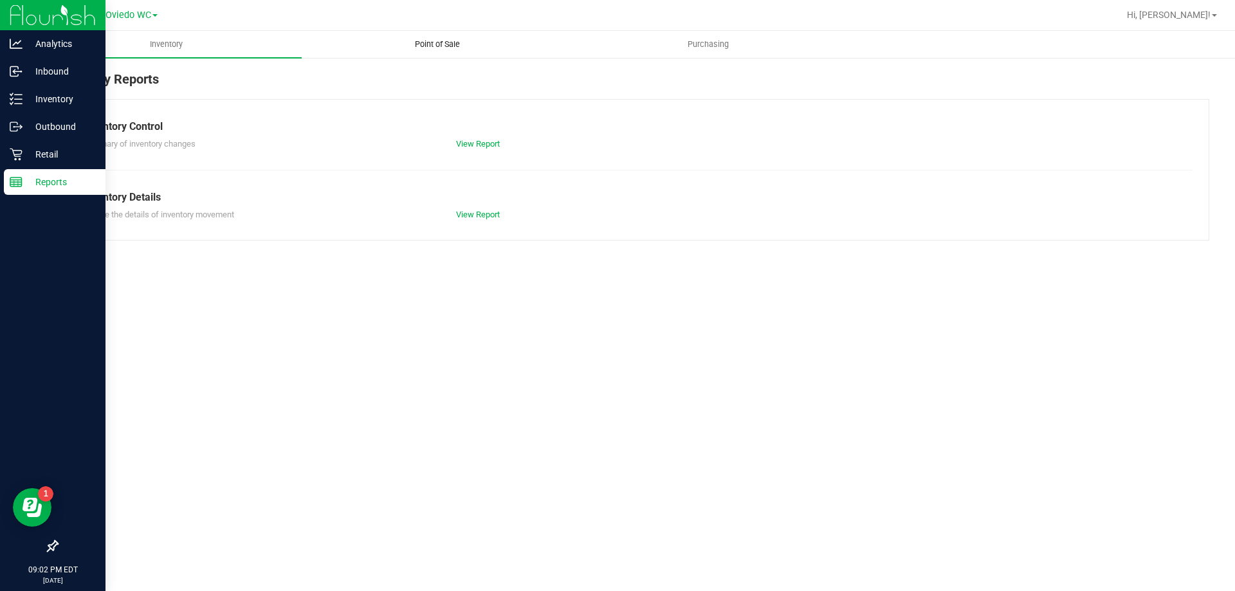
click at [415, 41] on span "Point of Sale" at bounding box center [438, 45] width 80 height 12
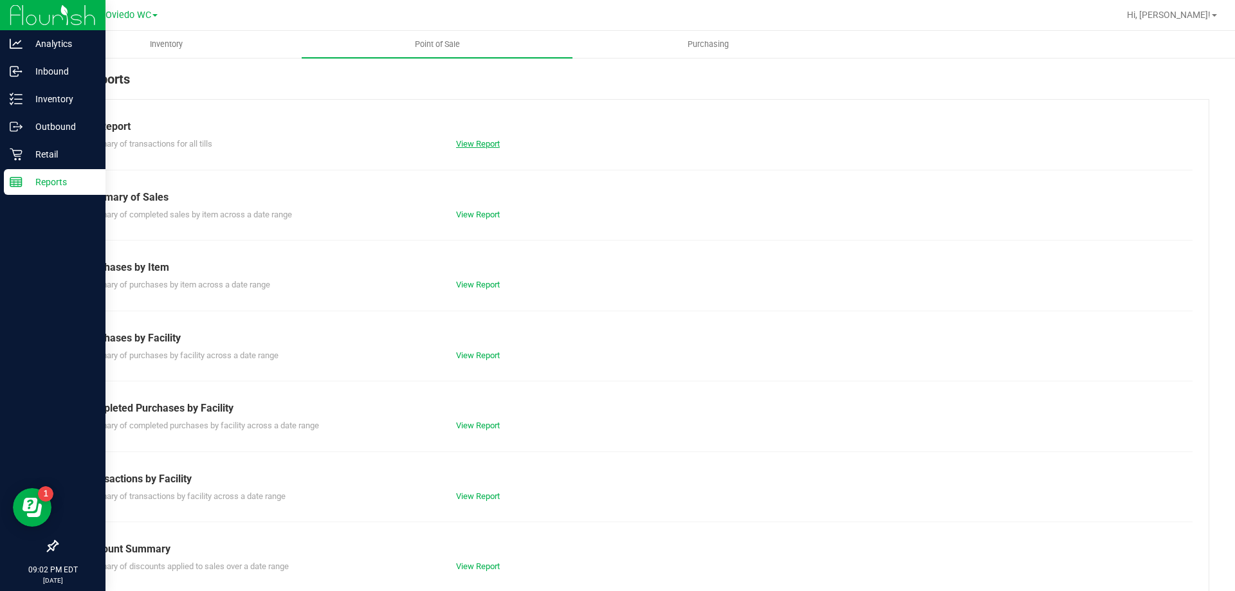
click at [485, 148] on link "View Report" at bounding box center [478, 144] width 44 height 10
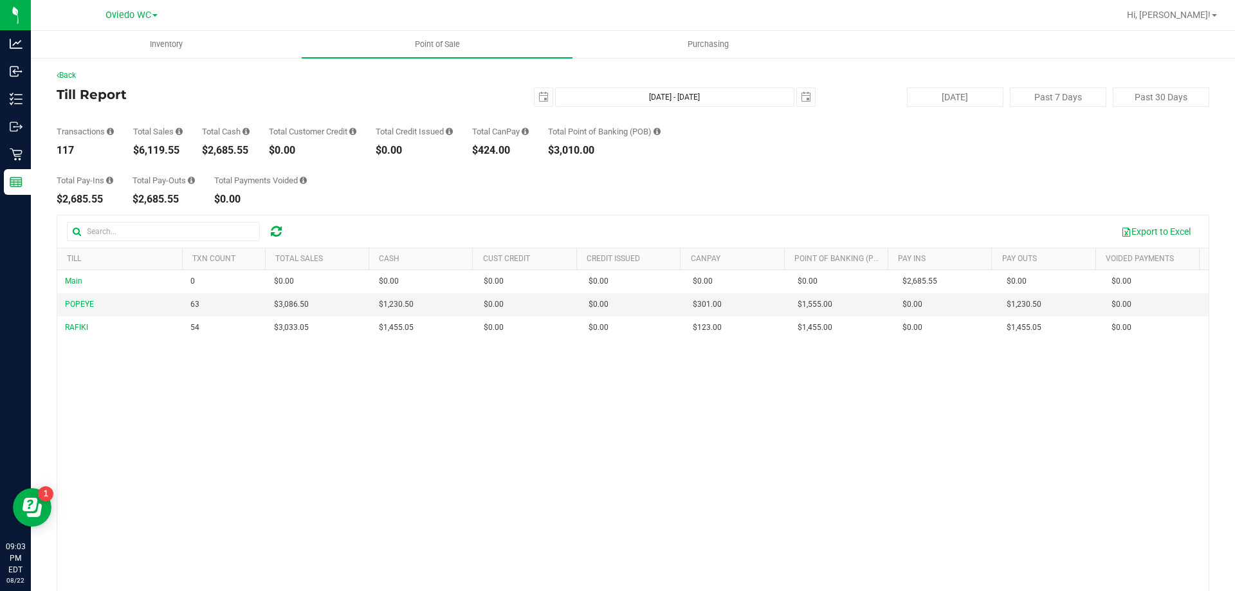
click at [165, 154] on div "$6,119.55" at bounding box center [158, 150] width 50 height 10
copy div "6,119.55"
click at [419, 49] on span "Point of Sale" at bounding box center [438, 45] width 80 height 12
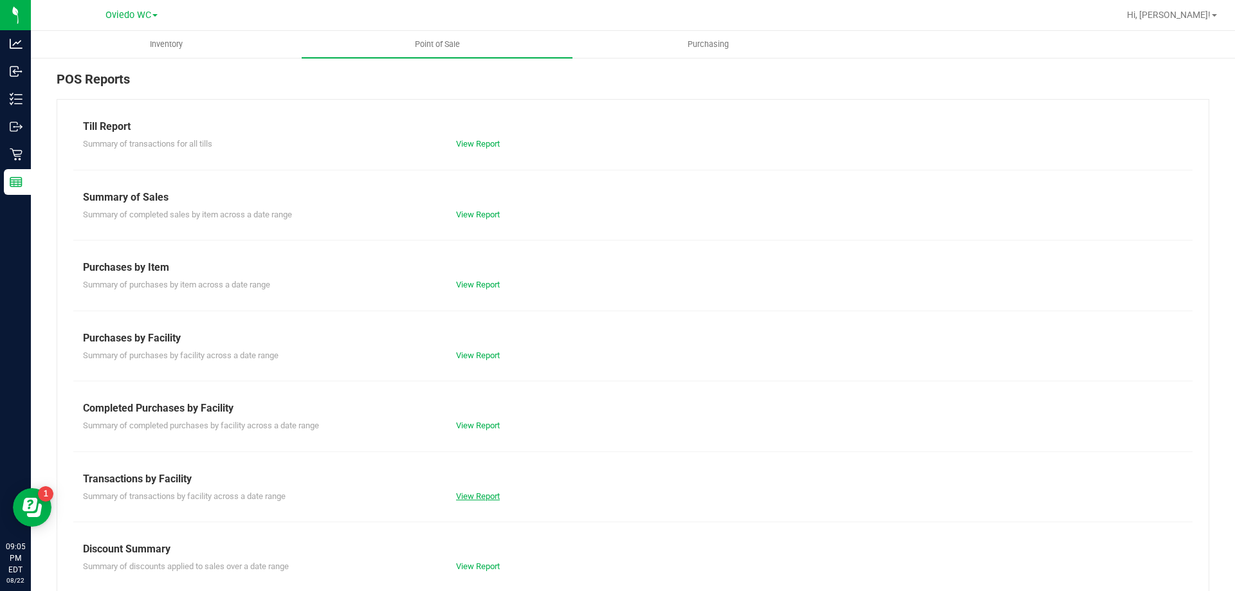
click at [482, 493] on link "View Report" at bounding box center [478, 496] width 44 height 10
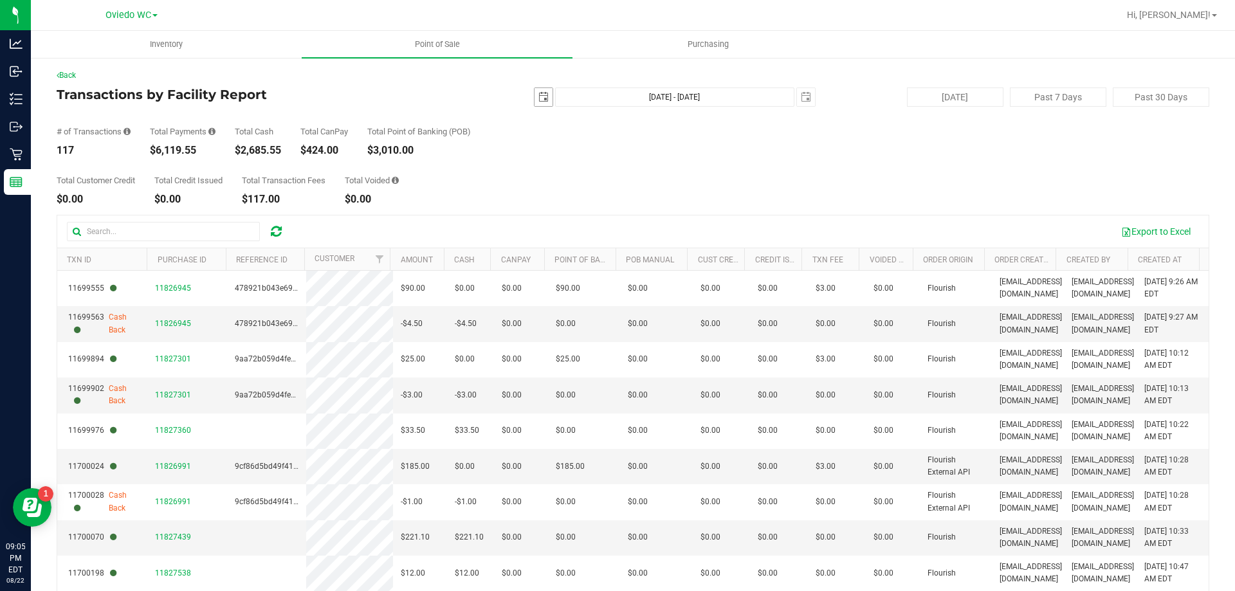
click at [538, 102] on span "select" at bounding box center [544, 97] width 18 height 18
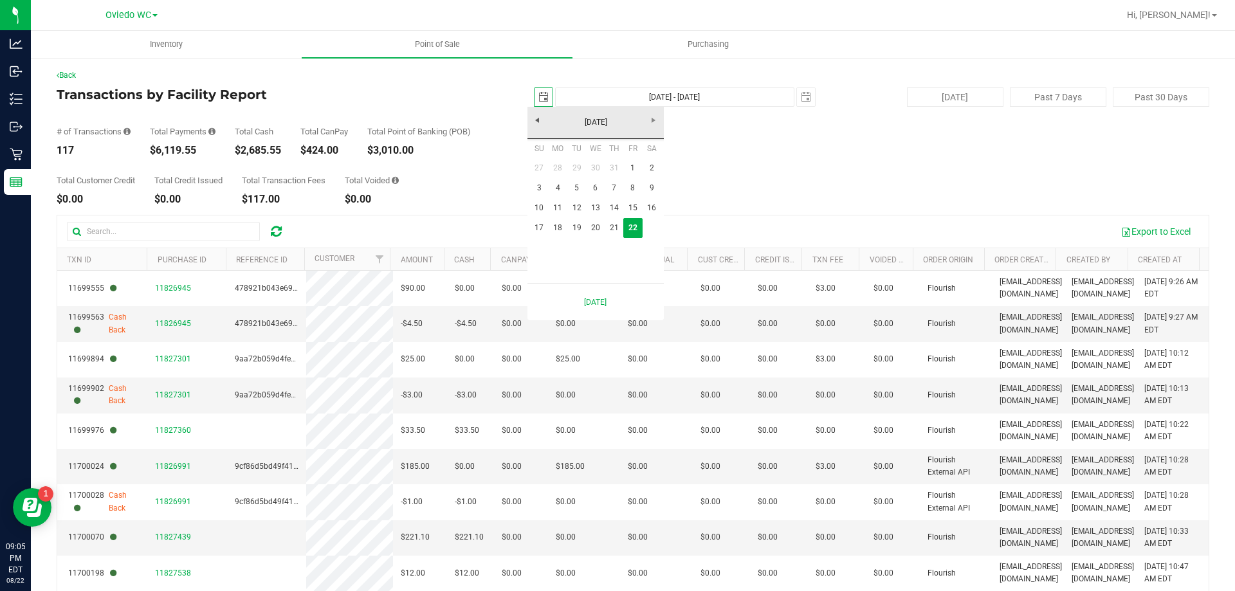
scroll to position [0, 32]
click at [626, 168] on link "1" at bounding box center [632, 168] width 19 height 20
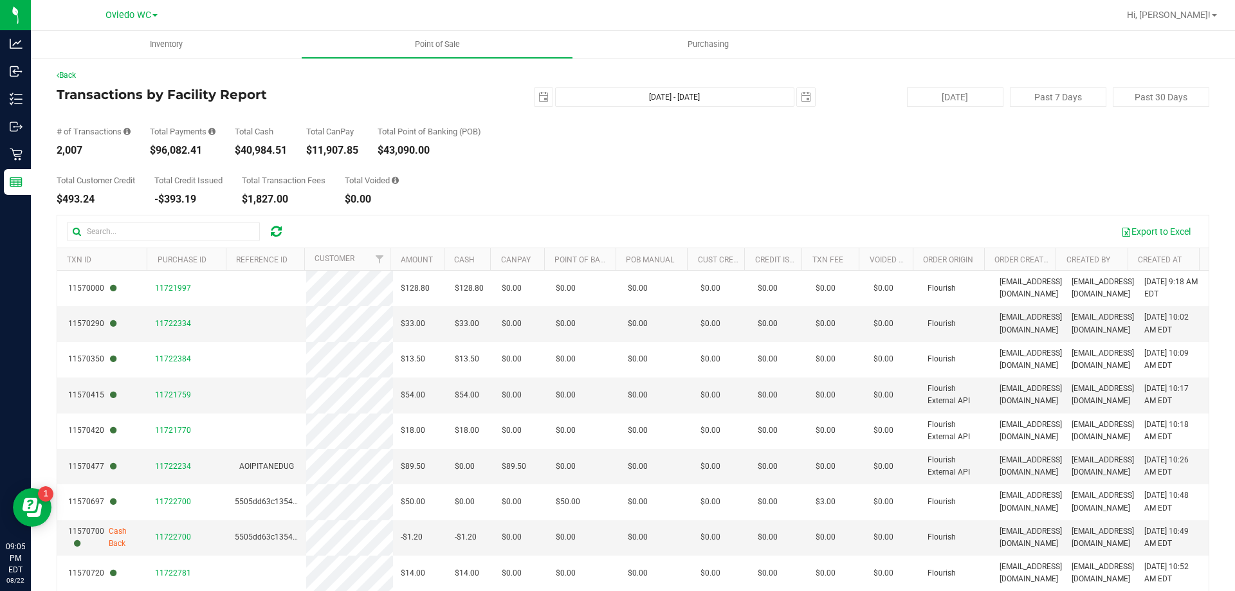
drag, startPoint x: 208, startPoint y: 148, endPoint x: 158, endPoint y: 151, distance: 50.3
click at [158, 151] on div "$96,082.41" at bounding box center [183, 150] width 66 height 10
copy div "96,082.41"
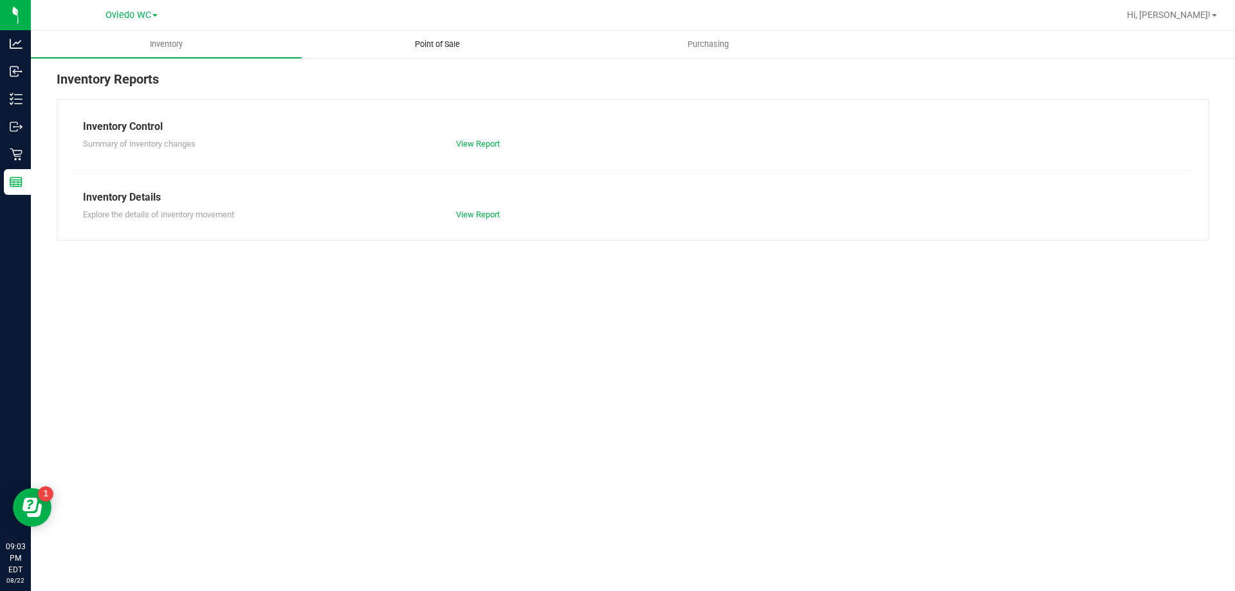
click at [414, 44] on span "Point of Sale" at bounding box center [438, 45] width 80 height 12
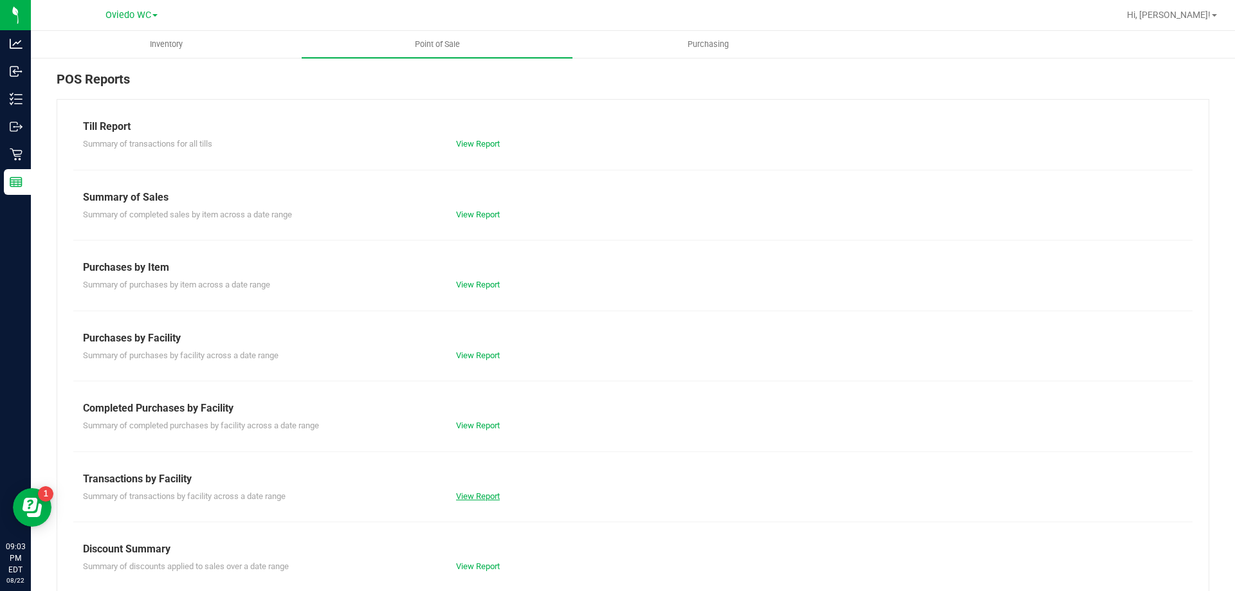
click at [476, 497] on link "View Report" at bounding box center [478, 496] width 44 height 10
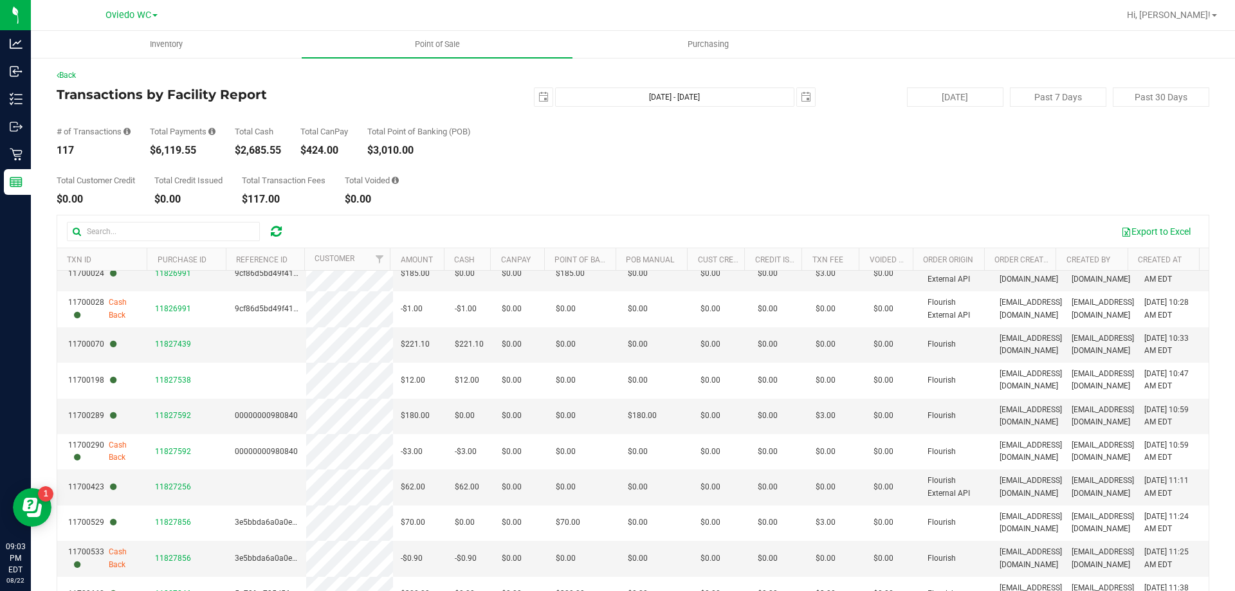
scroll to position [322, 0]
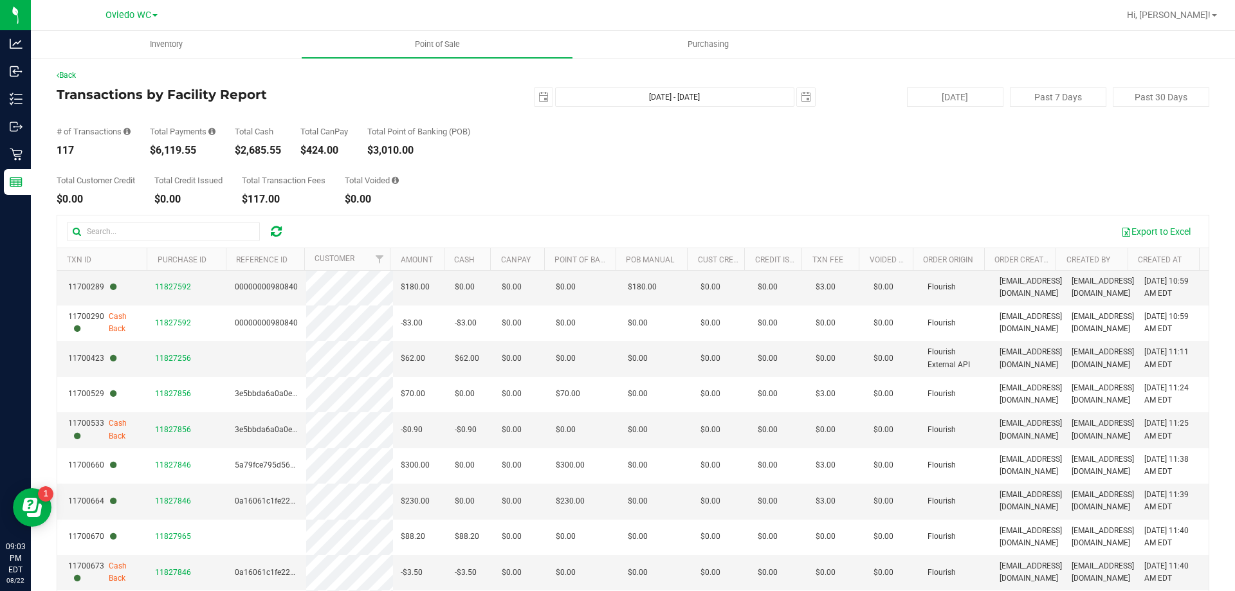
click at [428, 72] on div "Back" at bounding box center [633, 75] width 1153 height 12
click at [434, 53] on uib-tab-heading "Point of Sale" at bounding box center [437, 44] width 271 height 27
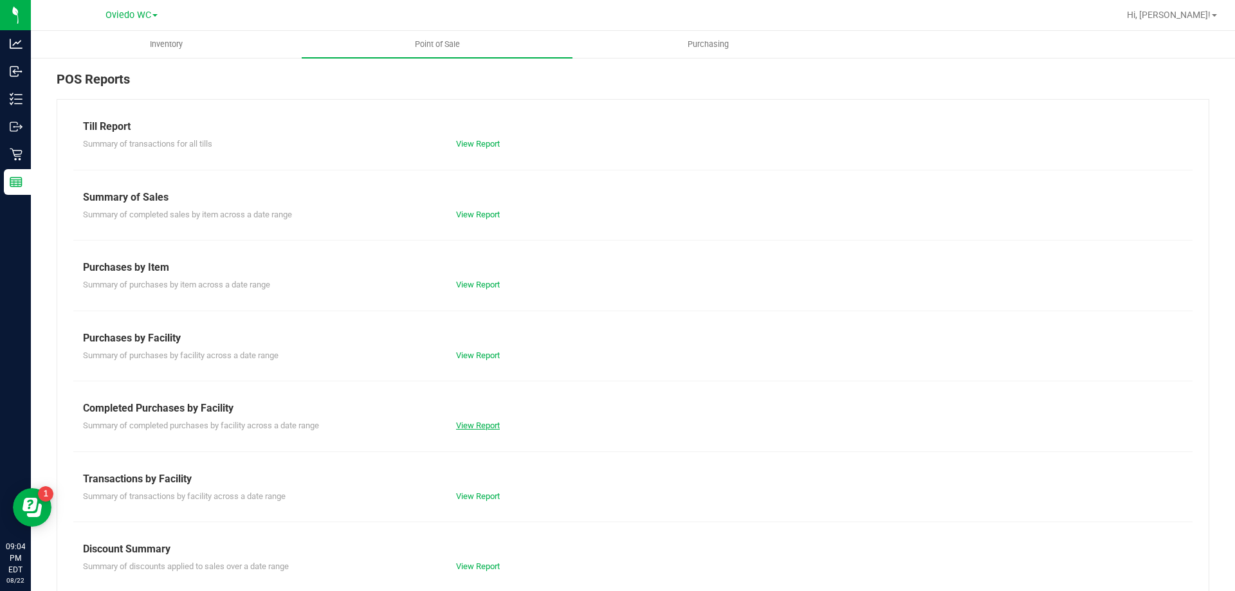
click at [464, 422] on link "View Report" at bounding box center [478, 426] width 44 height 10
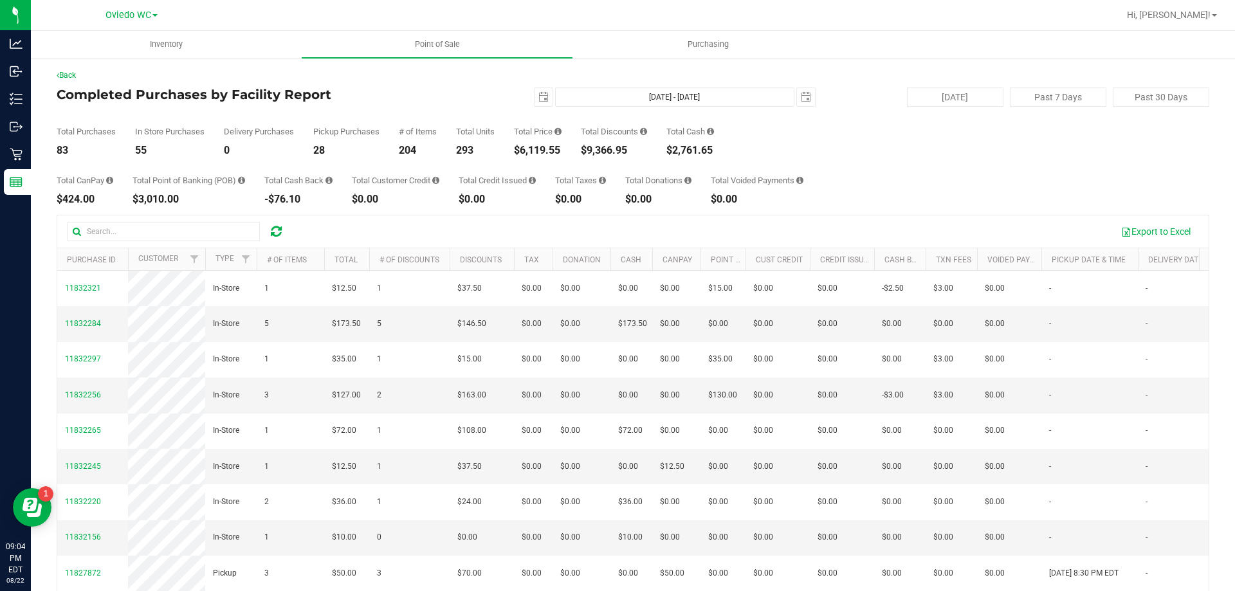
click at [604, 150] on div "$9,366.95" at bounding box center [614, 150] width 66 height 10
copy div "9,366.95"
click at [538, 95] on span "select" at bounding box center [543, 97] width 10 height 10
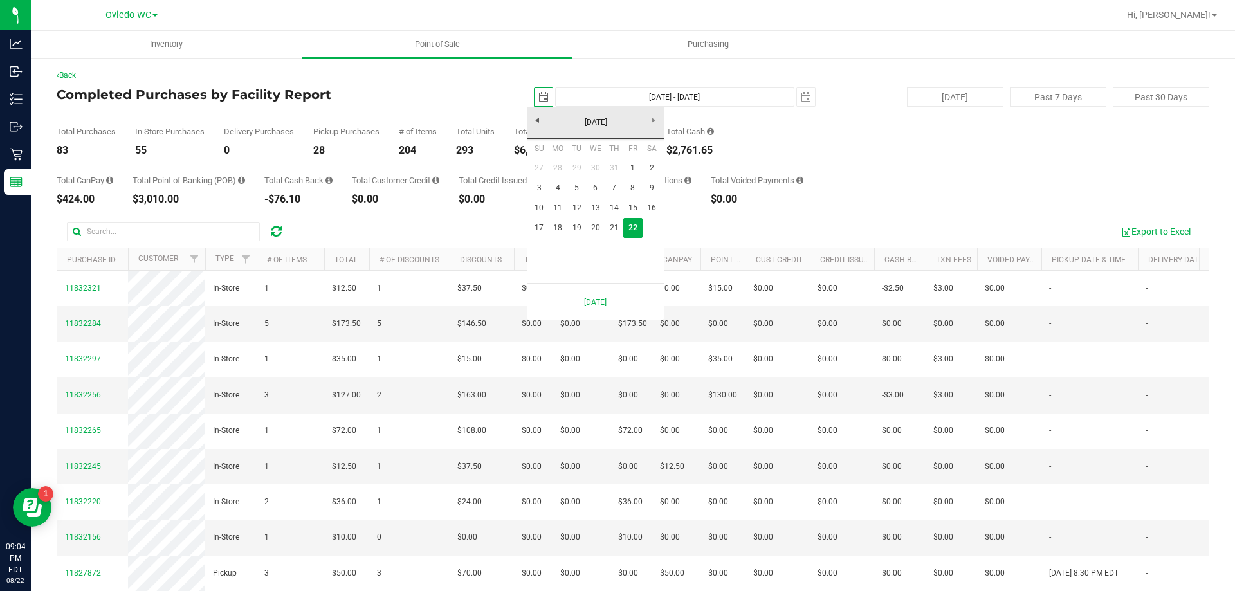
scroll to position [0, 32]
click at [538, 229] on link "17" at bounding box center [539, 228] width 19 height 20
type input "[DATE]"
type input "[DATE] - [DATE]"
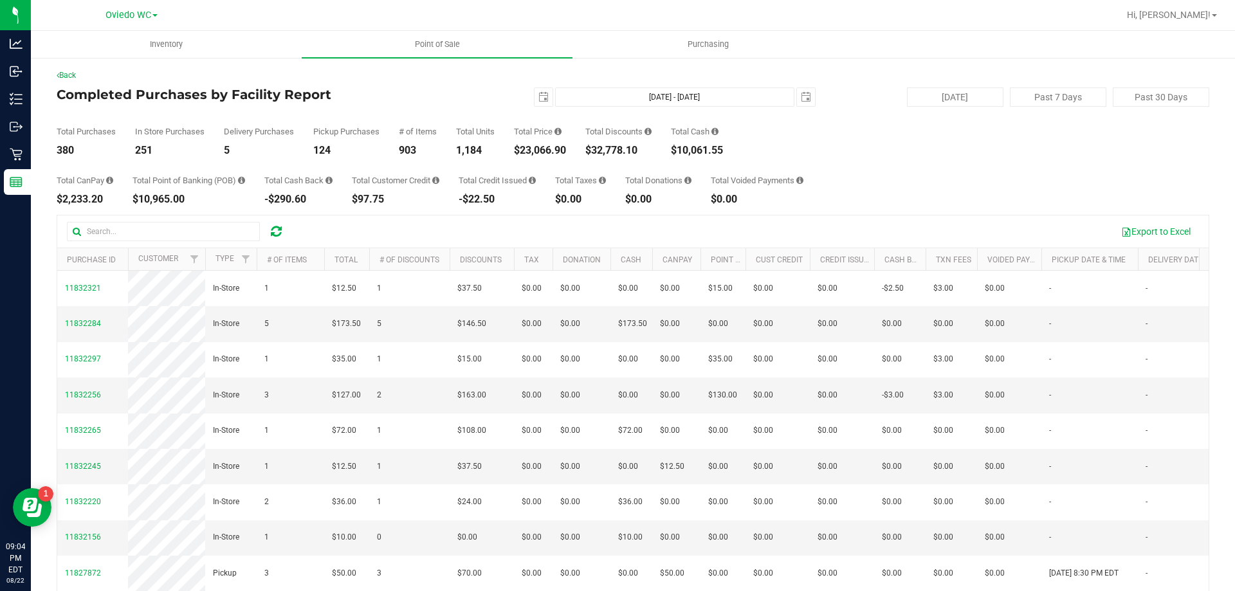
drag, startPoint x: 572, startPoint y: 146, endPoint x: 522, endPoint y: 152, distance: 49.9
click at [522, 152] on div "Total Purchases 380 In Store Purchases 251 Delivery Purchases 5 Pickup Purchase…" at bounding box center [633, 131] width 1153 height 49
copy div "23,066.90"
click at [535, 100] on span "select" at bounding box center [544, 97] width 18 height 18
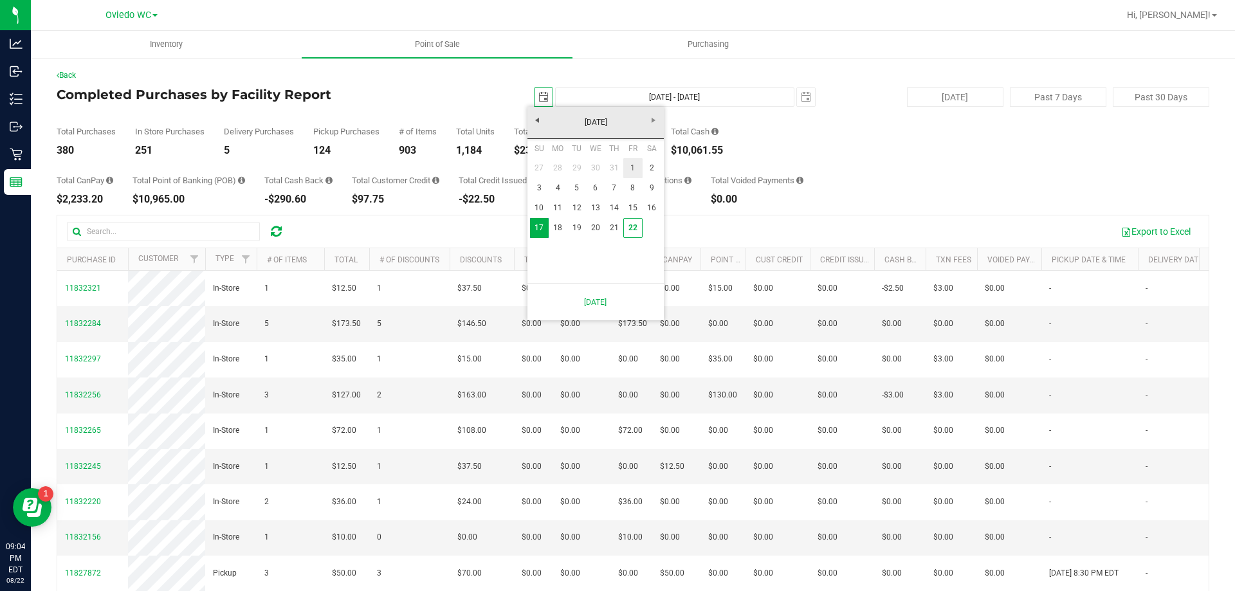
click at [630, 169] on link "1" at bounding box center [632, 168] width 19 height 20
type input "[DATE]"
type input "[DATE] - [DATE]"
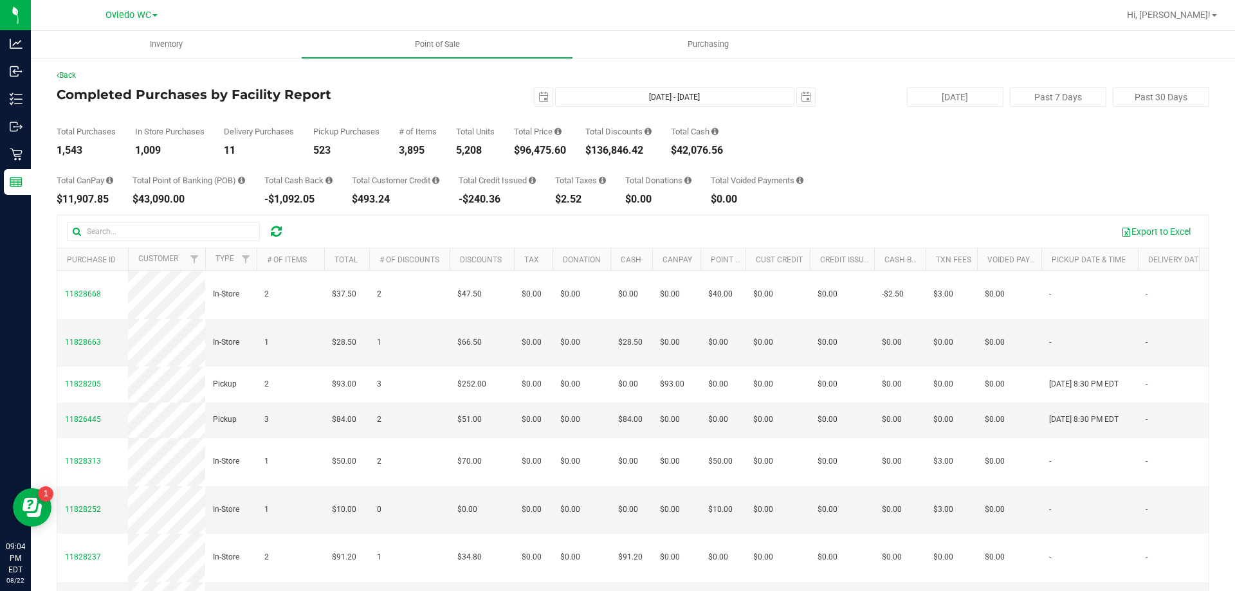
drag, startPoint x: 575, startPoint y: 152, endPoint x: 524, endPoint y: 153, distance: 50.8
click at [524, 153] on div "Total Purchases 1,543 In Store Purchases 1,009 Delivery Purchases 11 Pickup Pur…" at bounding box center [633, 131] width 1153 height 49
drag, startPoint x: 529, startPoint y: 151, endPoint x: 537, endPoint y: 157, distance: 10.2
click at [537, 157] on div "Total CanPay $11,907.85 Total Point of Banking (POB) $43,090.00 Total Cash Back…" at bounding box center [633, 180] width 1153 height 49
drag, startPoint x: 1193, startPoint y: 15, endPoint x: 1192, endPoint y: 23, distance: 7.7
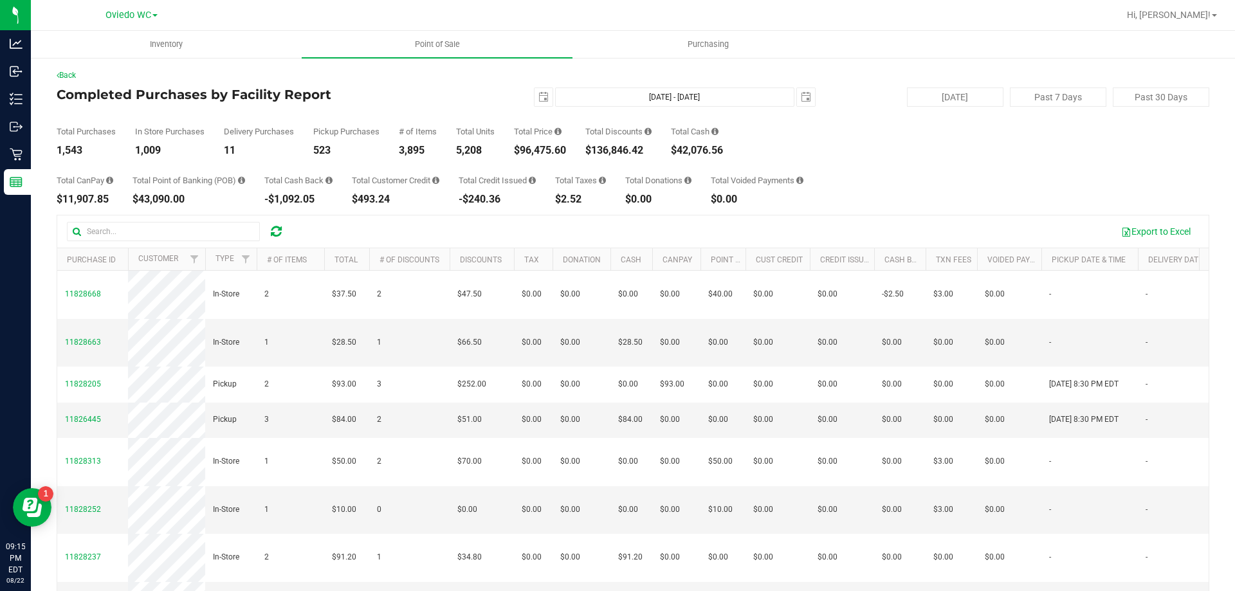
click at [1193, 15] on span "Hi, [PERSON_NAME]!" at bounding box center [1169, 15] width 84 height 10
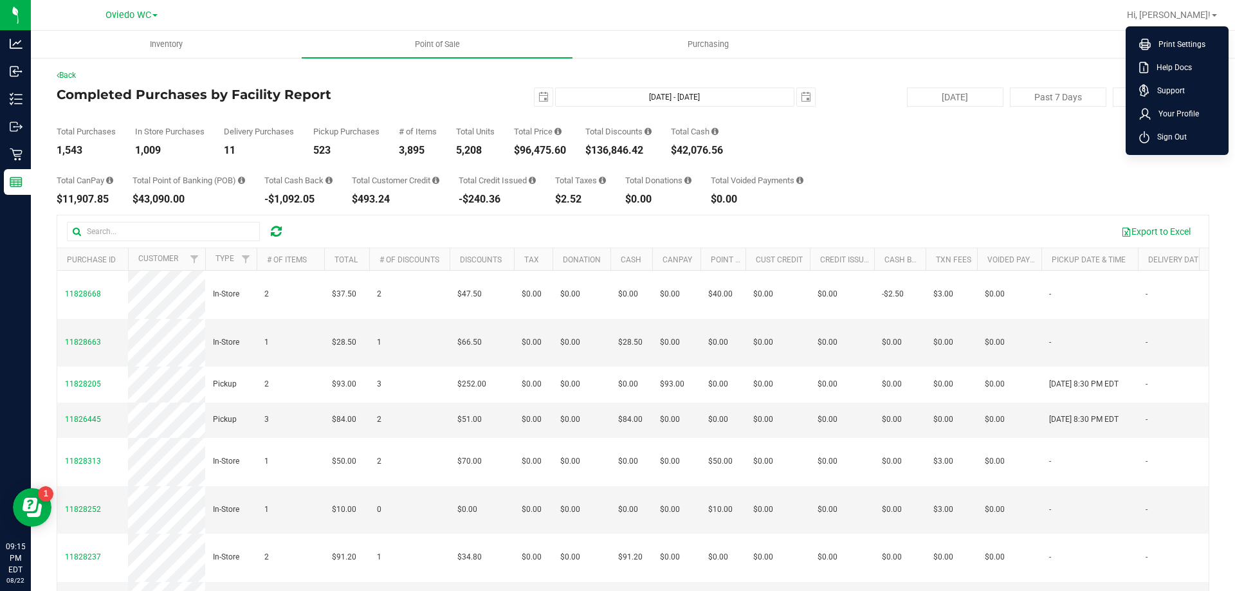
click at [1173, 133] on span "Sign Out" at bounding box center [1167, 137] width 37 height 13
